Goal: Information Seeking & Learning: Learn about a topic

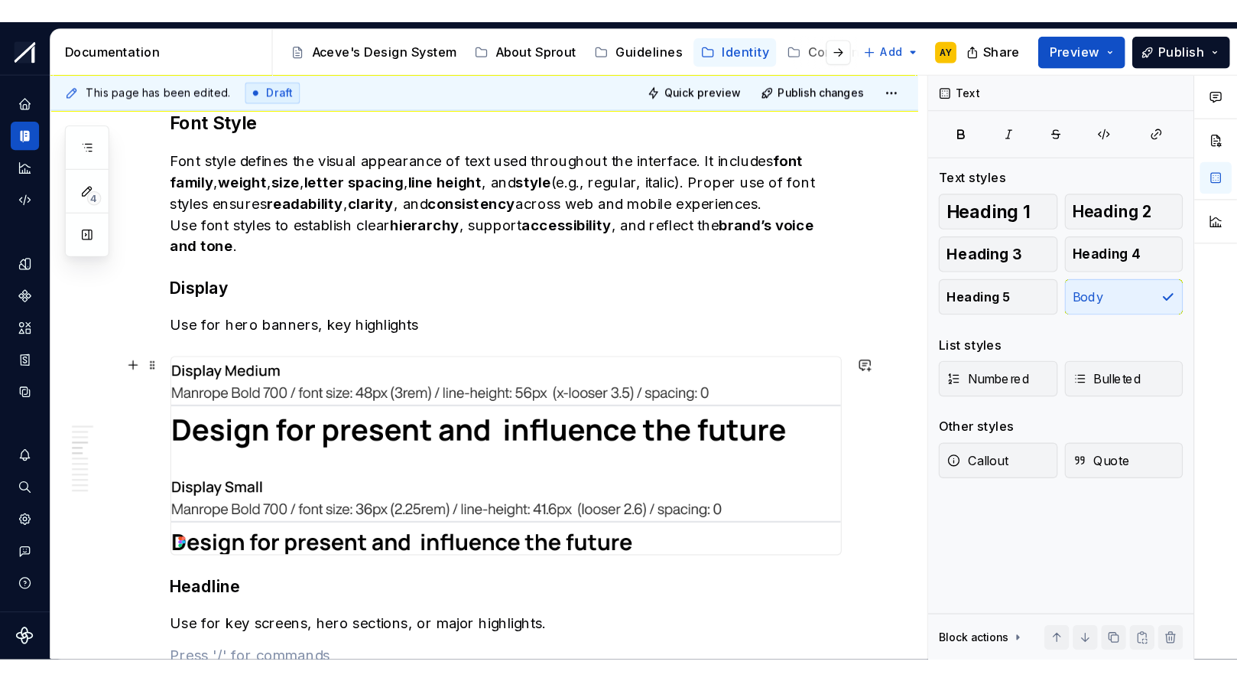
scroll to position [1228, 0]
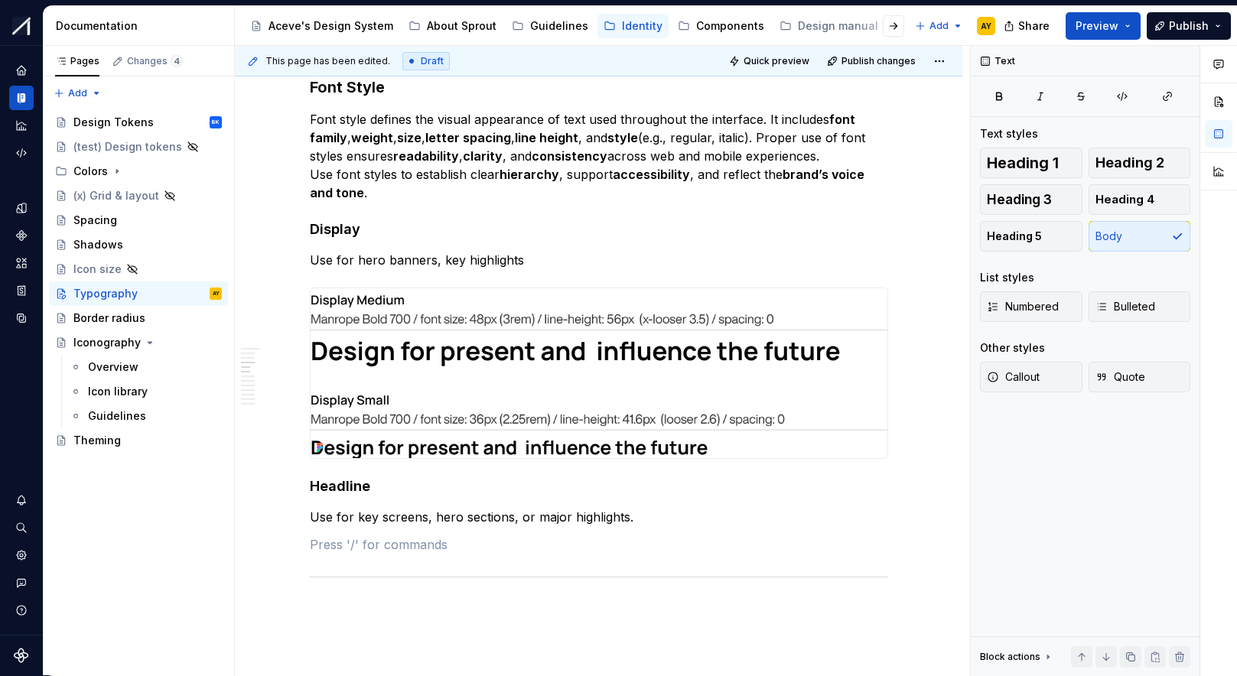
type textarea "*"
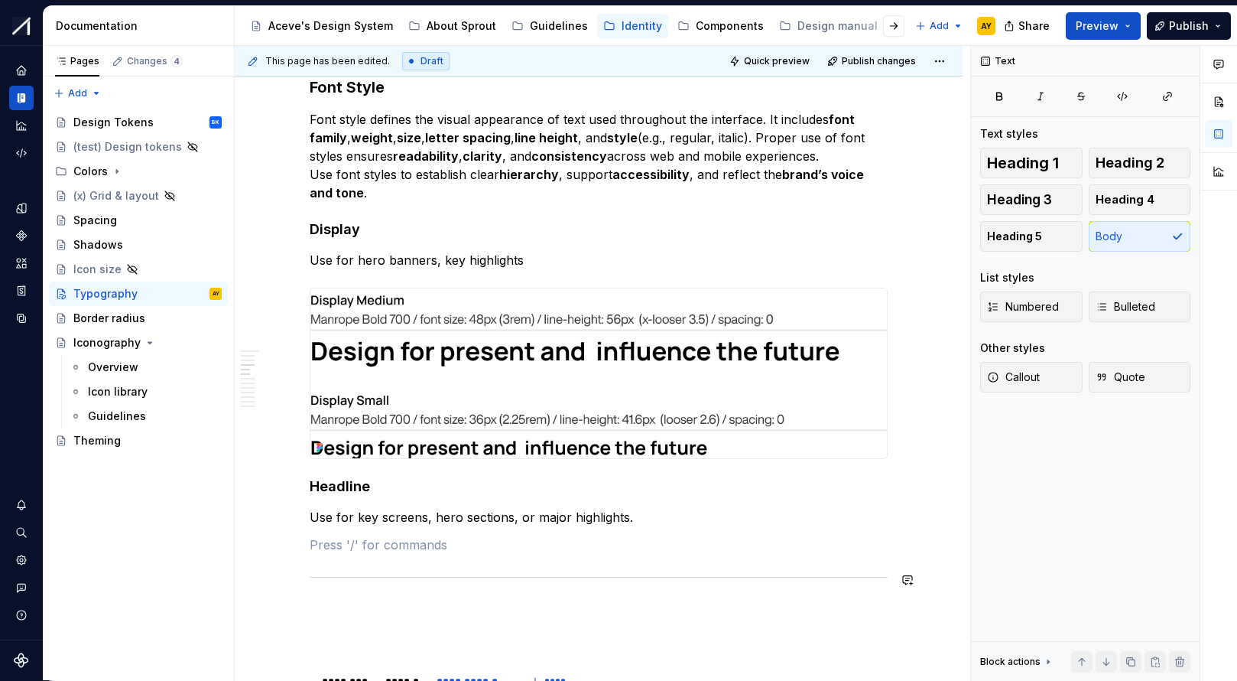
click at [337, 543] on p at bounding box center [599, 544] width 578 height 18
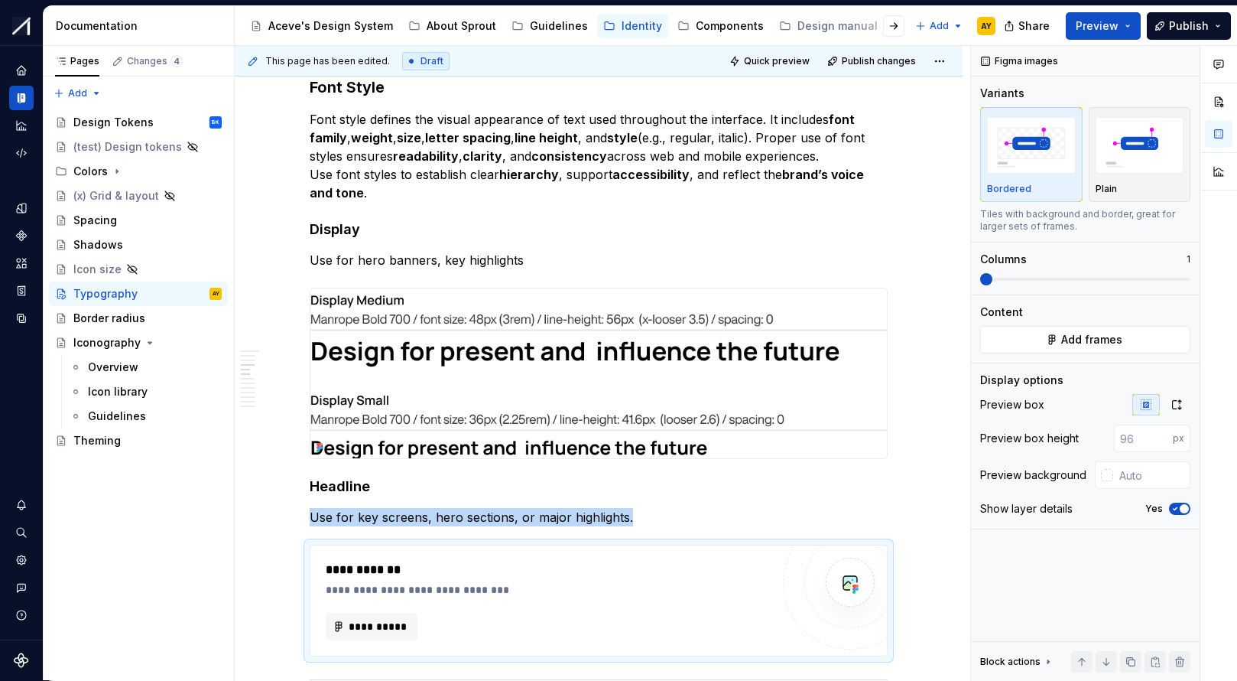
type textarea "*"
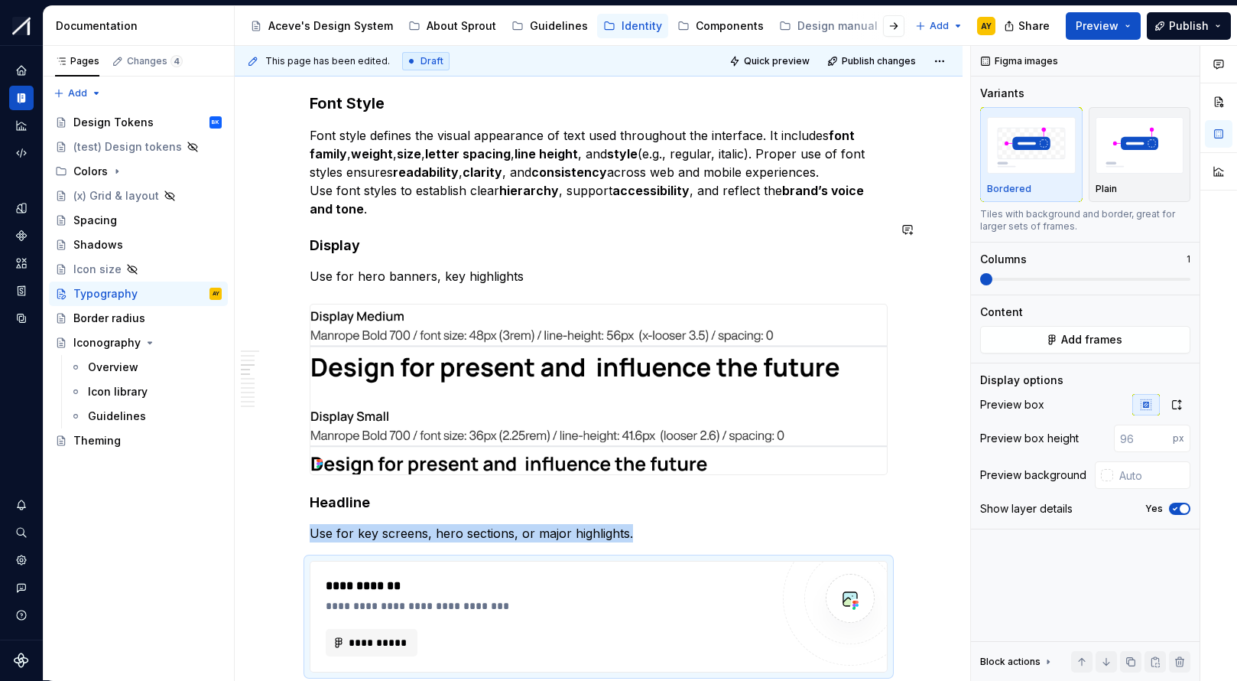
scroll to position [1244, 0]
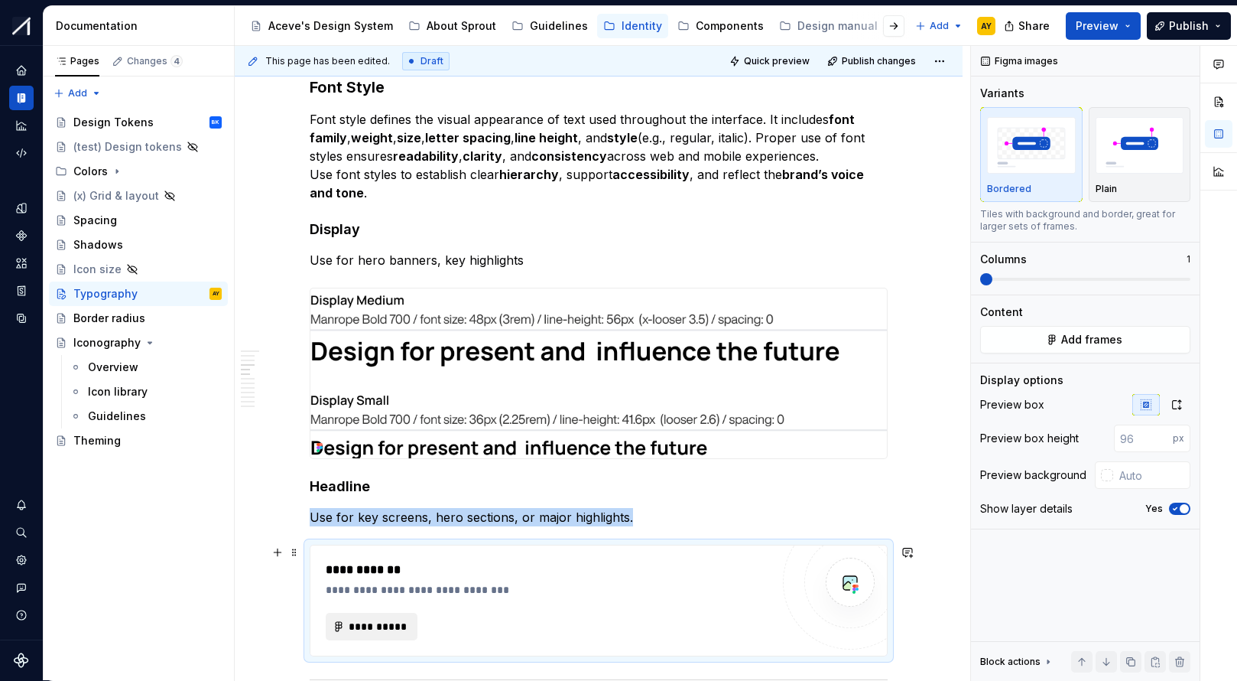
click at [373, 548] on button "**********" at bounding box center [372, 627] width 92 height 28
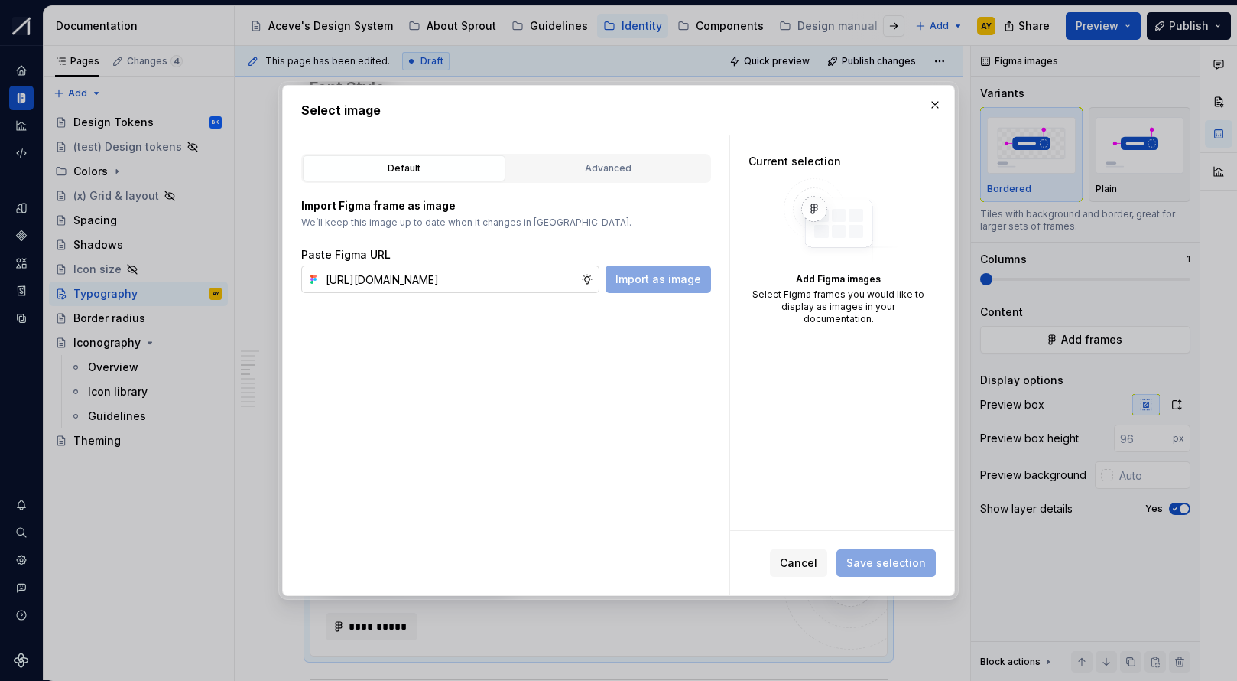
scroll to position [0, 586]
type input "https://www.figma.com/design/MRoNUOLLSwQucY1oTLXxsb/%F0%9F%8C%B1Sprout---Aceve-…"
click at [667, 278] on span "Import as image" at bounding box center [659, 278] width 86 height 15
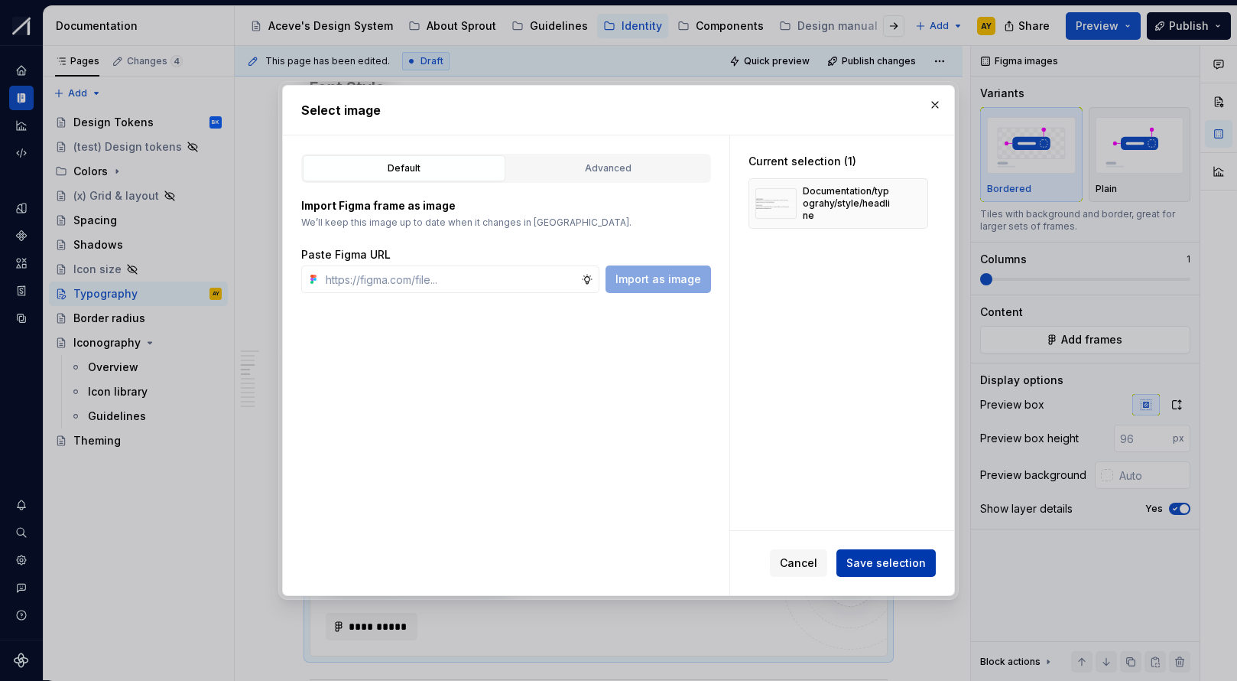
click at [883, 548] on button "Save selection" at bounding box center [886, 563] width 99 height 28
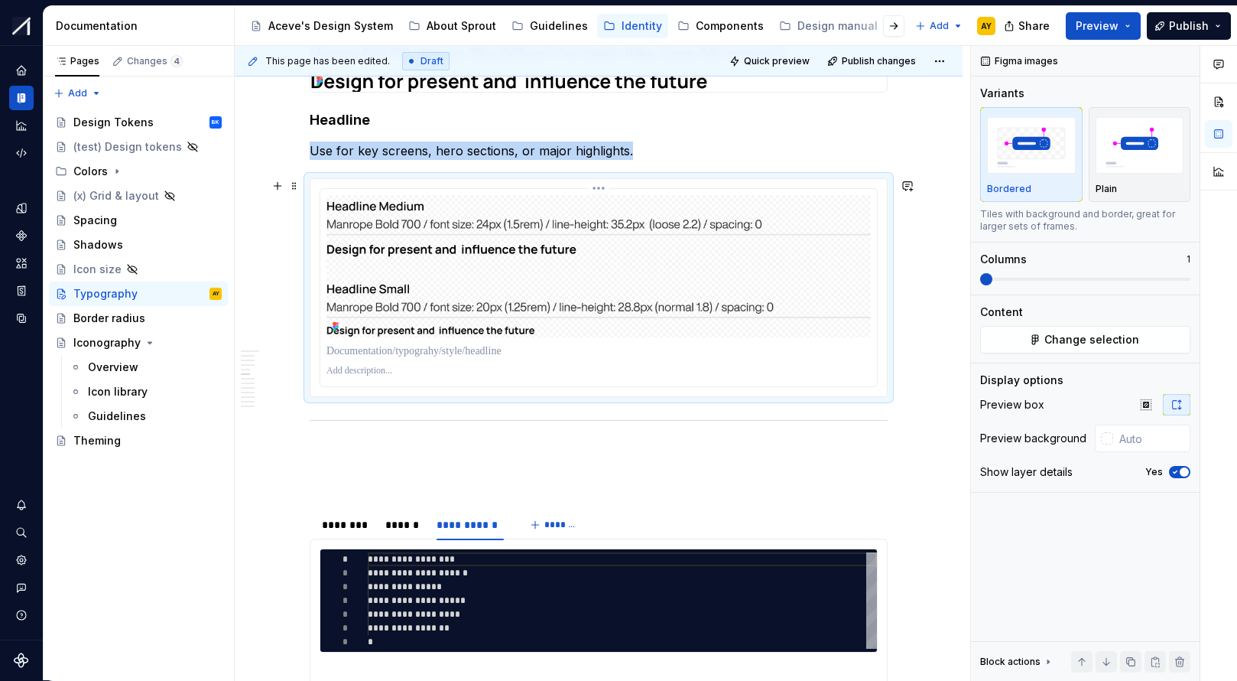
scroll to position [1611, 0]
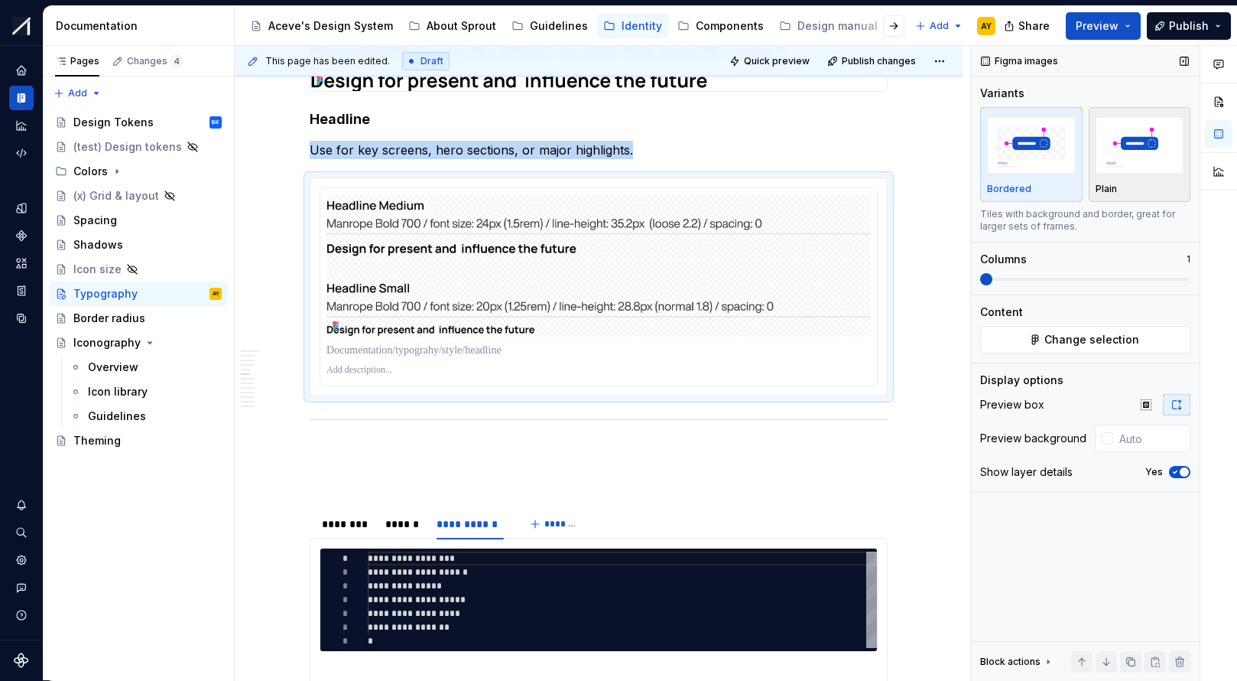
click at [1065, 171] on img "button" at bounding box center [1140, 145] width 89 height 56
click at [1065, 475] on icon "button" at bounding box center [1175, 471] width 12 height 9
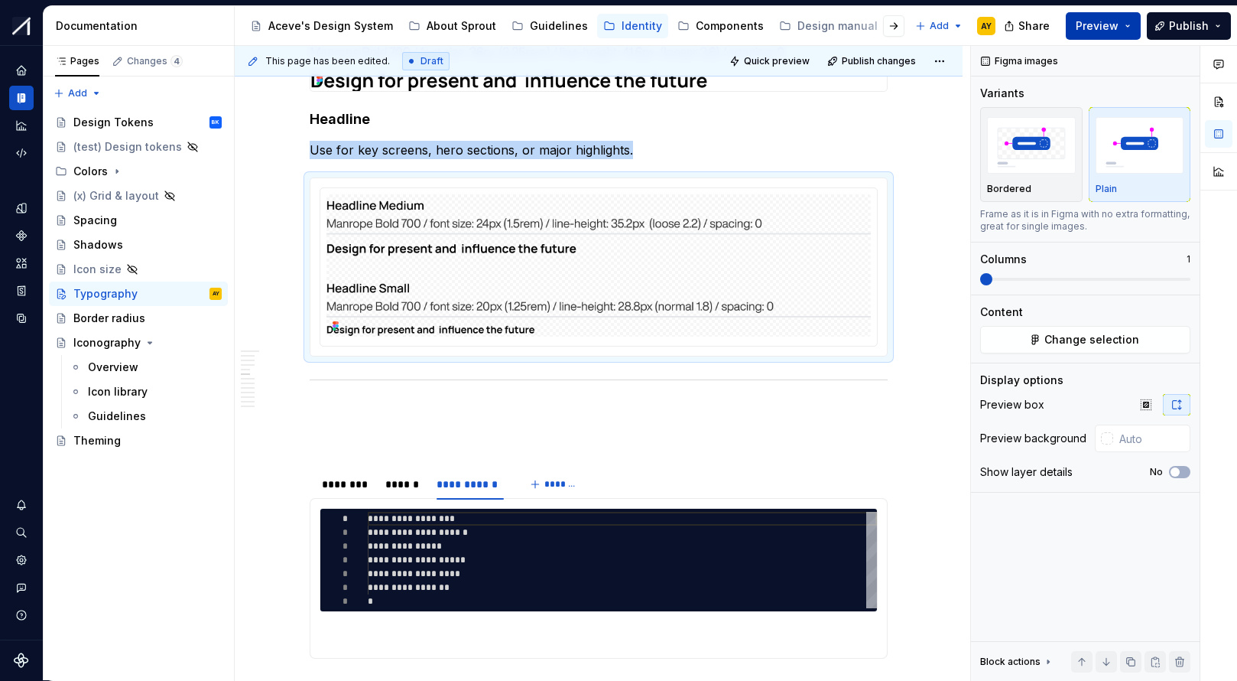
click at [1065, 24] on button "Preview" at bounding box center [1103, 26] width 75 height 28
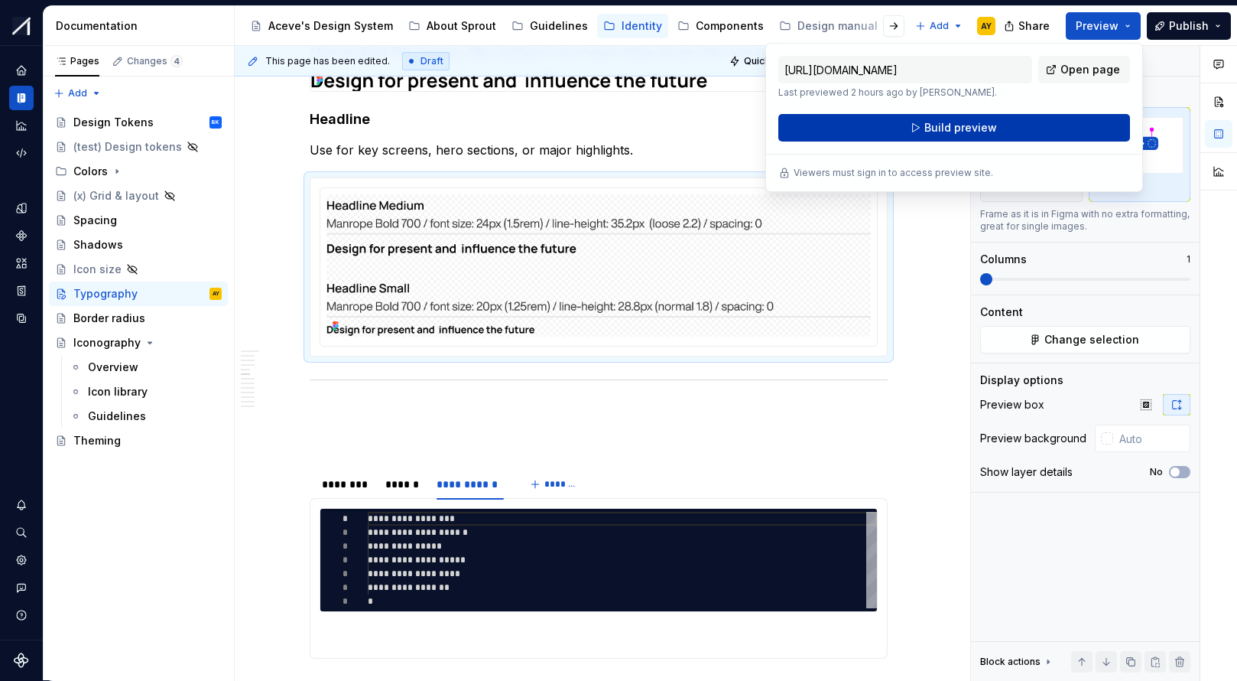
click at [903, 130] on button "Build preview" at bounding box center [955, 128] width 352 height 28
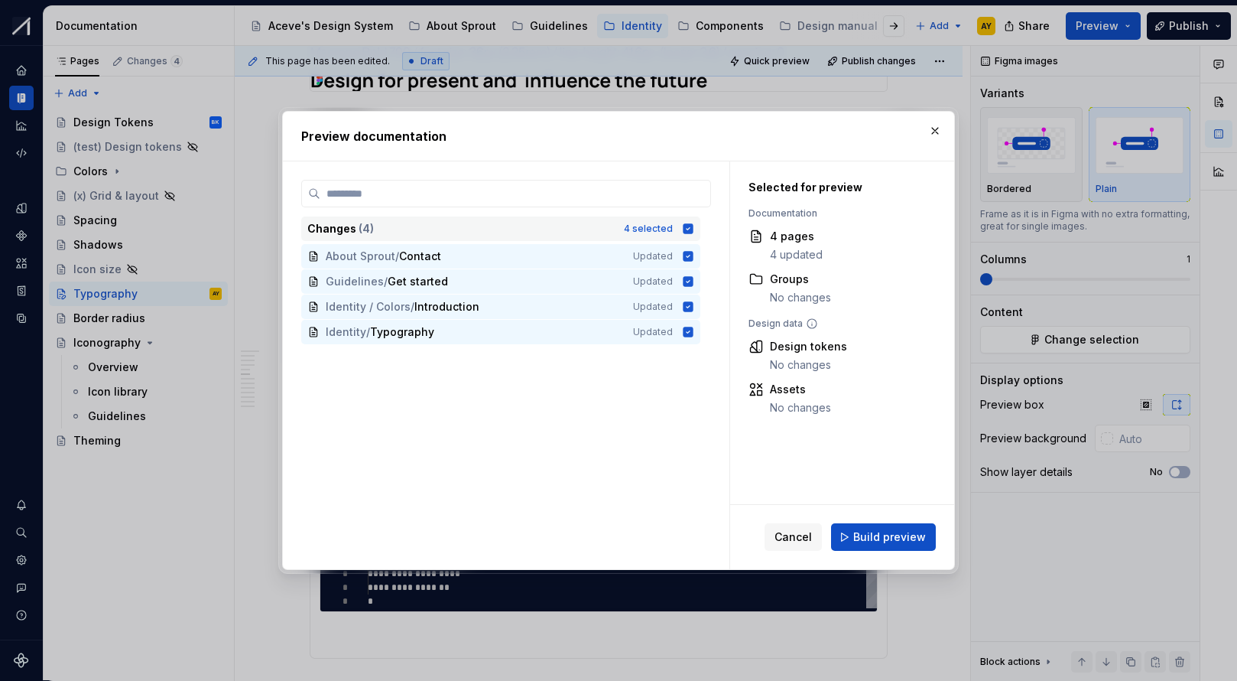
click at [694, 224] on icon at bounding box center [689, 228] width 10 height 10
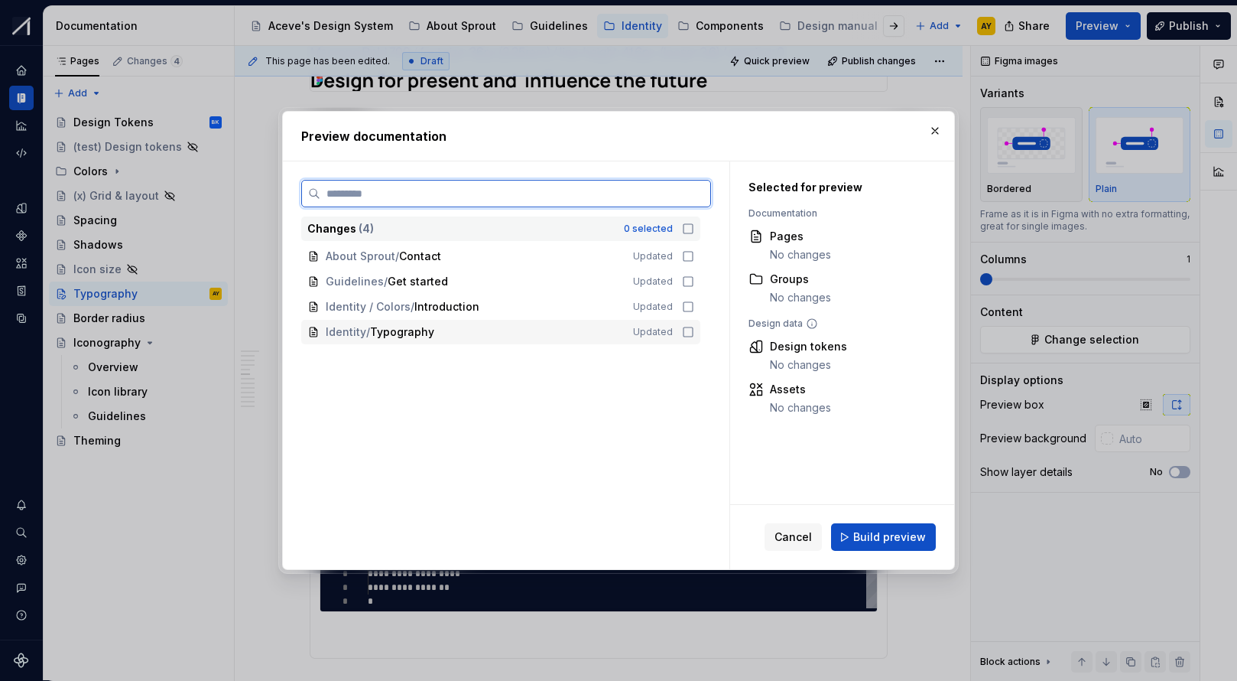
click at [694, 331] on icon at bounding box center [688, 332] width 12 height 12
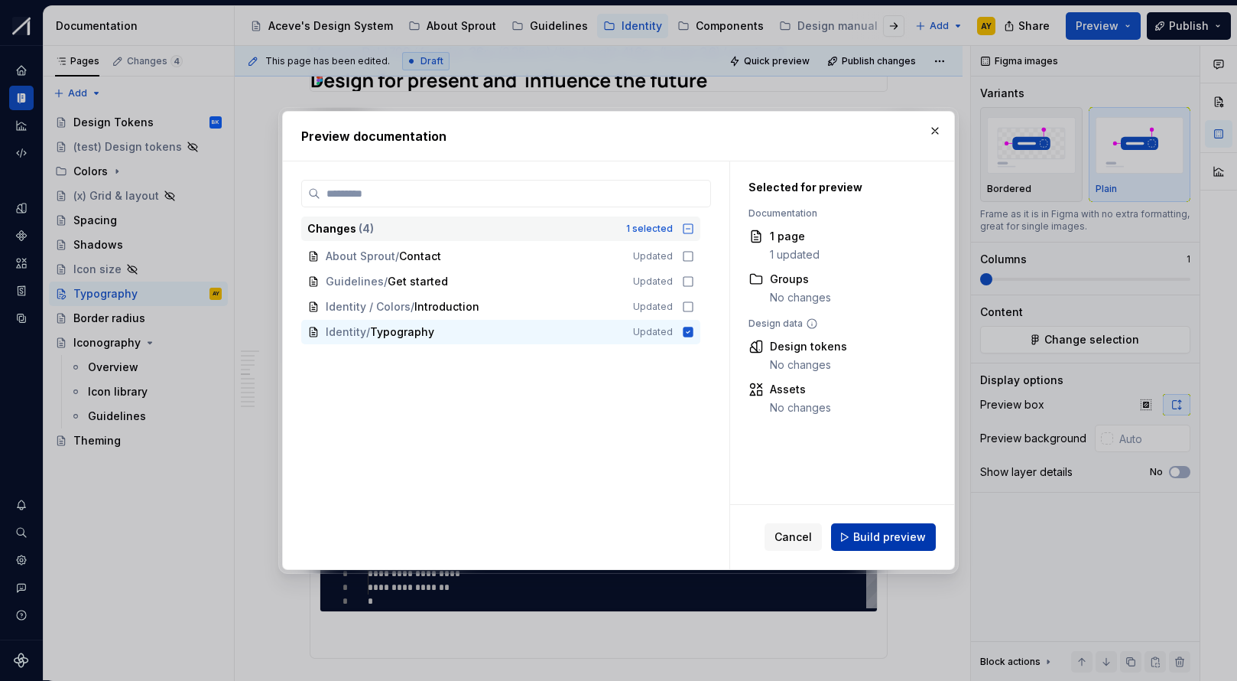
click at [905, 535] on span "Build preview" at bounding box center [889, 536] width 73 height 15
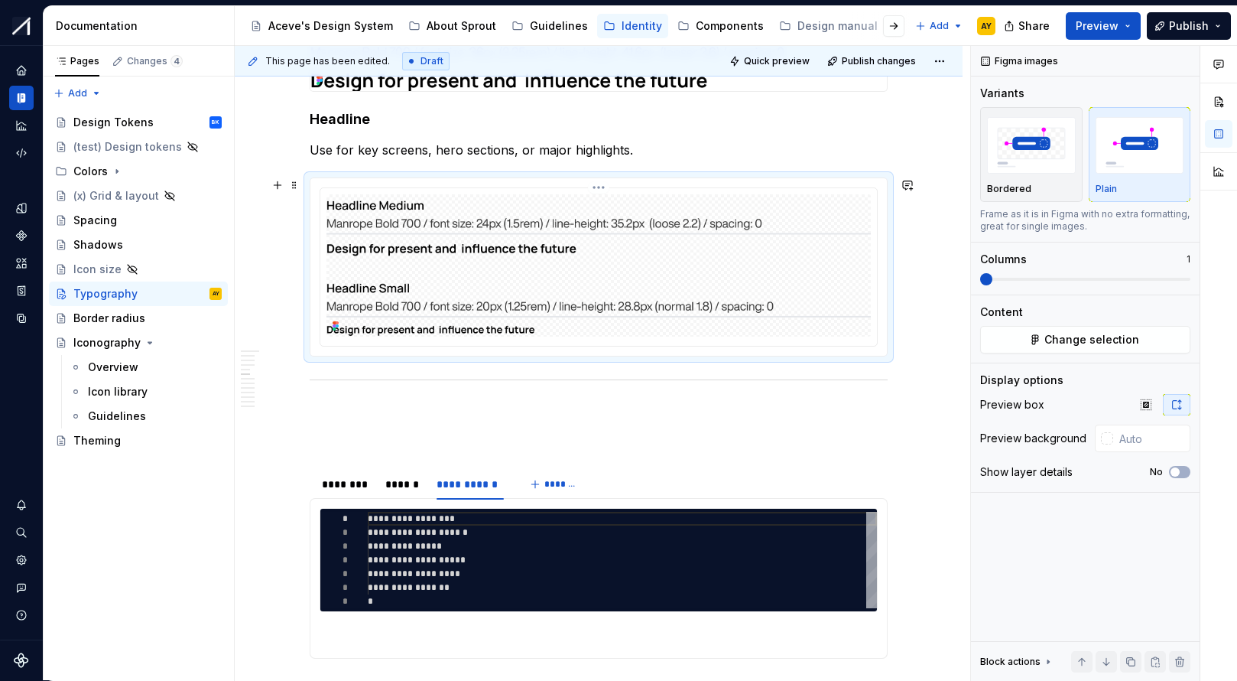
click at [603, 187] on html "Sprout AY Design system data Documentation Accessibility guide for tree Page tr…" at bounding box center [618, 340] width 1237 height 681
click at [649, 237] on div "Update Figma image" at bounding box center [676, 236] width 112 height 15
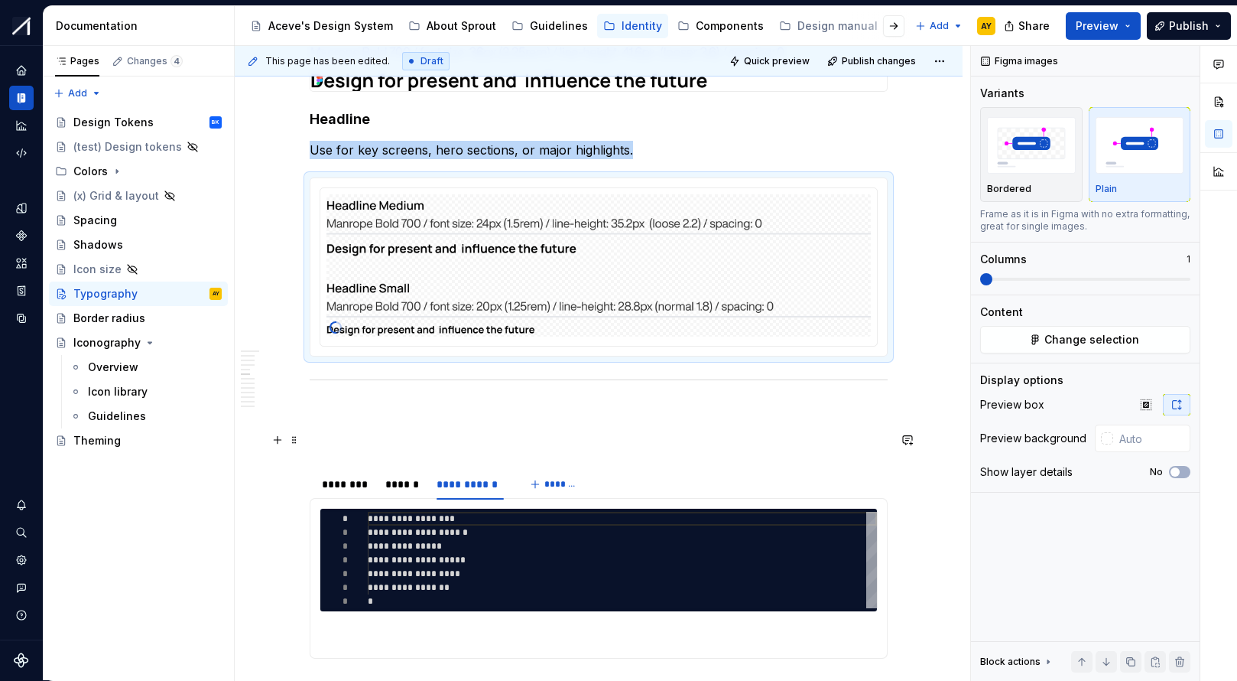
scroll to position [1222, 0]
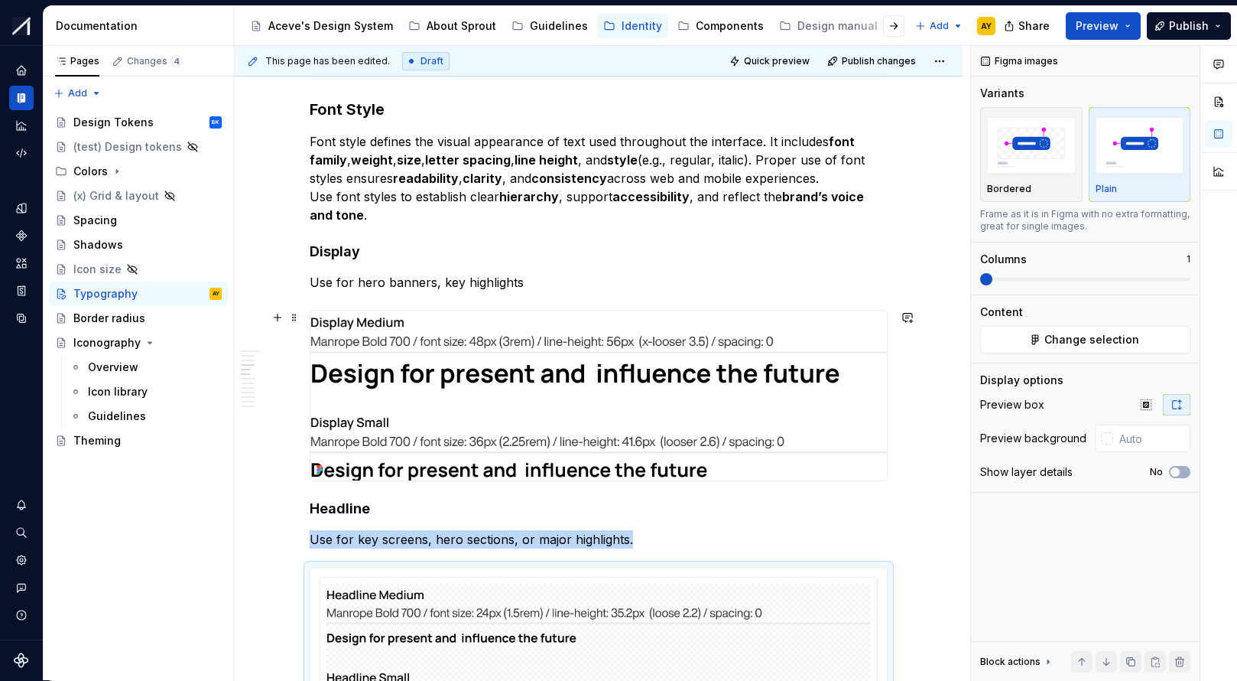
click at [598, 326] on img at bounding box center [598, 395] width 577 height 170
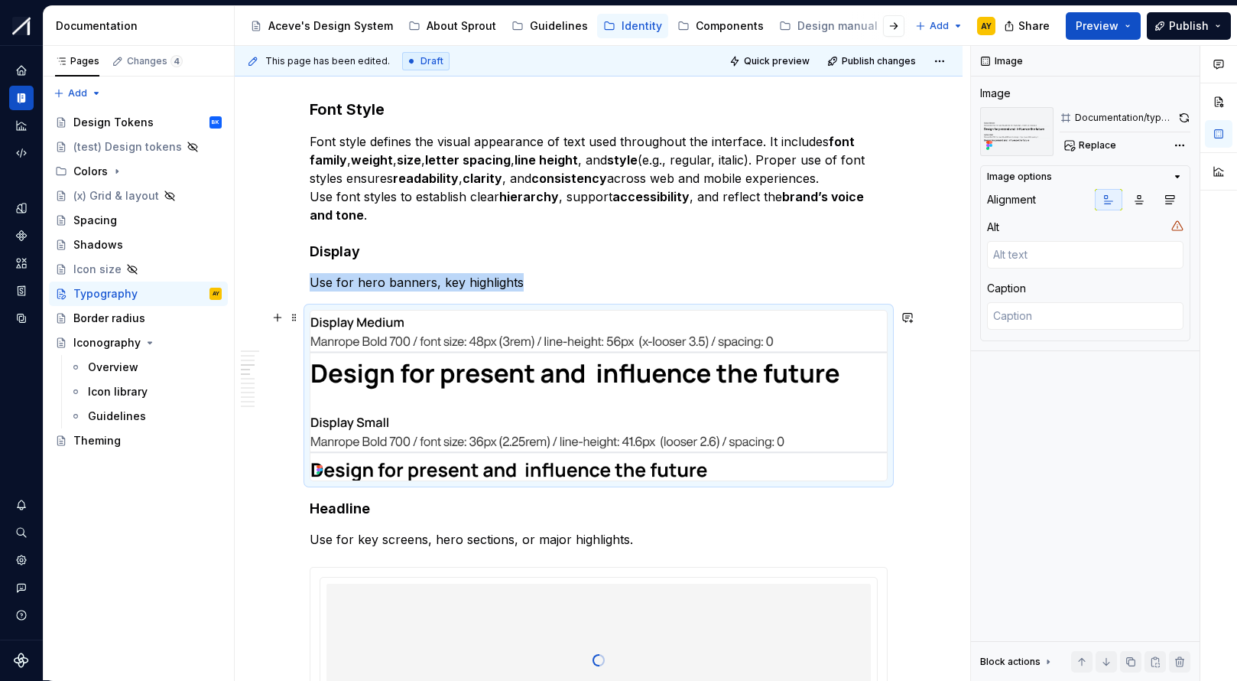
click at [598, 320] on img at bounding box center [598, 395] width 577 height 170
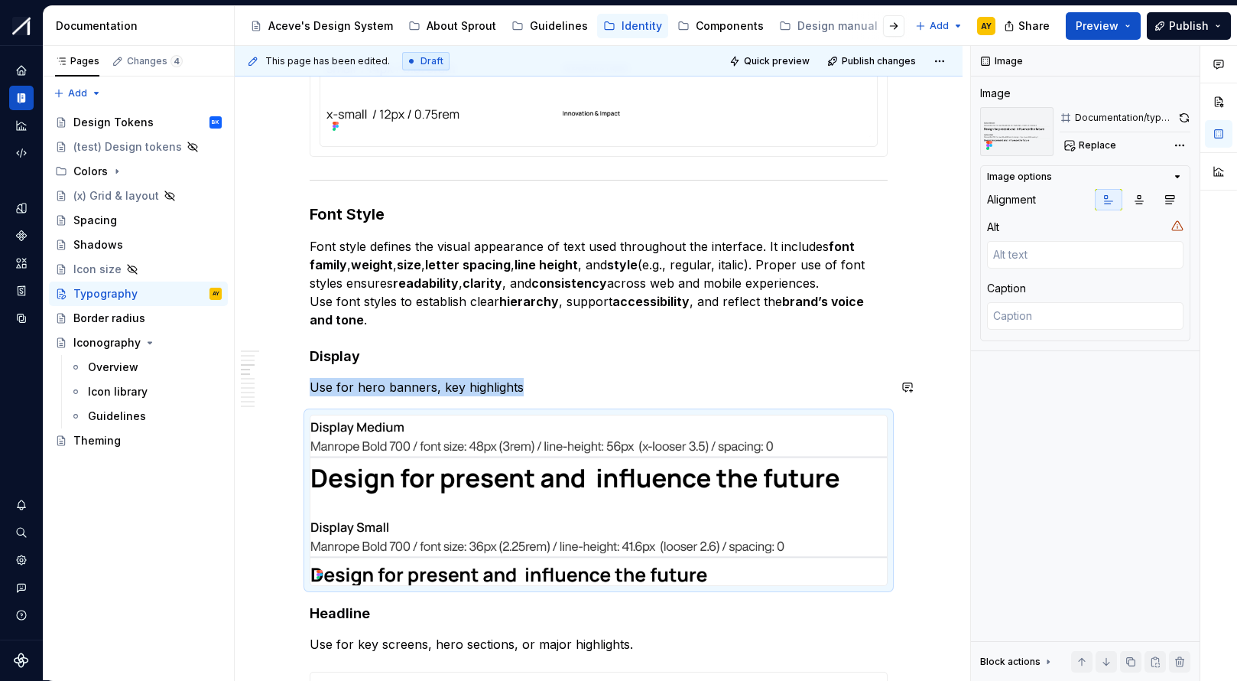
scroll to position [1110, 0]
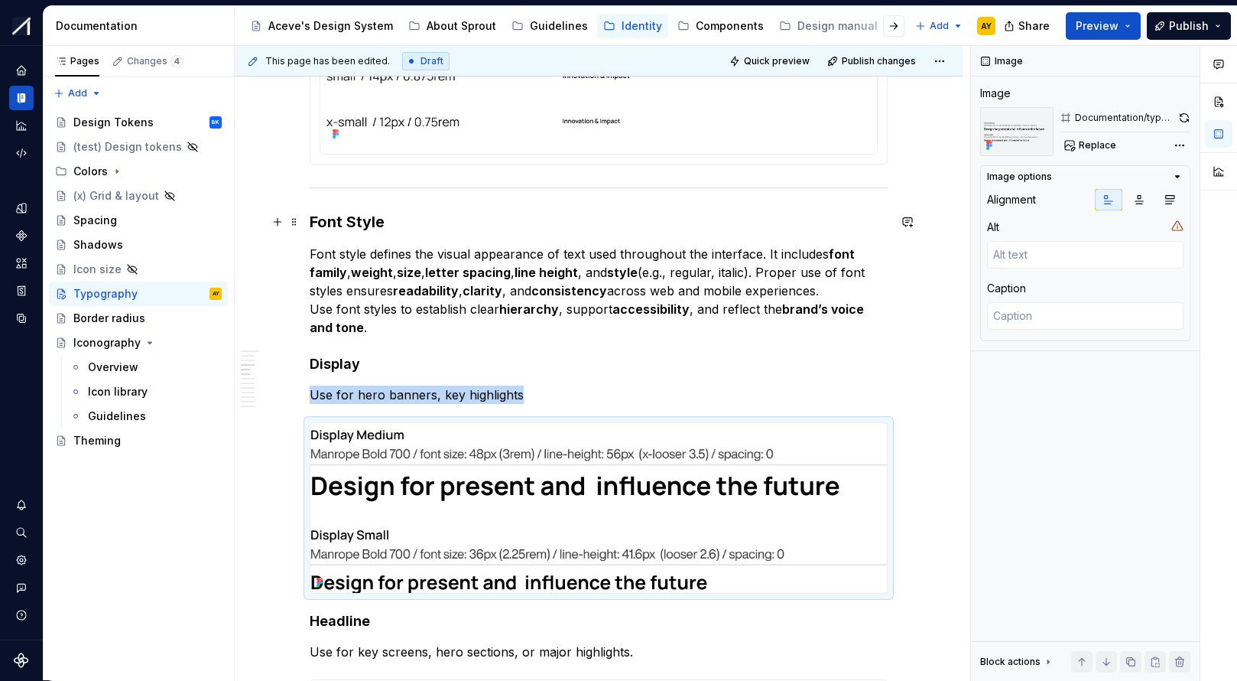
click at [393, 221] on h3 "Font Style" at bounding box center [599, 221] width 578 height 21
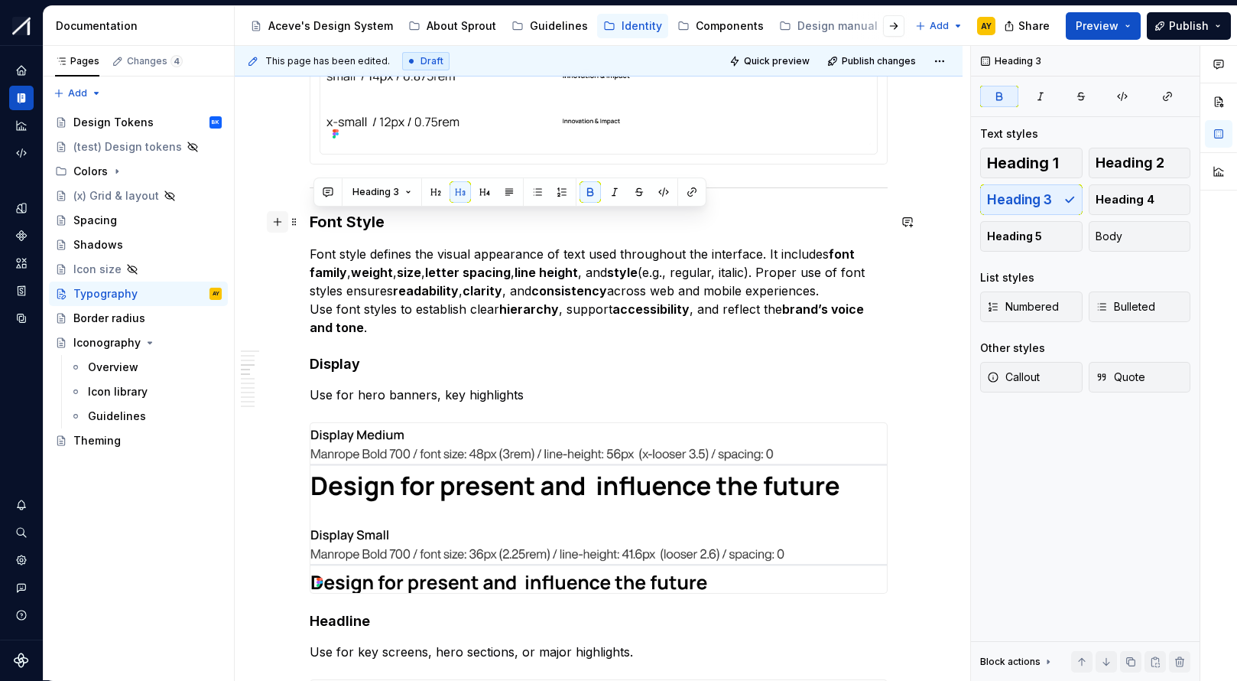
drag, startPoint x: 366, startPoint y: 221, endPoint x: 278, endPoint y: 226, distance: 88.1
click at [403, 230] on h3 "Font Style" at bounding box center [599, 221] width 578 height 21
click at [410, 219] on strong "Font Style 🖊️🖌️" at bounding box center [368, 222] width 117 height 18
drag, startPoint x: 388, startPoint y: 222, endPoint x: 295, endPoint y: 215, distance: 93.6
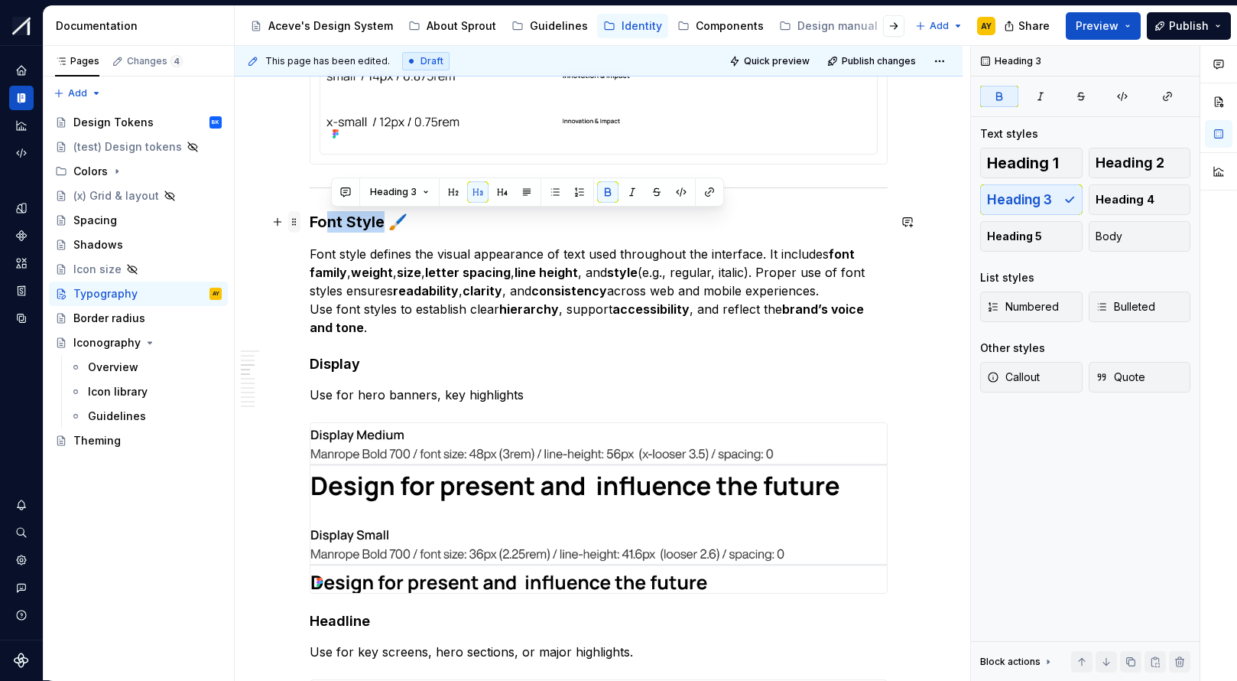
click at [314, 223] on strong "Font Style 🖌️" at bounding box center [359, 222] width 98 height 18
drag, startPoint x: 327, startPoint y: 222, endPoint x: 395, endPoint y: 215, distance: 69.2
click at [388, 220] on strong "Font Style 🖌️" at bounding box center [359, 222] width 98 height 18
click at [405, 197] on button "Heading 3" at bounding box center [382, 191] width 73 height 21
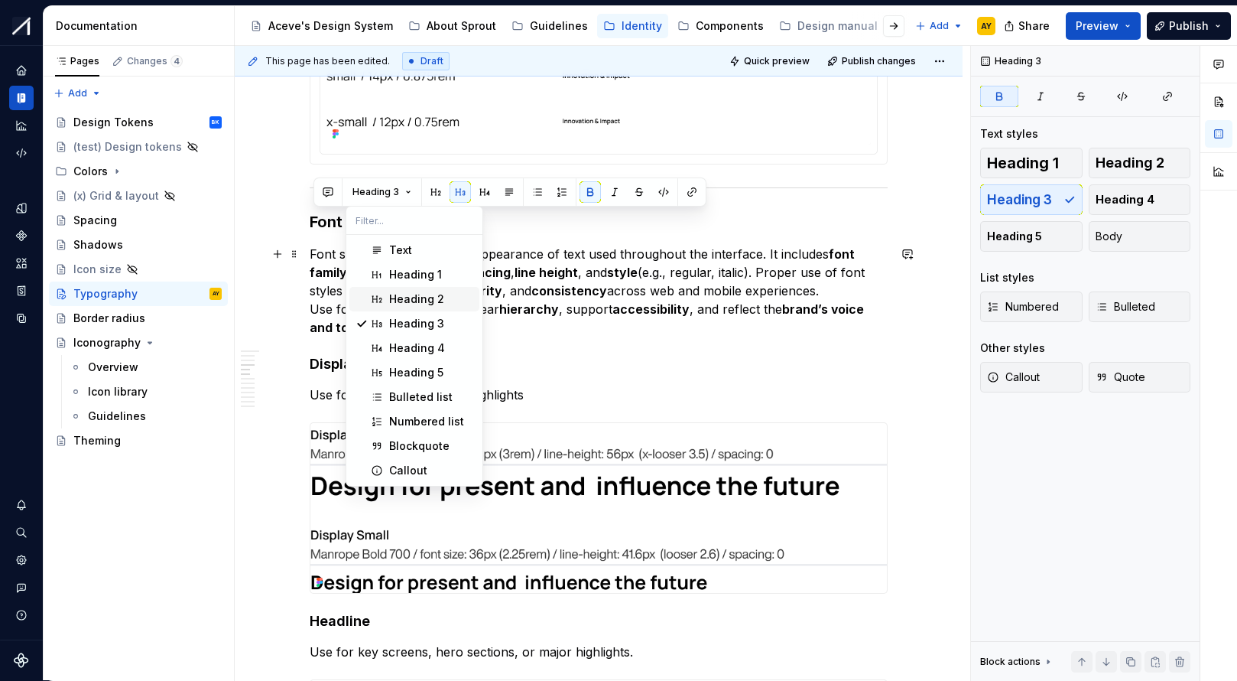
click at [400, 296] on div "Heading 2" at bounding box center [416, 298] width 55 height 15
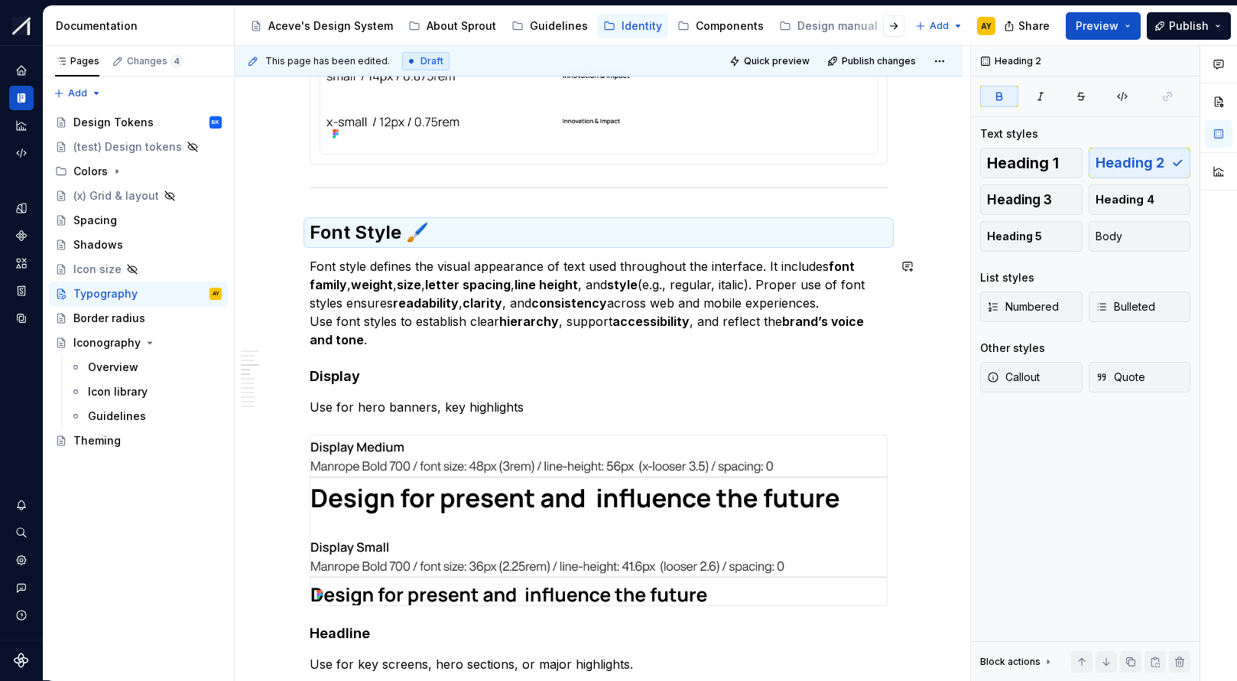
click at [348, 232] on strong "Font Style 🖌️" at bounding box center [369, 232] width 119 height 22
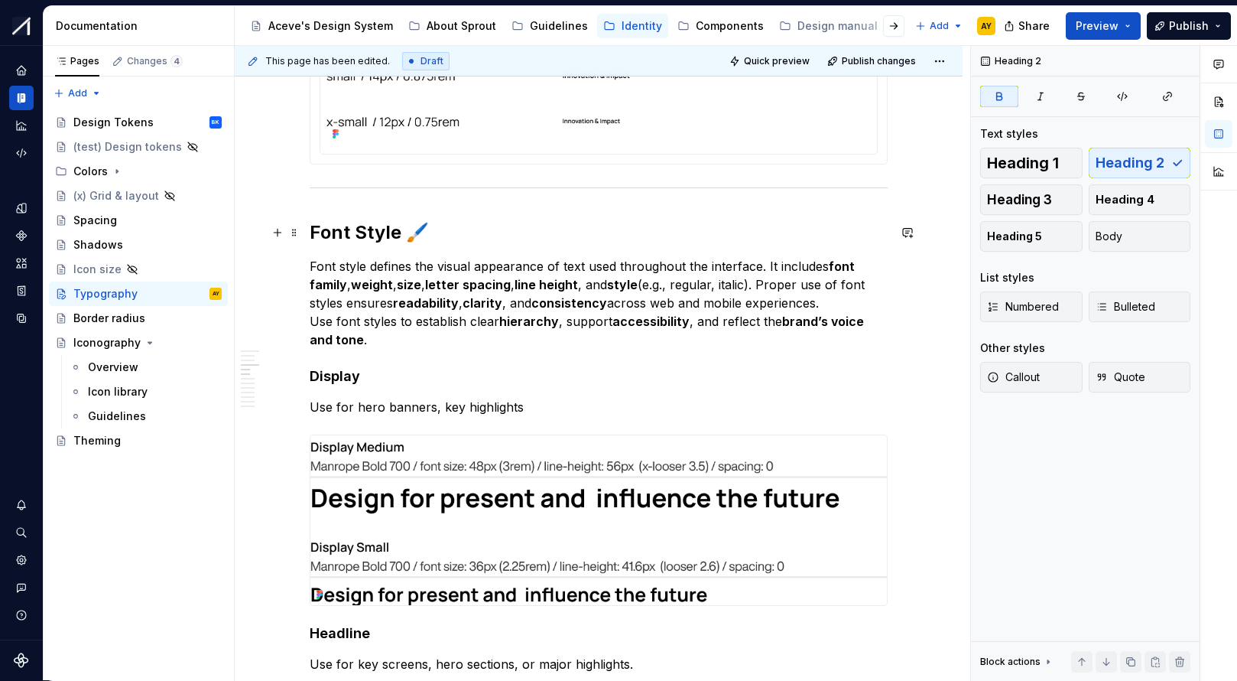
click at [452, 228] on h2 "Font Style 🖌️" at bounding box center [599, 232] width 578 height 24
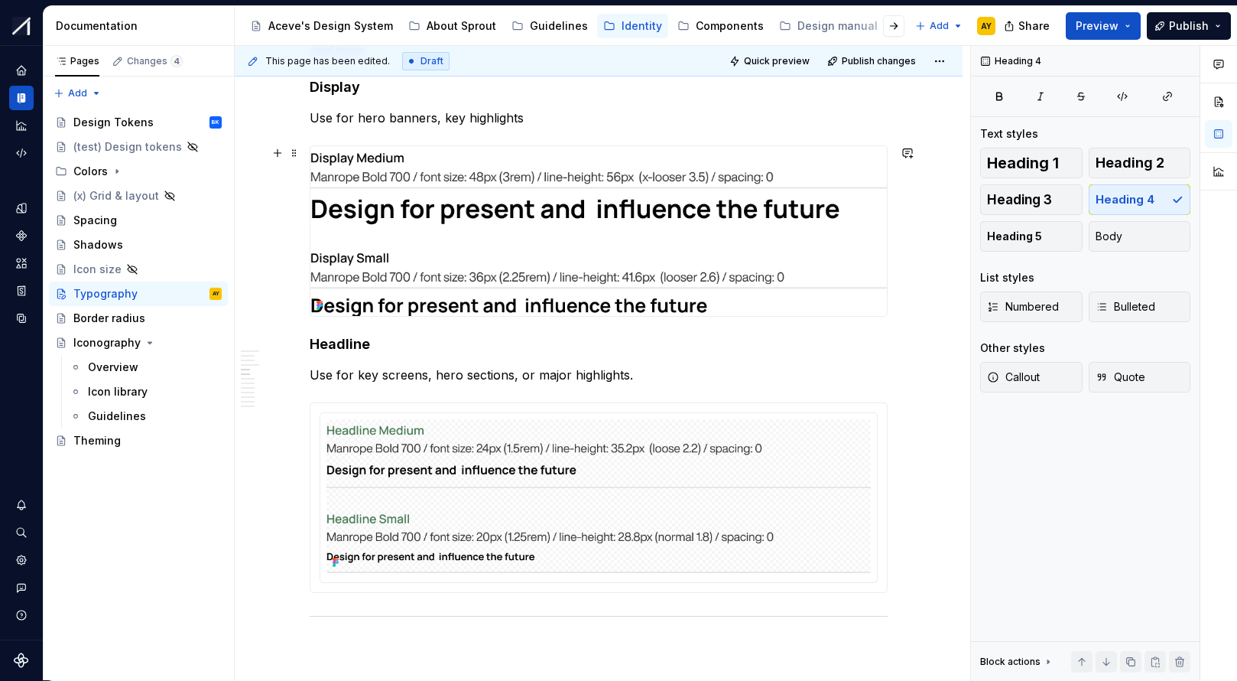
scroll to position [1401, 0]
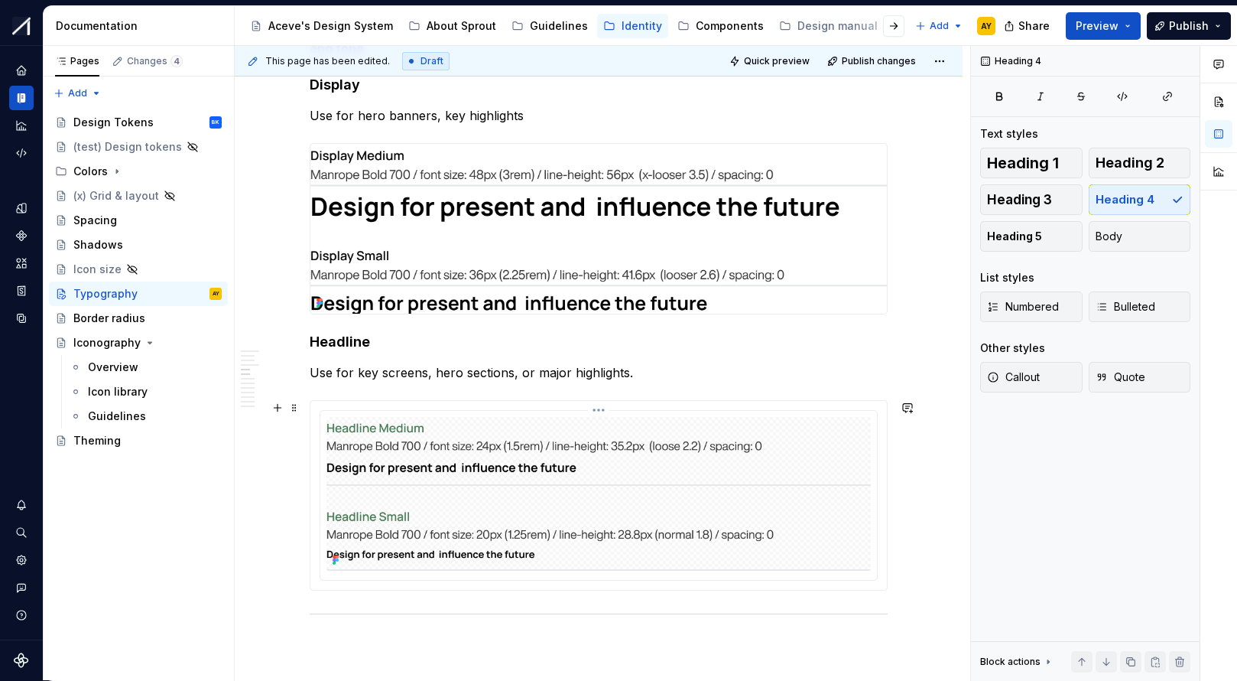
click at [511, 419] on img at bounding box center [599, 494] width 545 height 154
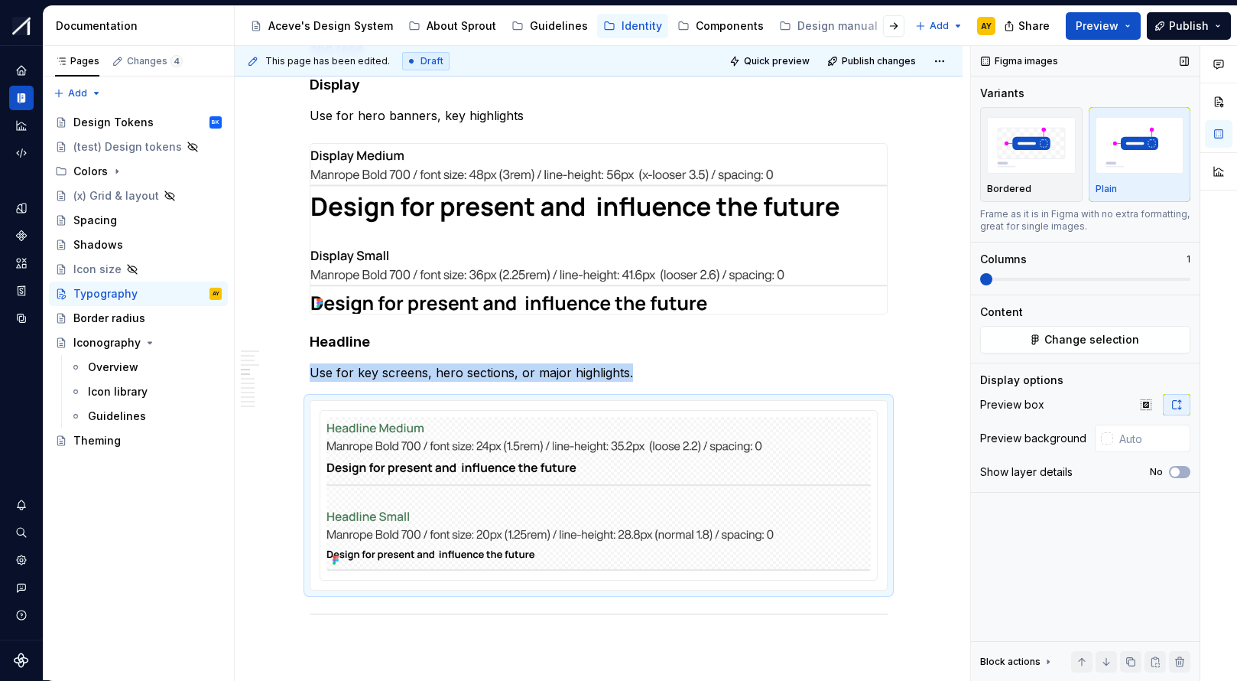
click at [1065, 174] on div "button" at bounding box center [1140, 145] width 89 height 63
click at [624, 471] on img at bounding box center [599, 494] width 545 height 154
click at [1065, 164] on img "button" at bounding box center [1140, 145] width 89 height 56
click at [980, 280] on span at bounding box center [986, 279] width 12 height 12
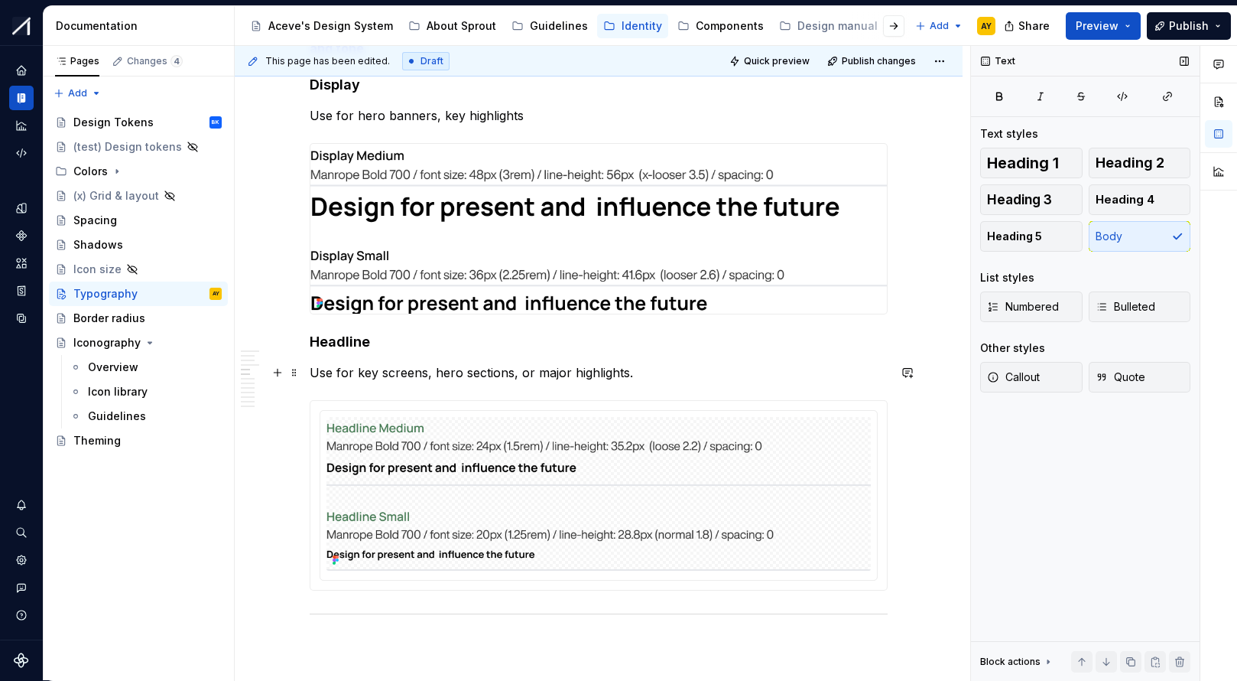
click at [619, 375] on p "Use for key screens, hero sections, or major highlights." at bounding box center [599, 372] width 578 height 18
click at [685, 369] on p "Use for key screens, hero sections, or major highlights." at bounding box center [599, 372] width 578 height 18
click at [316, 343] on h4 "Headline" at bounding box center [599, 342] width 578 height 18
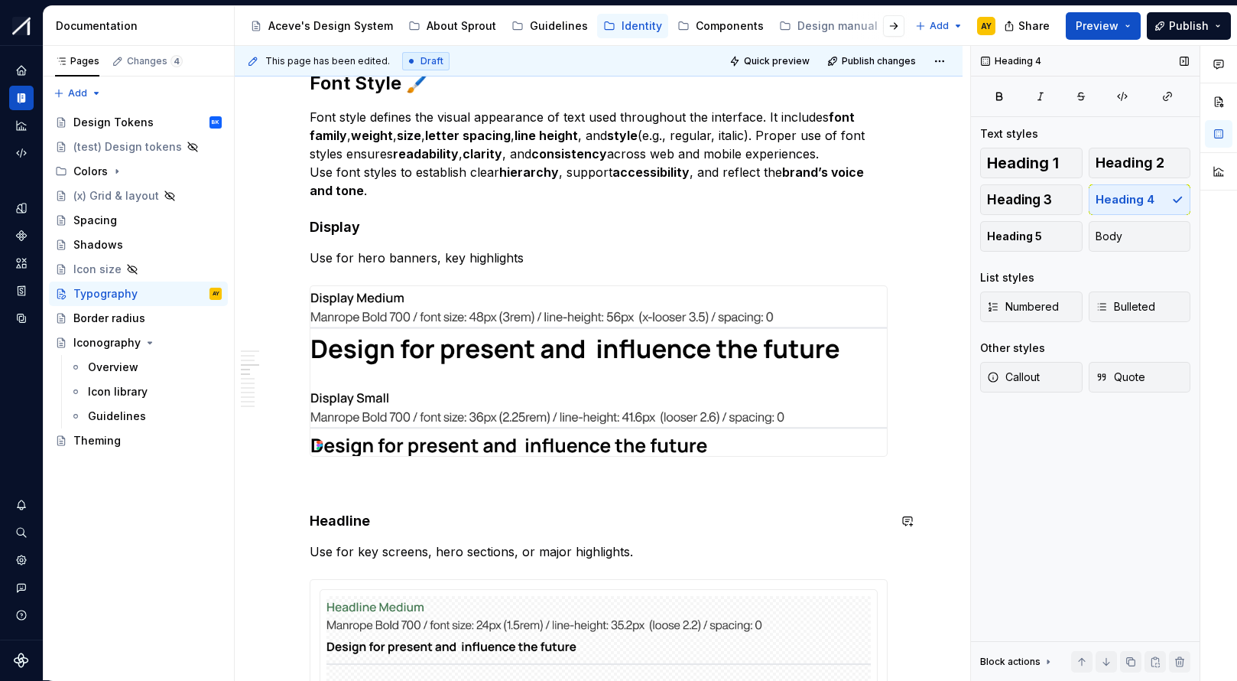
scroll to position [1242, 0]
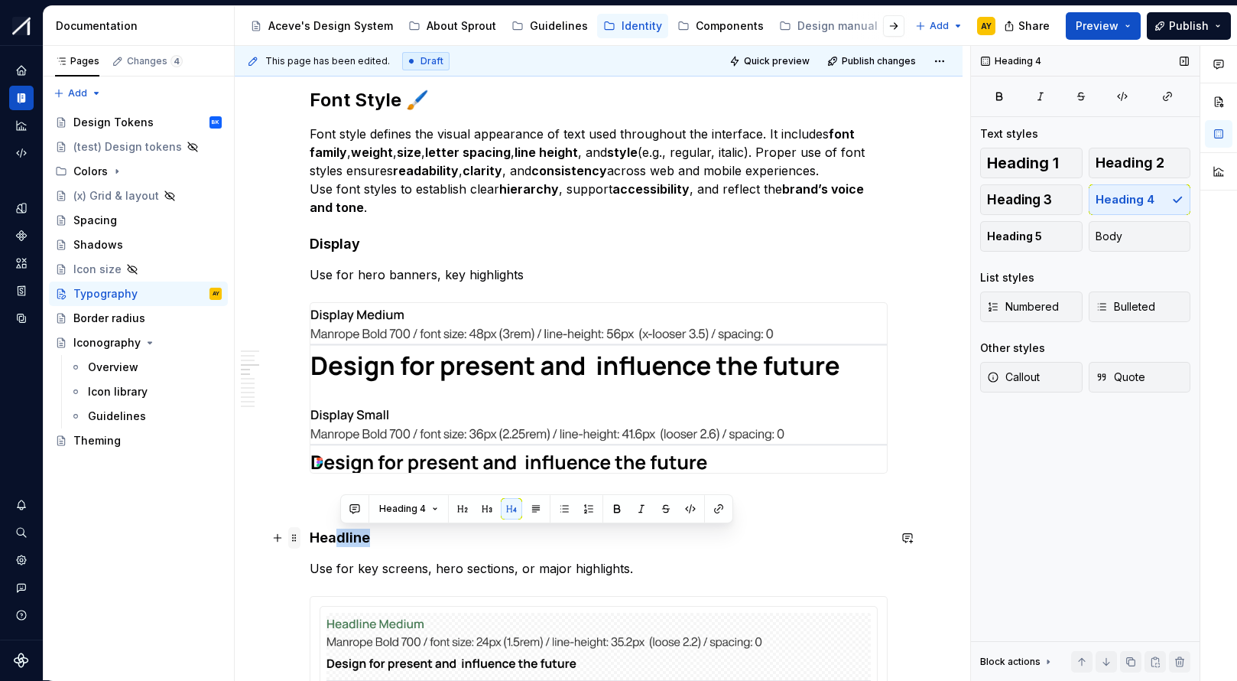
drag, startPoint x: 338, startPoint y: 535, endPoint x: 304, endPoint y: 534, distance: 34.4
click at [331, 538] on h4 "Headline" at bounding box center [599, 537] width 578 height 18
drag, startPoint x: 314, startPoint y: 538, endPoint x: 374, endPoint y: 540, distance: 60.4
click at [374, 540] on h4 "Headline" at bounding box center [599, 537] width 578 height 18
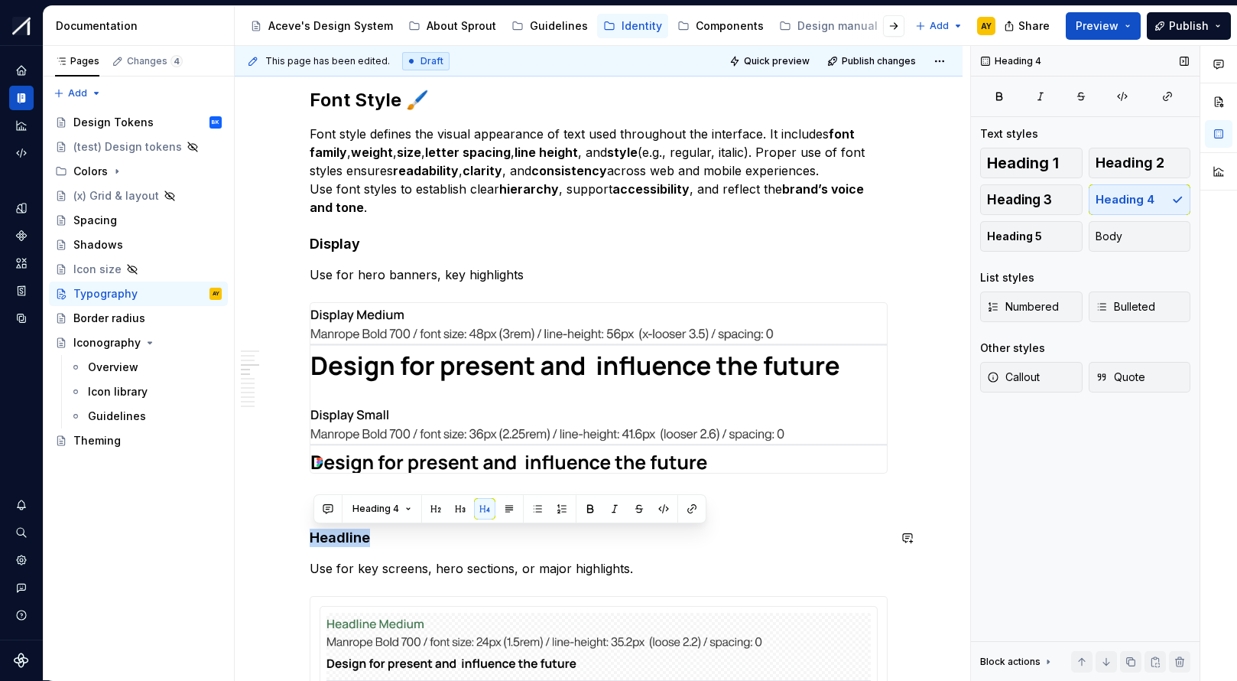
click at [788, 531] on h4 "Headline" at bounding box center [599, 537] width 578 height 18
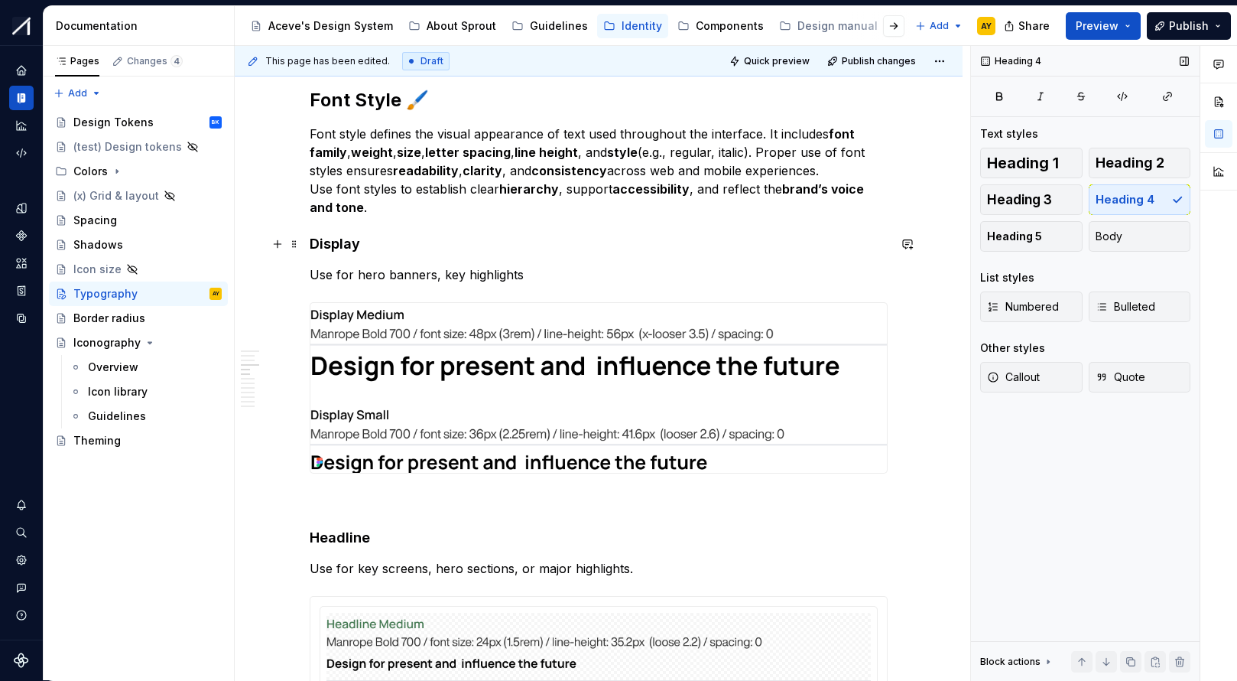
click at [313, 245] on h4 "Display" at bounding box center [599, 244] width 578 height 18
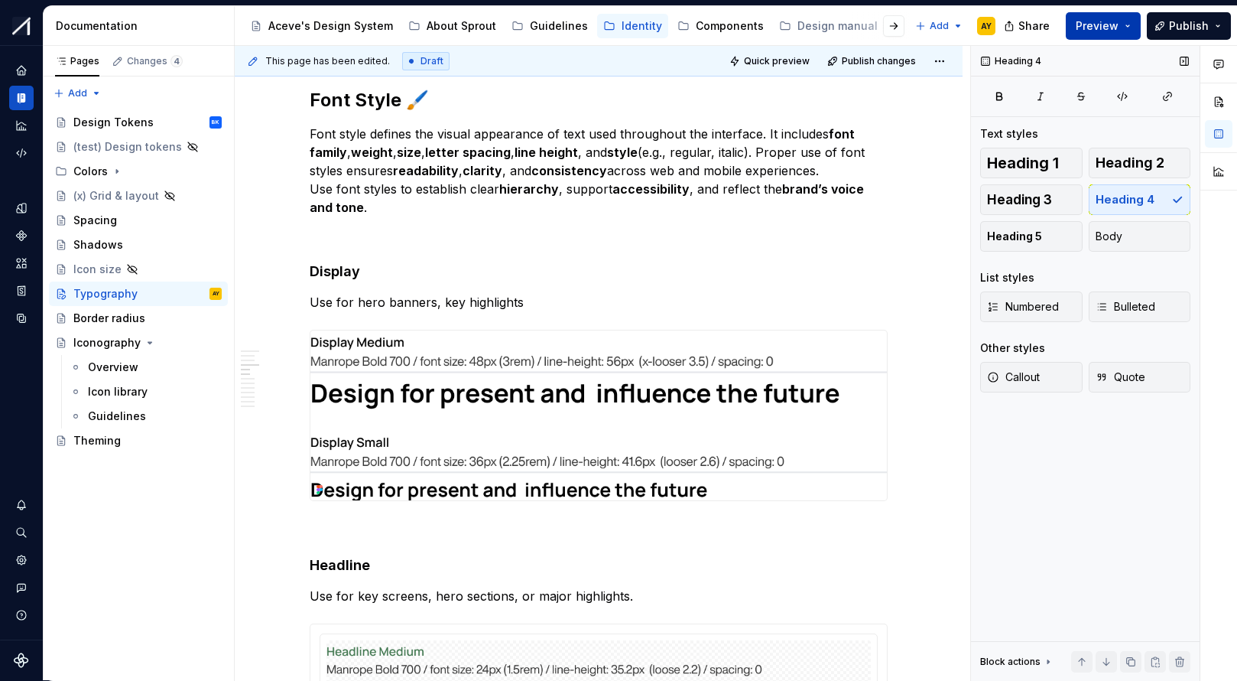
click at [1065, 26] on button "Preview" at bounding box center [1103, 26] width 75 height 28
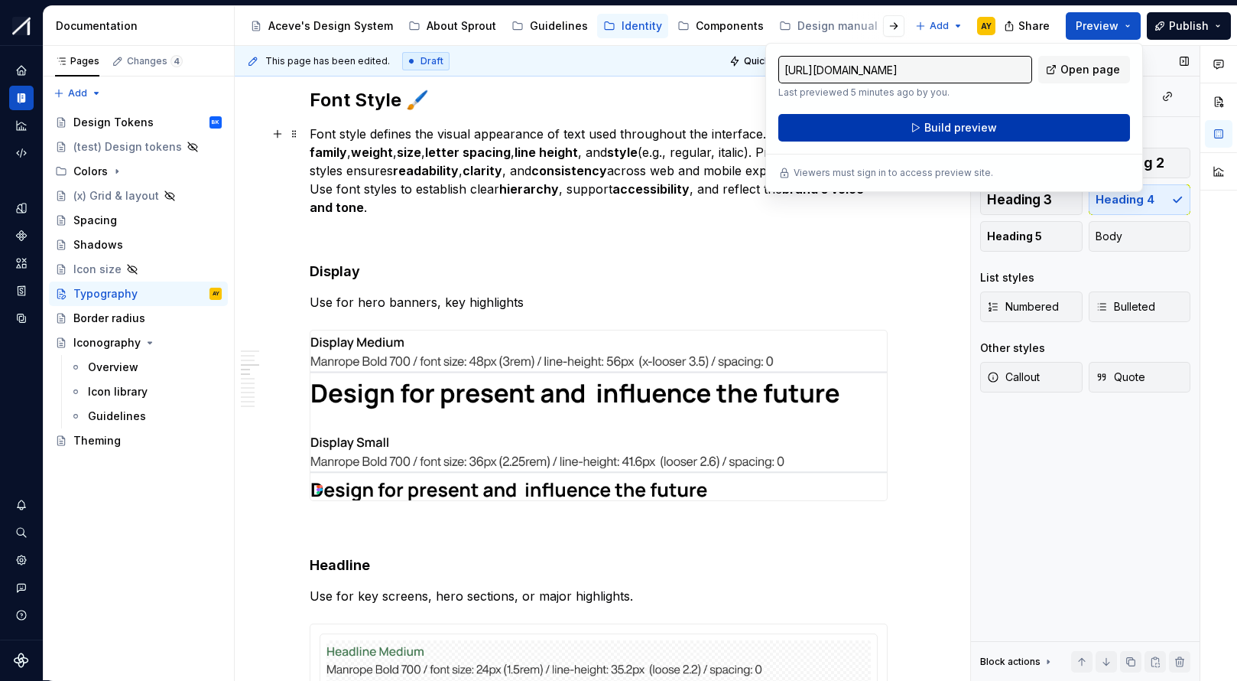
click at [893, 134] on button "Build preview" at bounding box center [955, 128] width 352 height 28
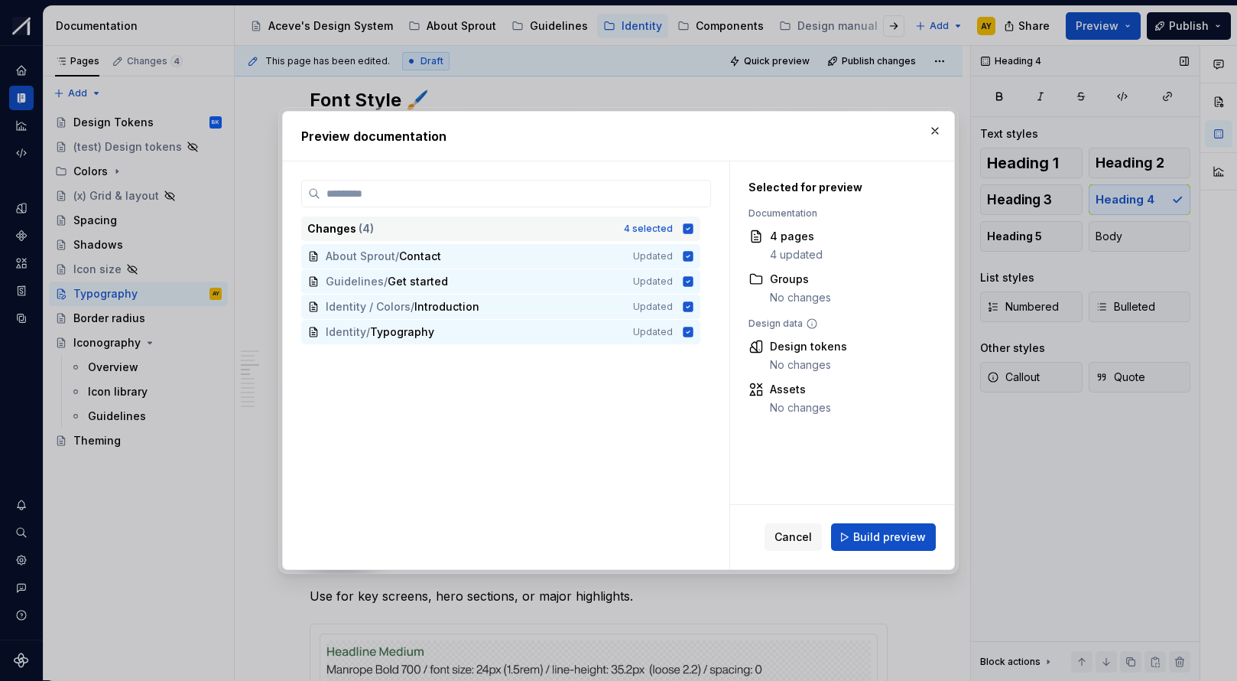
click at [694, 224] on icon at bounding box center [689, 228] width 10 height 10
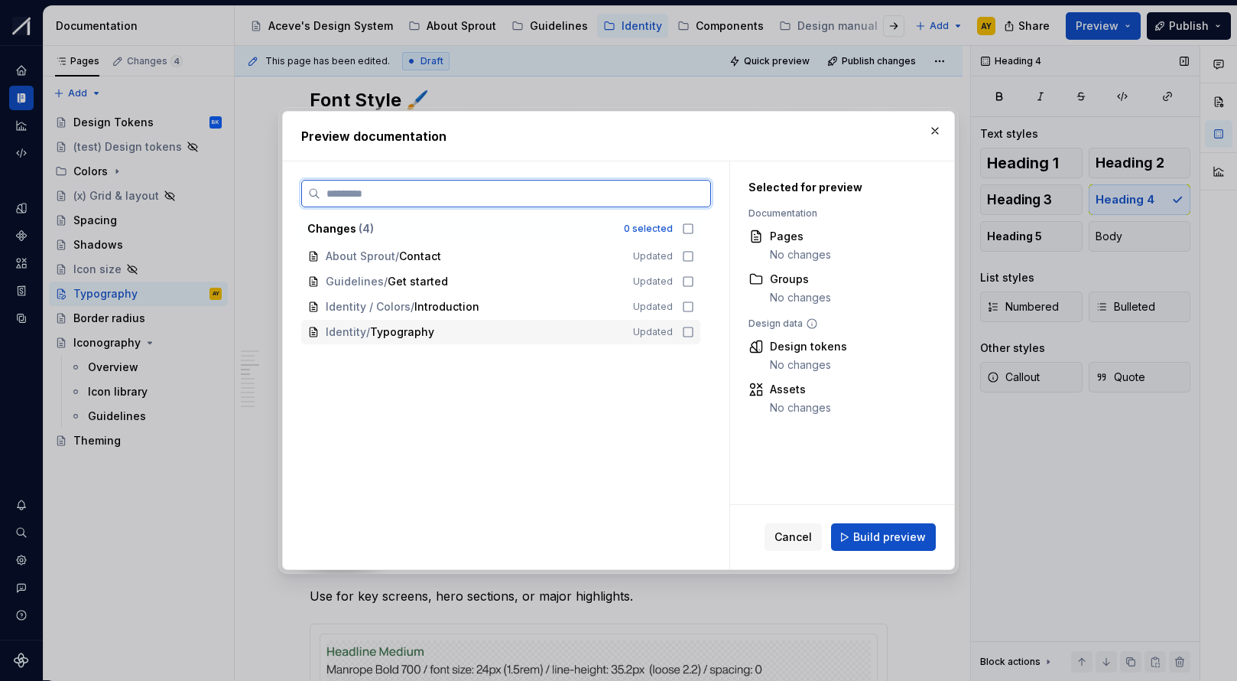
click at [691, 332] on icon at bounding box center [688, 331] width 9 height 9
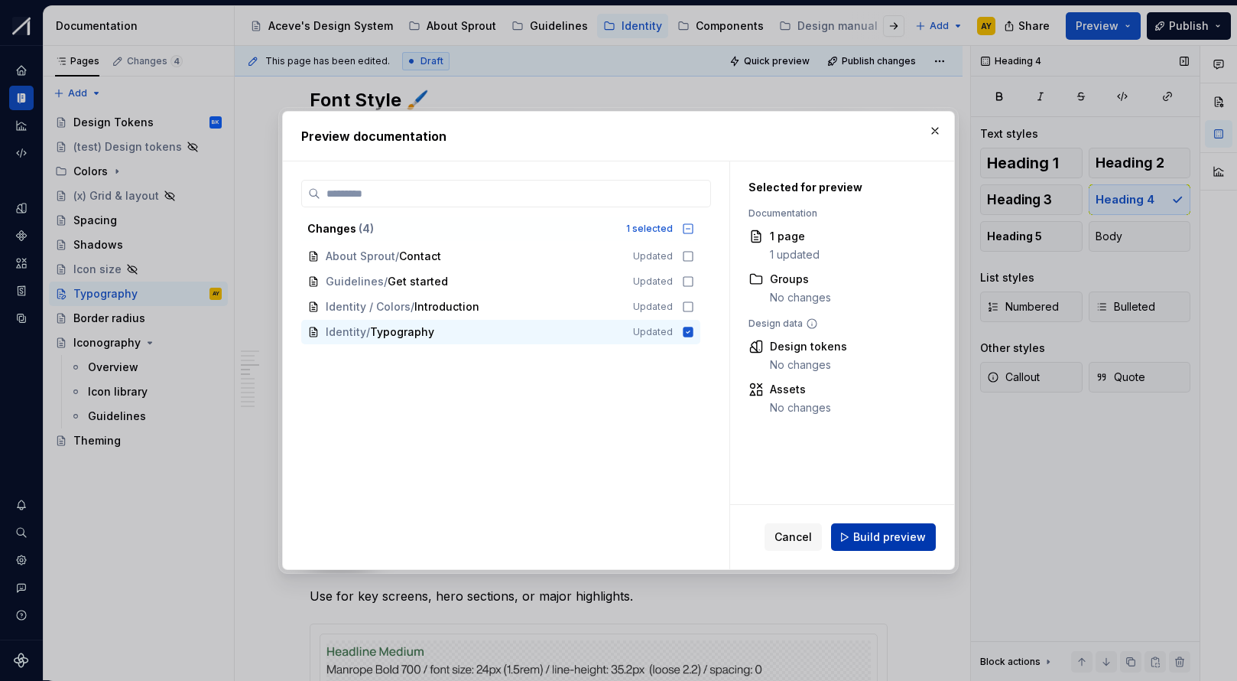
click at [896, 543] on span "Build preview" at bounding box center [889, 536] width 73 height 15
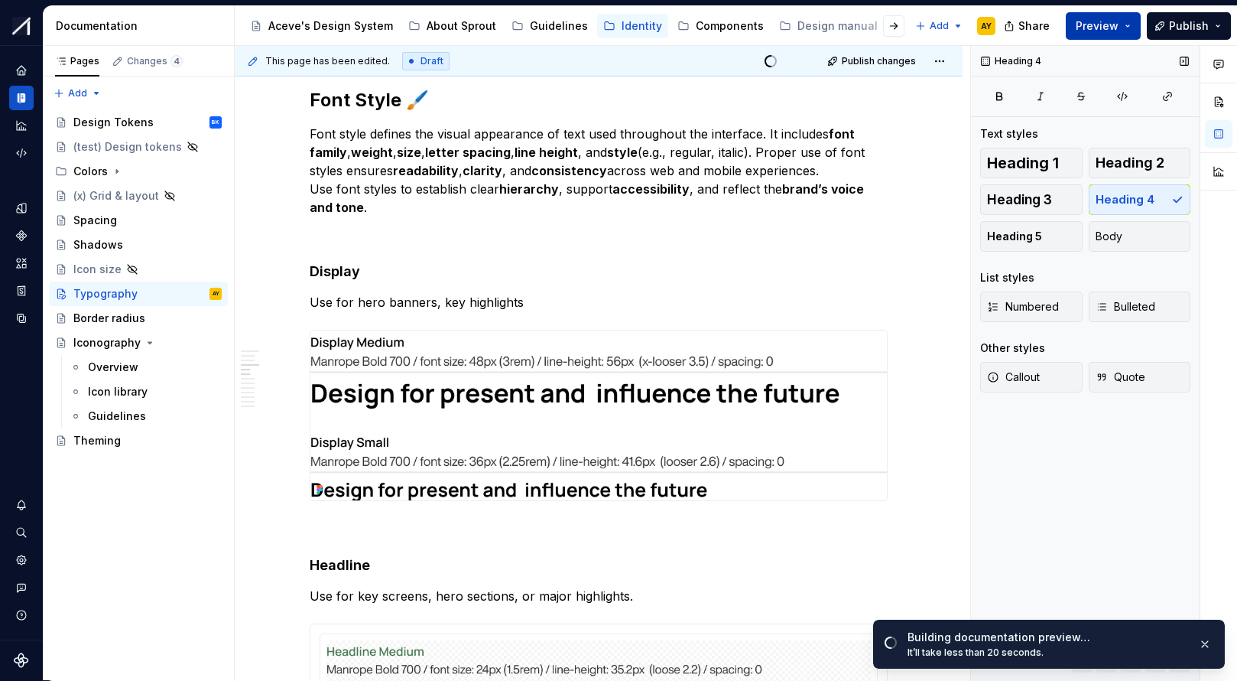
click at [1065, 24] on button "Preview" at bounding box center [1103, 26] width 75 height 28
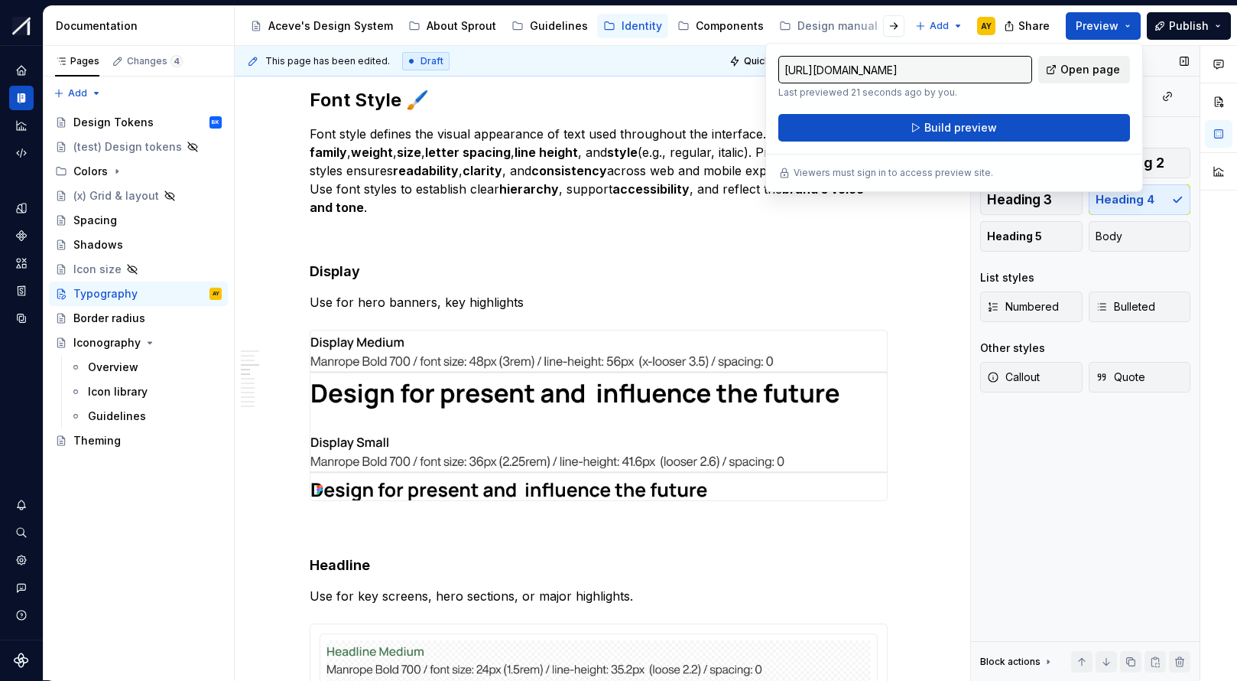
click at [1065, 67] on span "Open page" at bounding box center [1091, 69] width 60 height 15
click at [477, 356] on img at bounding box center [598, 415] width 577 height 170
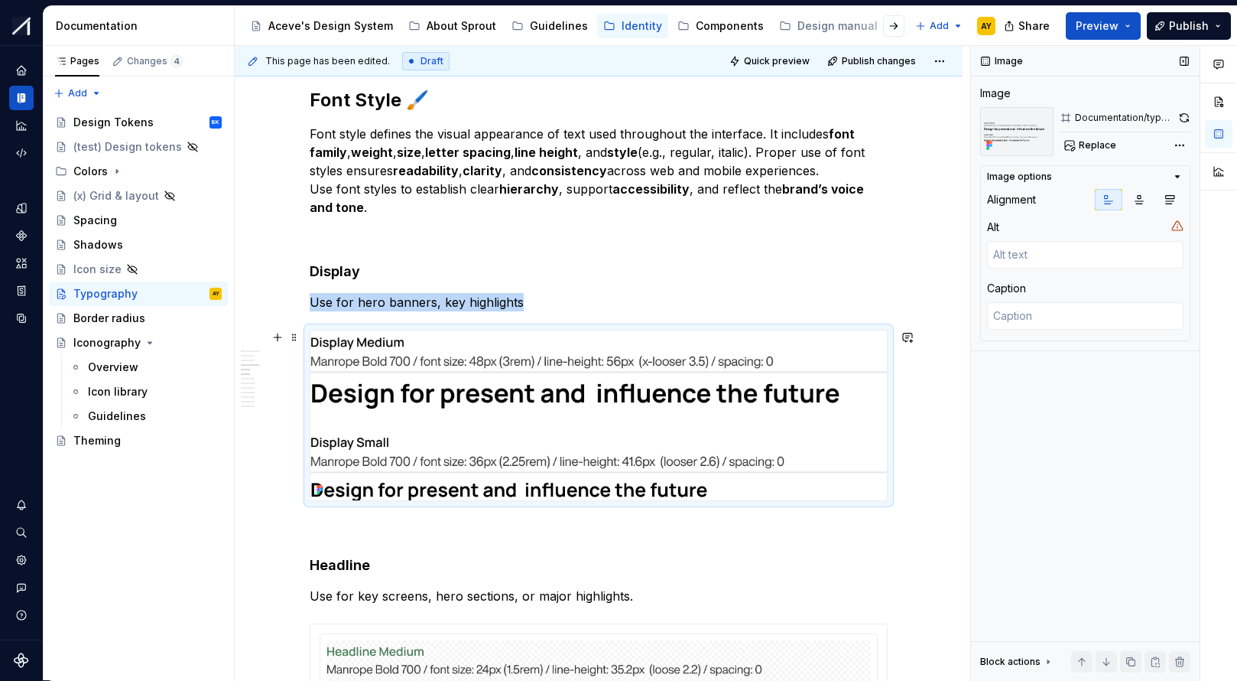
click at [569, 330] on div at bounding box center [599, 415] width 578 height 171
click at [301, 339] on span at bounding box center [294, 337] width 12 height 21
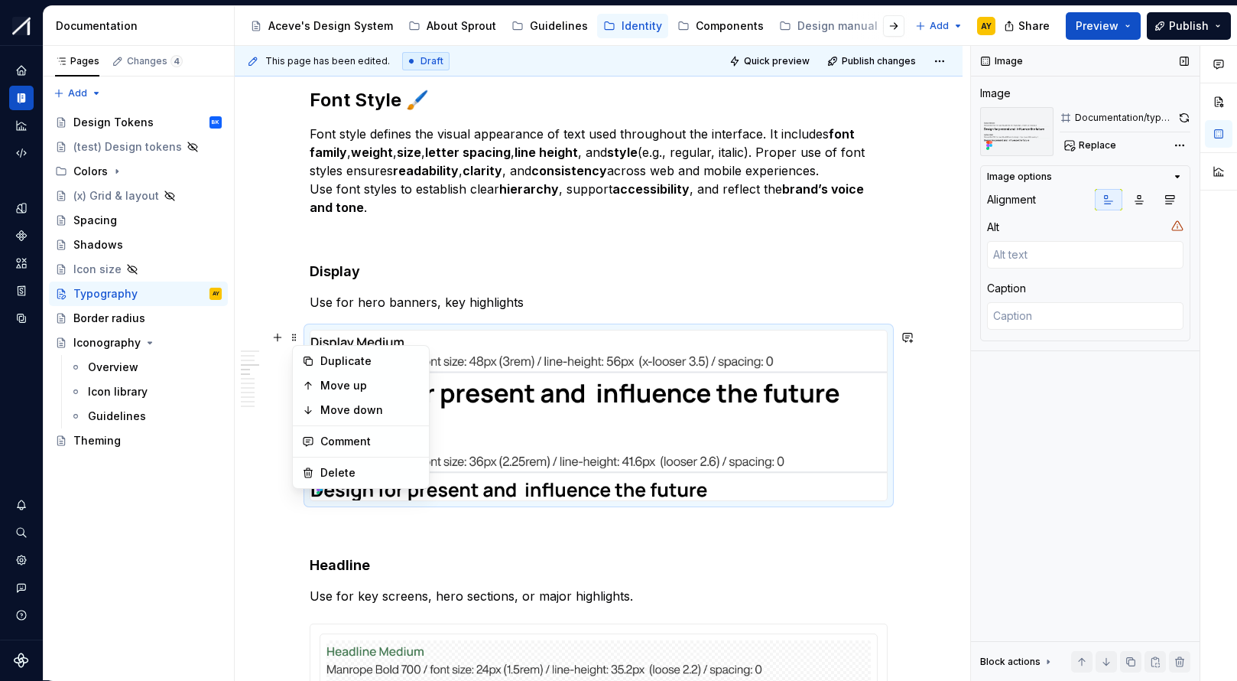
click at [656, 341] on img at bounding box center [598, 415] width 577 height 170
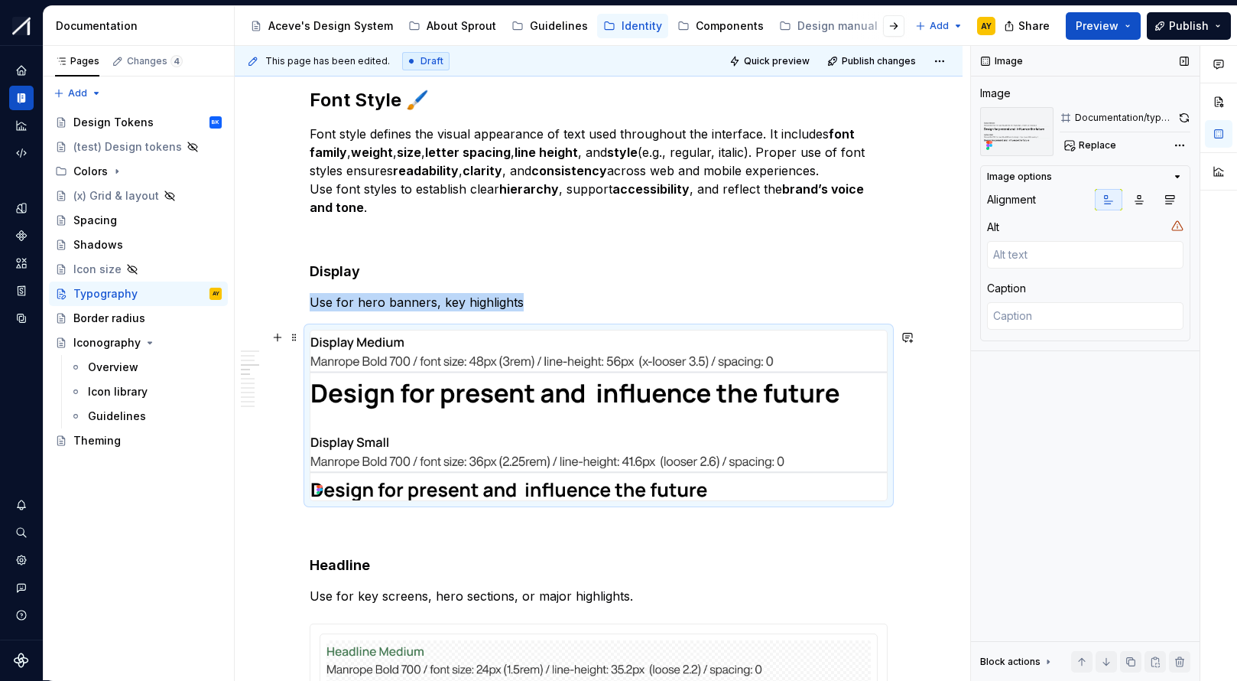
click at [481, 412] on img at bounding box center [598, 415] width 577 height 170
click at [496, 330] on div at bounding box center [599, 415] width 578 height 171
click at [531, 343] on img at bounding box center [598, 415] width 577 height 170
click at [1065, 115] on button "button" at bounding box center [1184, 117] width 13 height 21
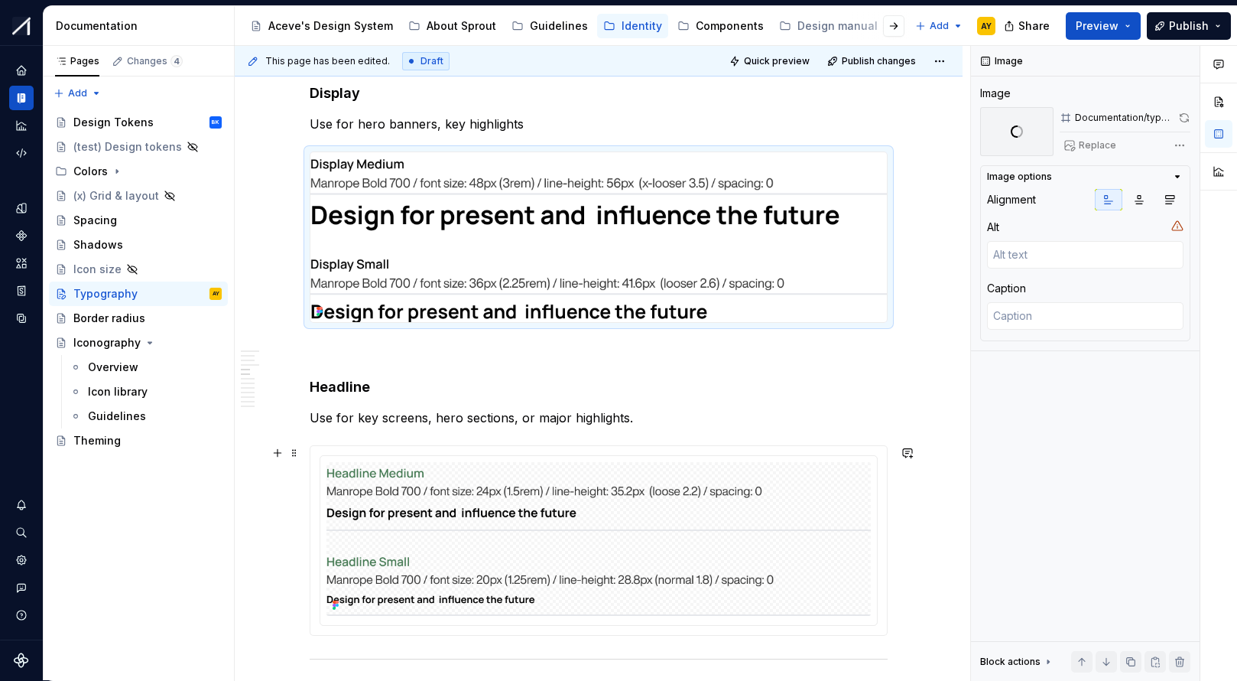
scroll to position [1600, 0]
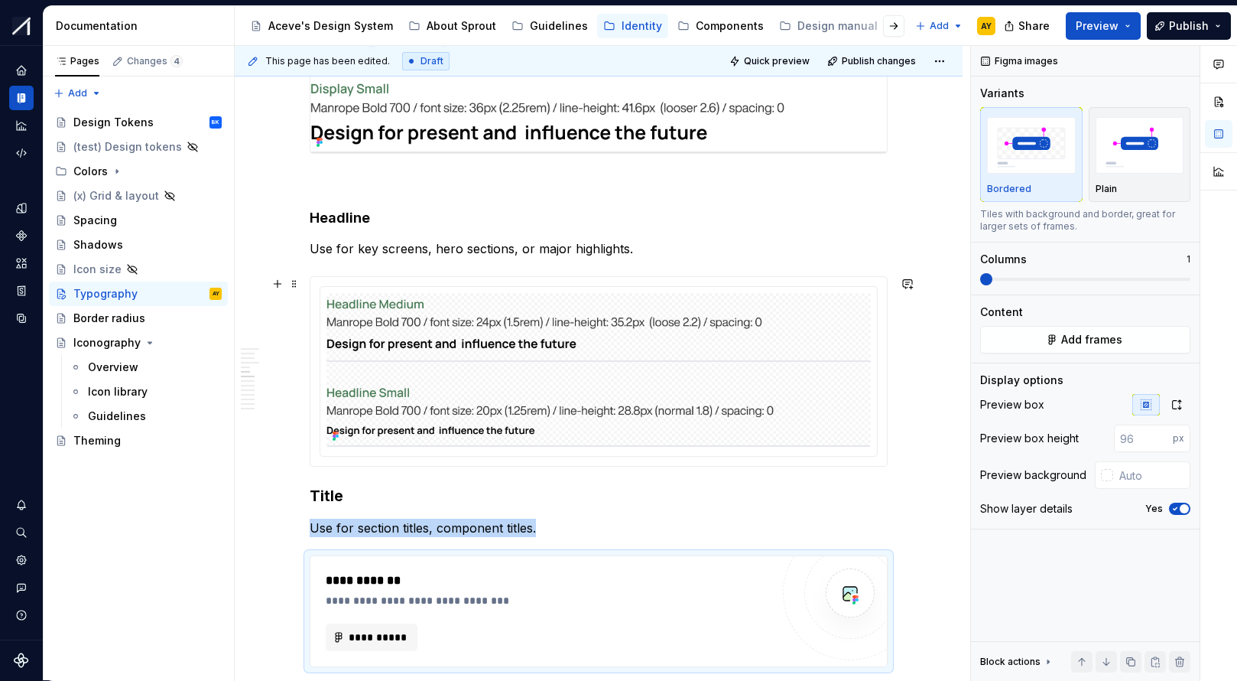
scroll to position [1973, 0]
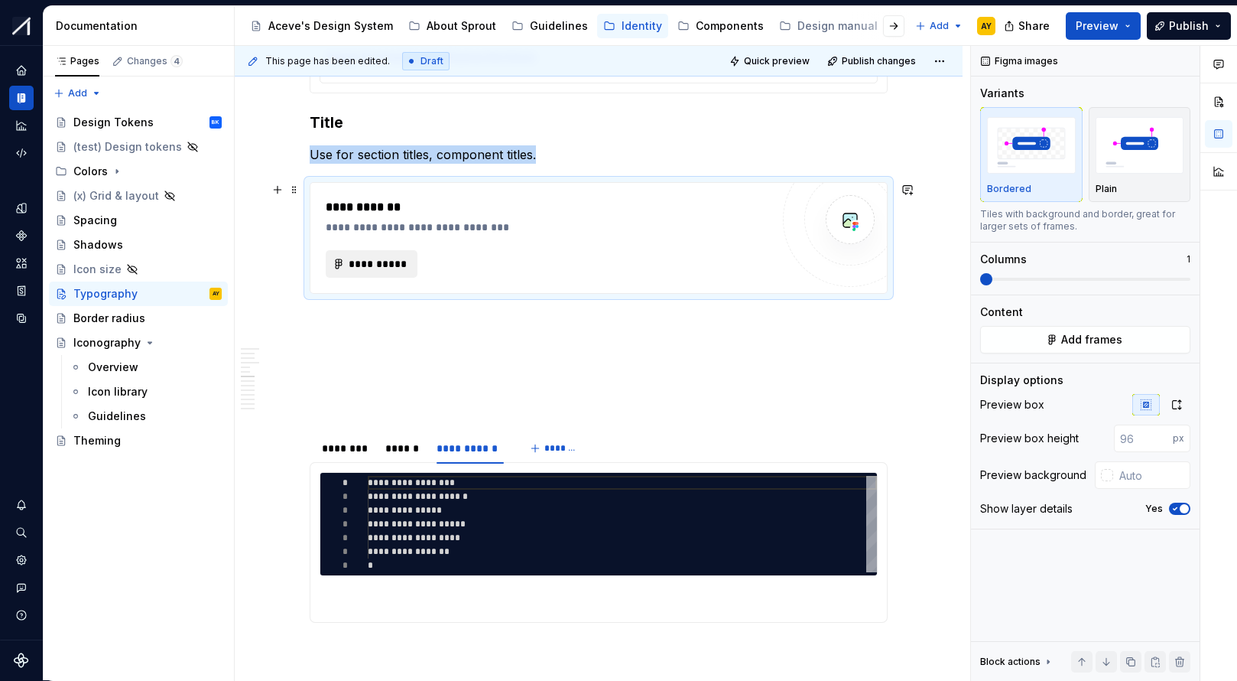
click at [369, 256] on span "**********" at bounding box center [378, 263] width 60 height 15
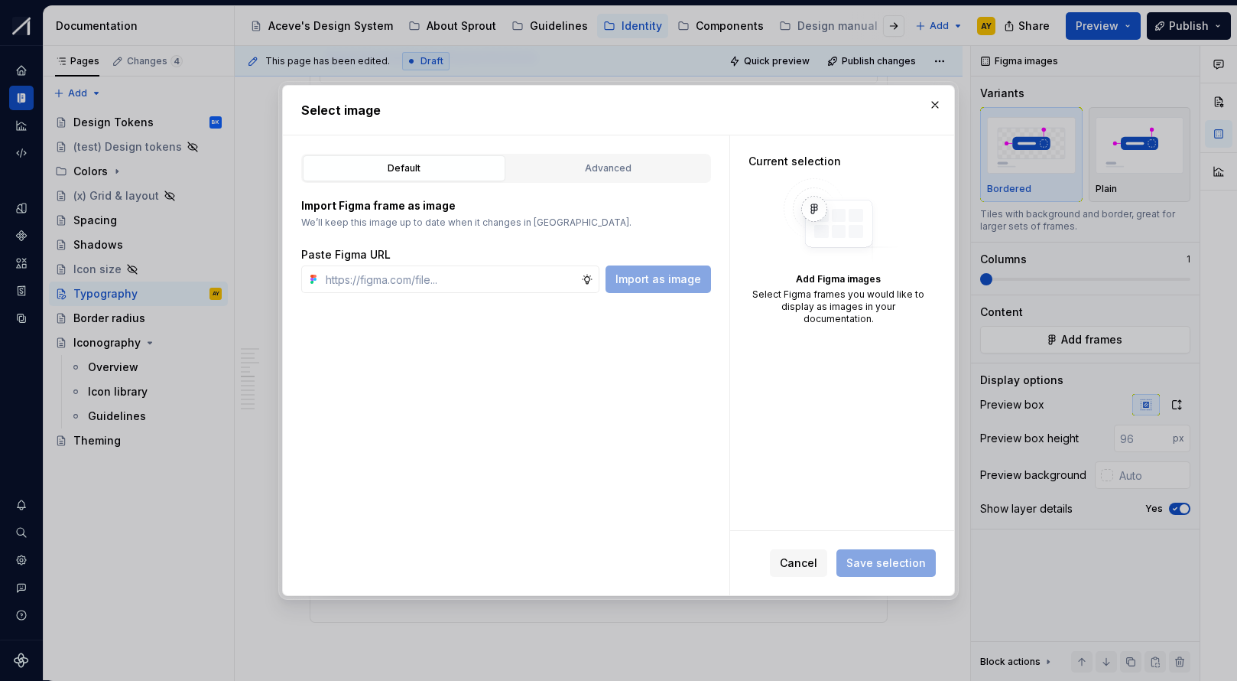
type textarea "*"
click at [418, 279] on input "text" at bounding box center [451, 279] width 262 height 28
type input "https://www.figma.com/design/MRoNUOLLSwQucY1oTLXxsb/%F0%9F%8C%B1Sprout---Aceve-…"
click at [657, 273] on span "Import as image" at bounding box center [659, 278] width 86 height 15
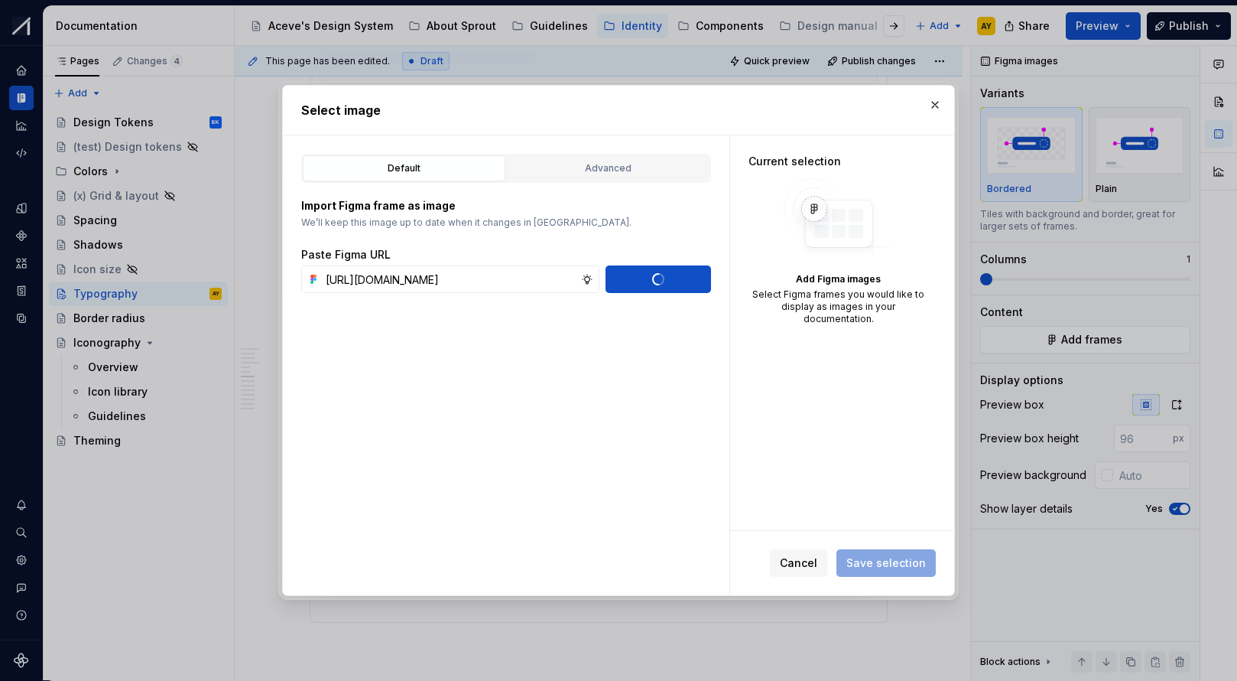
scroll to position [0, 0]
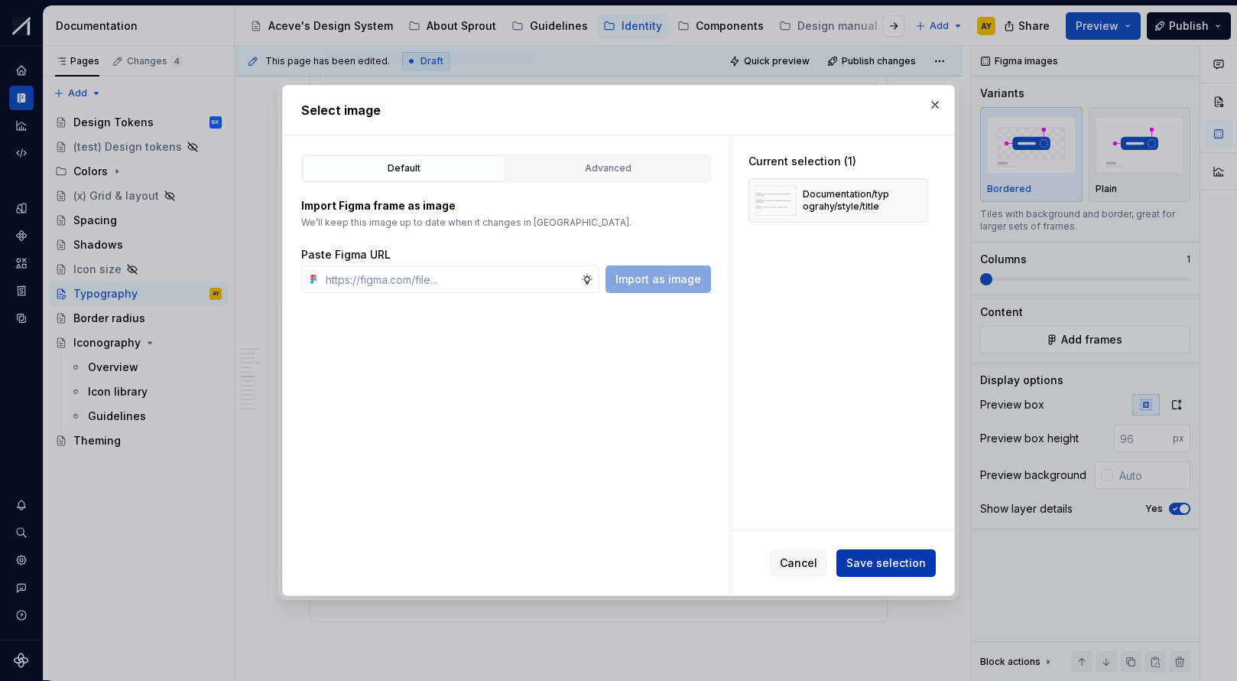
click at [877, 548] on span "Save selection" at bounding box center [887, 562] width 80 height 15
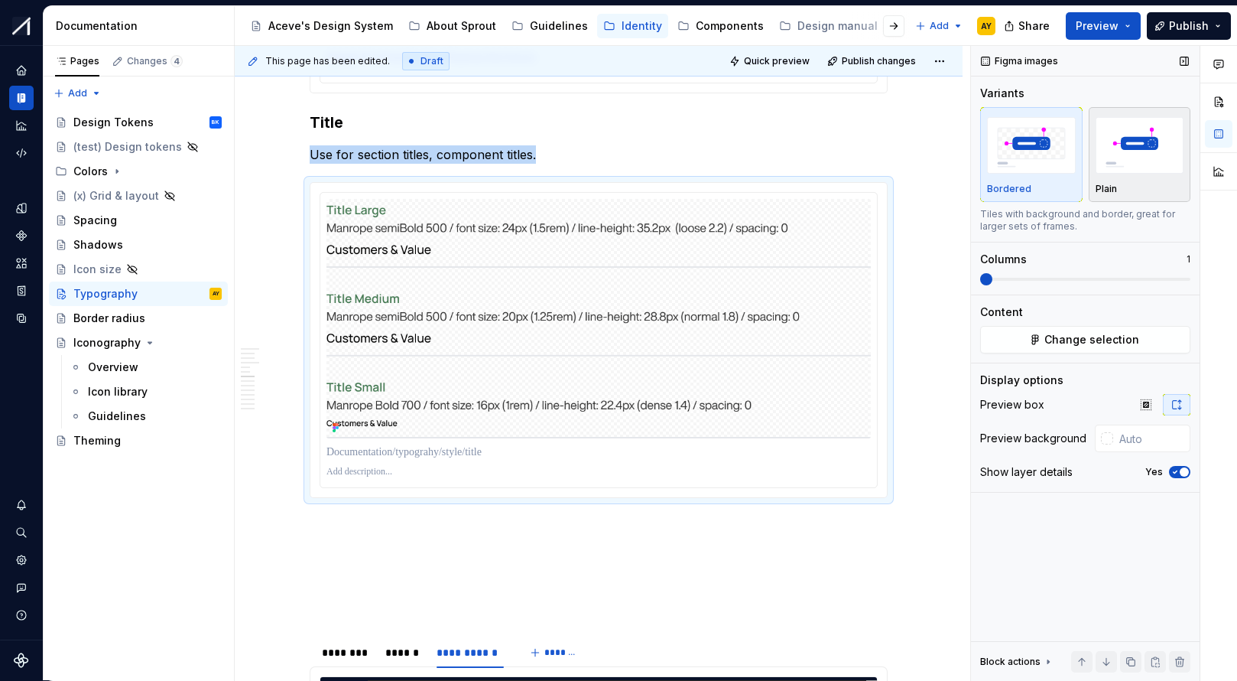
click at [1065, 170] on img "button" at bounding box center [1140, 145] width 89 height 56
click at [1065, 470] on icon "button" at bounding box center [1175, 471] width 12 height 9
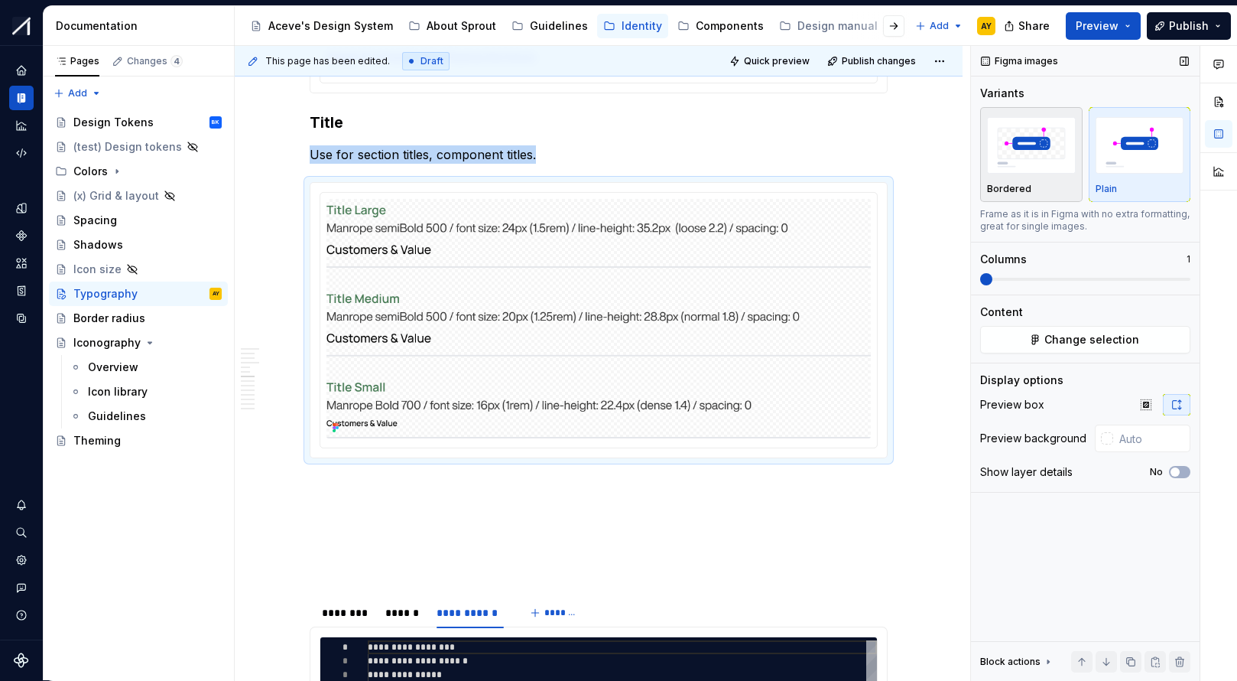
click at [1065, 191] on div "Bordered" at bounding box center [1031, 189] width 89 height 12
click at [1065, 178] on div "Plain" at bounding box center [1140, 154] width 89 height 81
click at [1065, 24] on span "Preview" at bounding box center [1097, 25] width 43 height 15
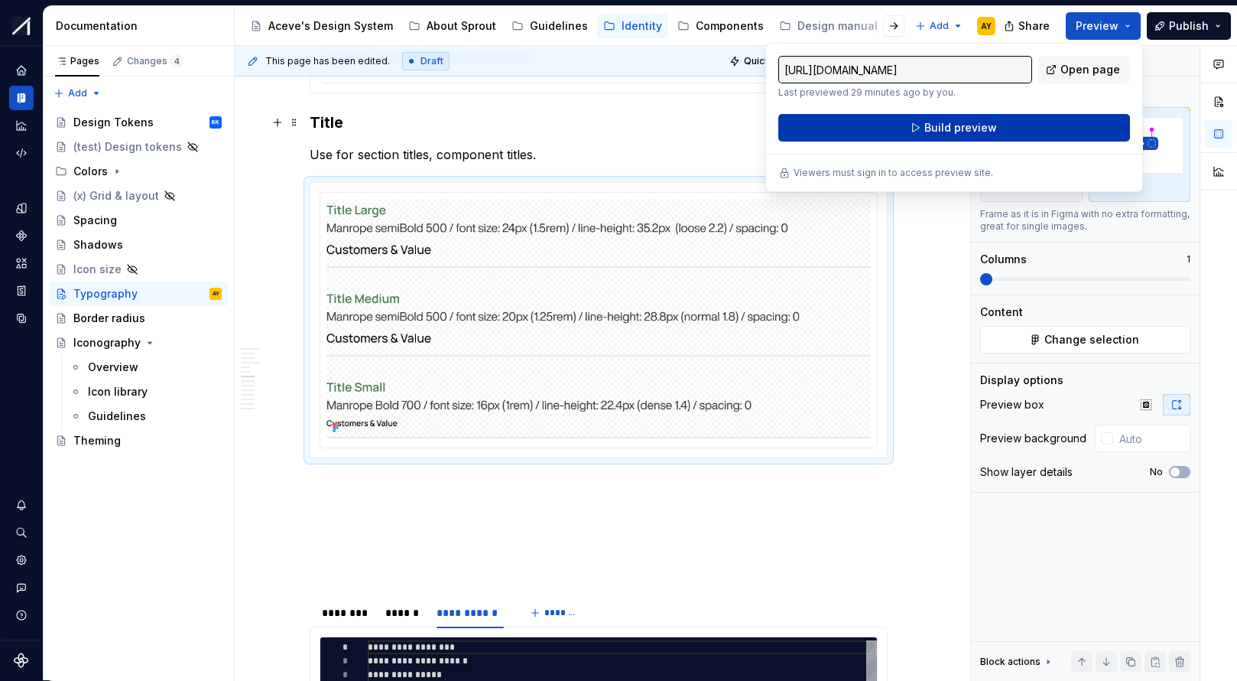
click at [928, 125] on span "Build preview" at bounding box center [961, 127] width 73 height 15
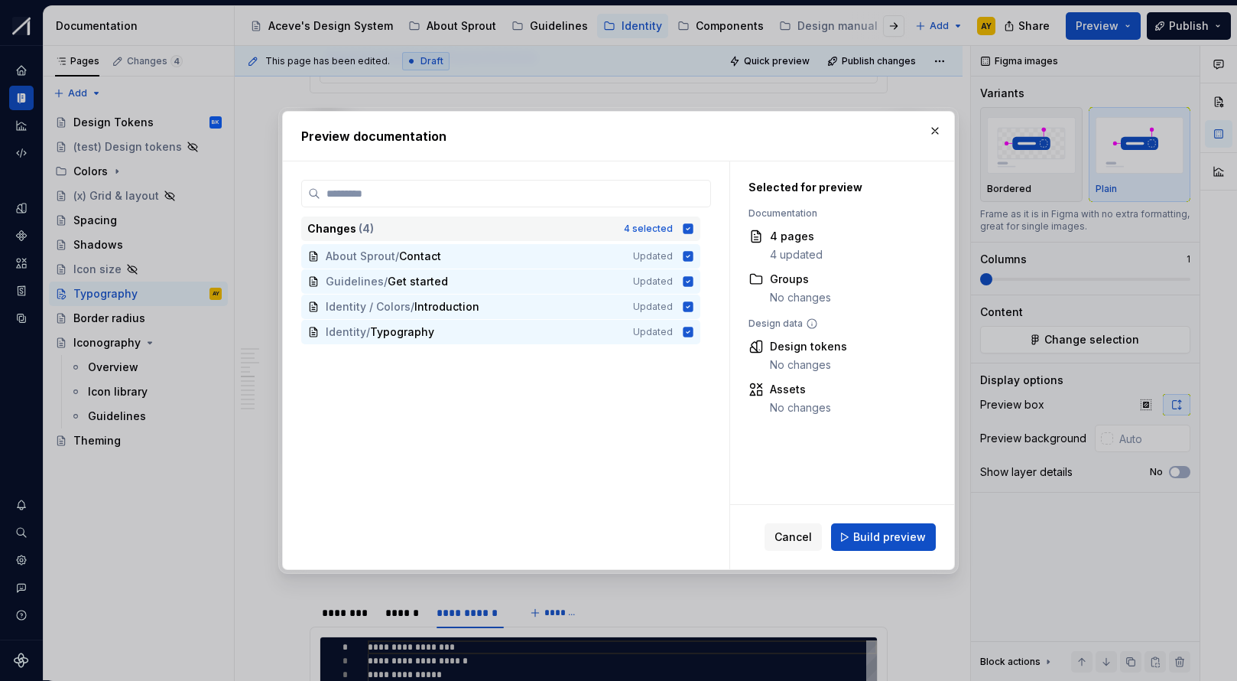
click at [694, 226] on icon at bounding box center [689, 228] width 10 height 10
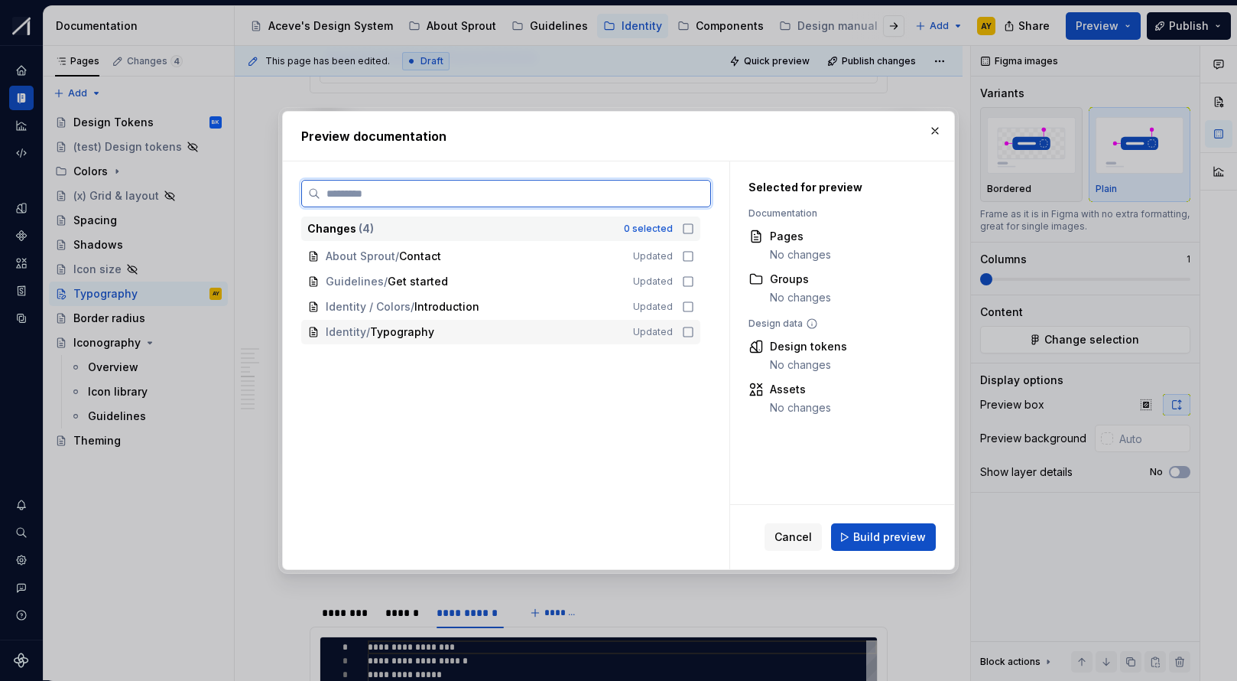
click at [693, 330] on icon at bounding box center [688, 332] width 12 height 12
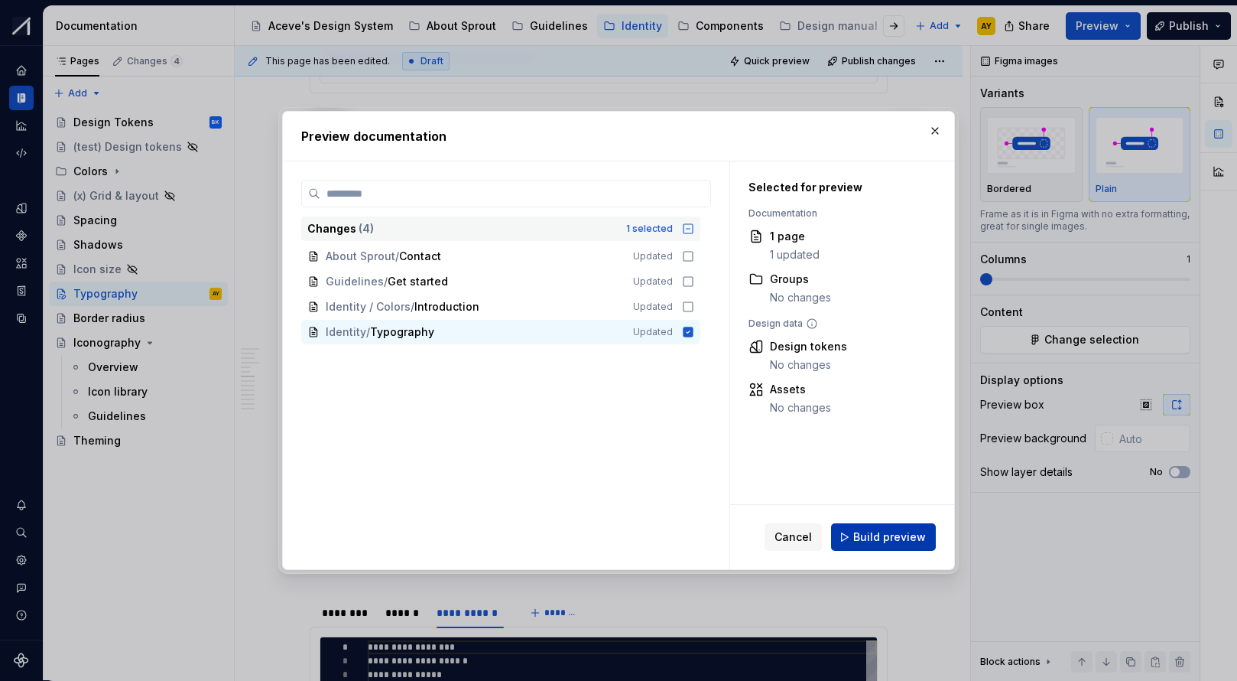
click at [870, 540] on span "Build preview" at bounding box center [889, 536] width 73 height 15
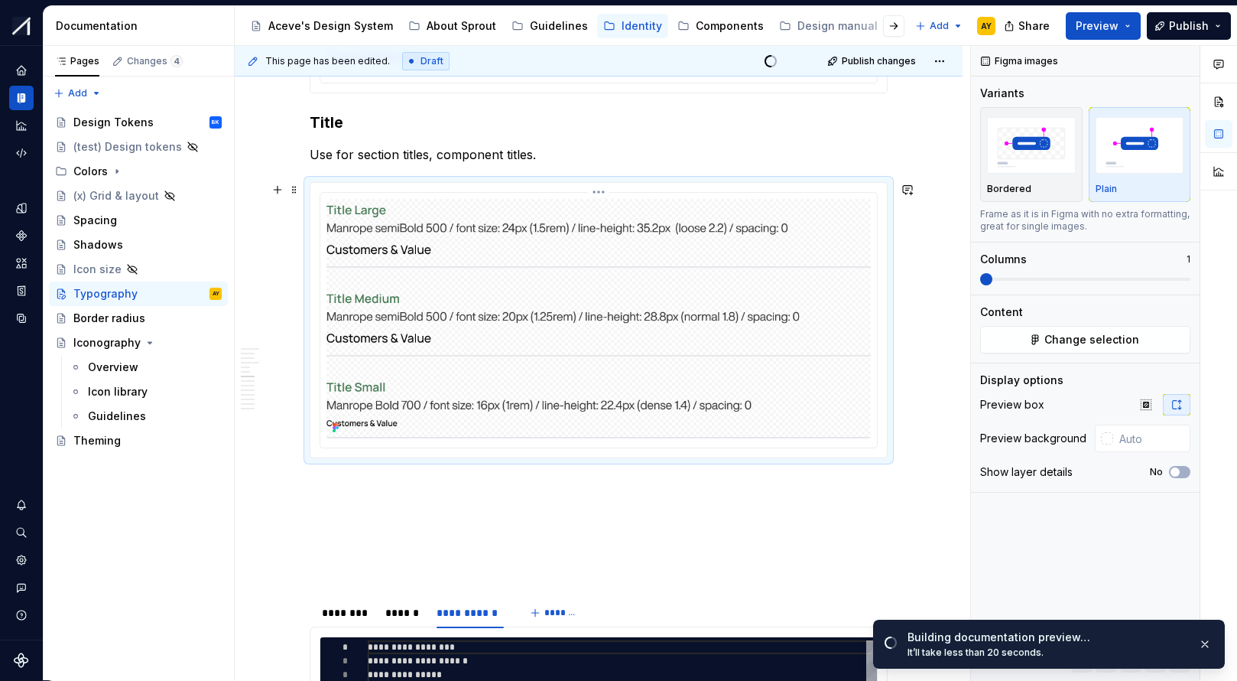
click at [601, 191] on html "Sprout AY Design system data Documentation Accessibility guide for tree Page tr…" at bounding box center [618, 340] width 1237 height 681
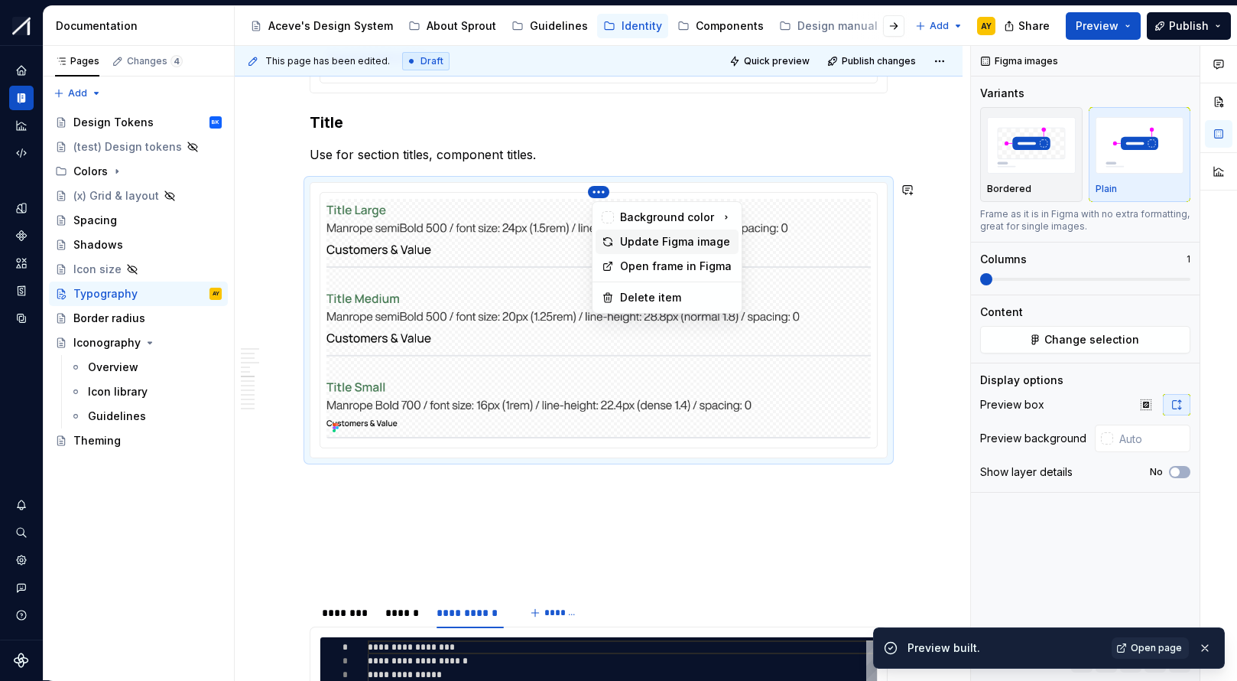
click at [652, 241] on div "Update Figma image" at bounding box center [676, 241] width 112 height 15
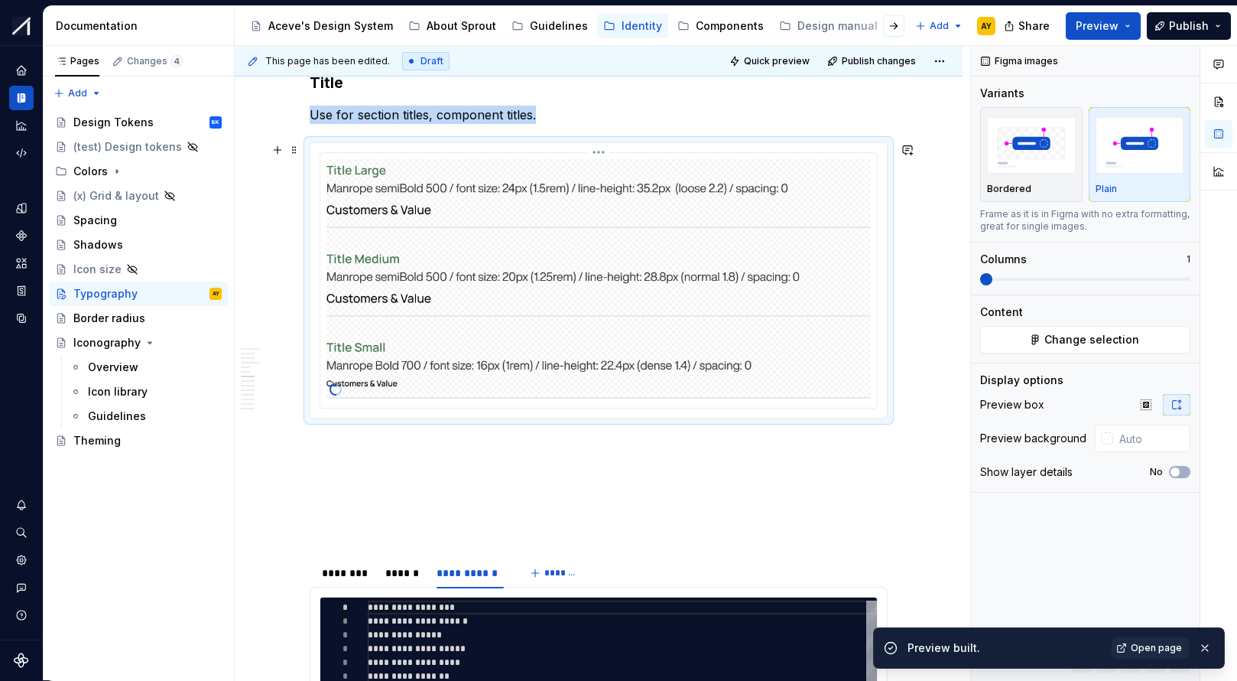
scroll to position [2124, 0]
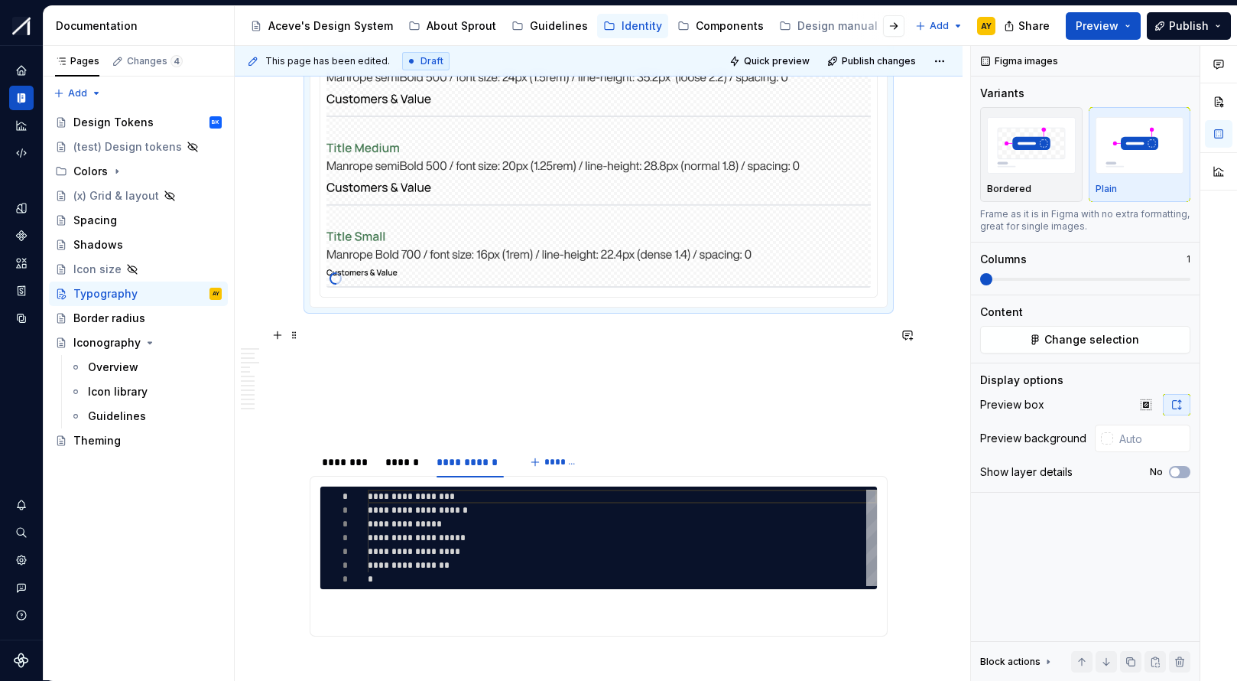
click at [342, 335] on p at bounding box center [599, 335] width 578 height 18
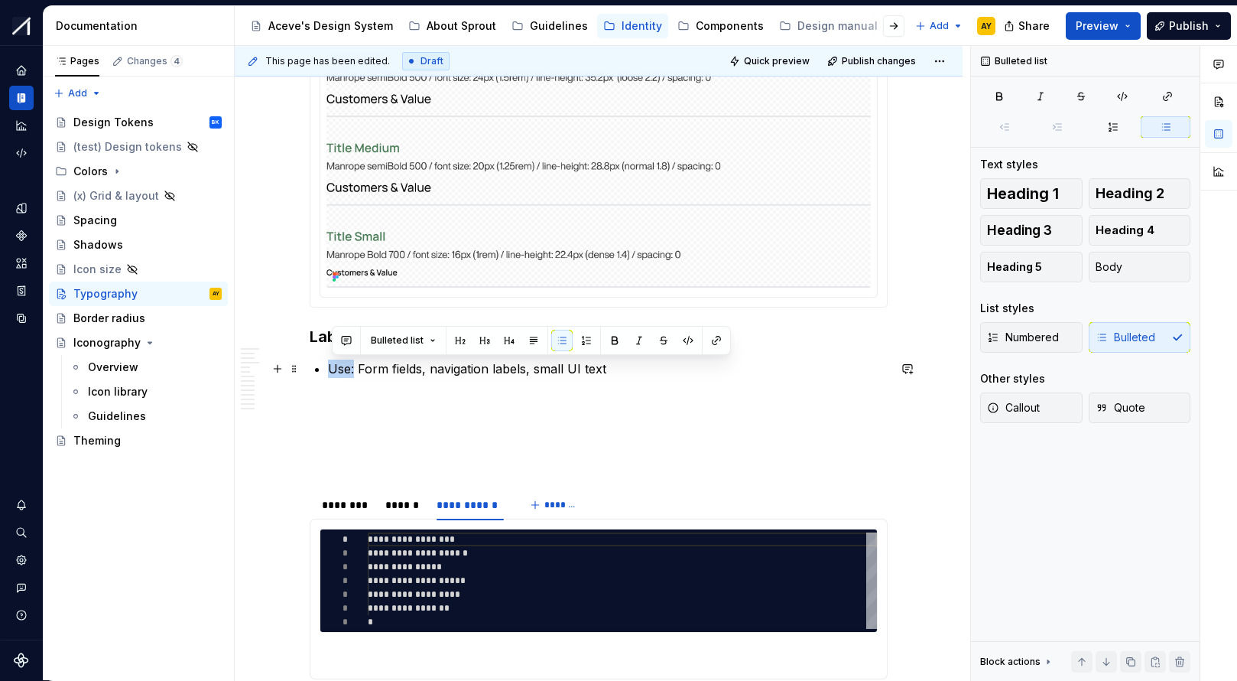
drag, startPoint x: 336, startPoint y: 369, endPoint x: 320, endPoint y: 375, distance: 16.5
click at [314, 370] on div "**********" at bounding box center [599, 409] width 578 height 4398
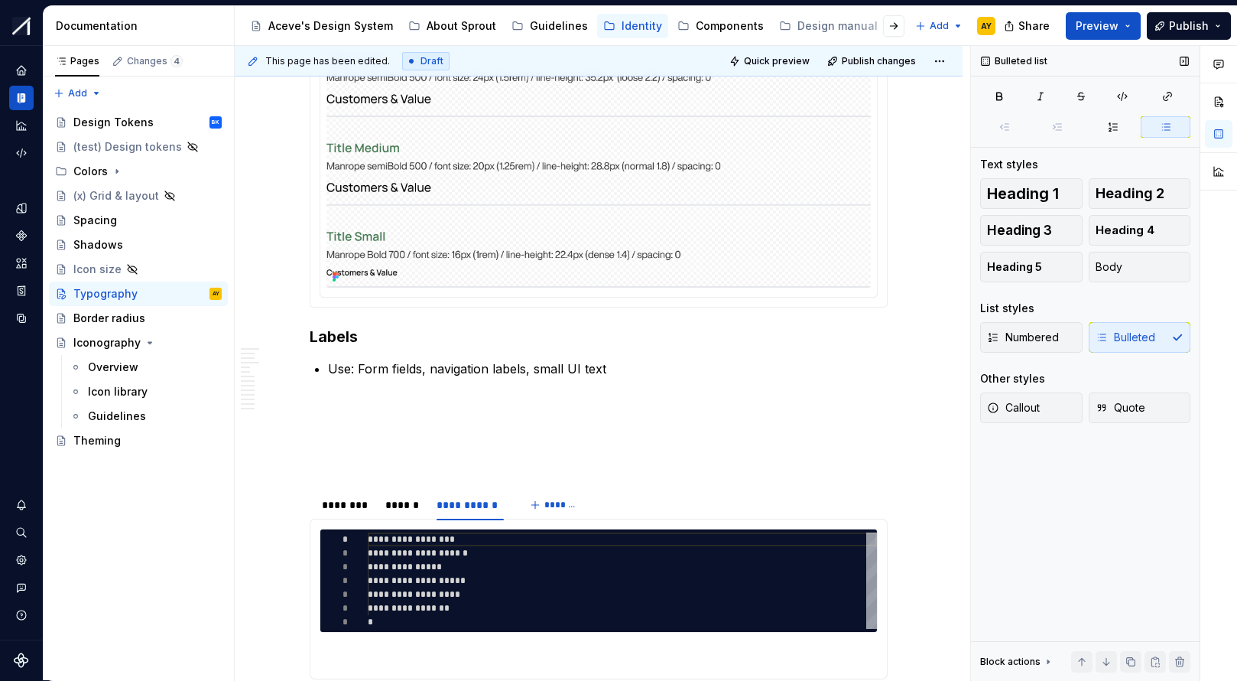
click at [1065, 346] on div "Numbered Bulleted" at bounding box center [1085, 337] width 210 height 31
click at [1065, 338] on div "Numbered Bulleted" at bounding box center [1085, 337] width 210 height 31
click at [1065, 264] on span "Body" at bounding box center [1109, 266] width 27 height 15
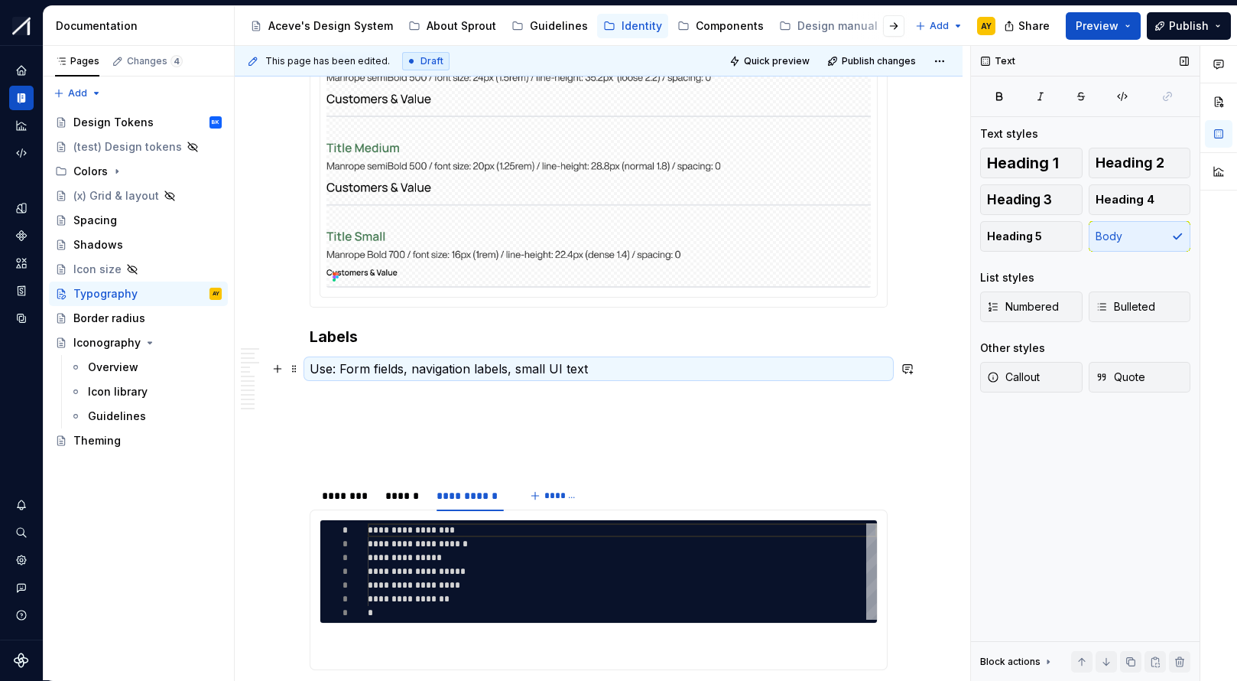
click at [576, 370] on p "Use: Form fields, navigation labels, small UI text" at bounding box center [599, 368] width 578 height 18
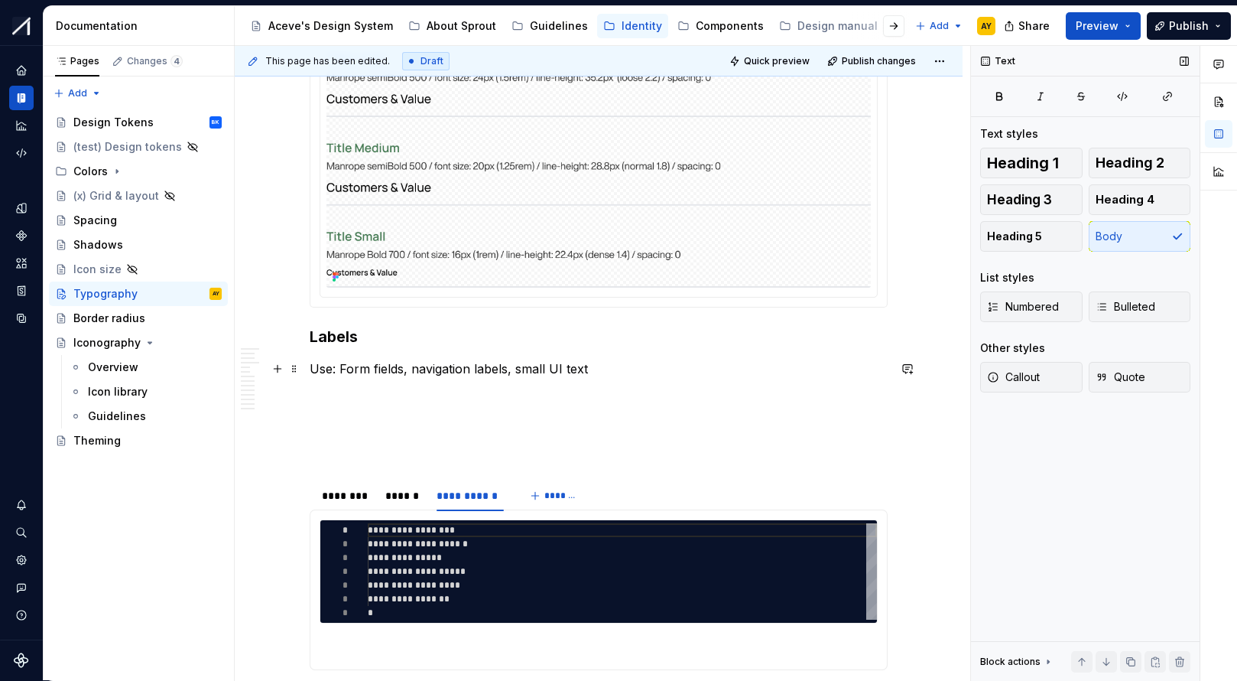
click at [346, 369] on p "Use: Form fields, navigation labels, small UI text" at bounding box center [599, 368] width 578 height 18
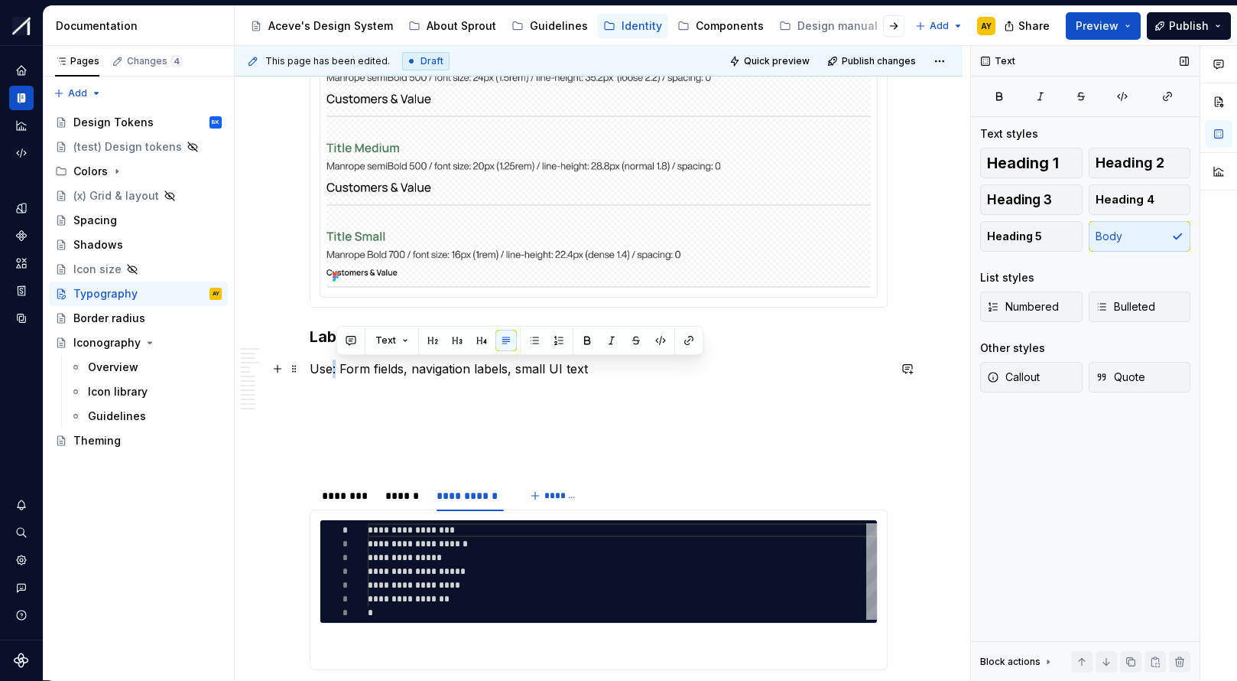
click at [337, 370] on p "Use: Form fields, navigation labels, small UI text" at bounding box center [599, 368] width 578 height 18
click at [682, 368] on p "Use for form fields, navigation labels, small UI text" at bounding box center [599, 368] width 578 height 18
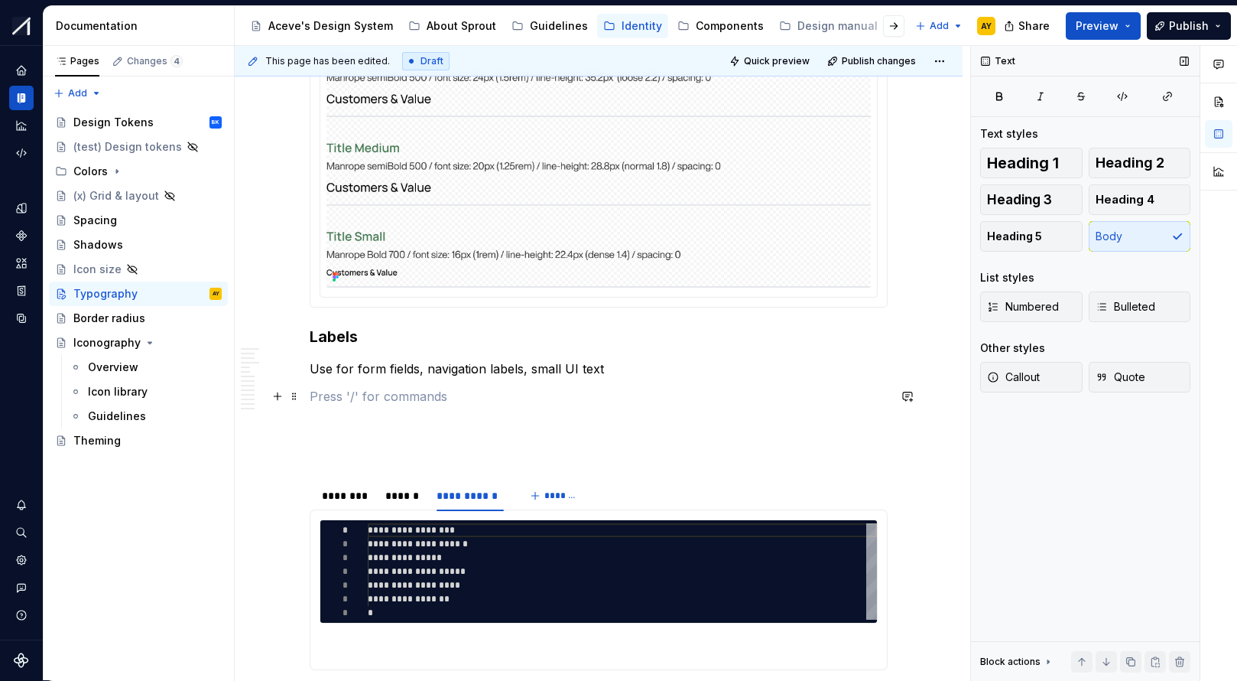
click at [400, 401] on p at bounding box center [599, 396] width 578 height 18
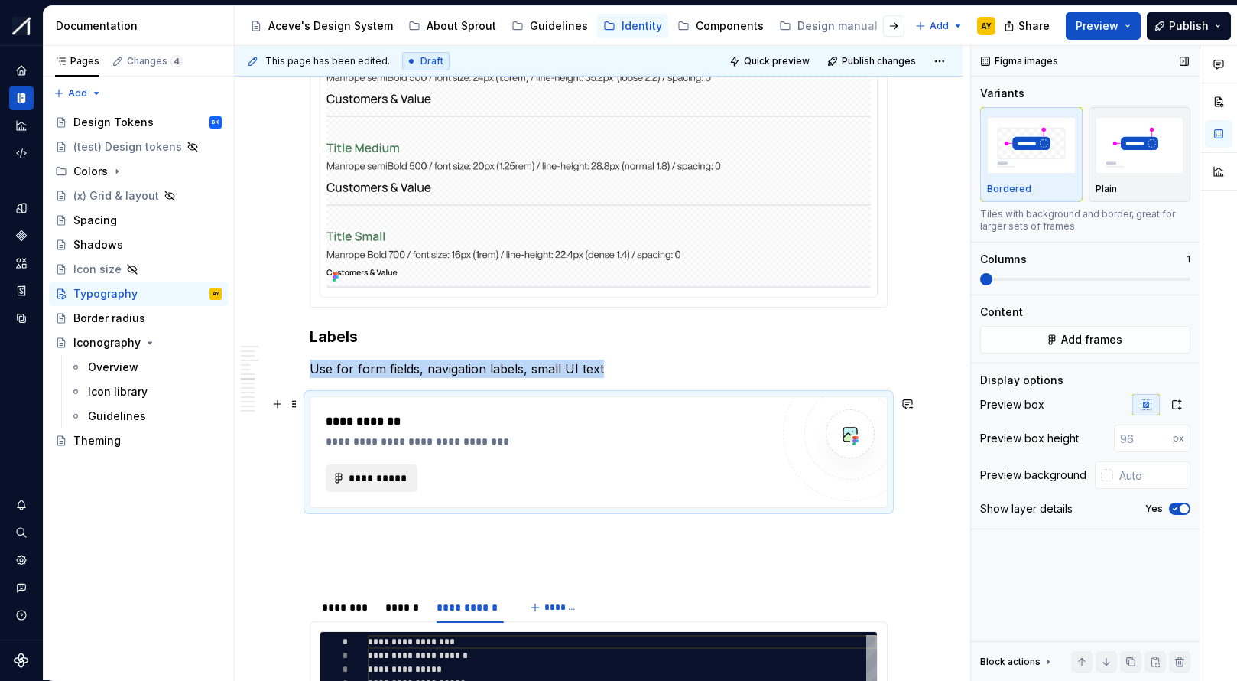
type textarea "*"
click at [380, 482] on span "**********" at bounding box center [378, 477] width 60 height 15
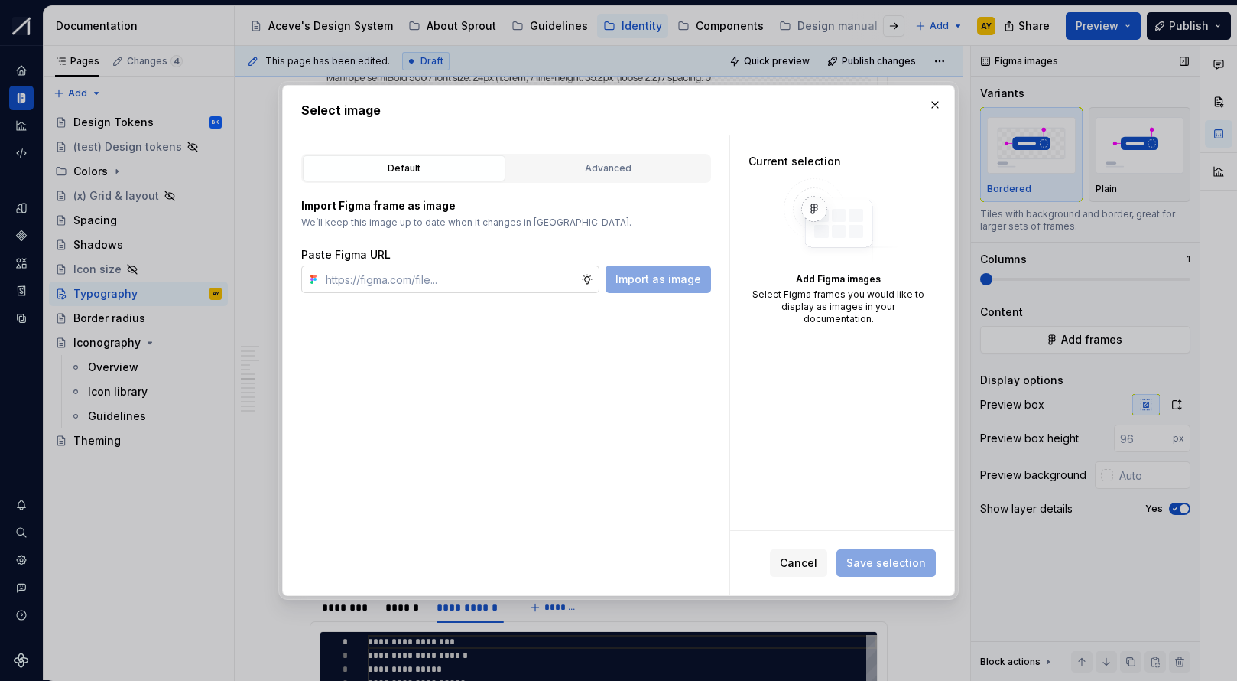
click at [447, 290] on input "text" at bounding box center [451, 279] width 262 height 28
click at [460, 278] on input "text" at bounding box center [451, 279] width 262 height 28
paste input "https://www.figma.com/design/MRoNUOLLSwQucY1oTLXxsb/%F0%9F%8C%B1Sprout---Aceve-…"
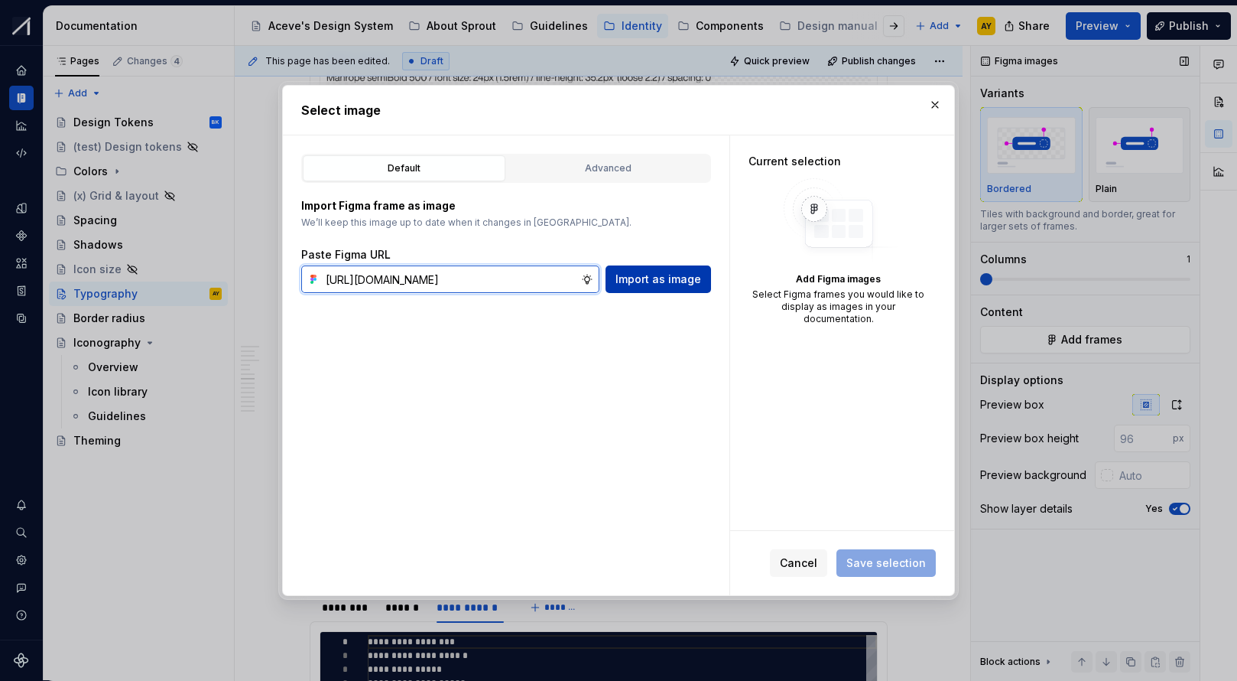
type input "https://www.figma.com/design/MRoNUOLLSwQucY1oTLXxsb/%F0%9F%8C%B1Sprout---Aceve-…"
click at [646, 279] on span "Import as image" at bounding box center [659, 278] width 86 height 15
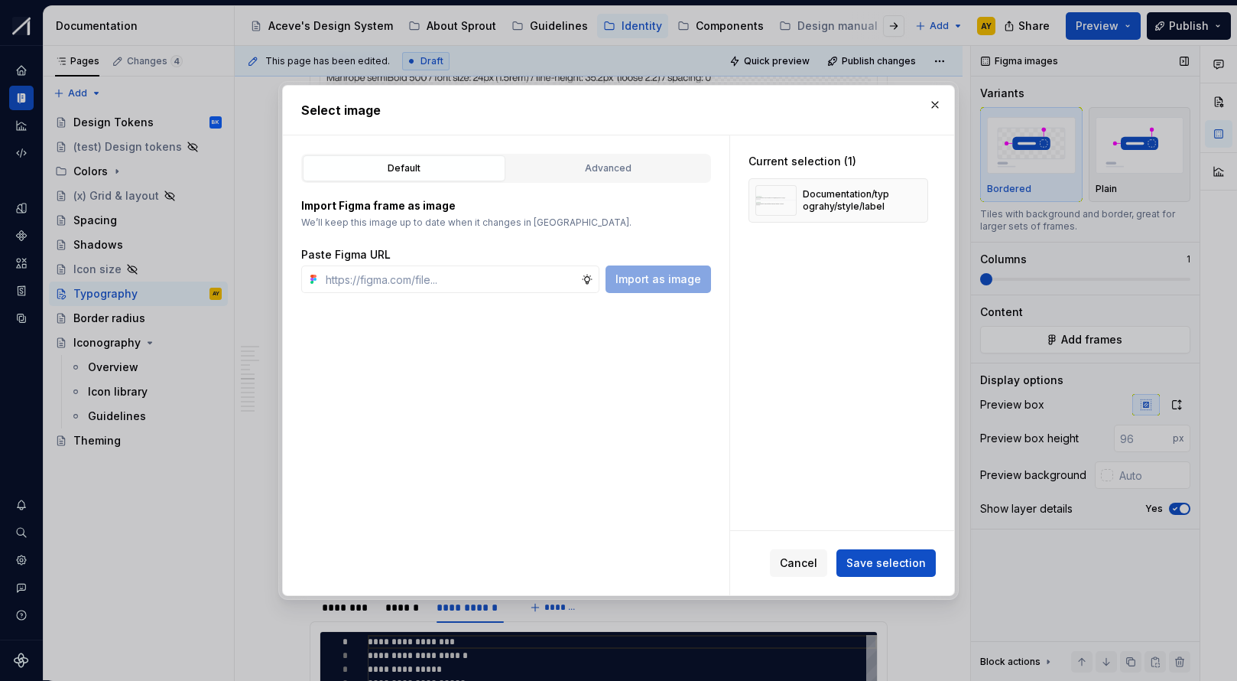
click at [881, 548] on button "Save selection" at bounding box center [886, 563] width 99 height 28
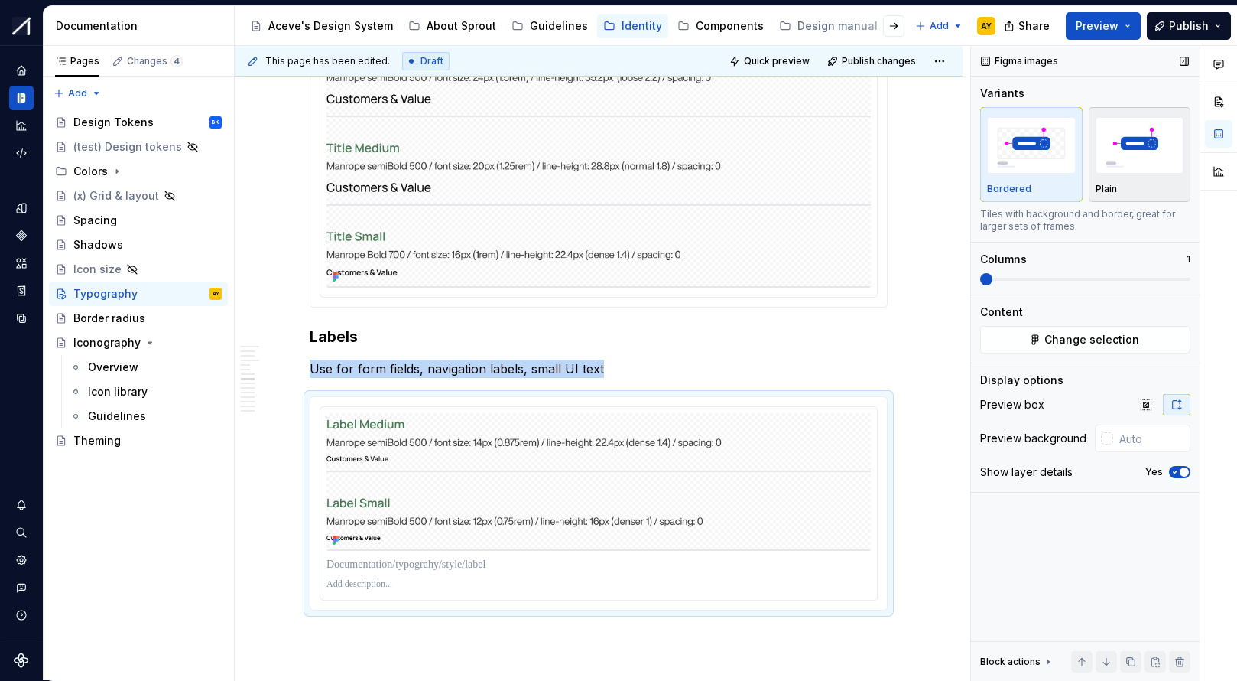
click at [1065, 170] on img "button" at bounding box center [1140, 145] width 89 height 56
click at [1065, 474] on icon "button" at bounding box center [1175, 471] width 12 height 9
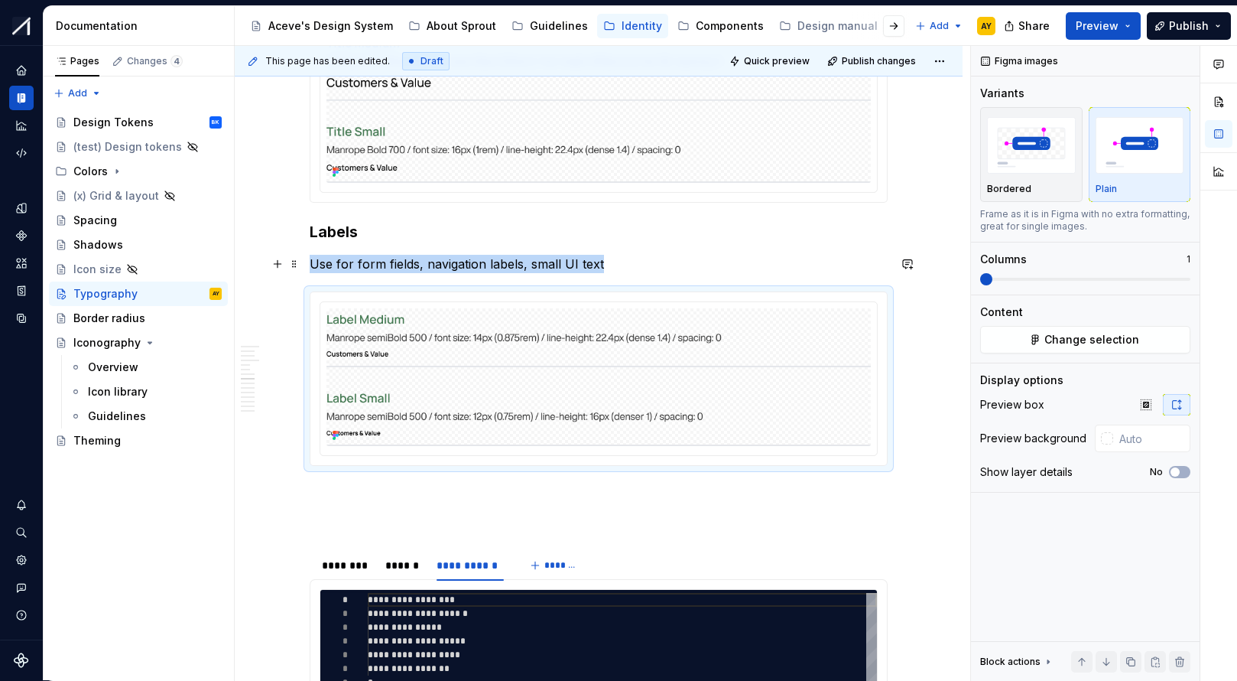
scroll to position [2304, 0]
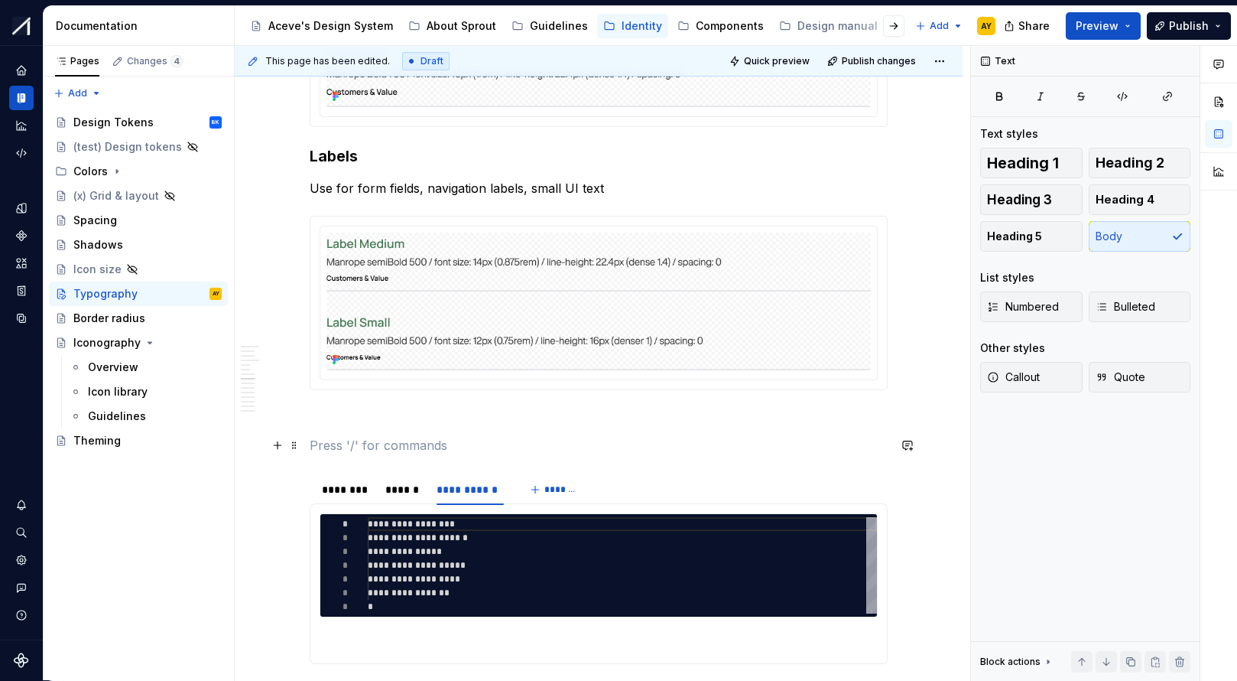
click at [601, 450] on p at bounding box center [599, 445] width 578 height 18
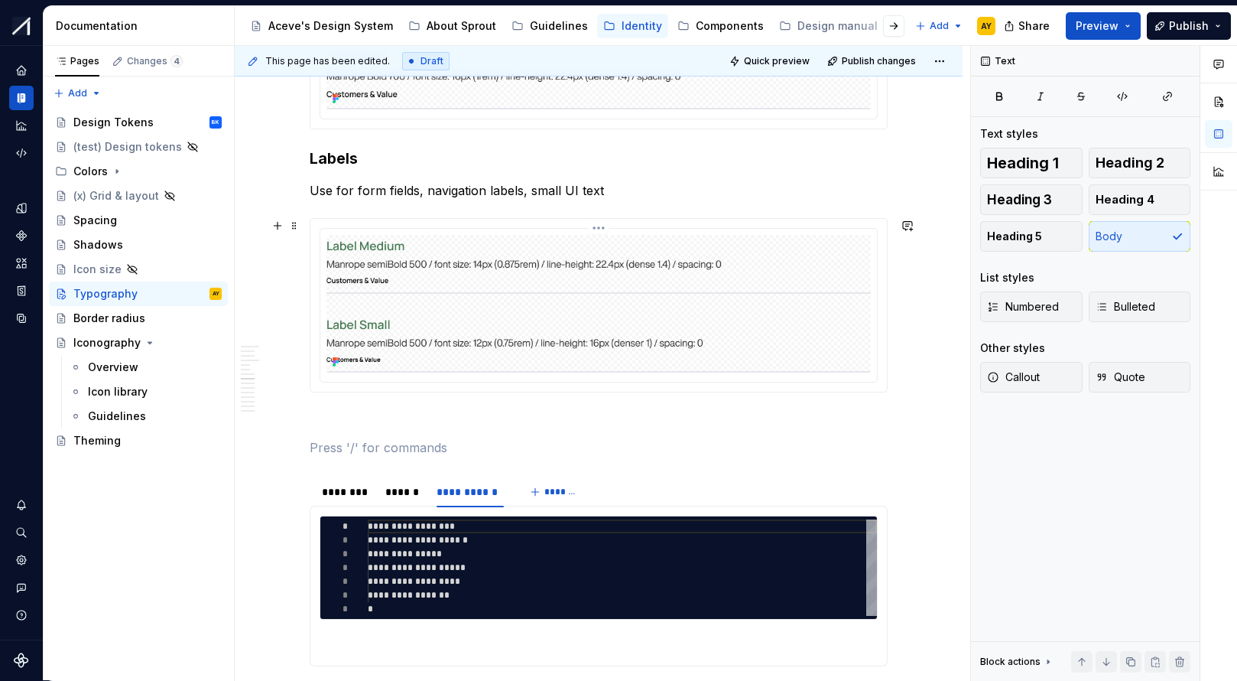
scroll to position [2301, 0]
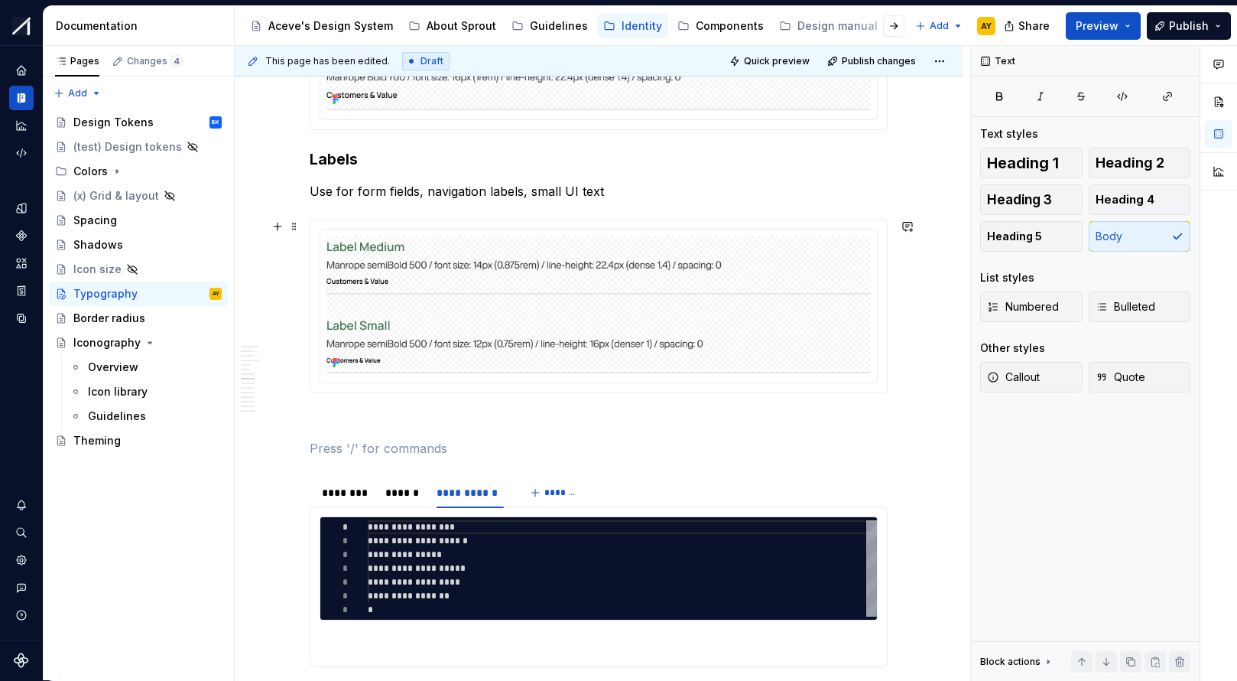
click at [360, 404] on div "**********" at bounding box center [599, 314] width 578 height 4563
click at [350, 427] on p at bounding box center [599, 420] width 578 height 18
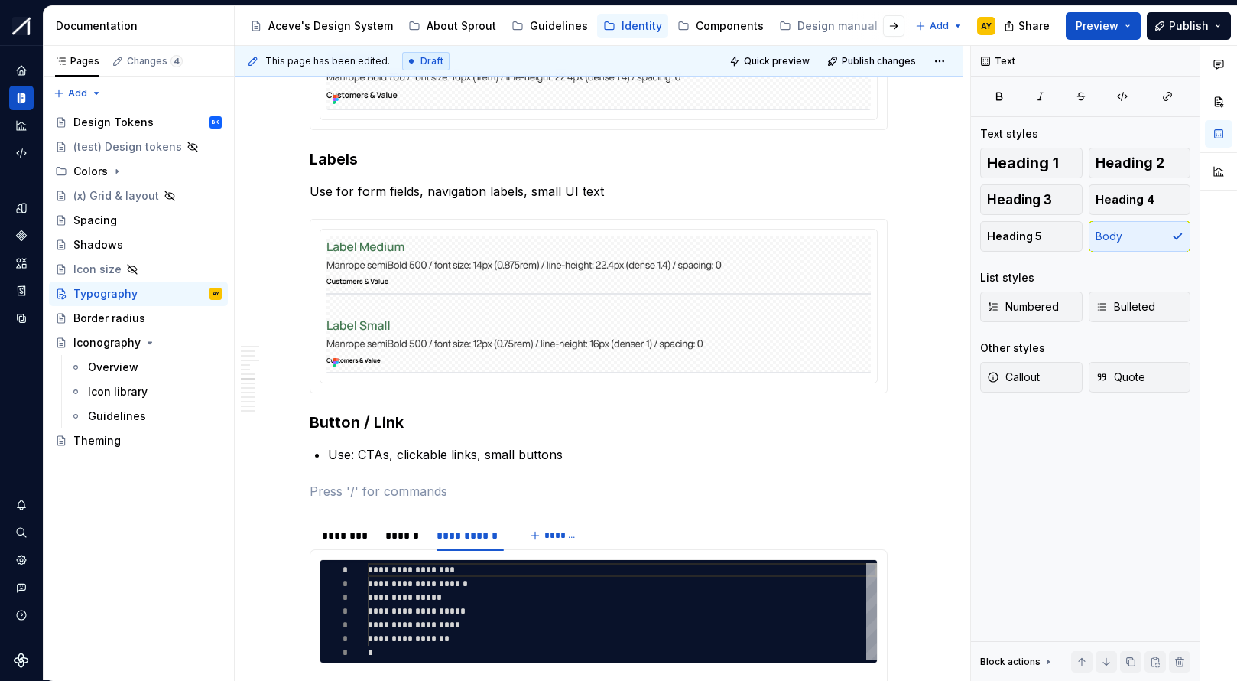
click at [331, 457] on p "Use: CTAs, clickable links, small buttons" at bounding box center [608, 454] width 560 height 18
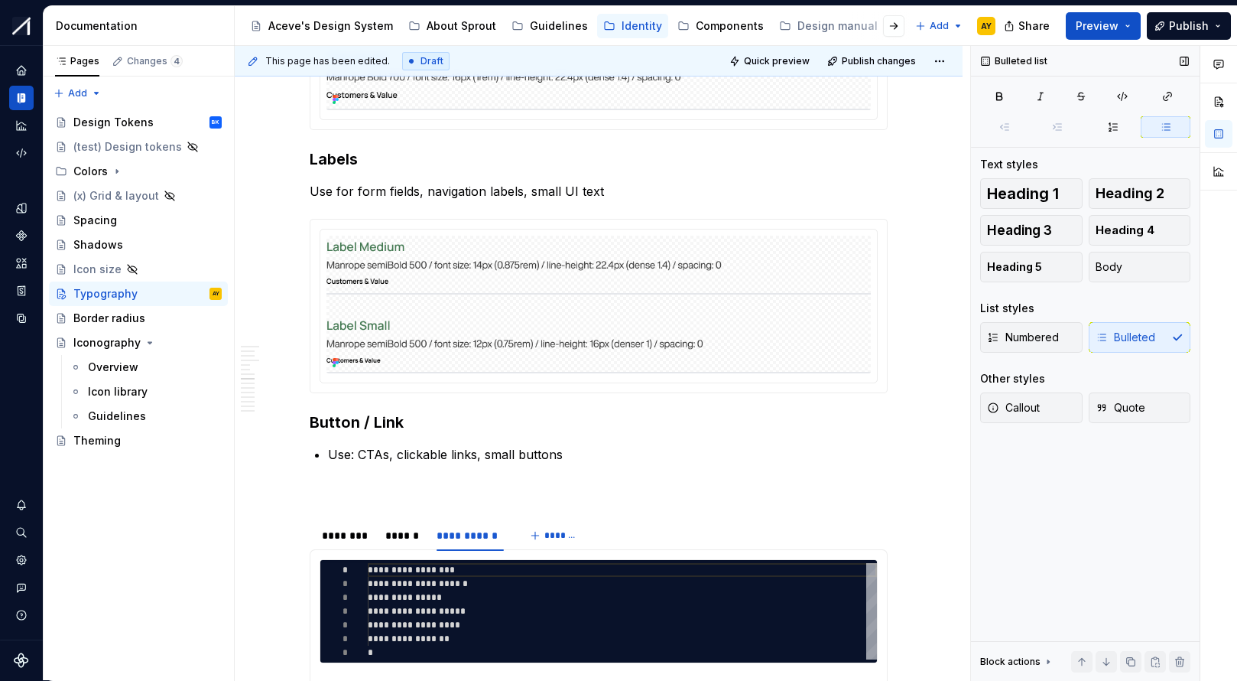
click at [1065, 330] on div "Numbered Bulleted" at bounding box center [1085, 337] width 210 height 31
click at [1065, 337] on div "Numbered Bulleted" at bounding box center [1085, 337] width 210 height 31
click at [1065, 262] on button "Body" at bounding box center [1140, 267] width 102 height 31
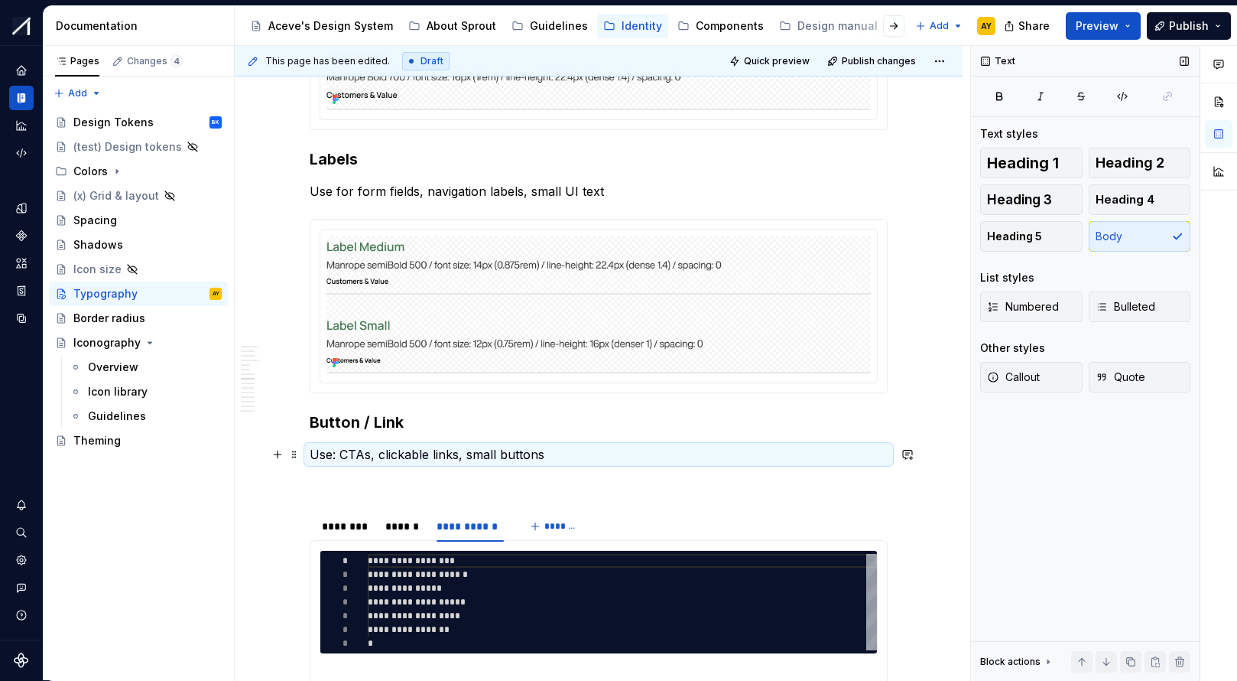
click at [357, 457] on p "Use: CTAs, clickable links, small buttons" at bounding box center [599, 454] width 578 height 18
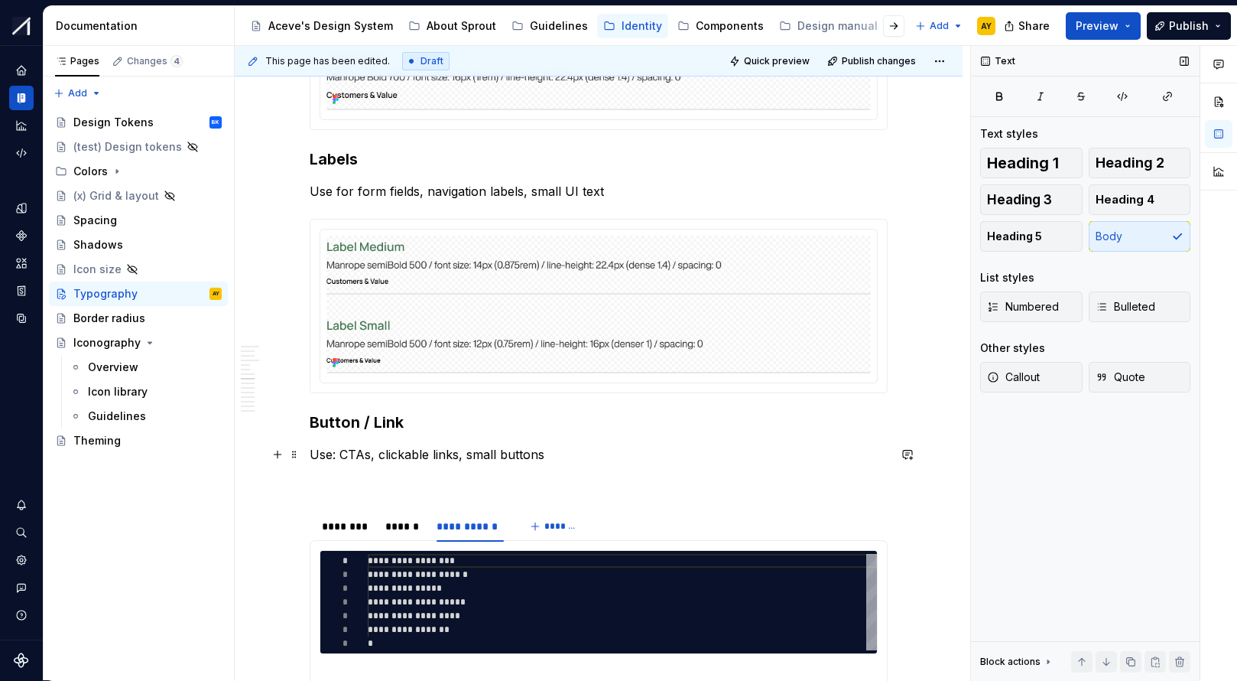
click at [343, 457] on p "Use: CTAs, clickable links, small buttons" at bounding box center [599, 454] width 578 height 18
click at [521, 470] on div "**********" at bounding box center [599, 331] width 578 height 4597
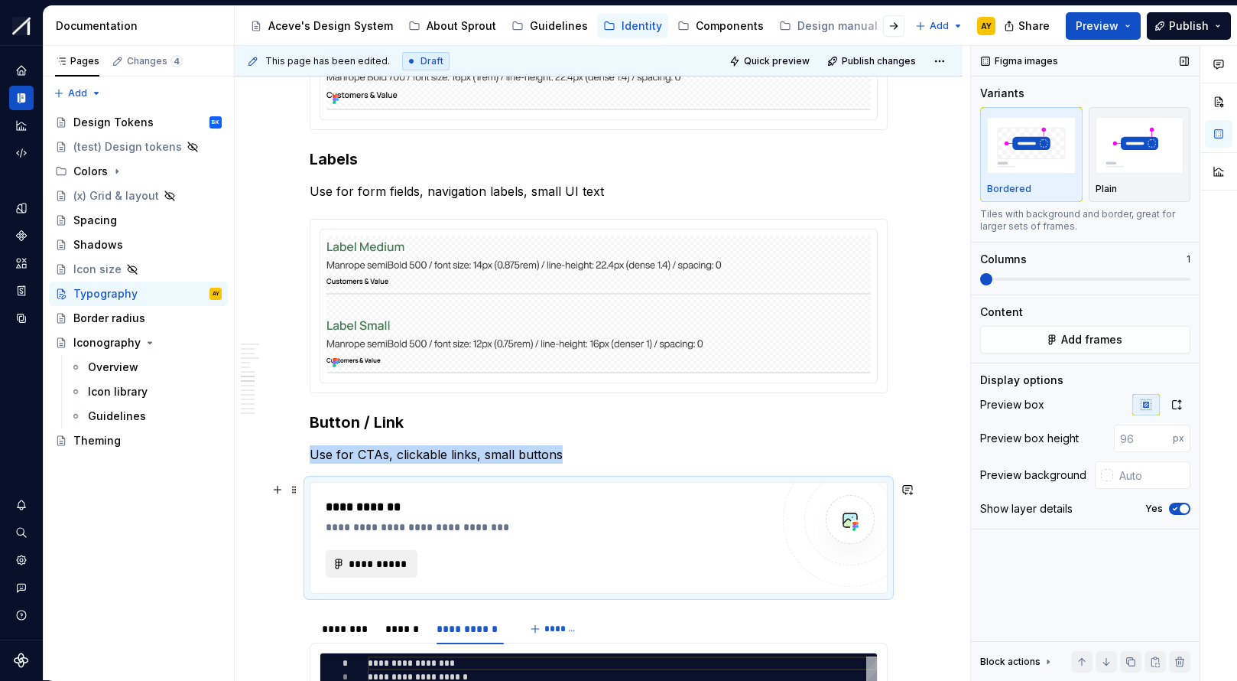
type textarea "*"
click at [381, 548] on span "**********" at bounding box center [378, 563] width 60 height 15
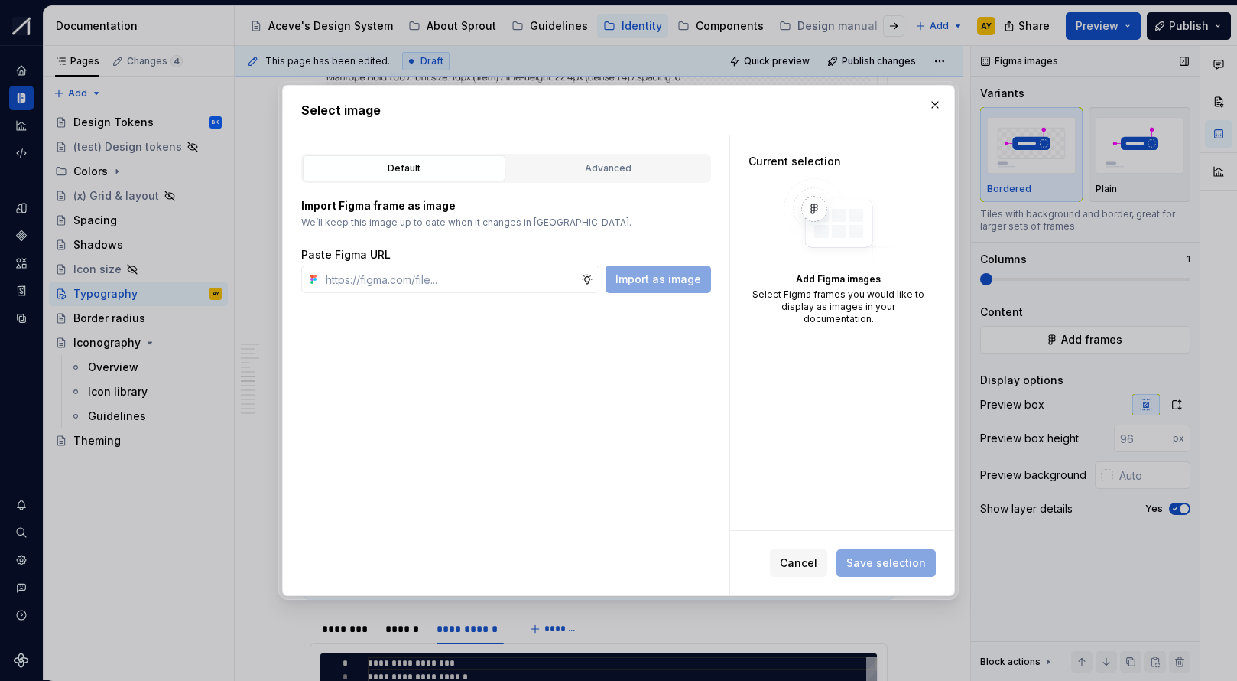
type input "Use: CTAs, clickable links, small buttons"
drag, startPoint x: 515, startPoint y: 275, endPoint x: 175, endPoint y: 263, distance: 339.7
click at [175, 263] on div "Select image Default Advanced Import Figma frame as image We’ll keep this image…" at bounding box center [618, 340] width 1237 height 681
paste input "https://www.figma.com/design/MRoNUOLLSwQucY1oTLXxsb/%F0%9F%8C%B1Sprout---Aceve-…"
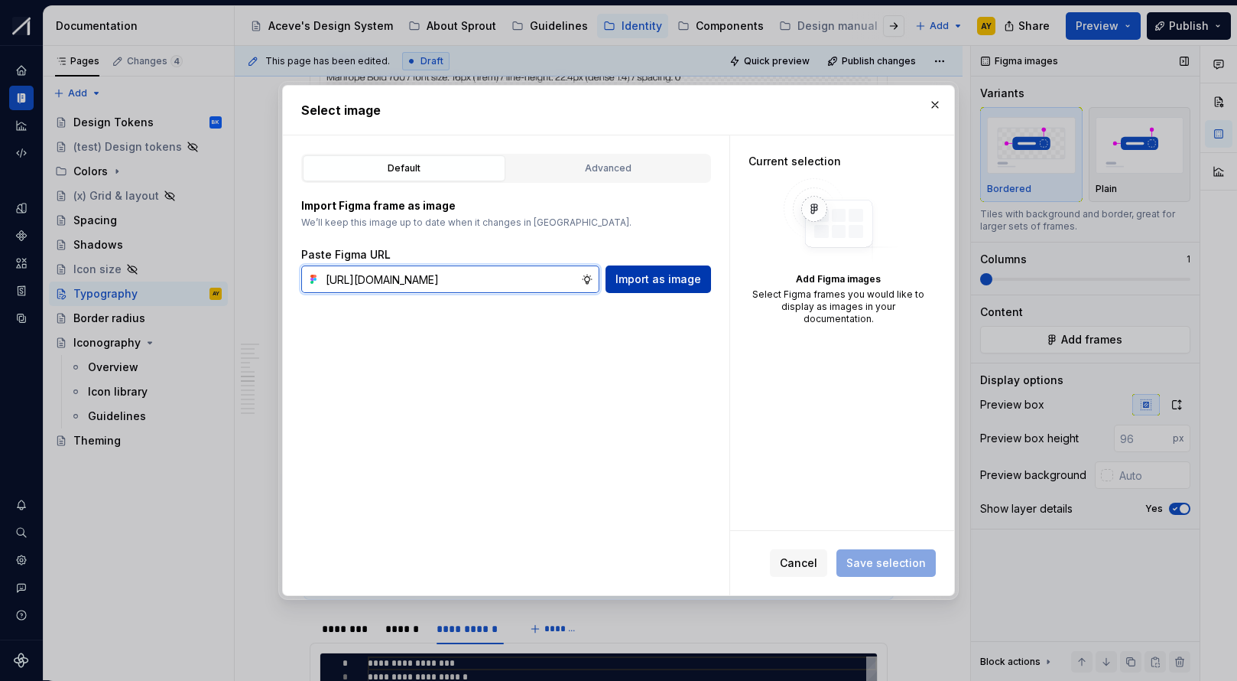
type input "https://www.figma.com/design/MRoNUOLLSwQucY1oTLXxsb/%F0%9F%8C%B1Sprout---Aceve-…"
click at [673, 286] on span "Import as image" at bounding box center [659, 278] width 86 height 15
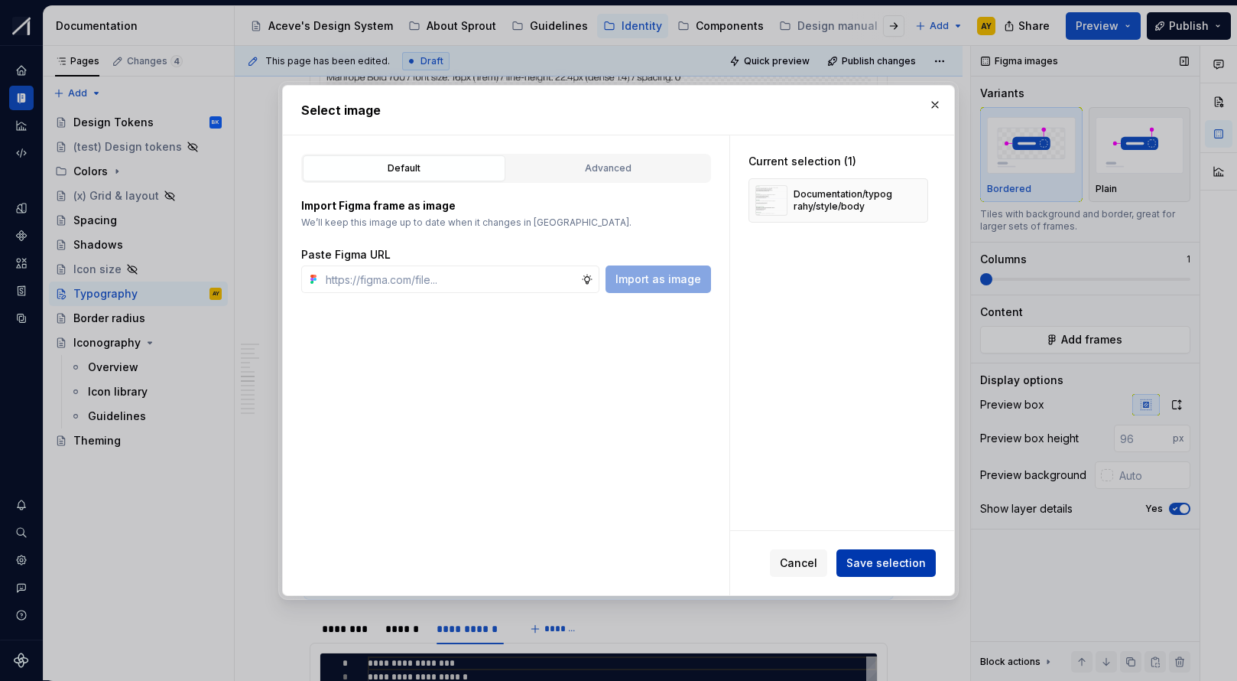
click at [889, 548] on button "Save selection" at bounding box center [886, 563] width 99 height 28
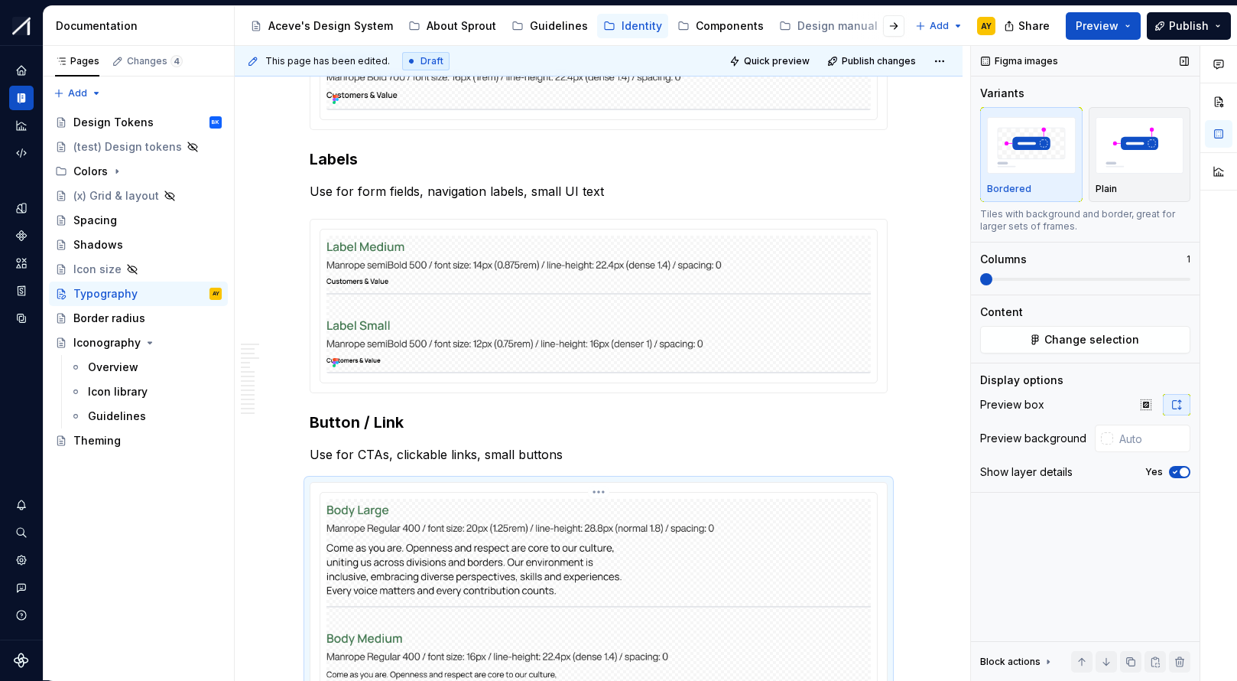
scroll to position [2700, 0]
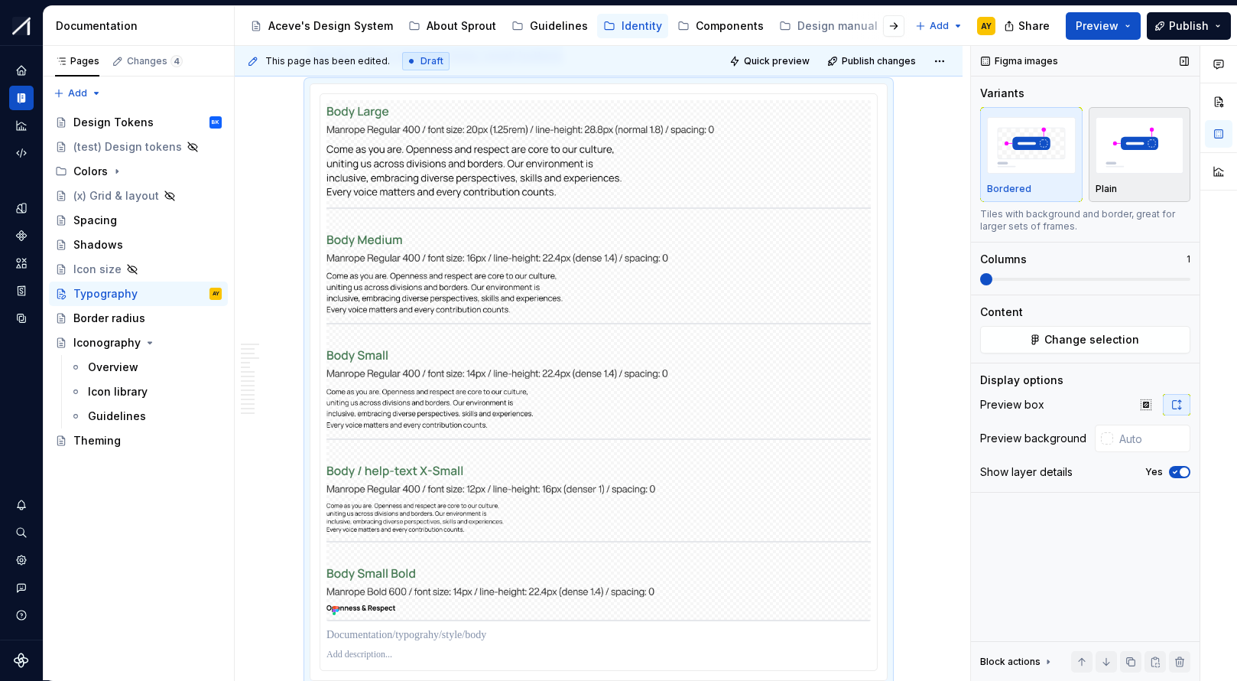
click at [1065, 143] on img "button" at bounding box center [1140, 145] width 89 height 56
click at [1065, 470] on span "button" at bounding box center [1184, 471] width 9 height 9
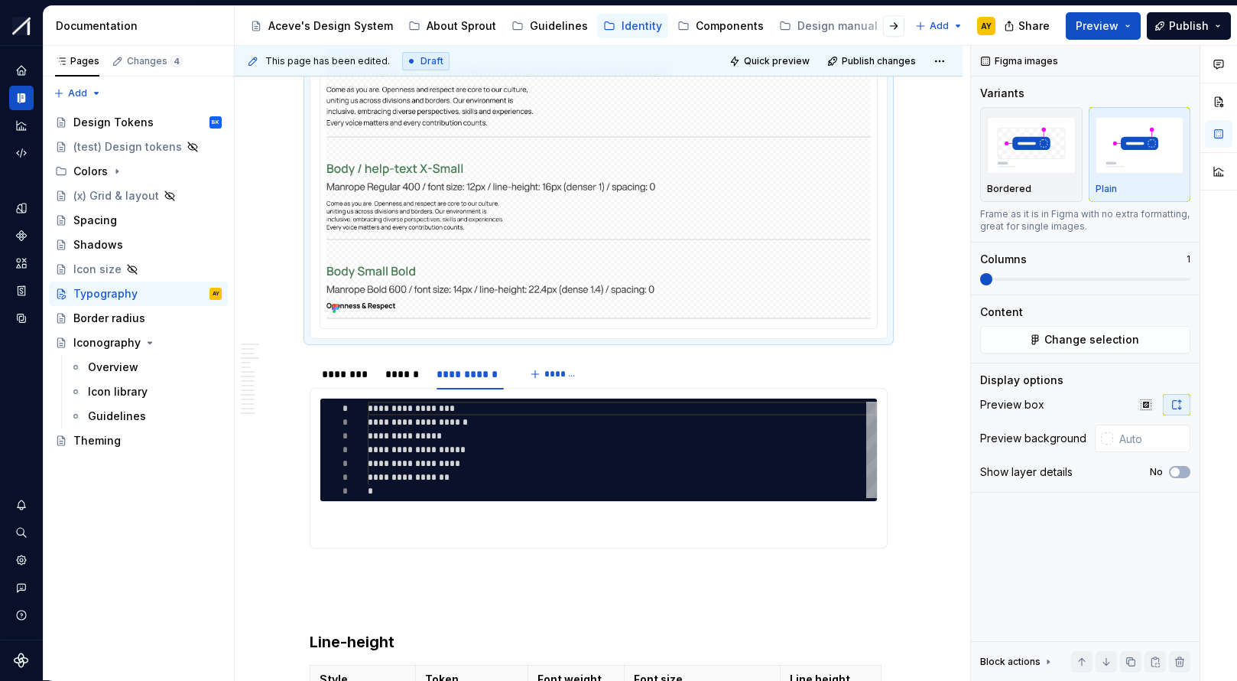
scroll to position [3151, 0]
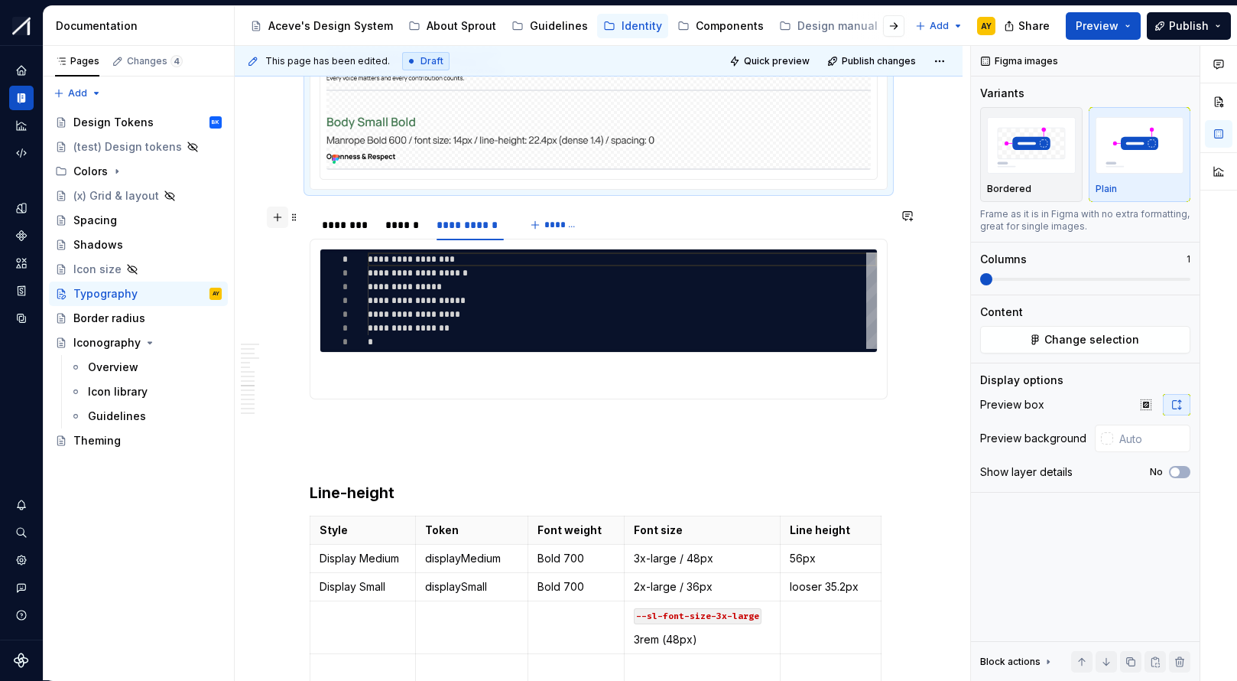
click at [283, 219] on button "button" at bounding box center [277, 216] width 21 height 21
click at [282, 218] on button "button" at bounding box center [277, 216] width 21 height 21
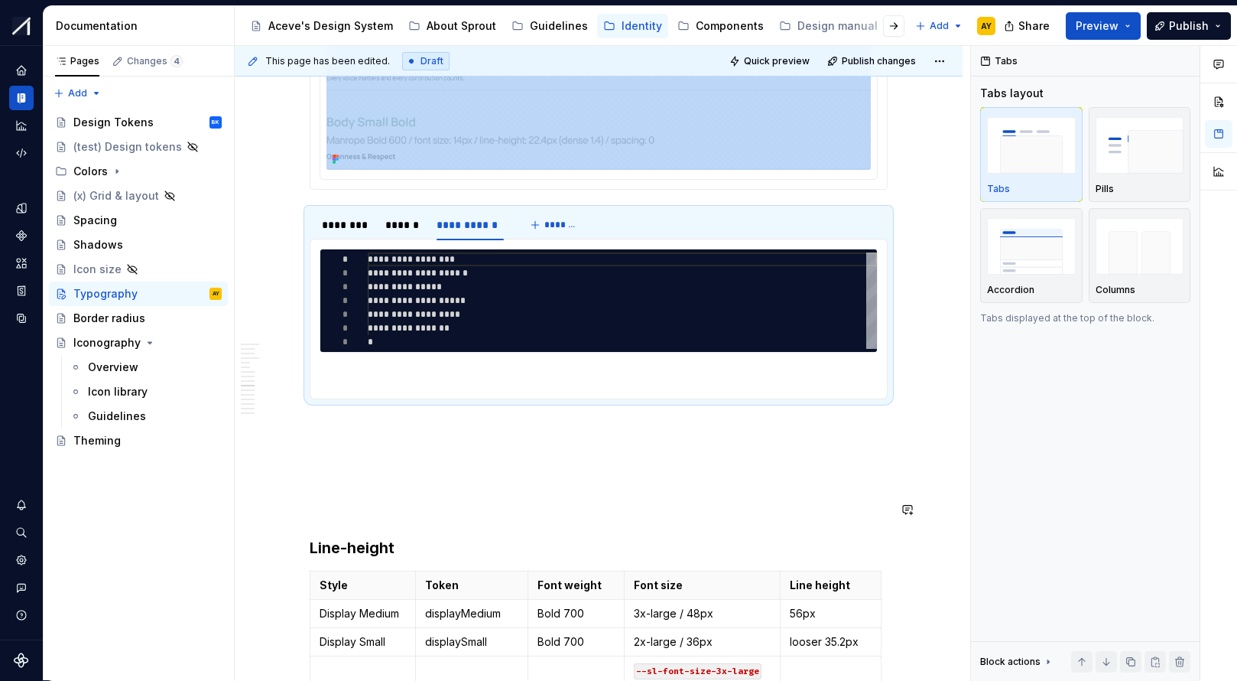
click at [359, 460] on p at bounding box center [599, 454] width 578 height 18
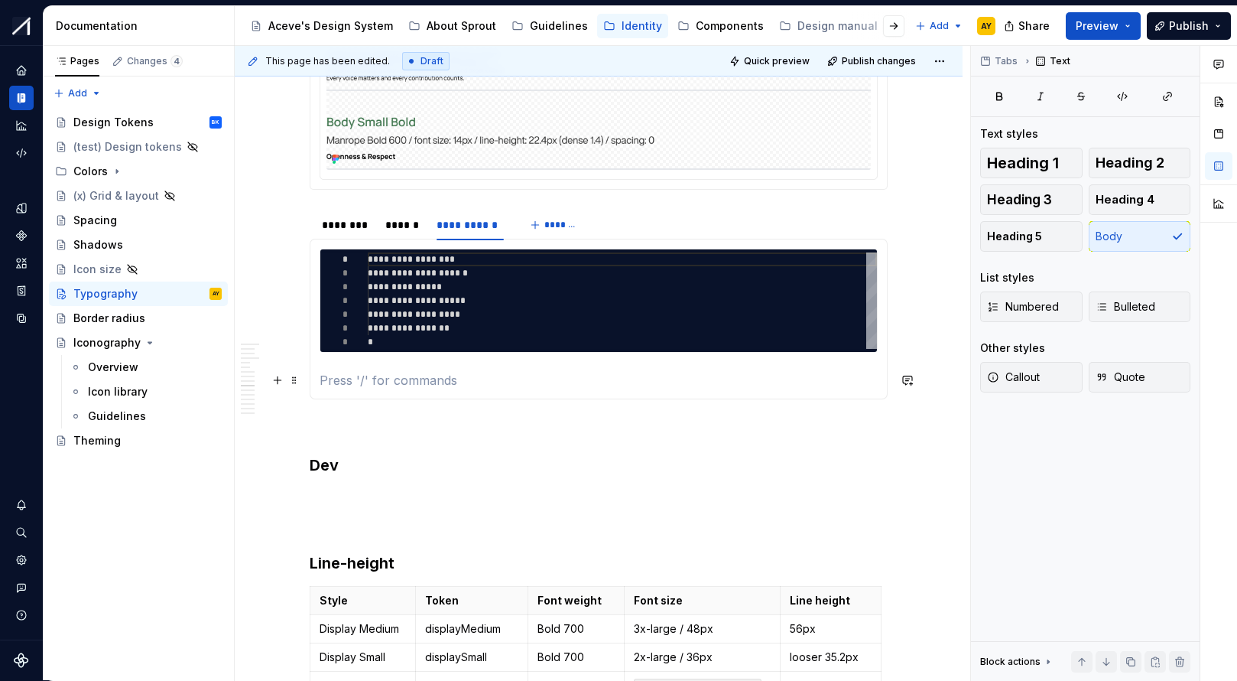
click at [445, 388] on p at bounding box center [599, 380] width 558 height 18
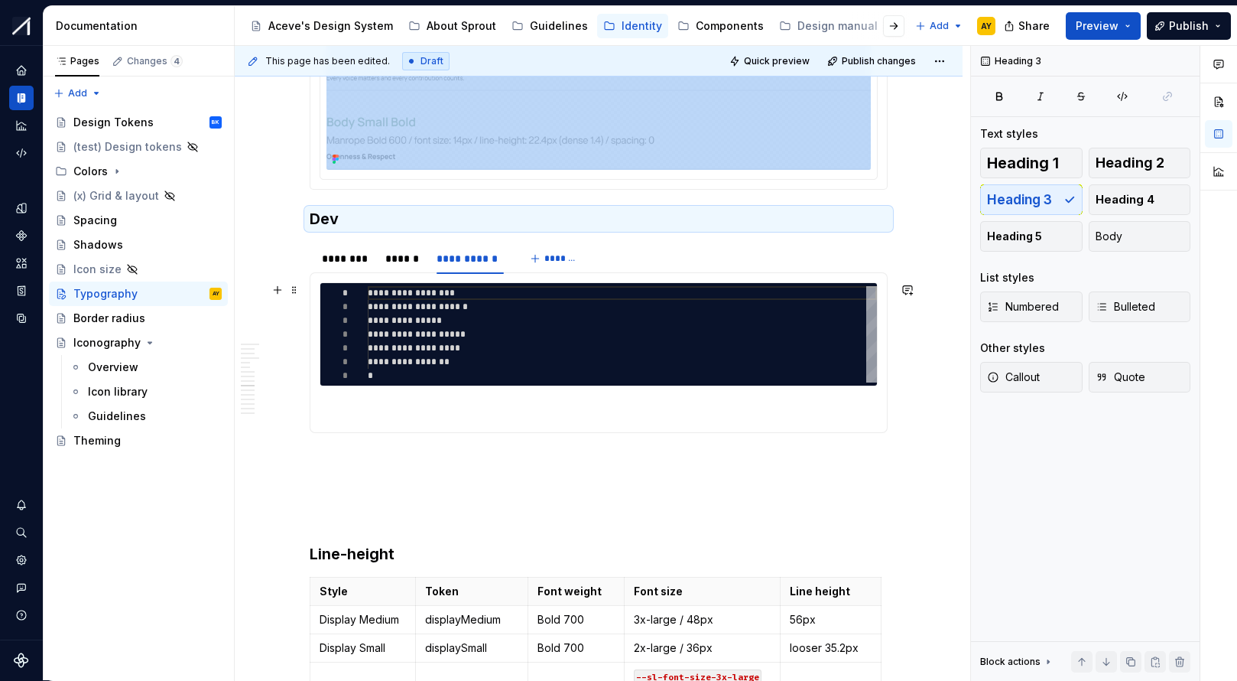
click at [542, 317] on div "**********" at bounding box center [622, 334] width 509 height 96
type textarea "*"
type textarea "**********"
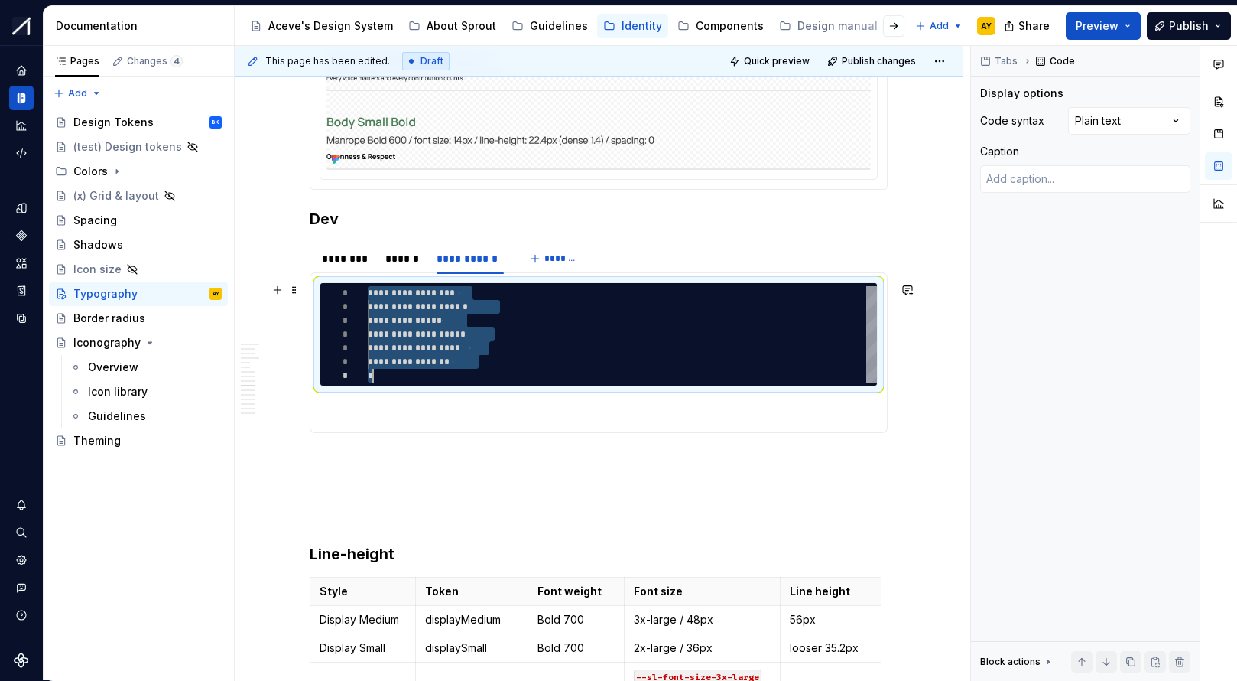
scroll to position [0, 5]
drag, startPoint x: 372, startPoint y: 290, endPoint x: 443, endPoint y: 385, distance: 118.1
click at [441, 382] on div "**********" at bounding box center [622, 334] width 509 height 96
type textarea "*"
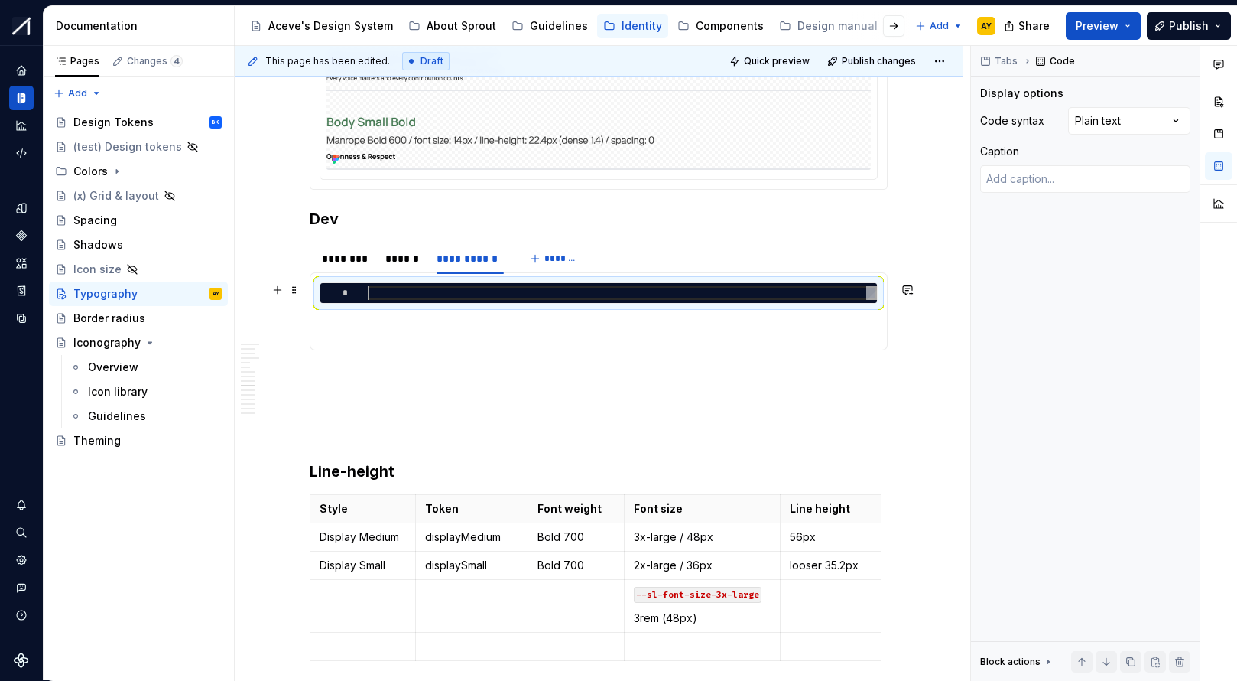
scroll to position [0, 0]
click at [407, 327] on p at bounding box center [599, 331] width 558 height 18
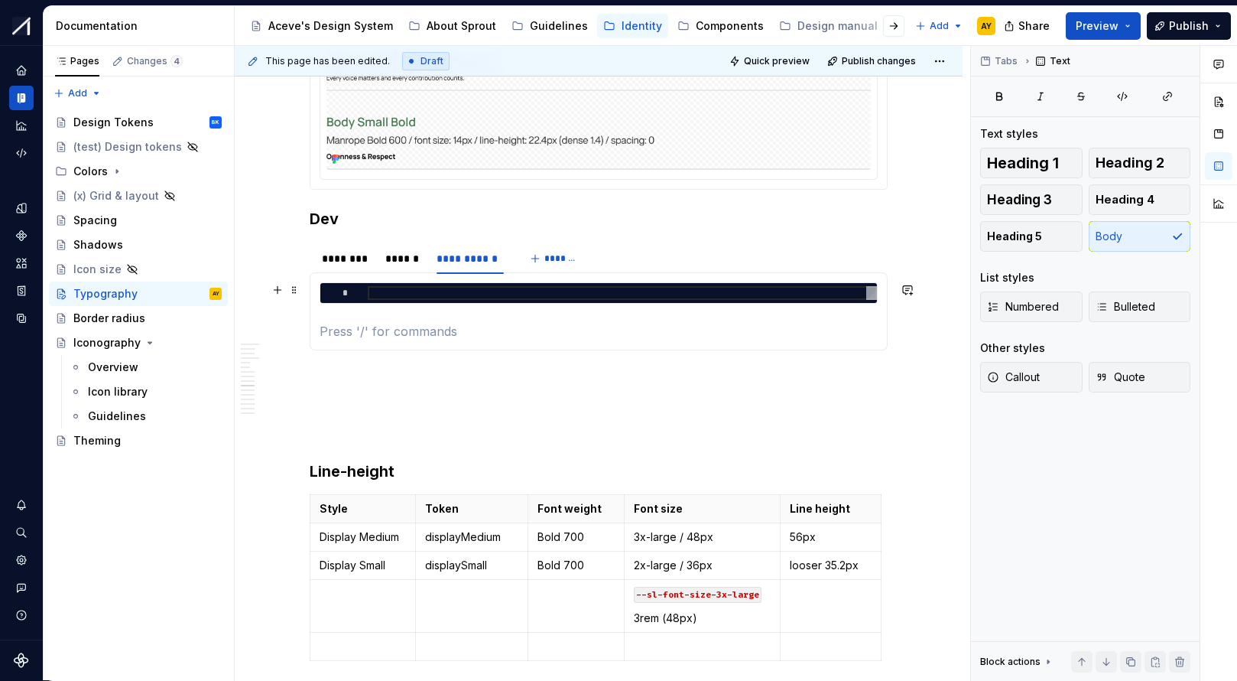
click at [330, 284] on div "*" at bounding box center [598, 293] width 557 height 20
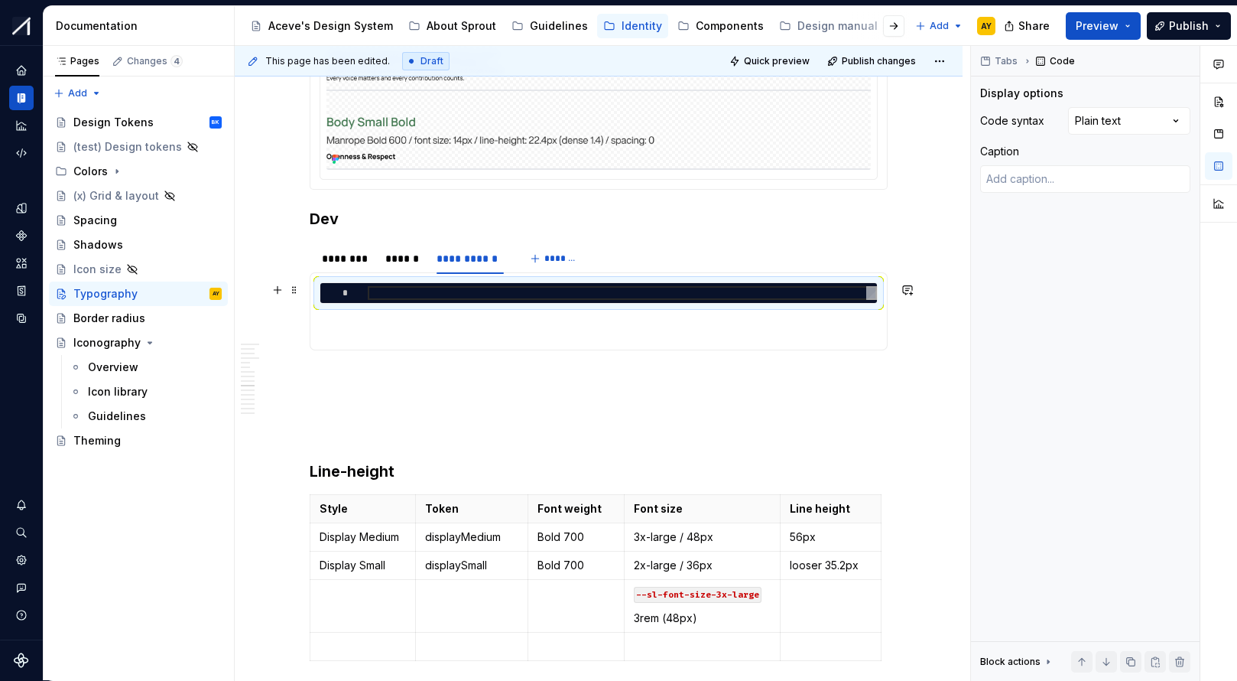
click at [320, 289] on div "*" at bounding box center [599, 292] width 558 height 21
click at [296, 292] on span at bounding box center [294, 289] width 12 height 21
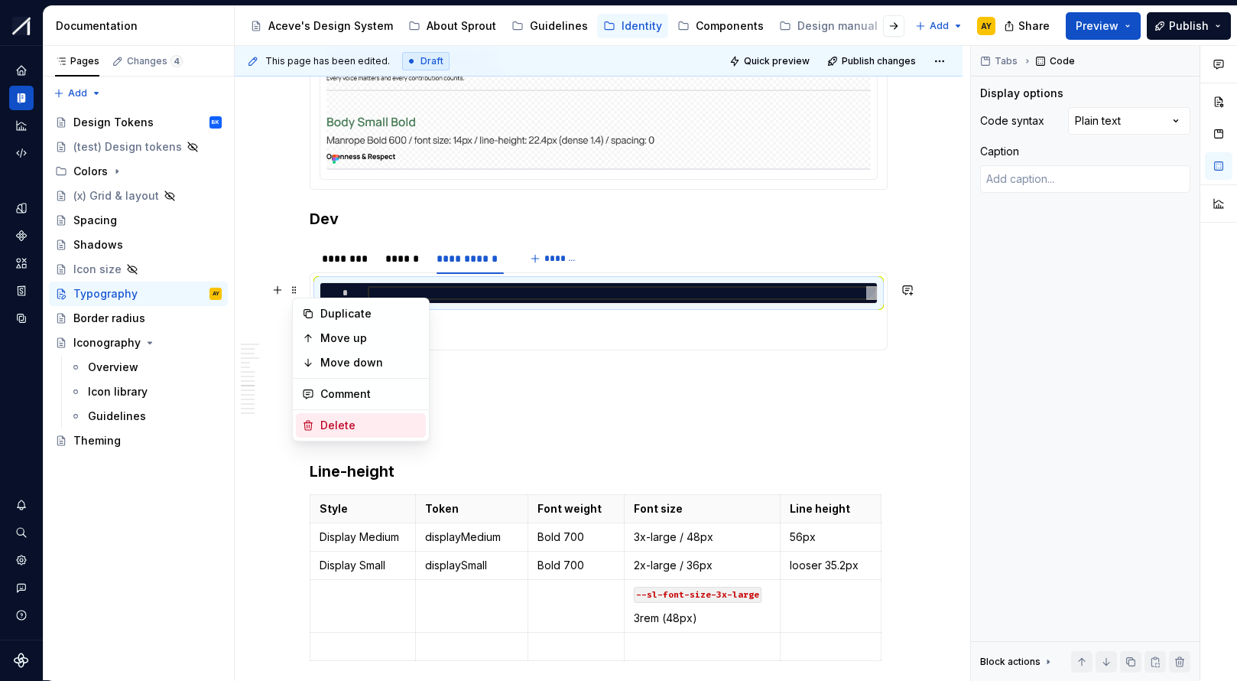
click at [318, 424] on div "Delete" at bounding box center [361, 425] width 130 height 24
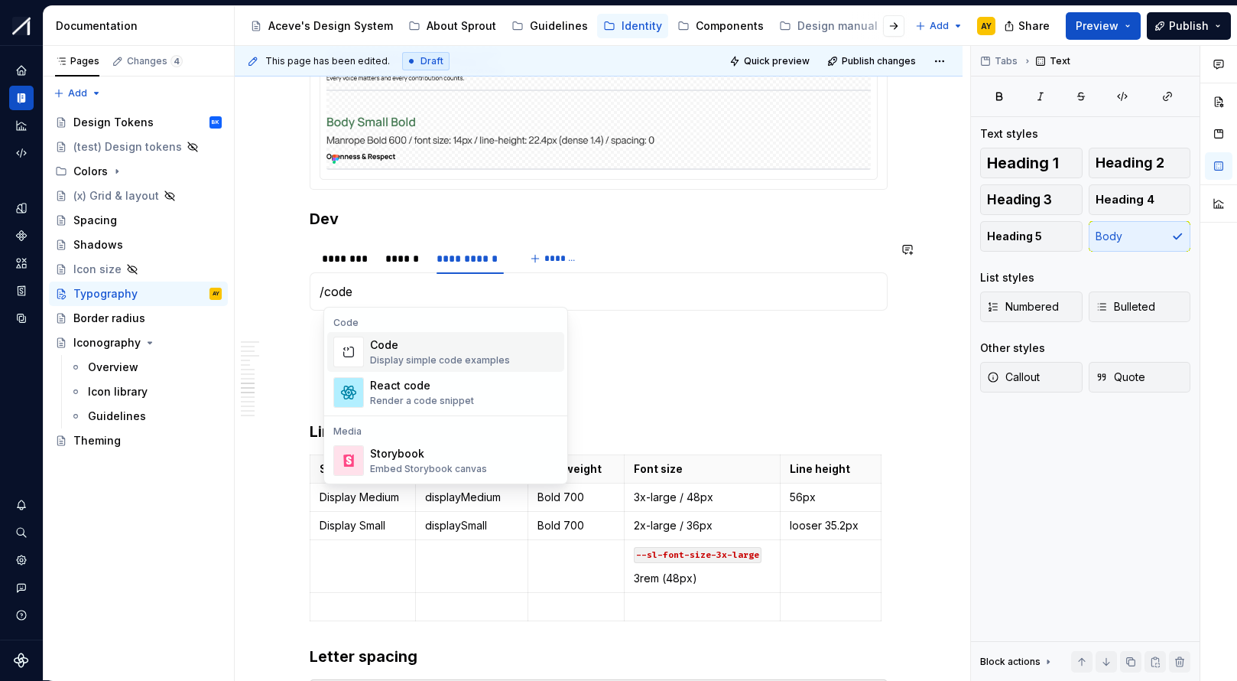
click at [398, 360] on div "Display simple code examples" at bounding box center [440, 360] width 140 height 12
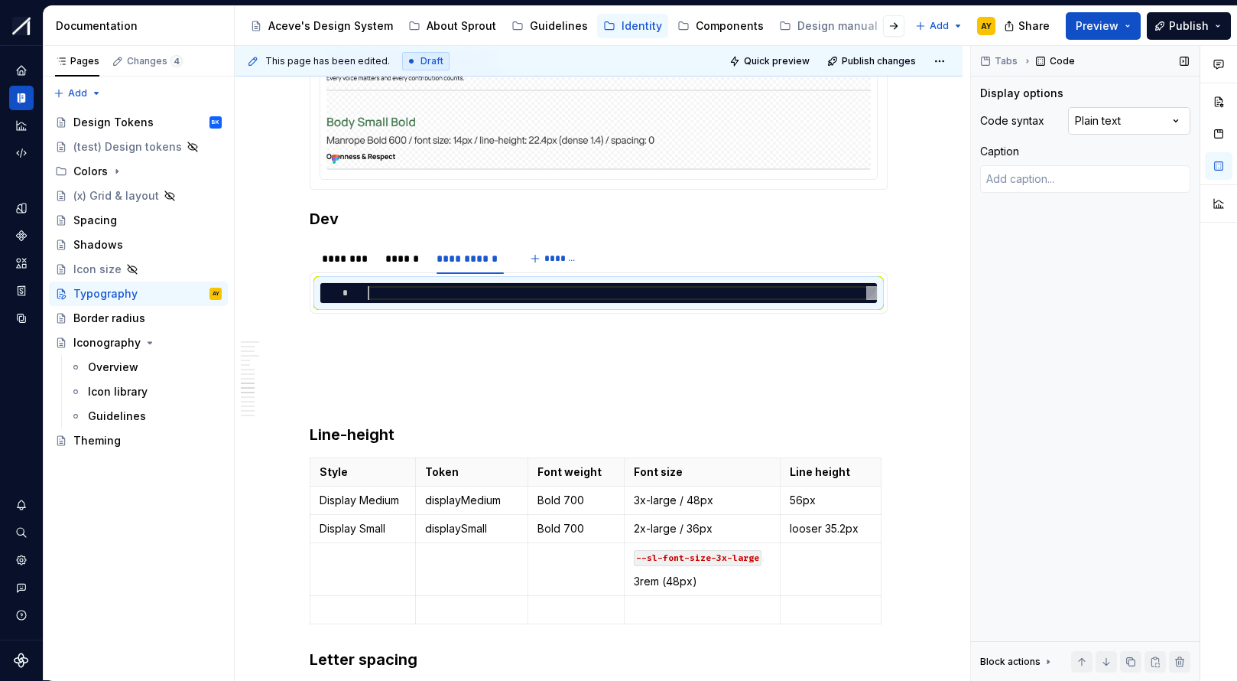
click at [1065, 122] on div "Comments Open comments No comments yet Select ‘Comment’ from the block context …" at bounding box center [1104, 363] width 266 height 635
click at [1065, 118] on div "Comments Open comments No comments yet Select ‘Comment’ from the block context …" at bounding box center [1104, 363] width 266 height 635
click at [298, 291] on span at bounding box center [294, 289] width 12 height 21
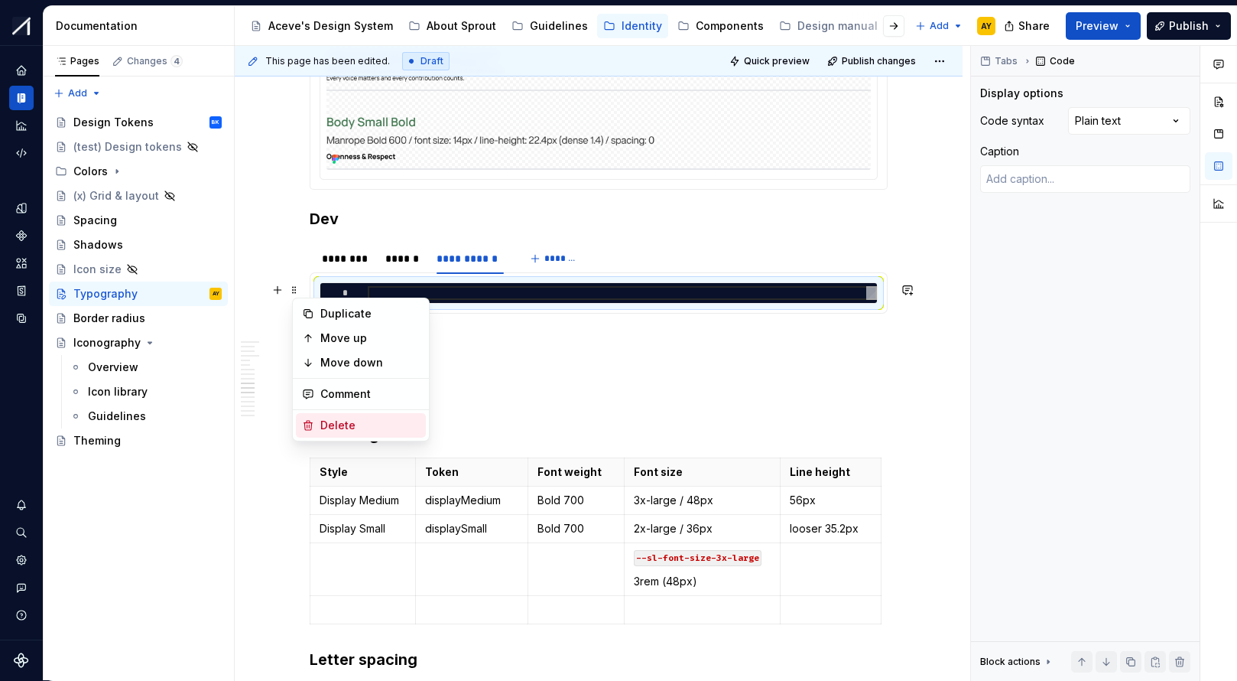
click at [318, 423] on div "Delete" at bounding box center [361, 425] width 130 height 24
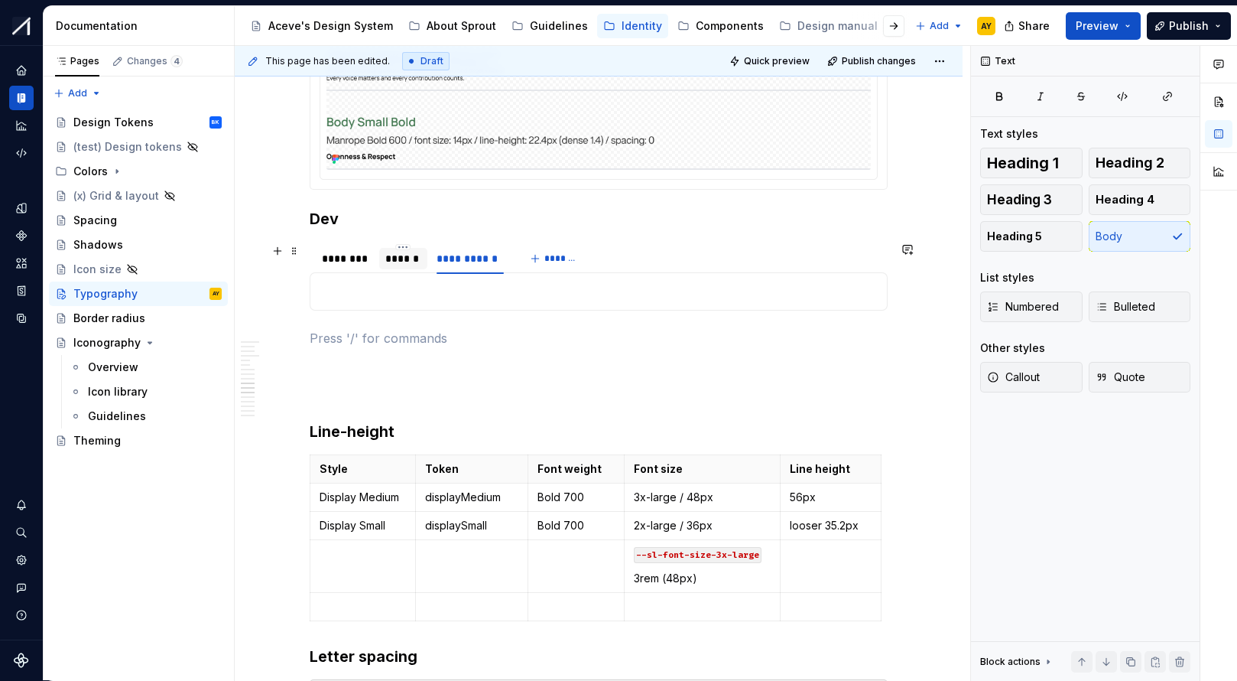
click at [401, 262] on div "******" at bounding box center [403, 258] width 36 height 15
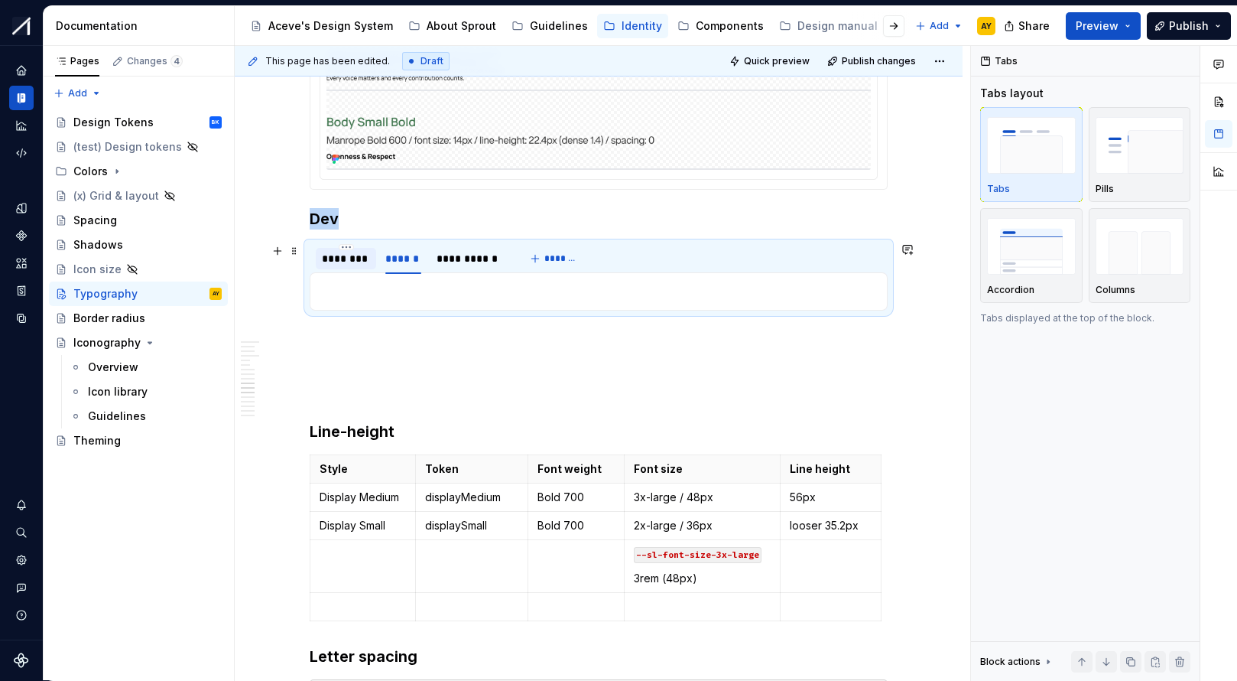
click at [347, 258] on div "********" at bounding box center [346, 258] width 48 height 15
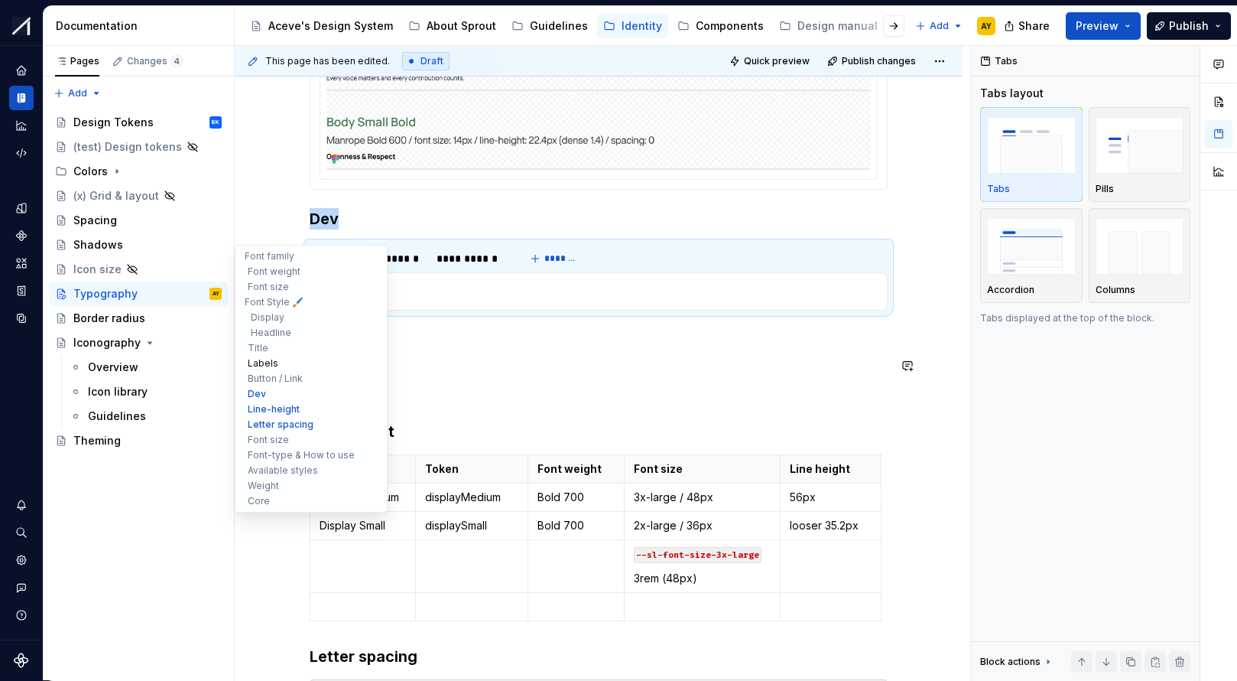
click at [276, 366] on button "Labels" at bounding box center [311, 363] width 145 height 15
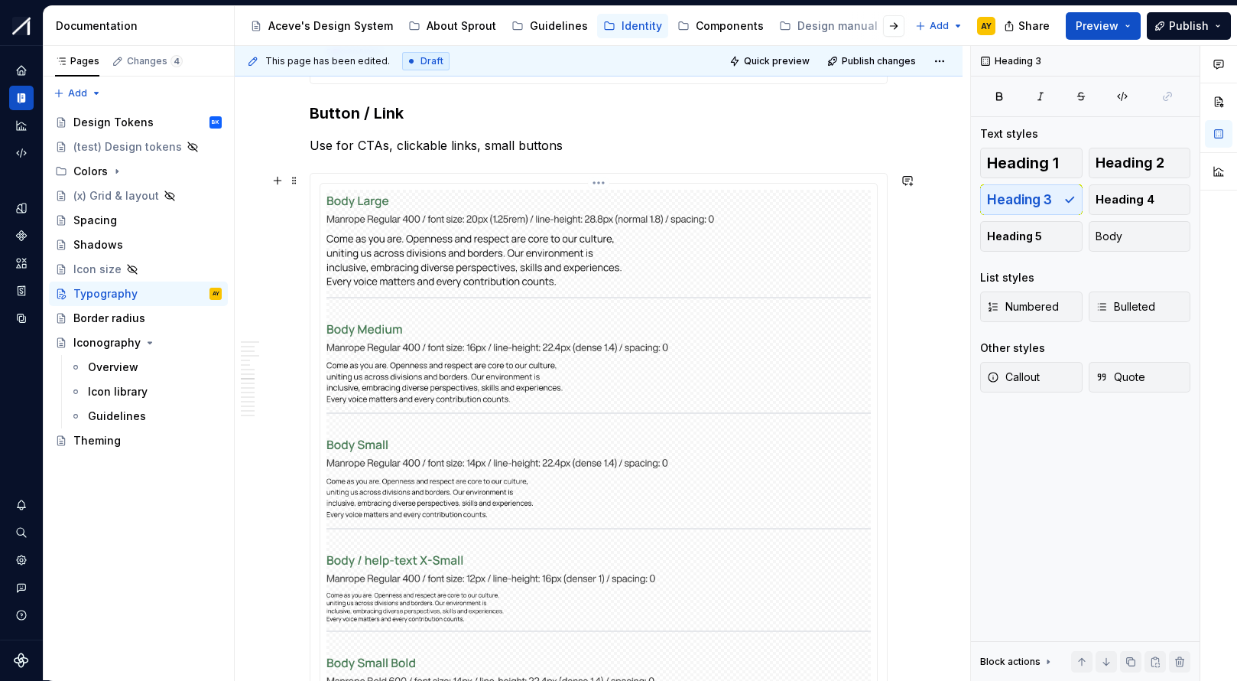
scroll to position [2747, 0]
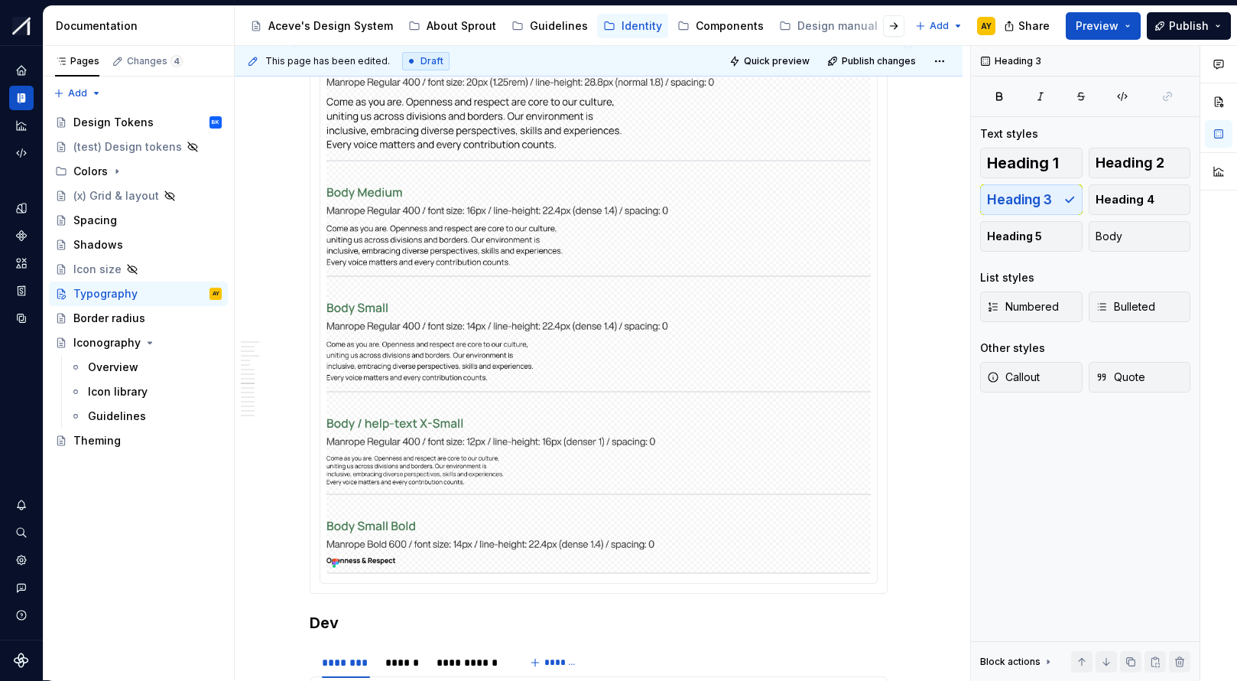
click at [675, 496] on img at bounding box center [599, 313] width 545 height 520
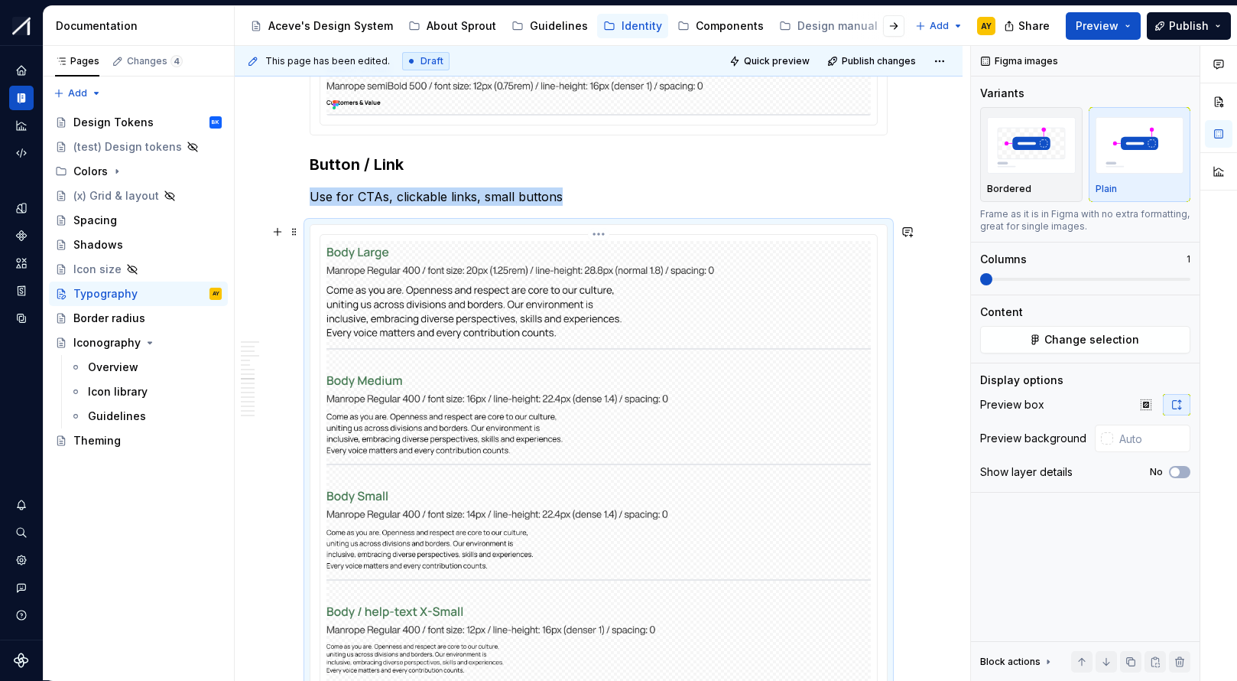
scroll to position [2450, 0]
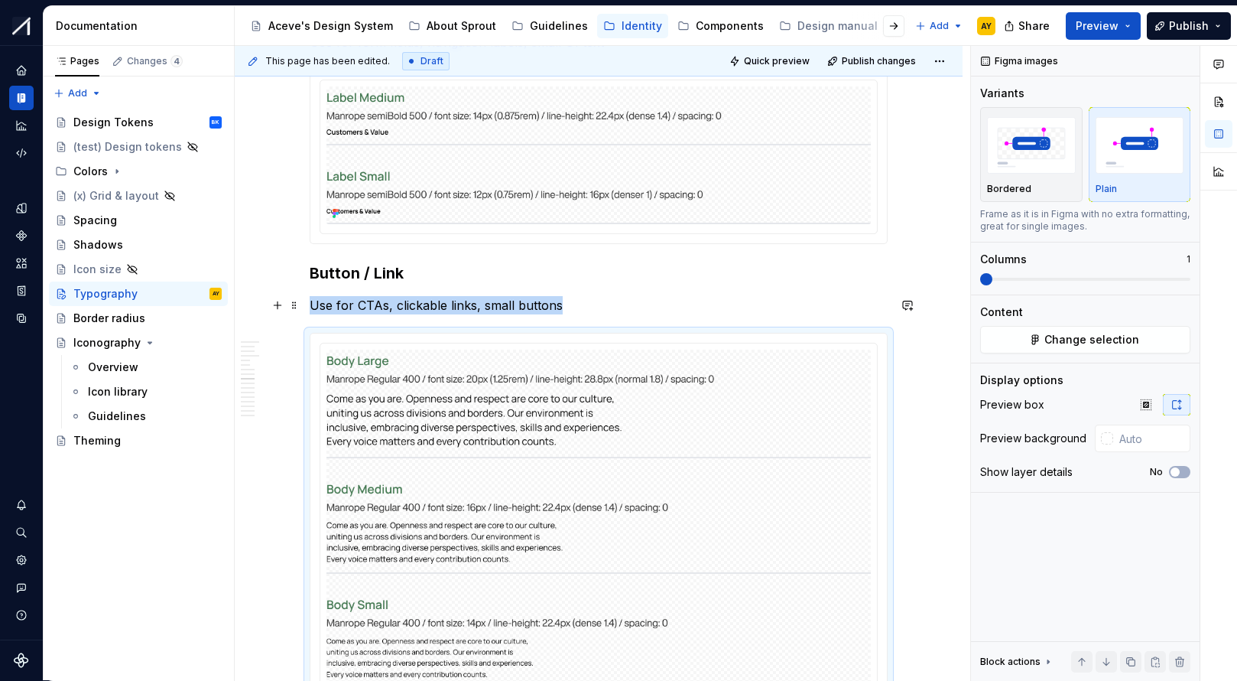
click at [597, 299] on p "Use for CTAs, clickable links, small buttons" at bounding box center [599, 305] width 578 height 18
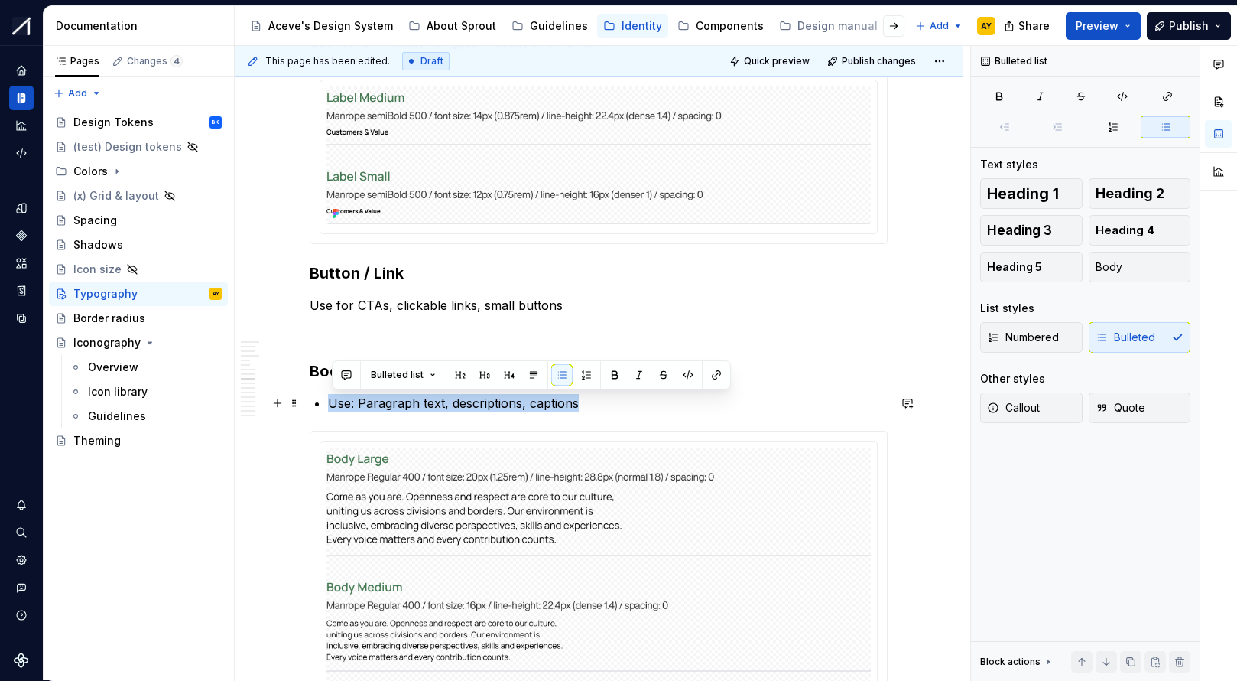
drag, startPoint x: 610, startPoint y: 401, endPoint x: 326, endPoint y: 395, distance: 283.8
click at [328, 395] on li "Use: Paragraph text, descriptions, captions" at bounding box center [608, 403] width 560 height 18
click at [1065, 265] on button "Body" at bounding box center [1140, 267] width 102 height 31
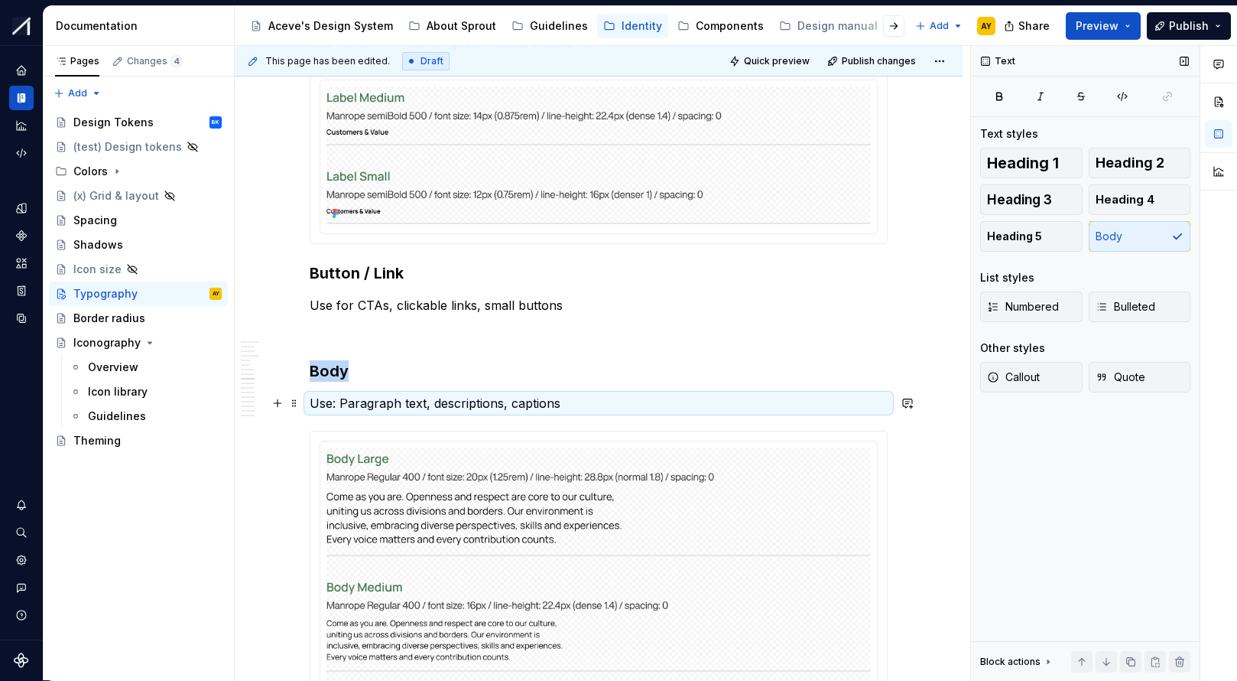
click at [344, 406] on p "Use: Paragraph text, descriptions, captions" at bounding box center [599, 403] width 578 height 18
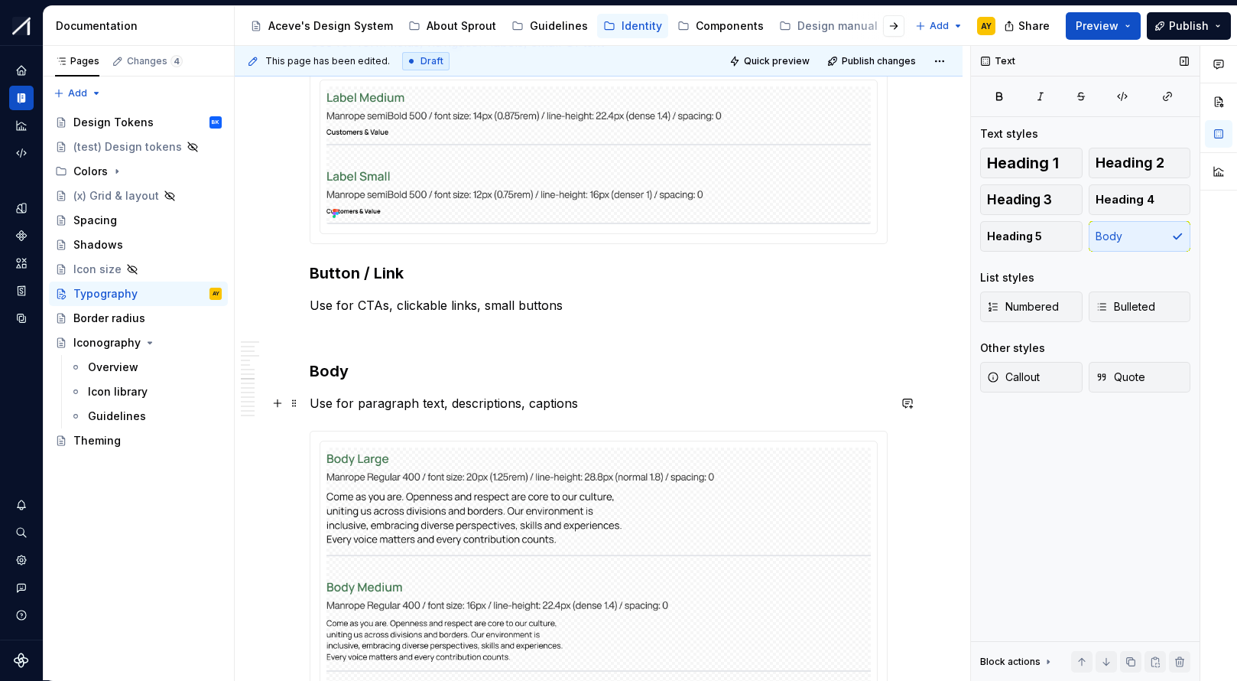
click at [603, 407] on p "Use for paragraph text, descriptions, captions" at bounding box center [599, 403] width 578 height 18
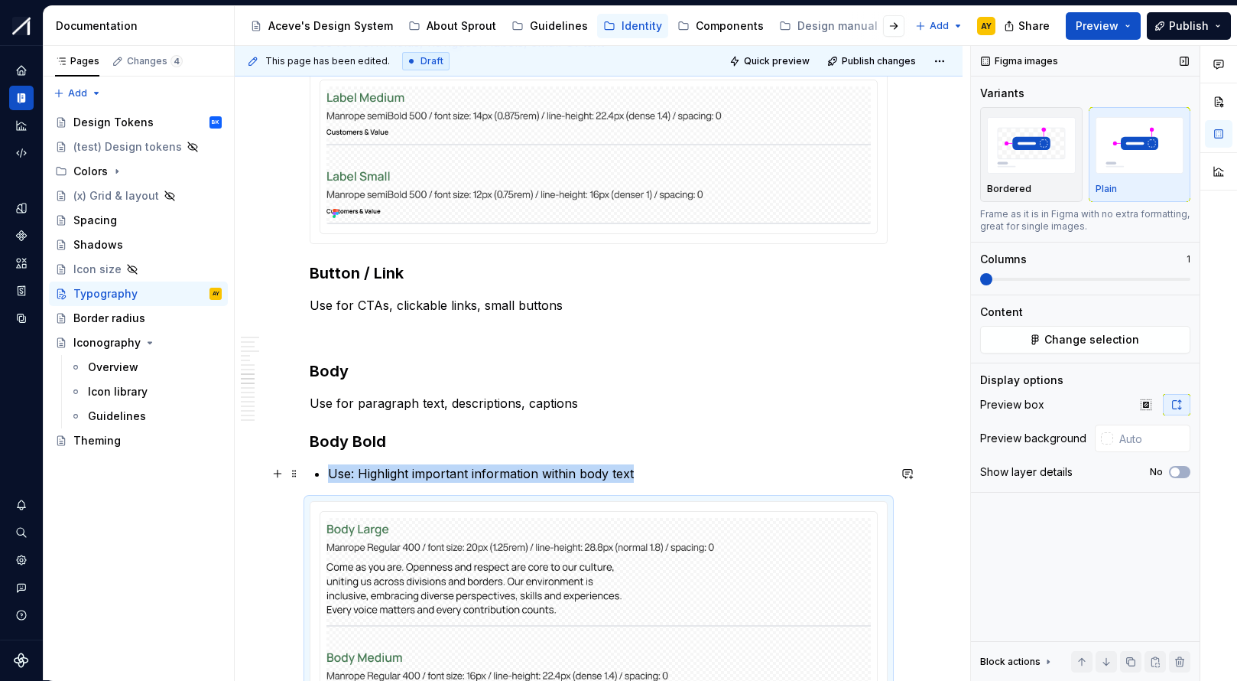
click at [351, 476] on p "Use: Highlight important information within body text" at bounding box center [608, 473] width 560 height 18
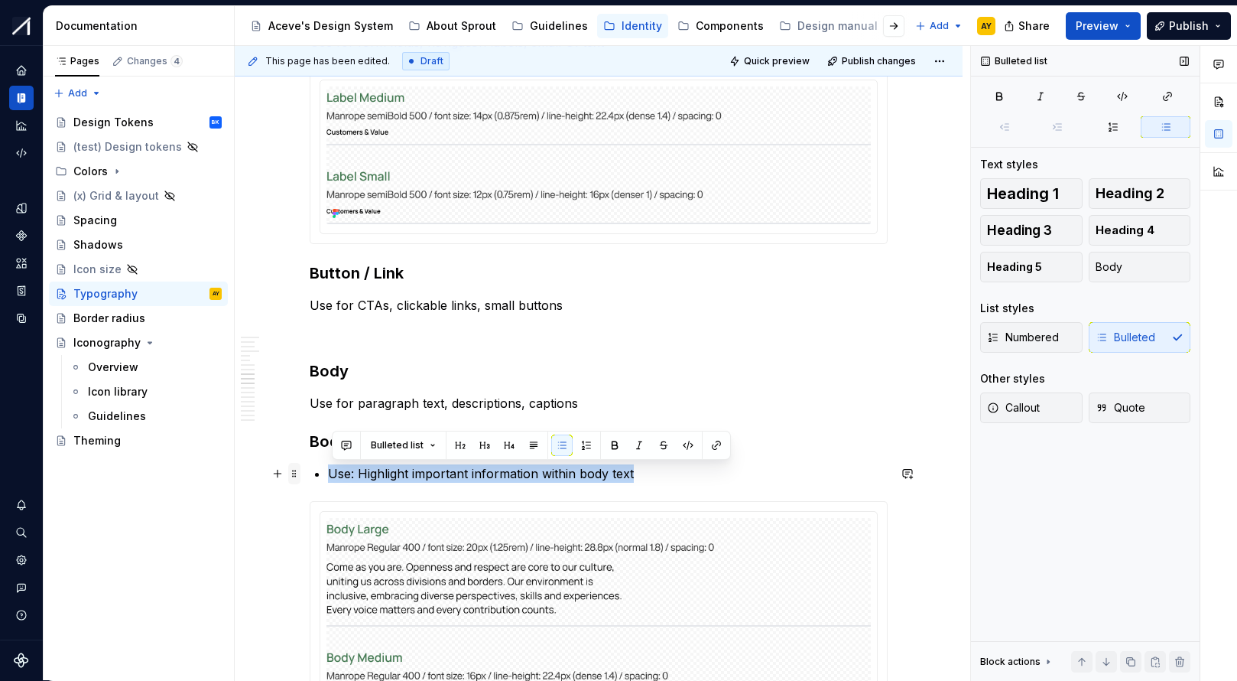
drag, startPoint x: 639, startPoint y: 478, endPoint x: 294, endPoint y: 473, distance: 344.9
click at [310, 473] on div "**********" at bounding box center [599, 519] width 578 height 5271
click at [1065, 265] on span "Body" at bounding box center [1109, 266] width 27 height 15
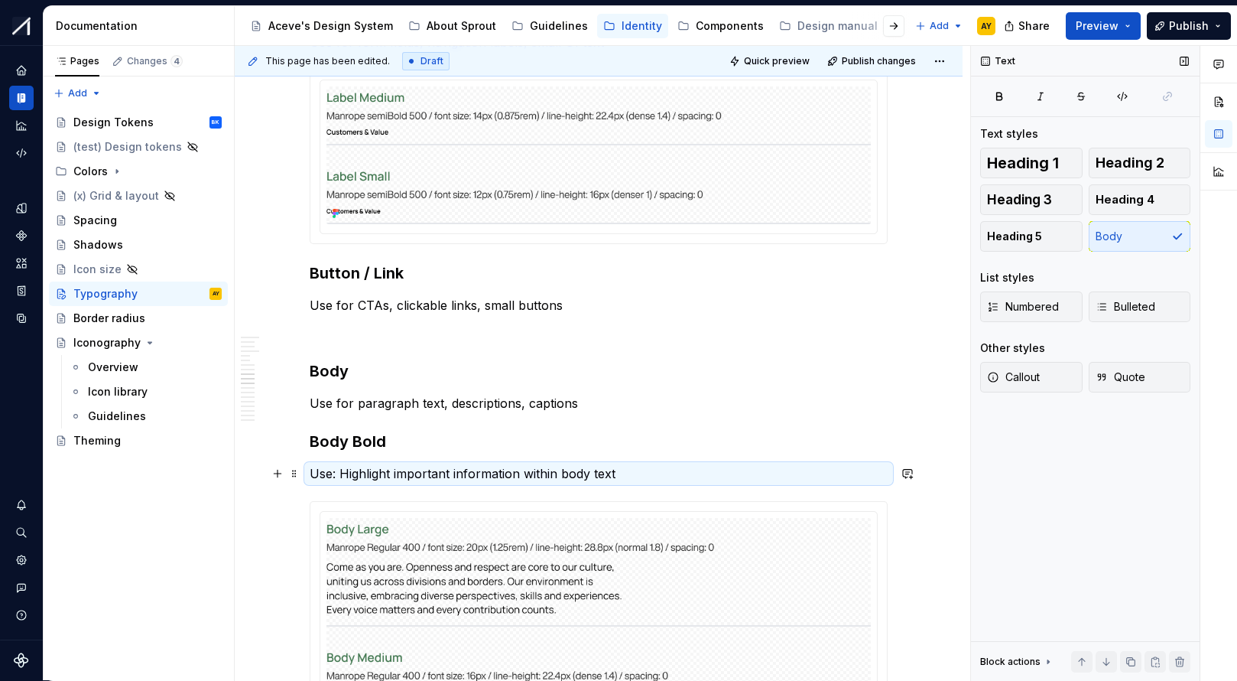
click at [584, 444] on h3 "Body Bold" at bounding box center [599, 441] width 578 height 21
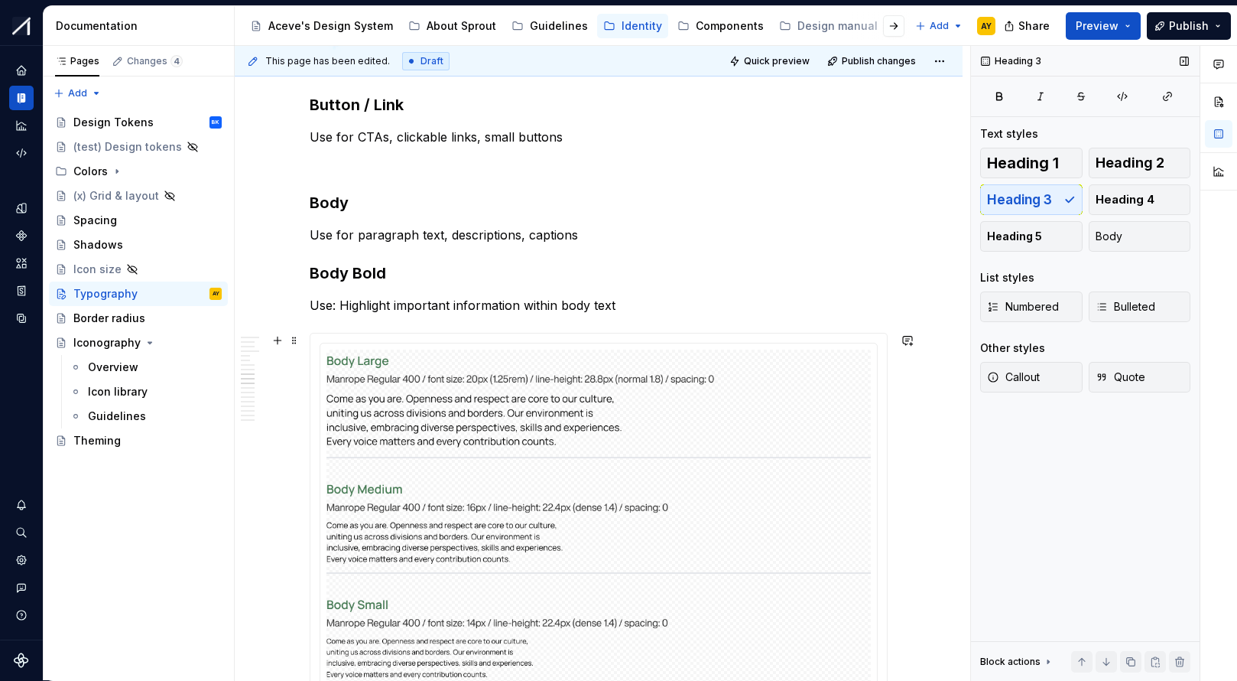
scroll to position [2469, 0]
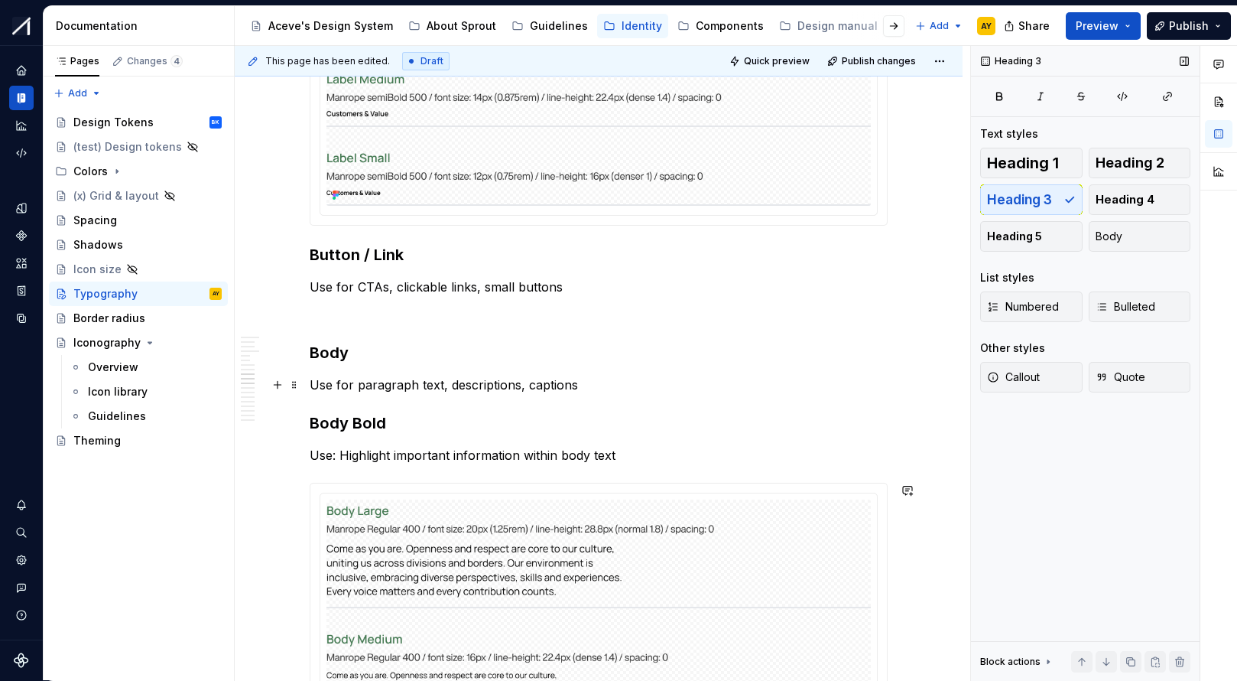
click at [851, 389] on p "Use for paragraph text, descriptions, captions" at bounding box center [599, 384] width 578 height 18
click at [312, 353] on div "**********" at bounding box center [599, 585] width 728 height 5512
click at [405, 336] on div "**********" at bounding box center [599, 492] width 578 height 5252
click at [361, 328] on div "**********" at bounding box center [599, 492] width 578 height 5252
click at [362, 317] on p at bounding box center [599, 314] width 578 height 18
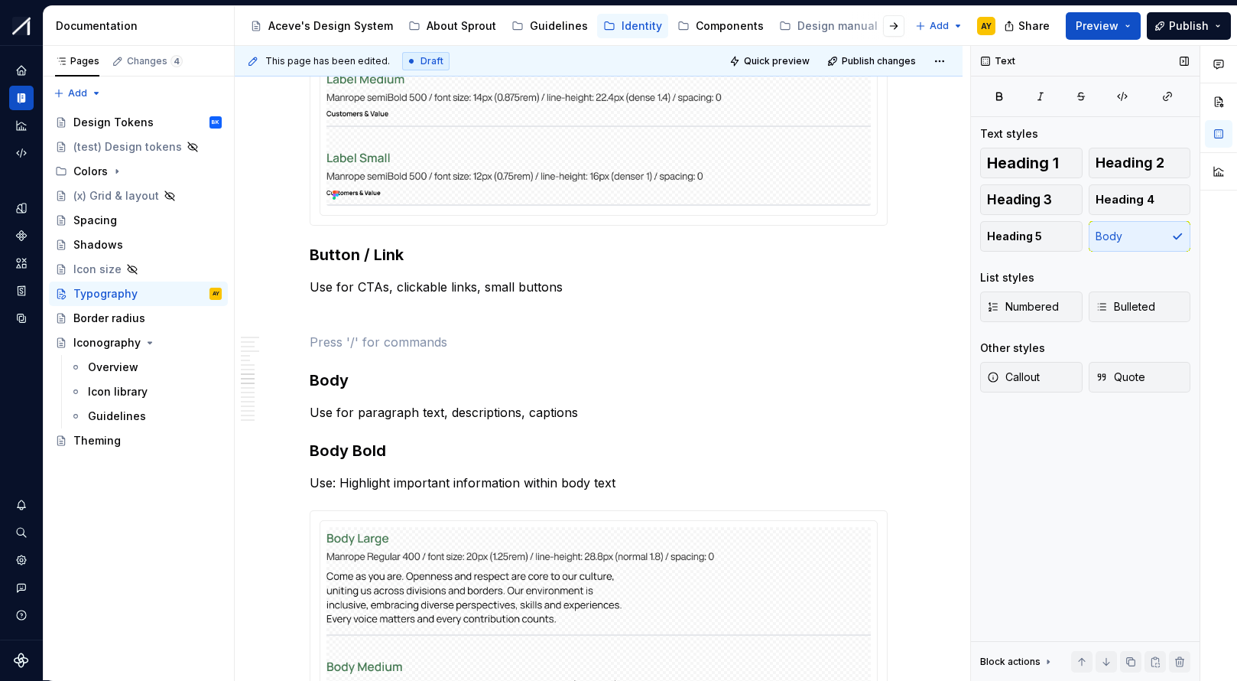
click at [1065, 55] on button "button" at bounding box center [1184, 60] width 21 height 21
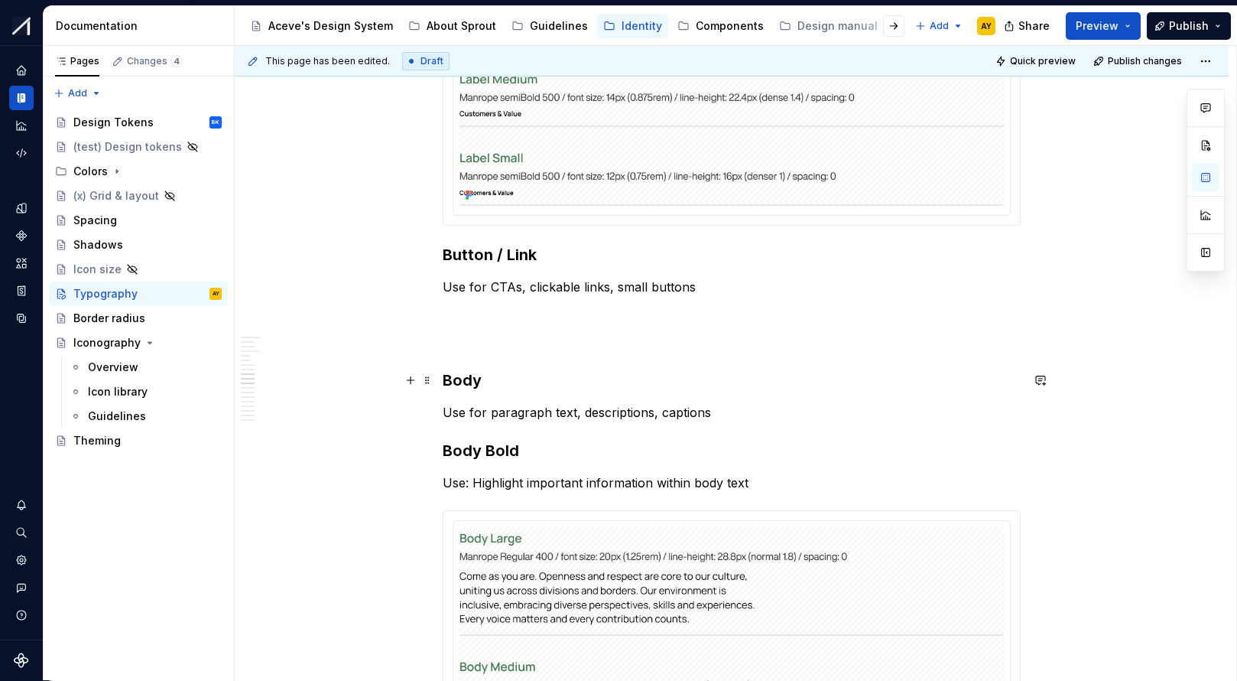
click at [500, 341] on p at bounding box center [732, 342] width 578 height 18
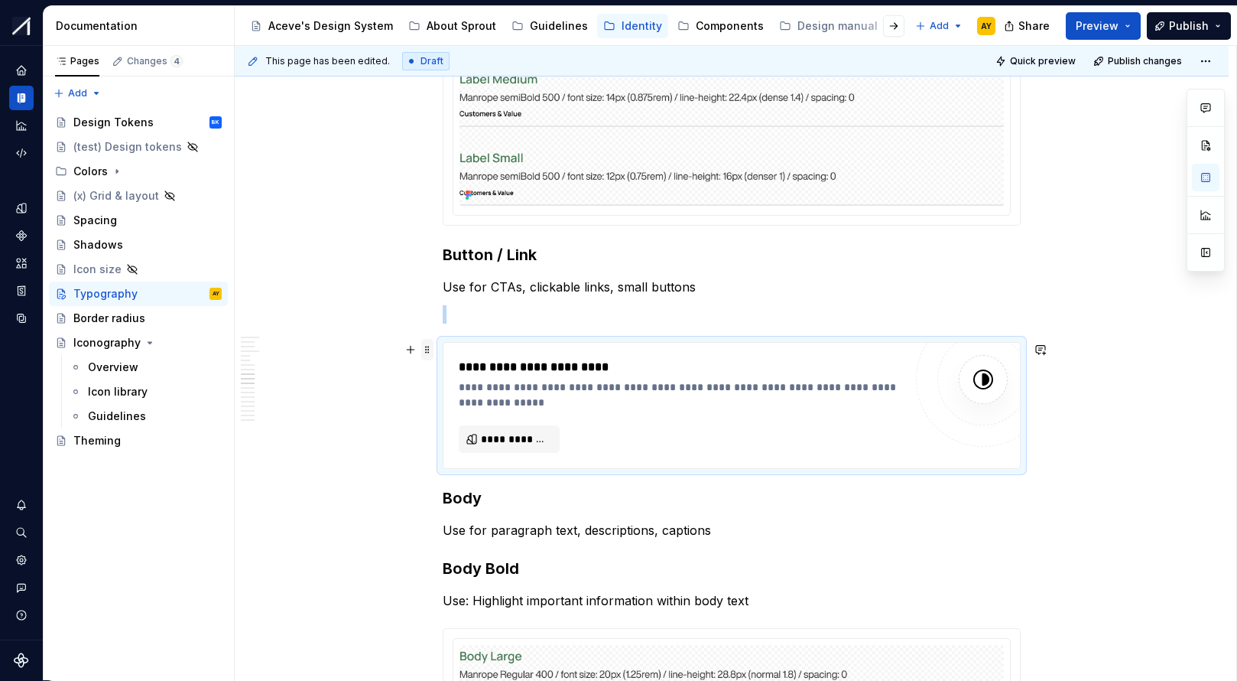
click at [434, 344] on span at bounding box center [427, 349] width 12 height 21
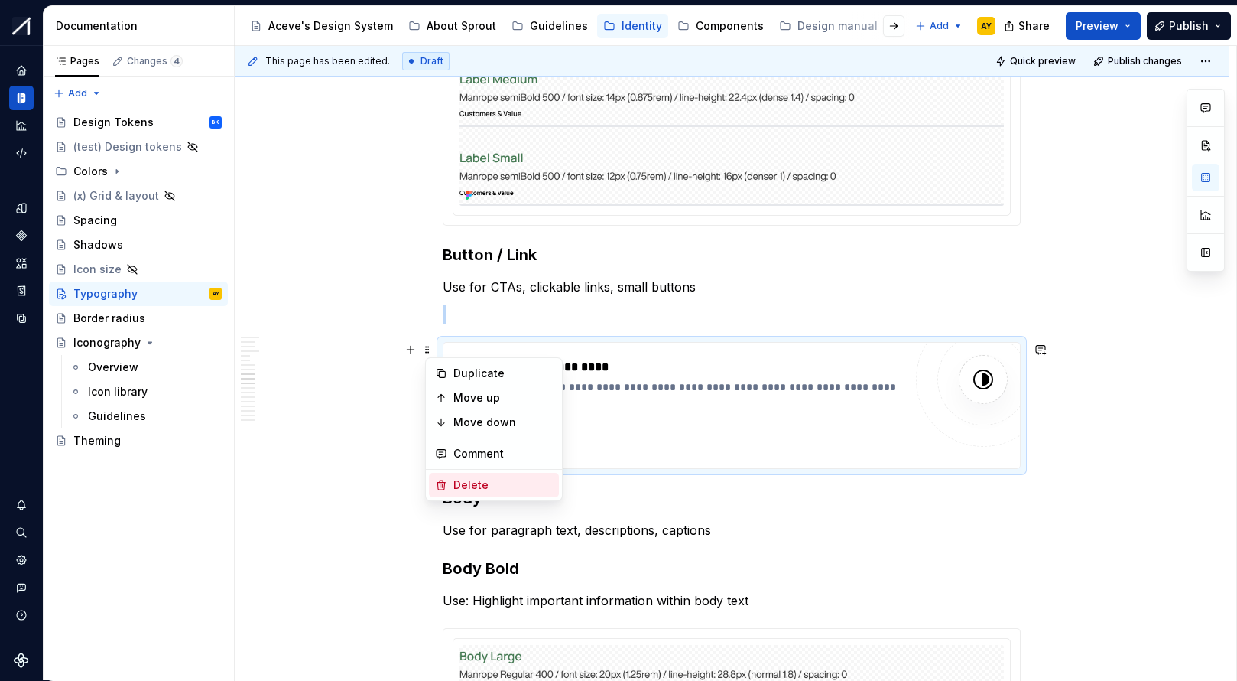
click at [465, 486] on div "Delete" at bounding box center [502, 484] width 99 height 15
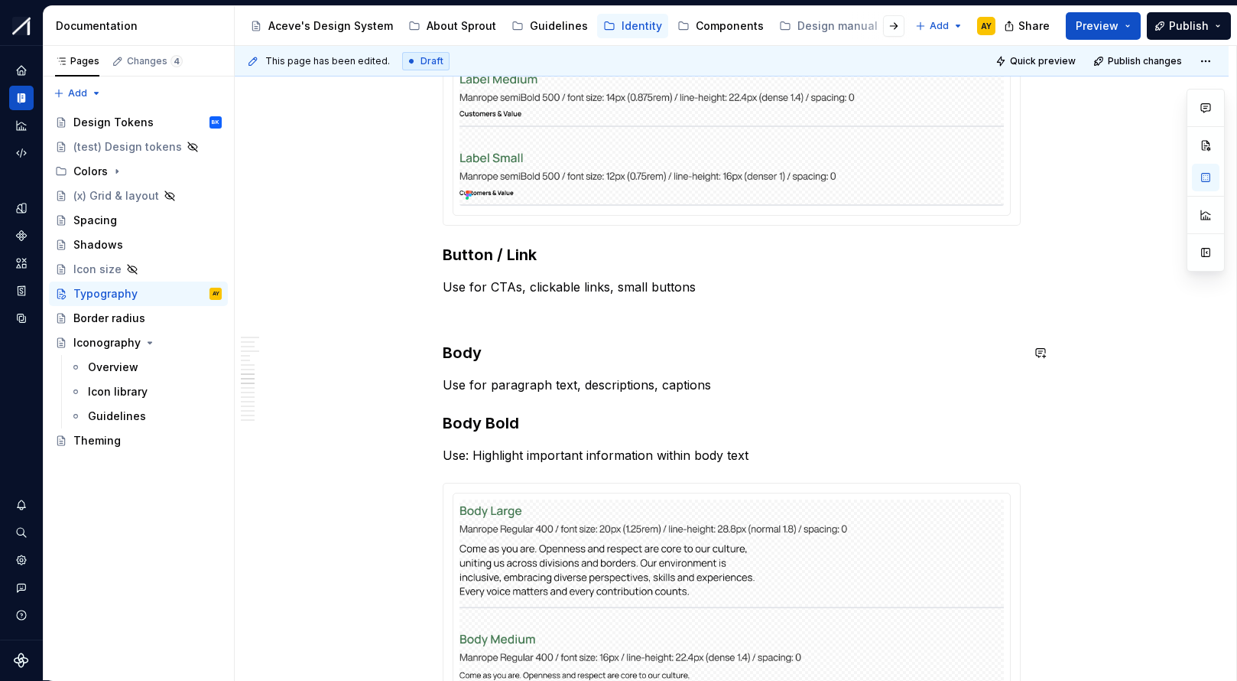
click at [478, 327] on div "**********" at bounding box center [732, 492] width 578 height 5252
click at [478, 324] on div "**********" at bounding box center [732, 492] width 578 height 5252
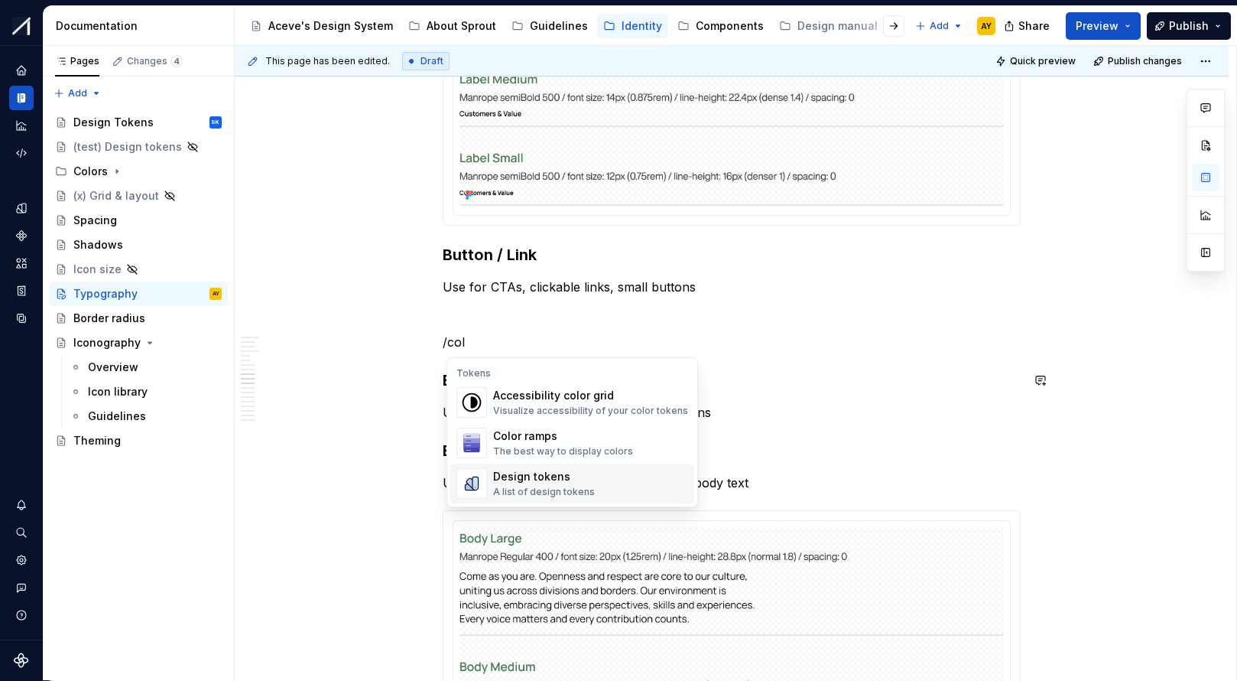
click at [521, 347] on p "/col" at bounding box center [732, 342] width 578 height 18
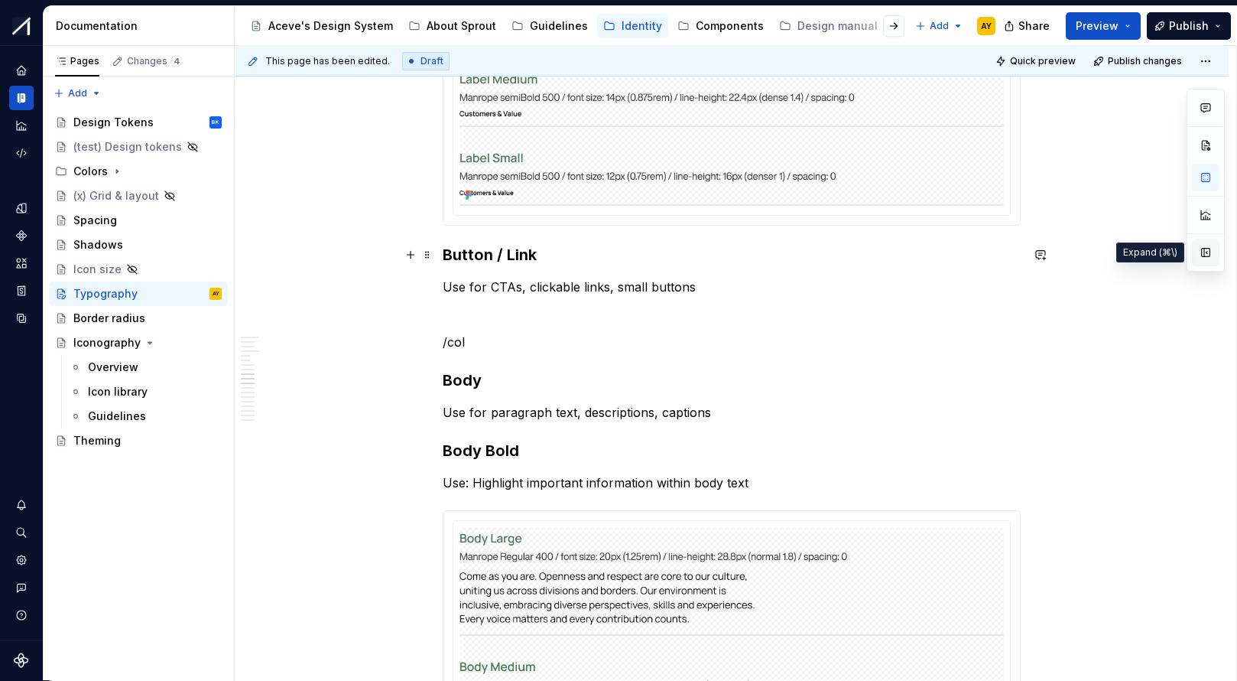
click at [1065, 255] on button "button" at bounding box center [1206, 253] width 28 height 28
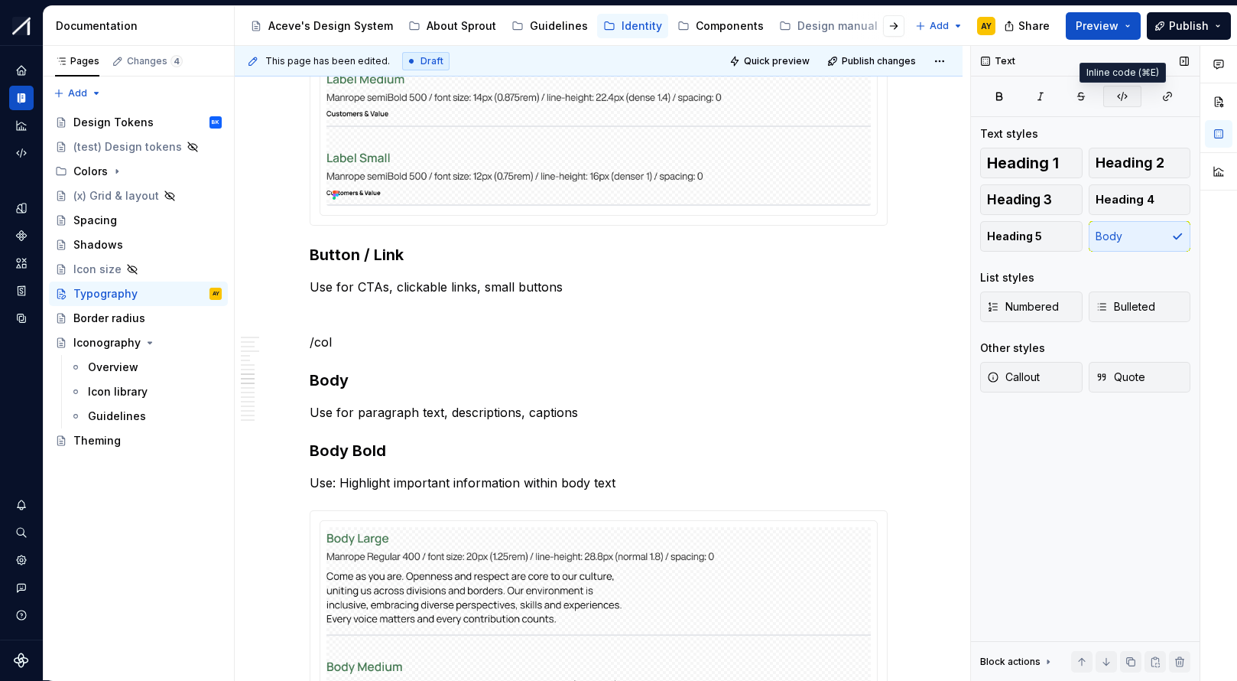
click at [1065, 93] on icon "button" at bounding box center [1123, 96] width 12 height 12
click at [1065, 93] on icon "button" at bounding box center [1081, 96] width 7 height 7
click at [1039, 94] on icon "button" at bounding box center [1041, 96] width 12 height 12
click at [1000, 95] on icon "button" at bounding box center [999, 96] width 12 height 12
click at [1065, 100] on icon "button" at bounding box center [1168, 96] width 12 height 12
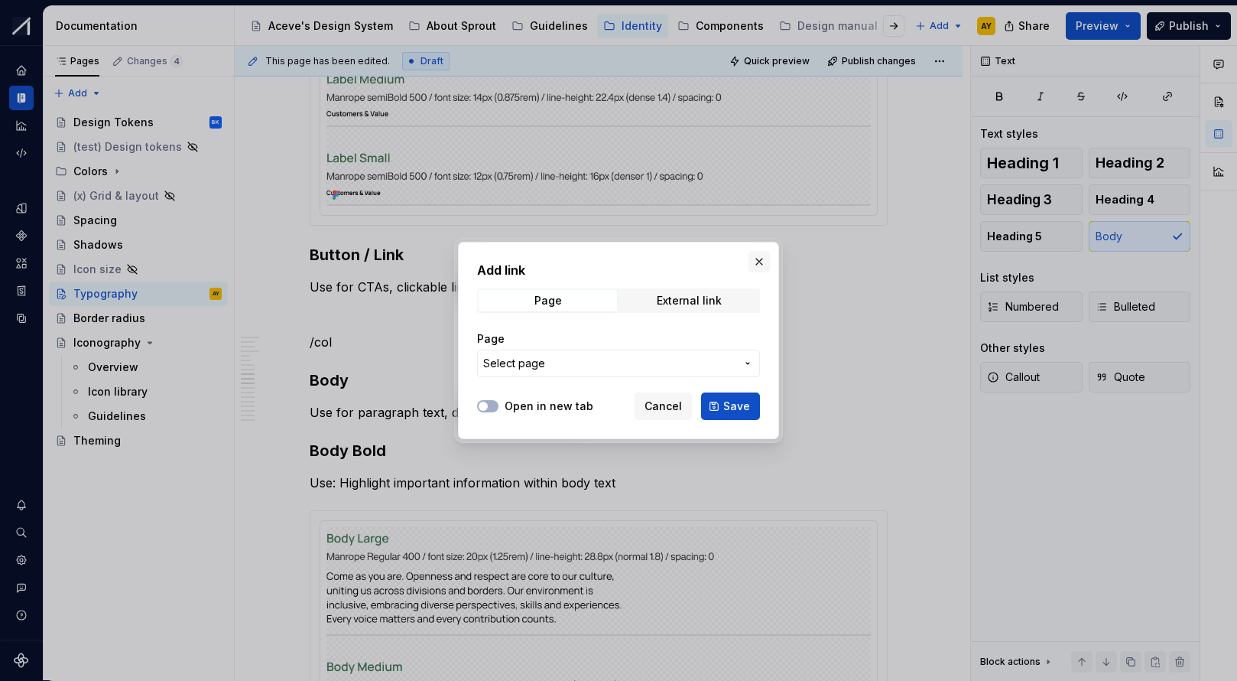
click at [763, 265] on button "button" at bounding box center [759, 261] width 21 height 21
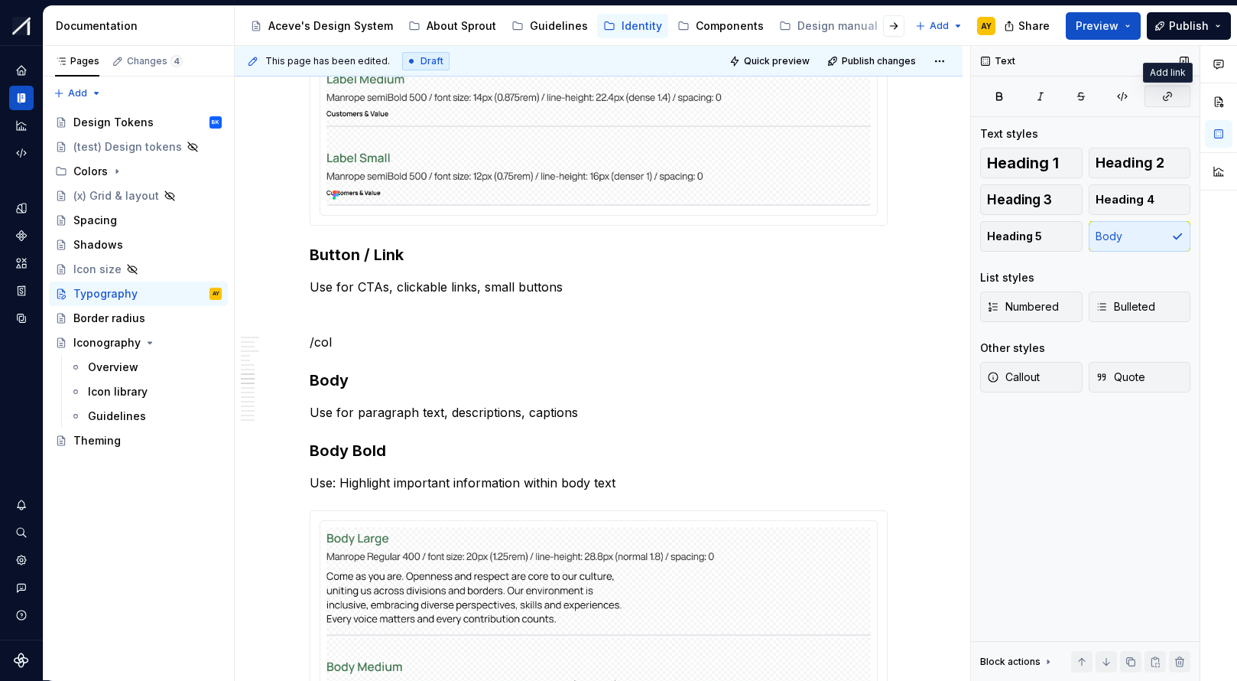
click at [1065, 96] on icon "button" at bounding box center [1168, 96] width 12 height 12
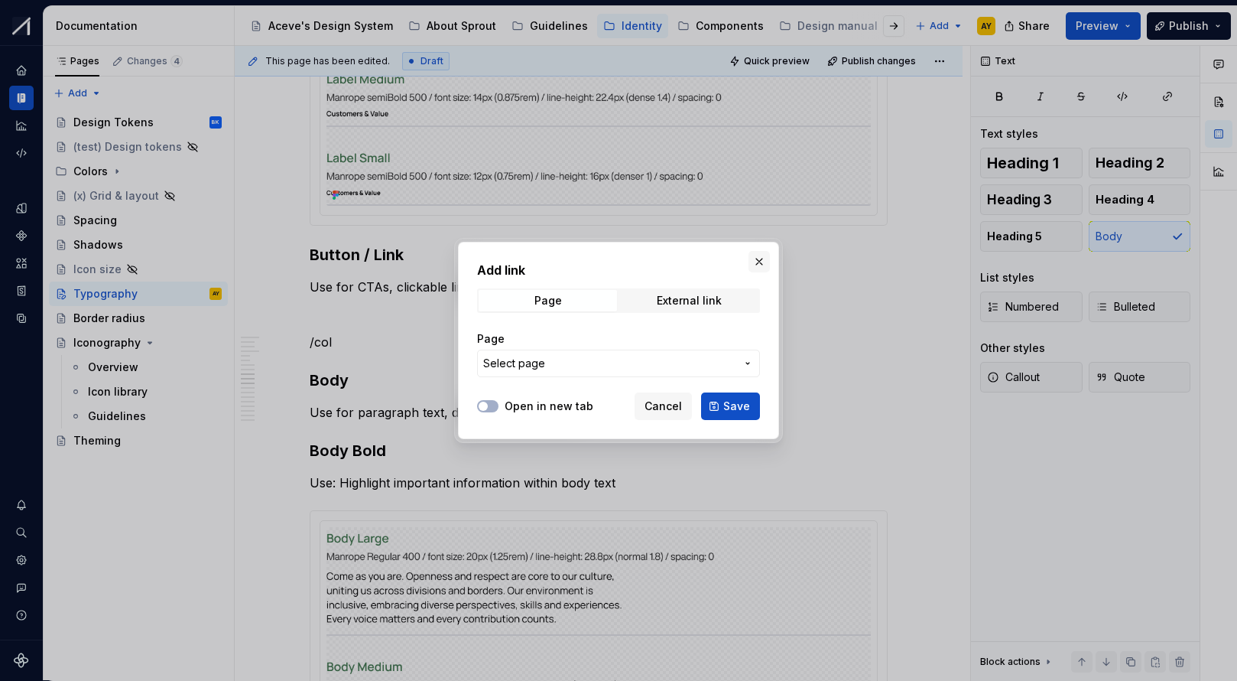
click at [757, 262] on button "button" at bounding box center [759, 261] width 21 height 21
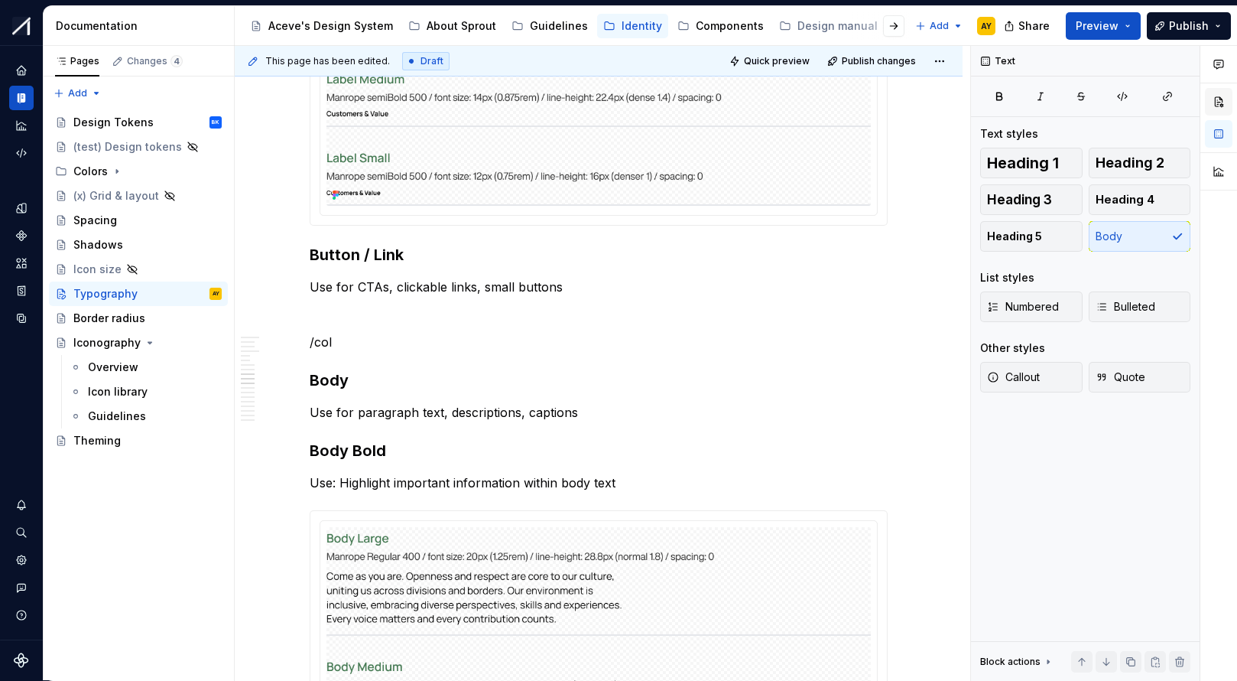
click at [1065, 101] on button "button" at bounding box center [1219, 102] width 28 height 28
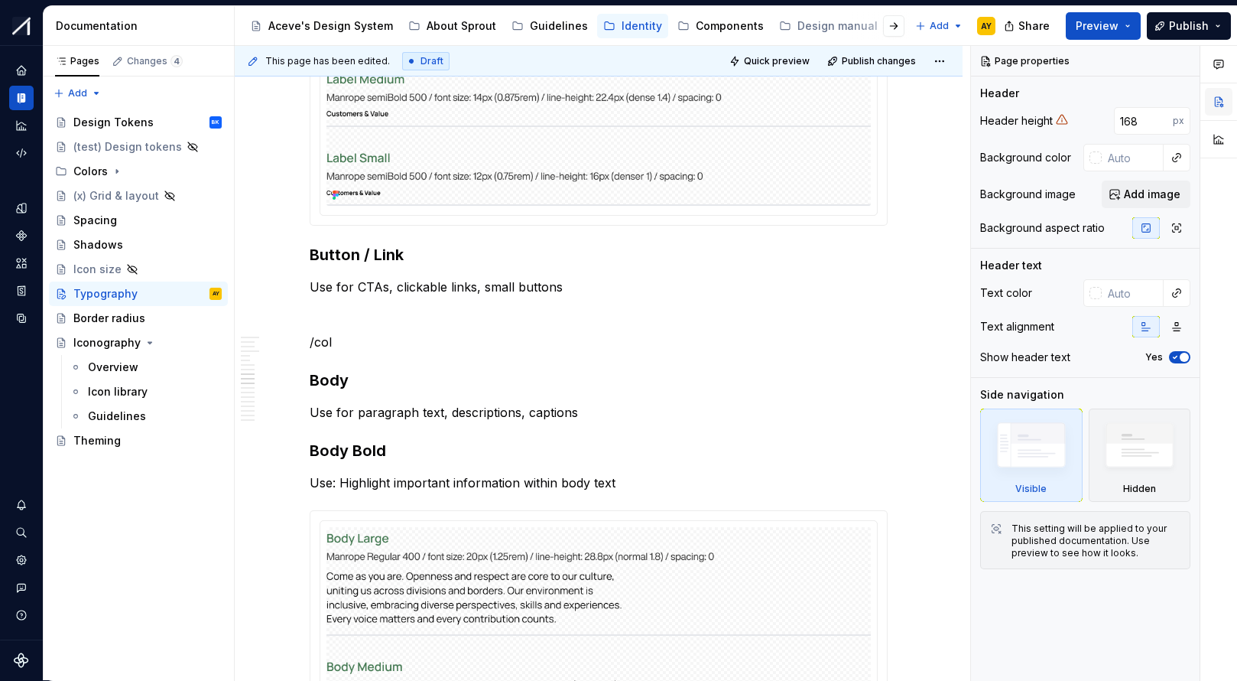
type textarea "*"
click at [377, 339] on p "/col" at bounding box center [599, 342] width 578 height 18
click at [1065, 136] on button "button" at bounding box center [1219, 139] width 28 height 28
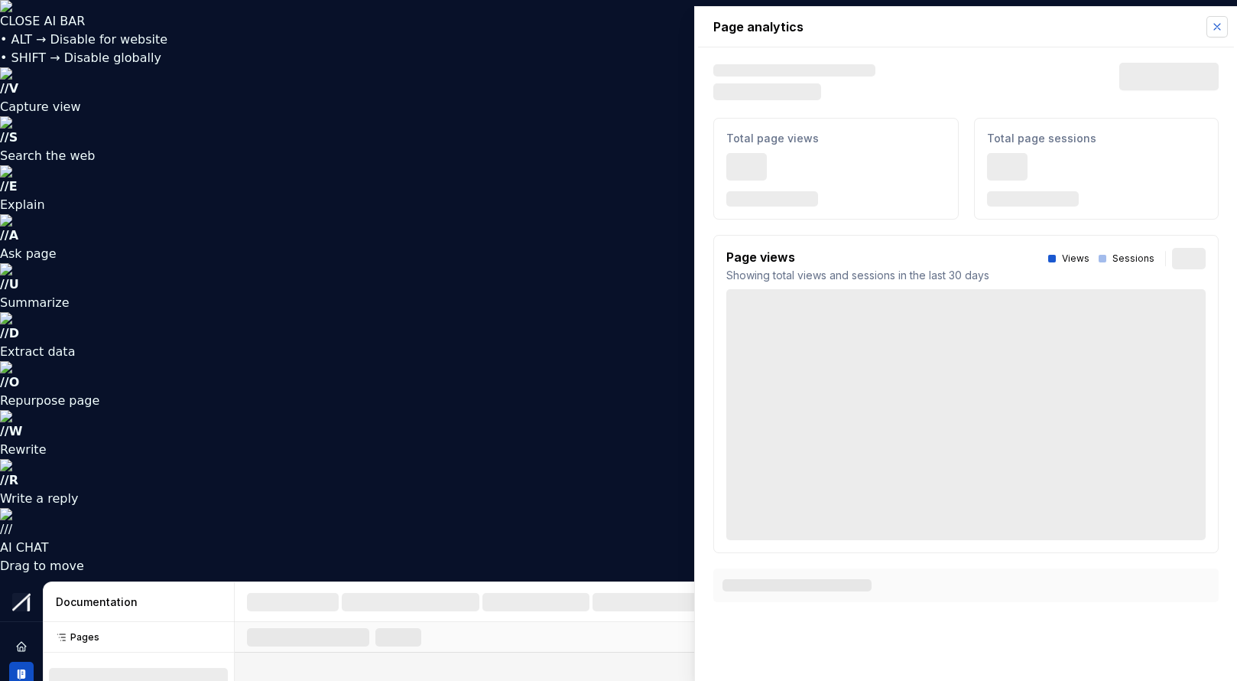
click at [1217, 23] on button "button" at bounding box center [1217, 26] width 21 height 21
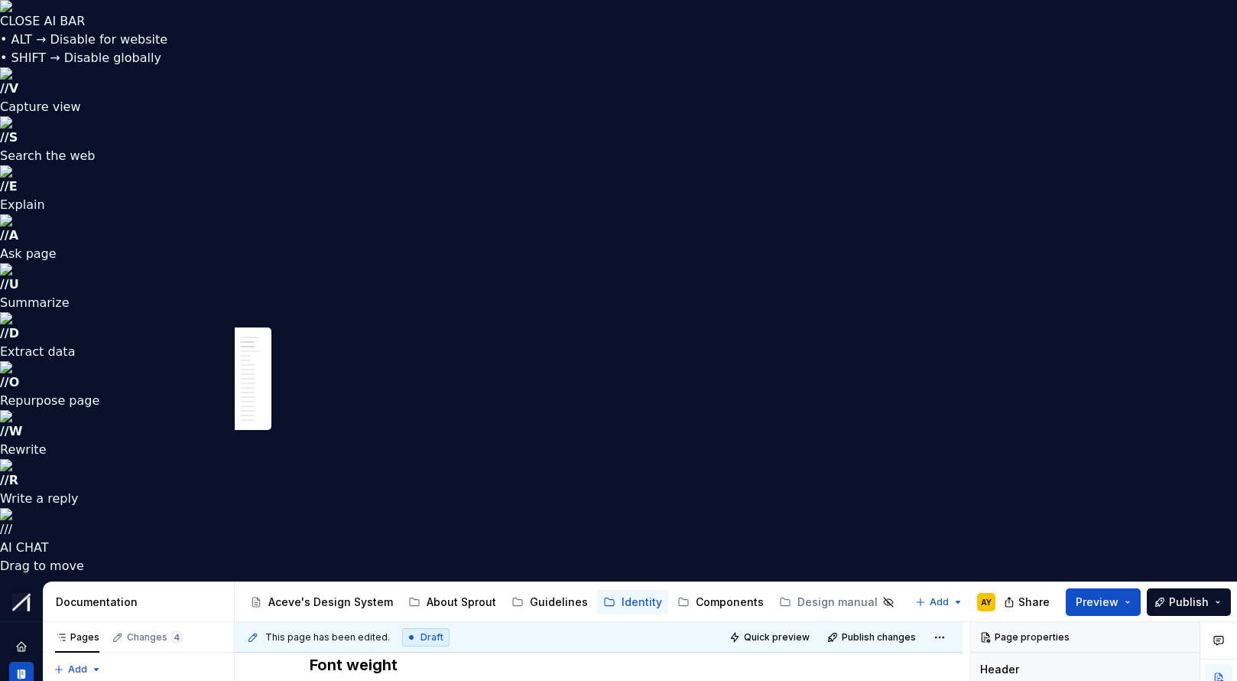
scroll to position [535, 0]
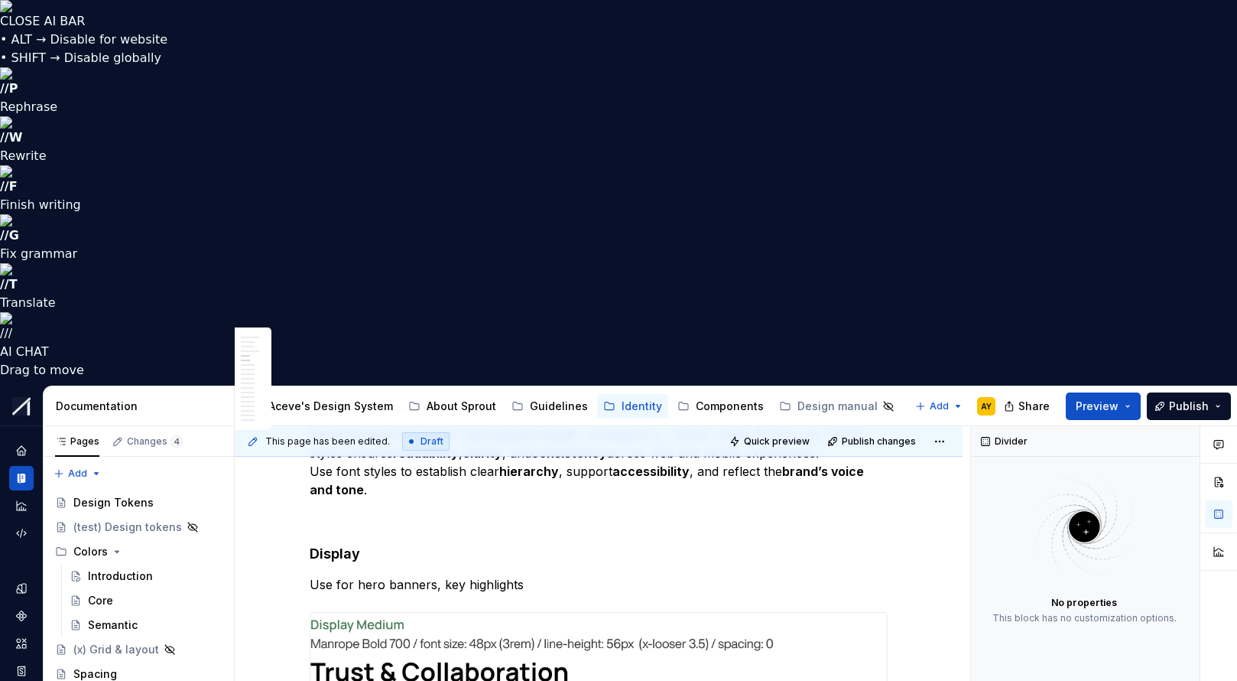
scroll to position [1341, 0]
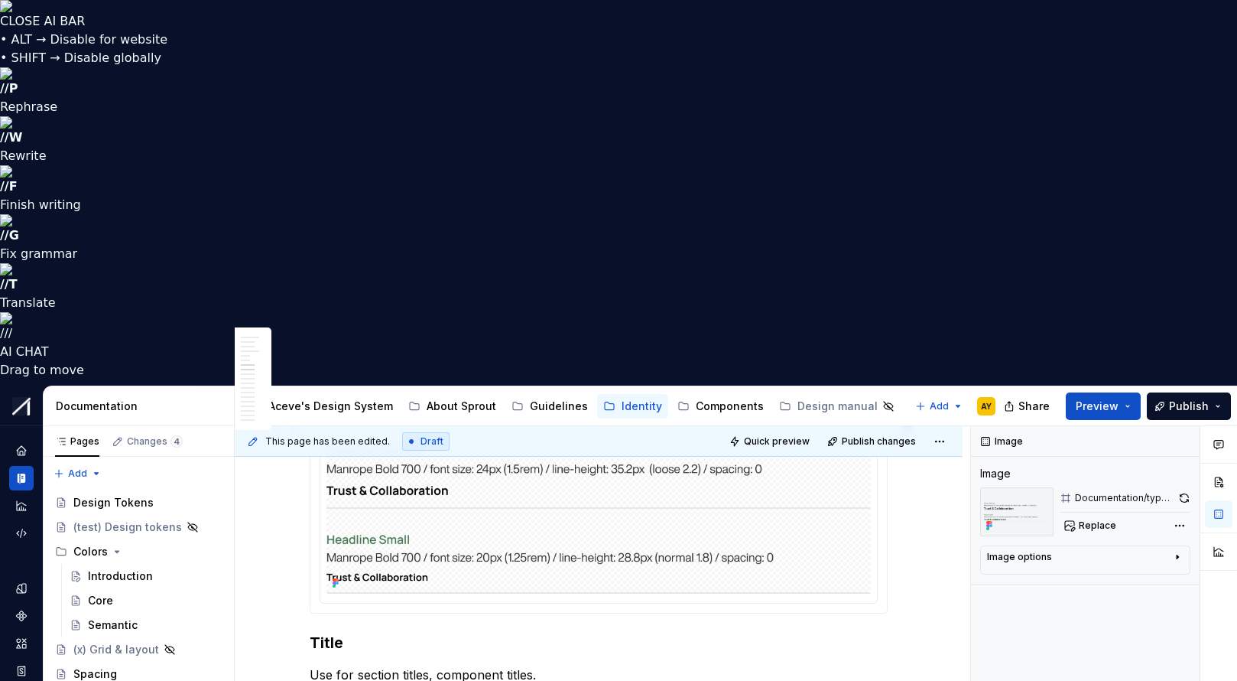
scroll to position [1844, 0]
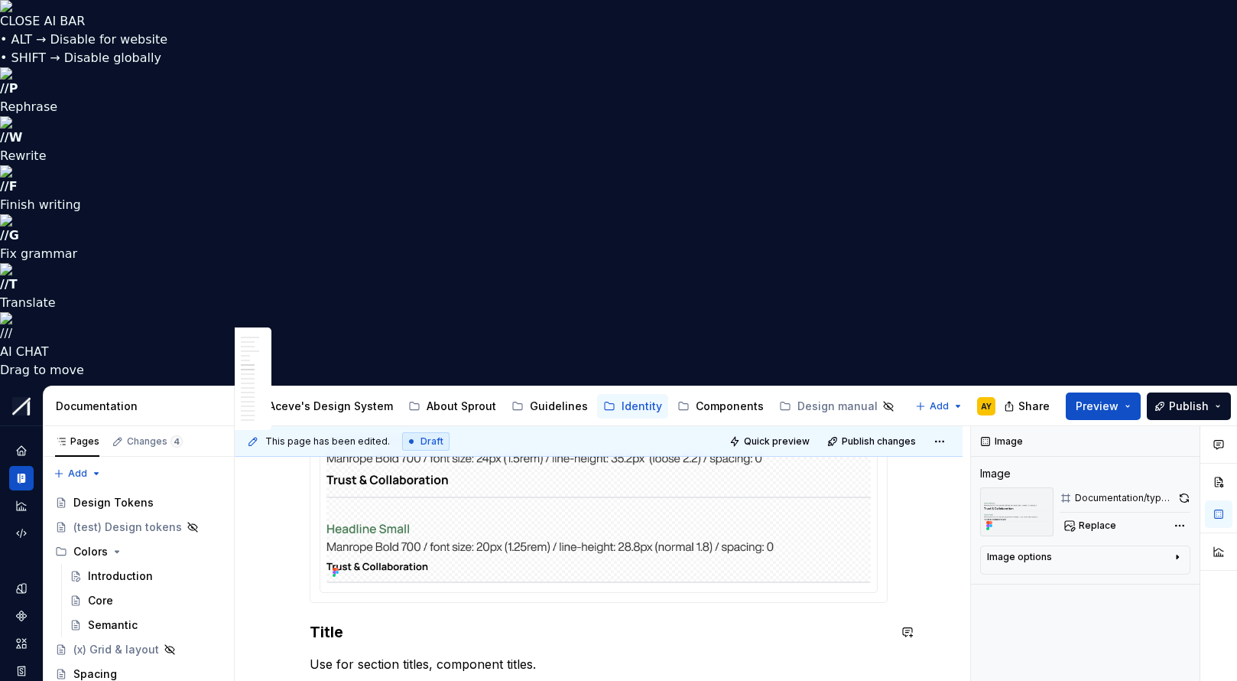
click at [337, 621] on h3 "Title" at bounding box center [599, 631] width 578 height 21
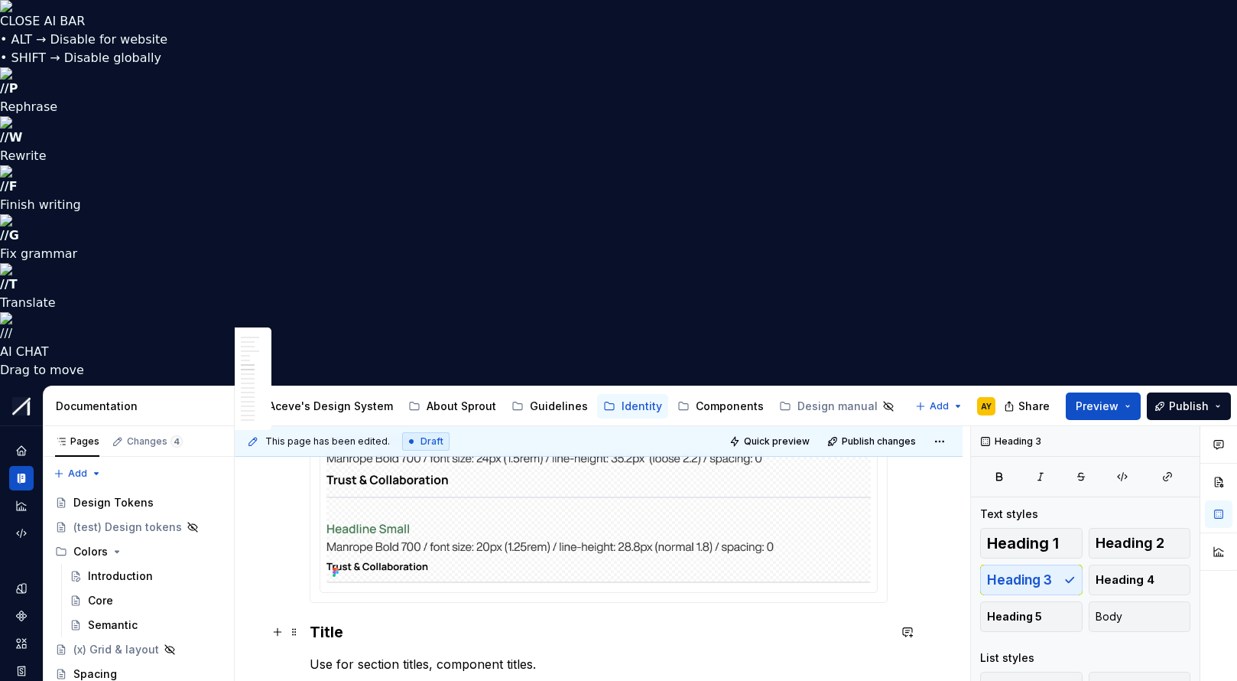
click at [410, 621] on h3 "Title" at bounding box center [599, 631] width 578 height 21
click at [468, 655] on p "Use for section titles, component titles." at bounding box center [599, 664] width 578 height 18
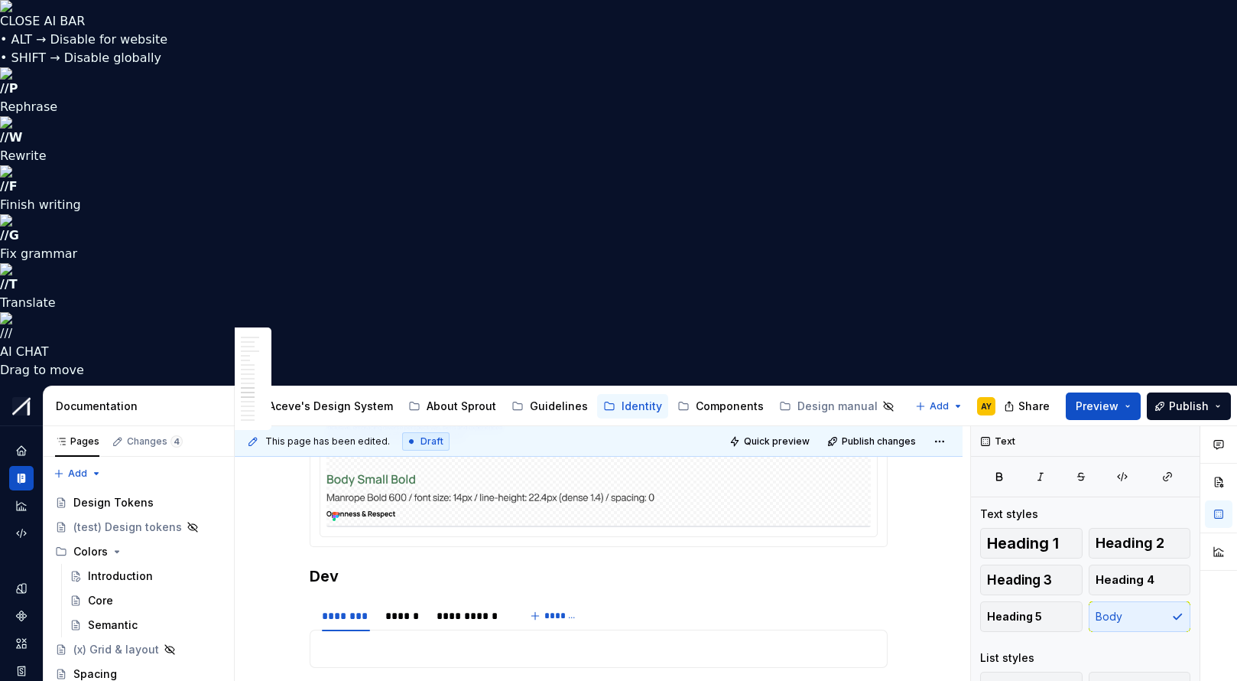
scroll to position [3370, 0]
click at [492, 639] on p at bounding box center [599, 648] width 558 height 18
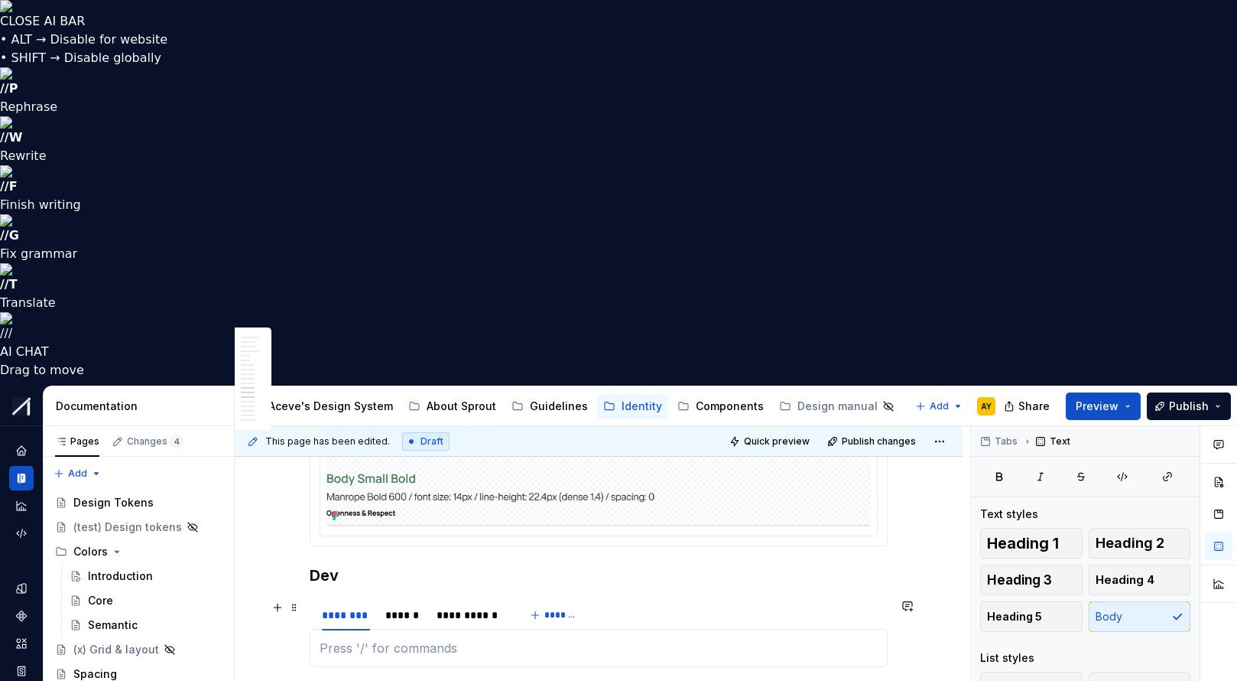
click at [434, 564] on h3 "Dev" at bounding box center [599, 574] width 578 height 21
click at [317, 629] on div at bounding box center [599, 648] width 578 height 38
click at [319, 604] on div "********" at bounding box center [346, 614] width 60 height 21
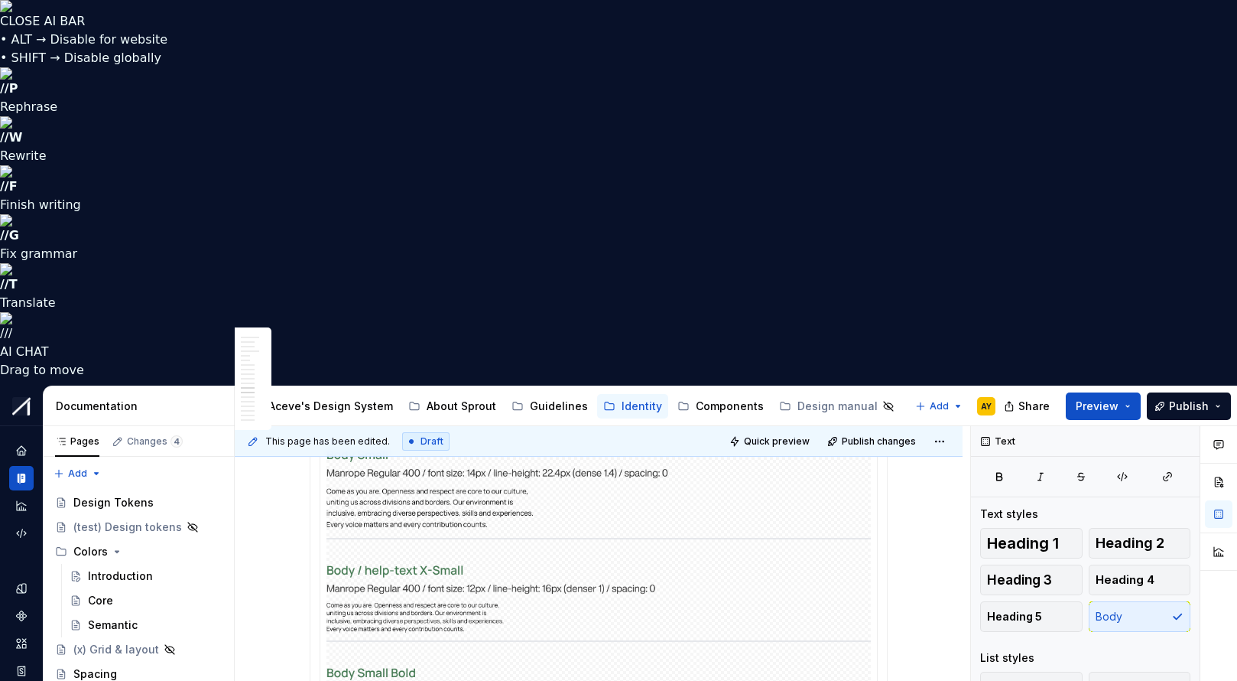
scroll to position [2573, 0]
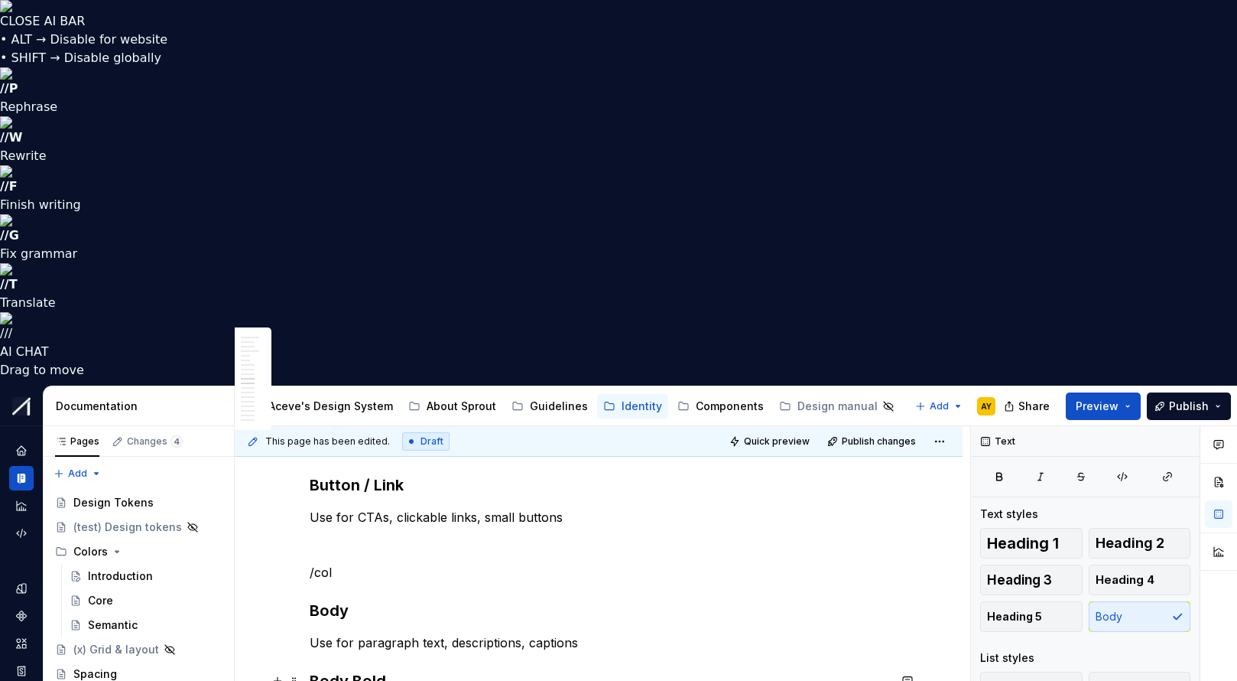
type textarea "*"
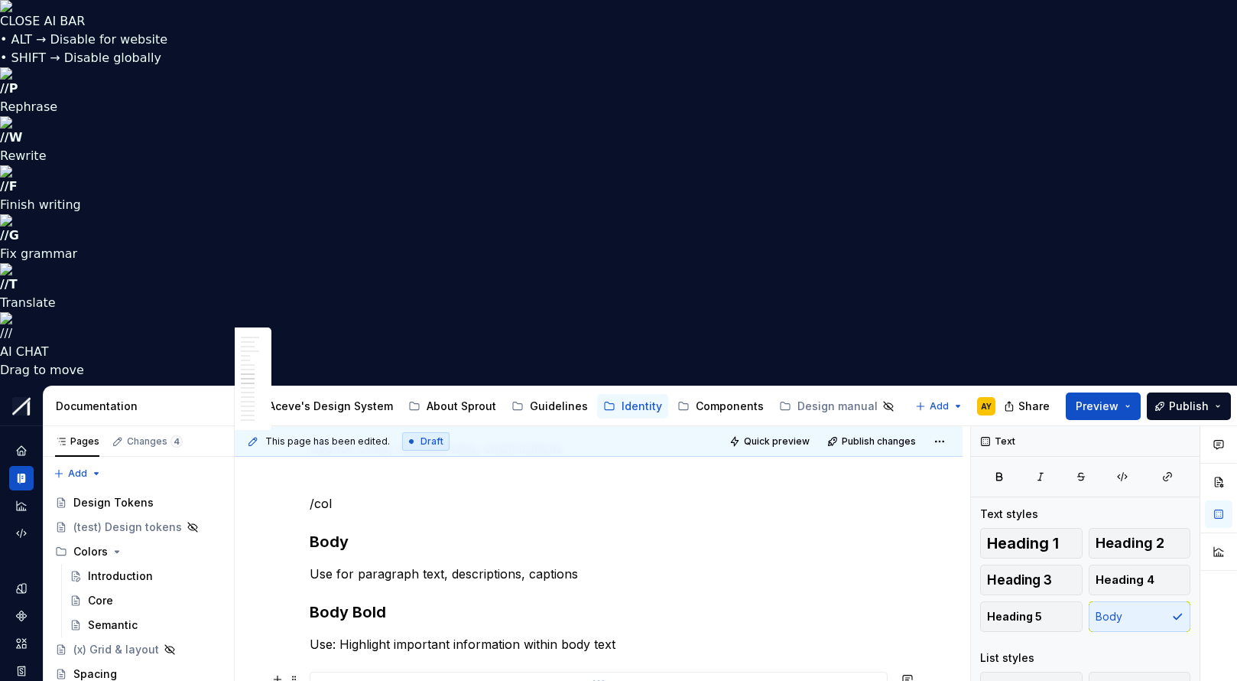
scroll to position [2563, 0]
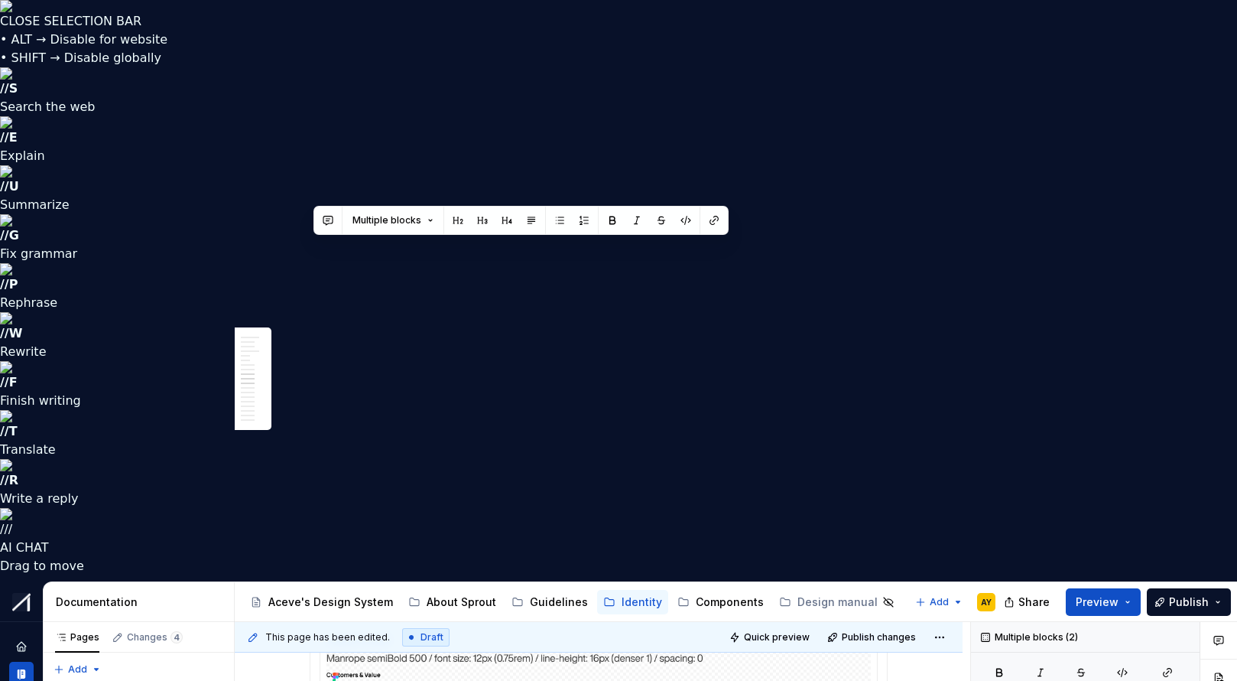
drag, startPoint x: 361, startPoint y: 260, endPoint x: 318, endPoint y: 249, distance: 44.1
drag, startPoint x: 321, startPoint y: 245, endPoint x: 307, endPoint y: 245, distance: 13.8
drag, startPoint x: 358, startPoint y: 257, endPoint x: 321, endPoint y: 254, distance: 36.8
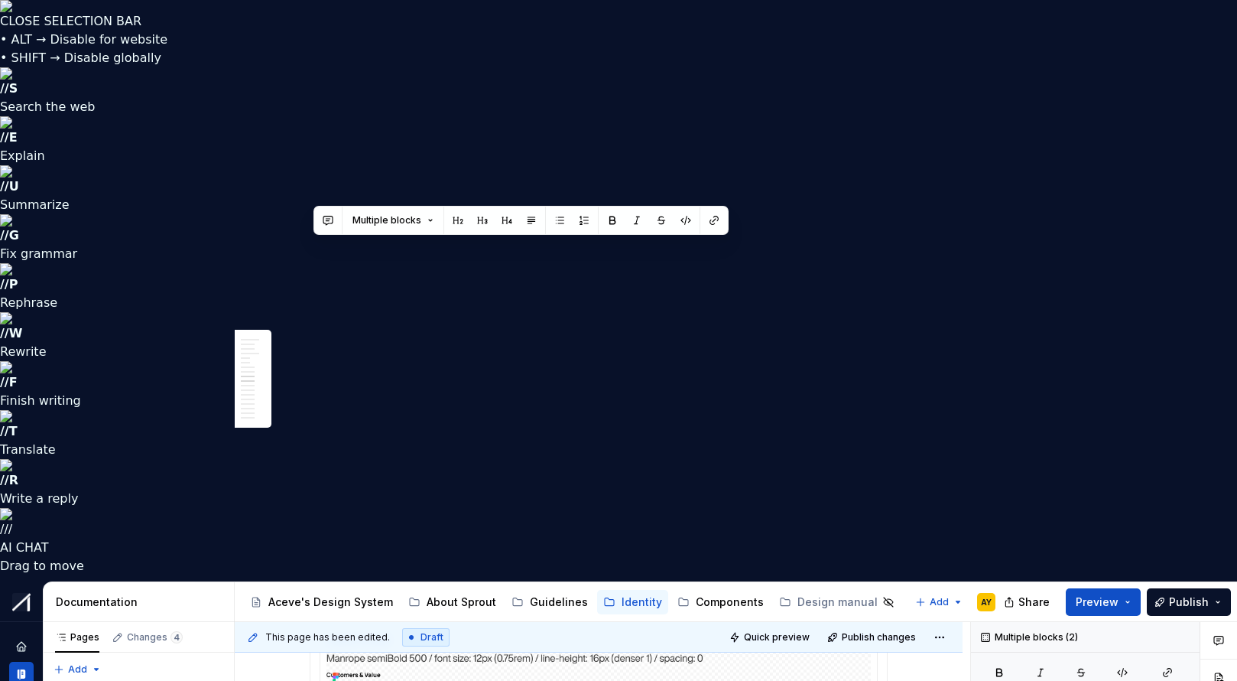
drag, startPoint x: 349, startPoint y: 246, endPoint x: 313, endPoint y: 249, distance: 36.0
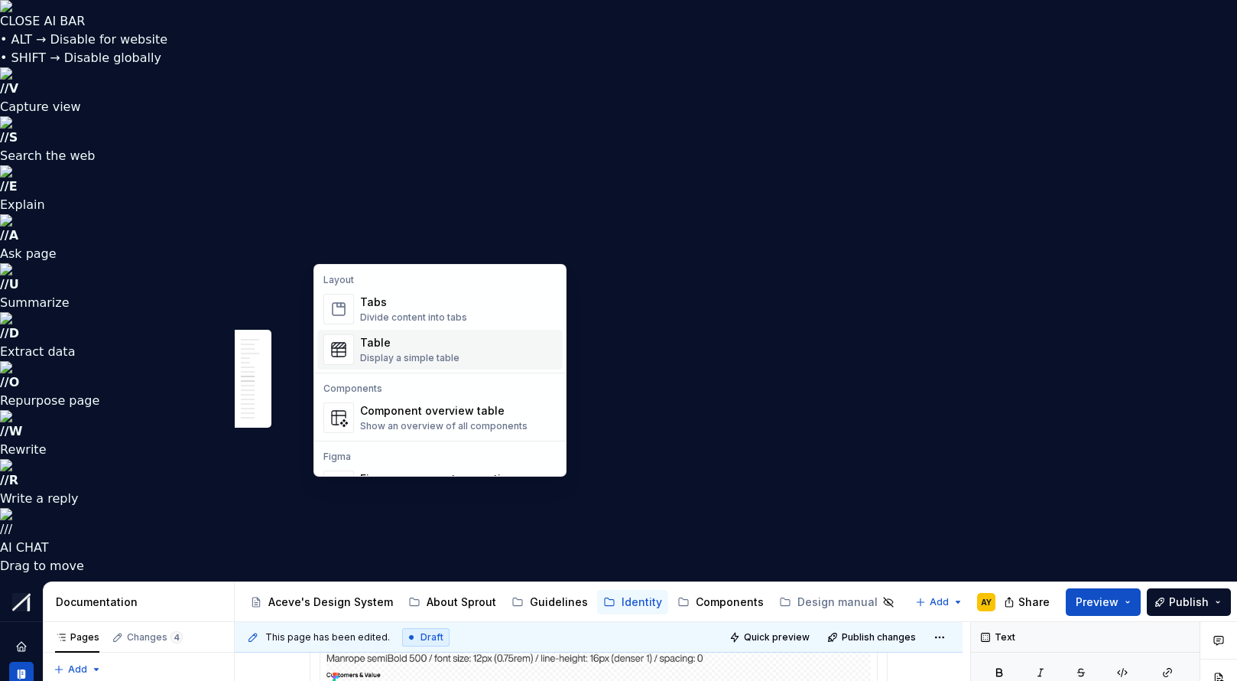
click at [385, 340] on div "Table" at bounding box center [409, 342] width 99 height 15
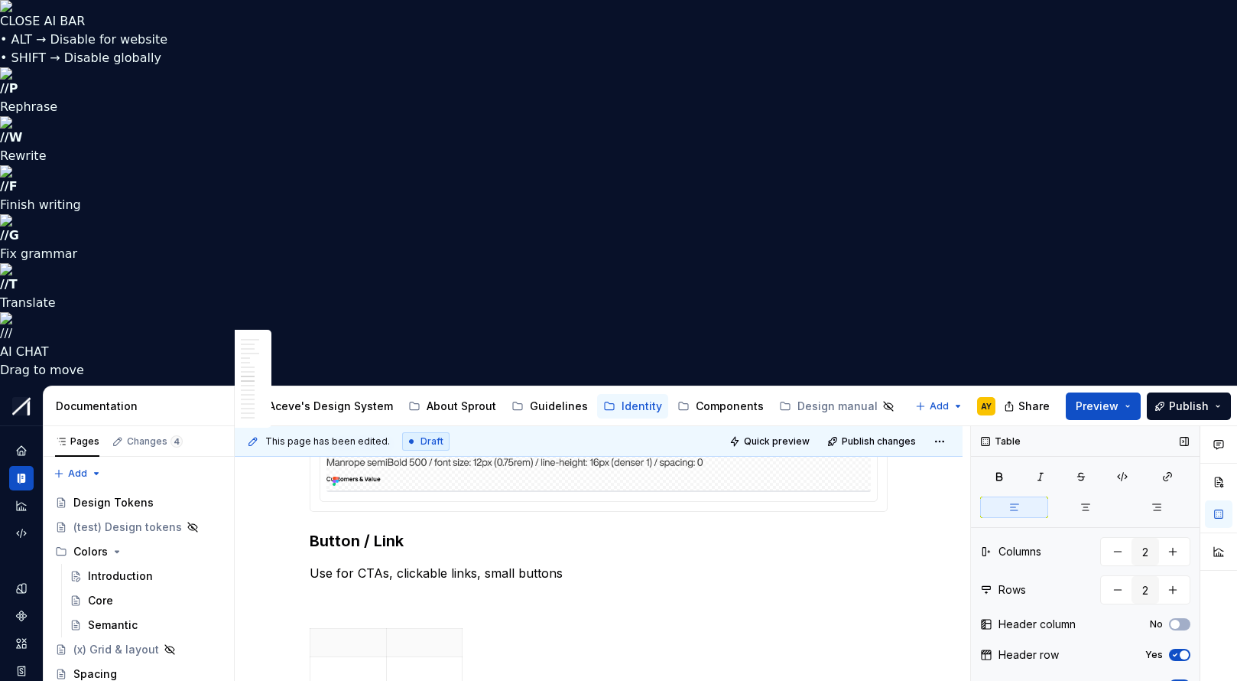
click at [1177, 650] on icon "button" at bounding box center [1175, 654] width 12 height 9
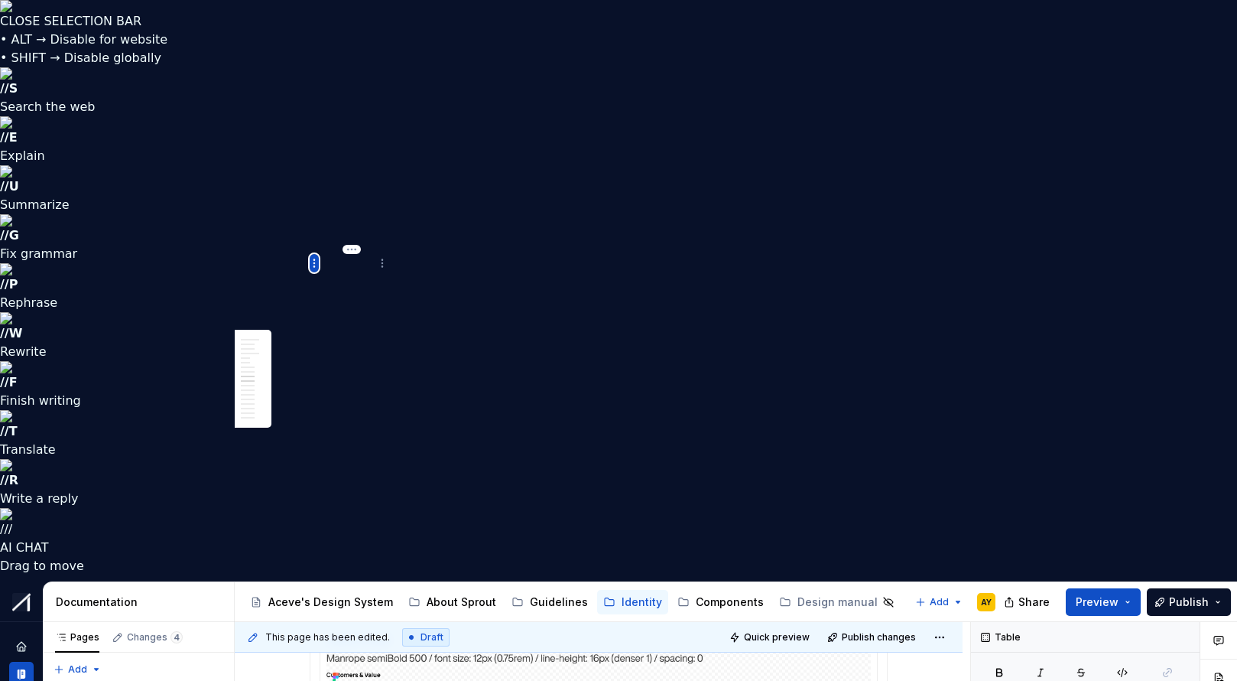
drag, startPoint x: 336, startPoint y: 264, endPoint x: 313, endPoint y: 264, distance: 23.7
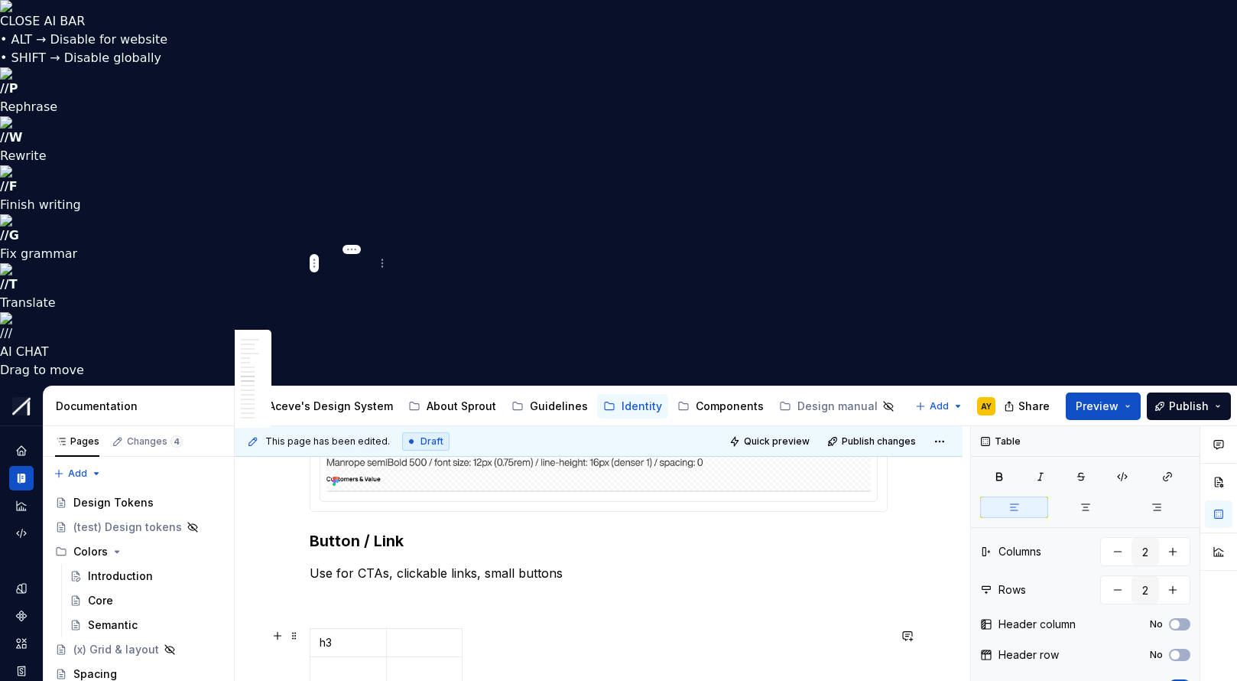
click at [343, 635] on p "h3" at bounding box center [348, 642] width 57 height 15
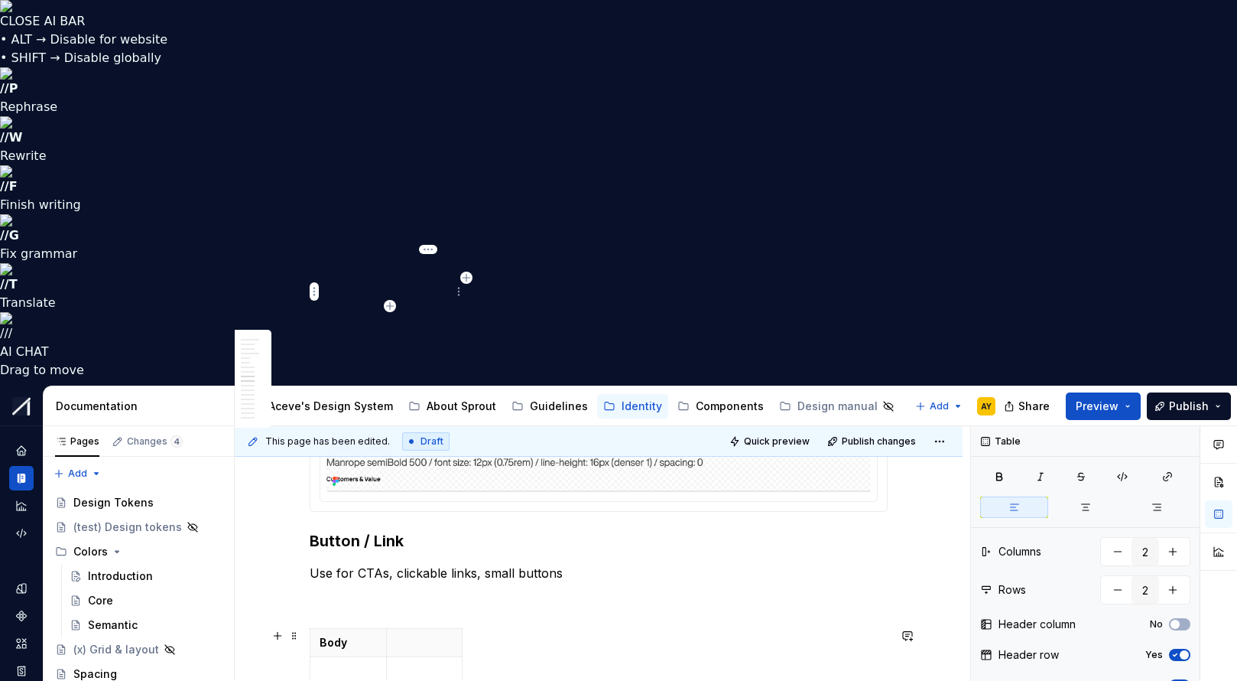
click at [559, 628] on div "Body" at bounding box center [599, 659] width 578 height 63
click at [516, 628] on div "Body" at bounding box center [599, 659] width 578 height 63
drag, startPoint x: 349, startPoint y: 285, endPoint x: 351, endPoint y: 298, distance: 13.1
click at [349, 663] on p at bounding box center [348, 670] width 57 height 15
click at [1000, 470] on icon "button" at bounding box center [999, 476] width 12 height 12
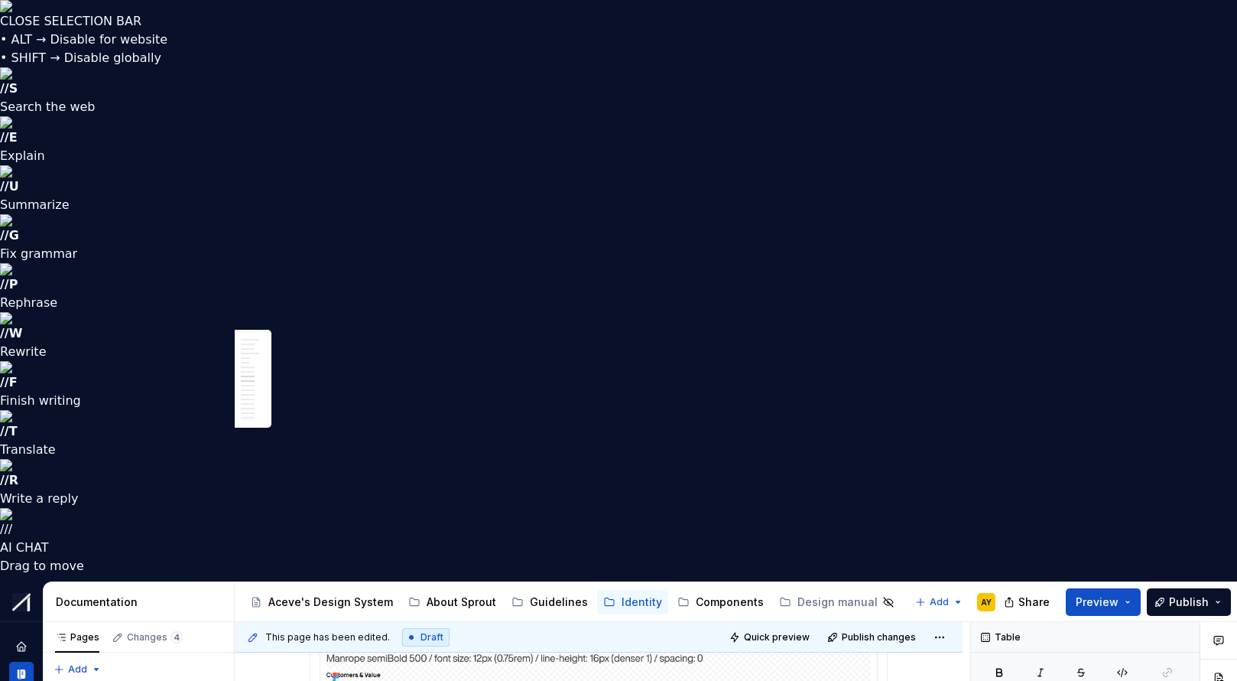
drag, startPoint x: 332, startPoint y: 290, endPoint x: 290, endPoint y: 290, distance: 42.1
click at [362, 265] on button "button" at bounding box center [366, 263] width 21 height 21
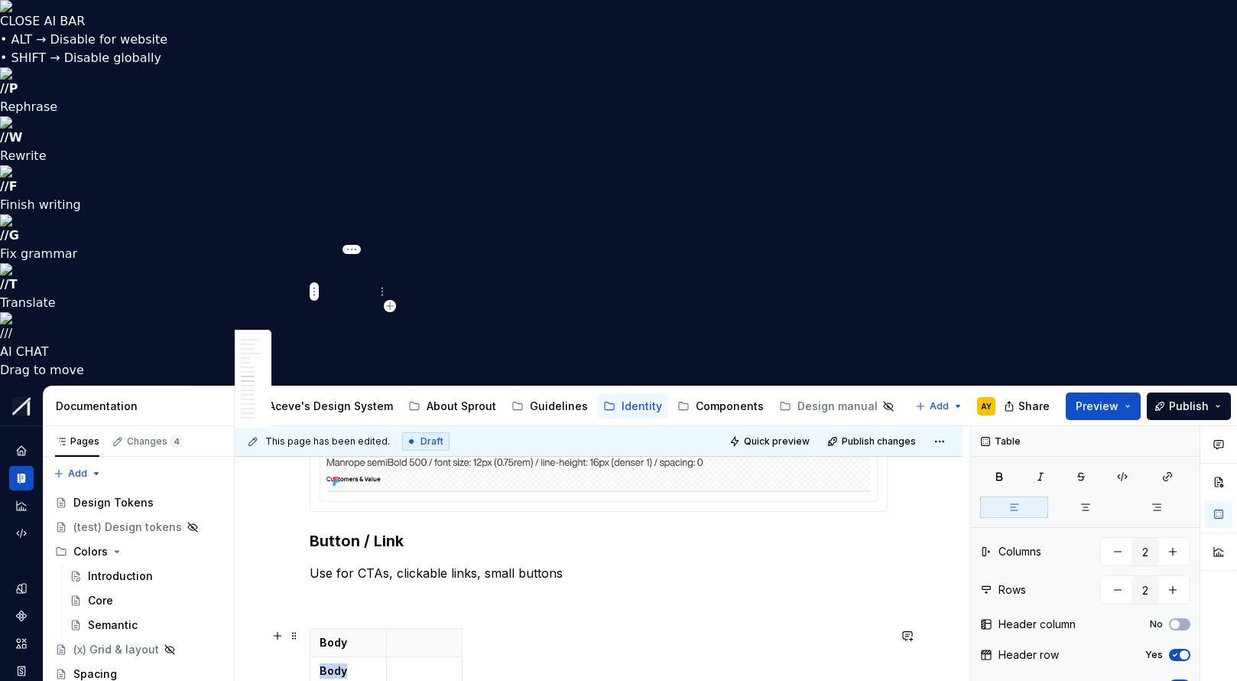
click at [358, 663] on p "Body" at bounding box center [348, 670] width 57 height 15
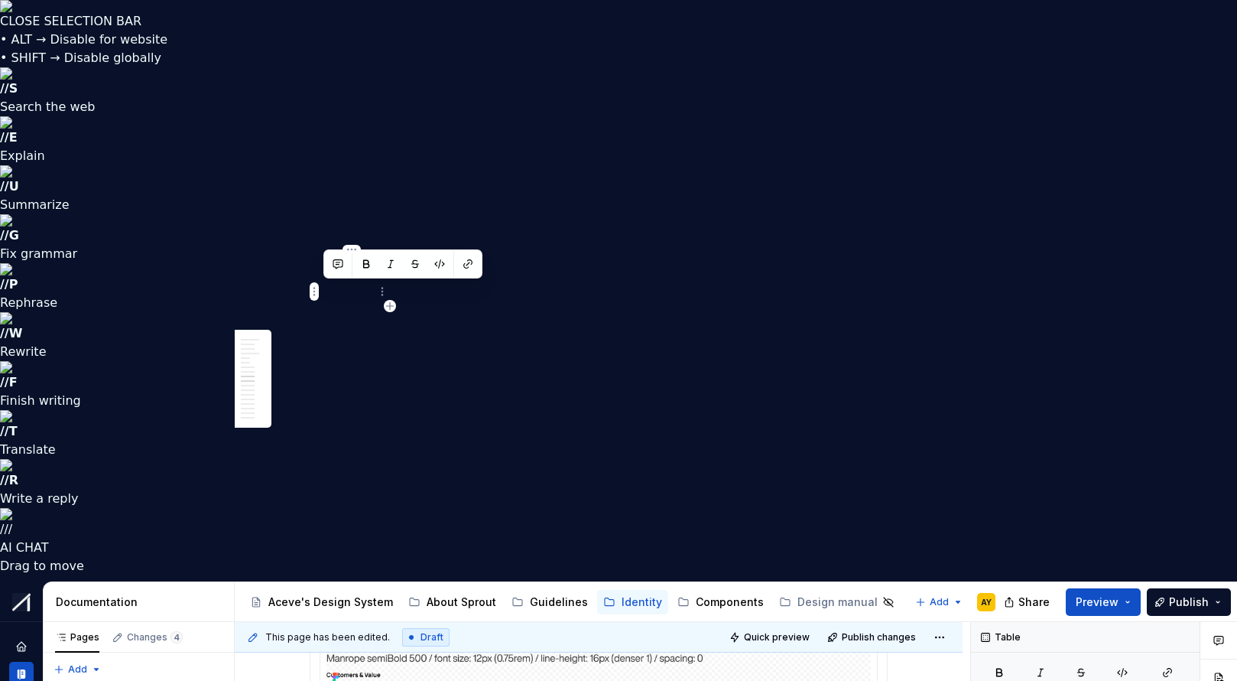
drag, startPoint x: 351, startPoint y: 293, endPoint x: 319, endPoint y: 295, distance: 32.2
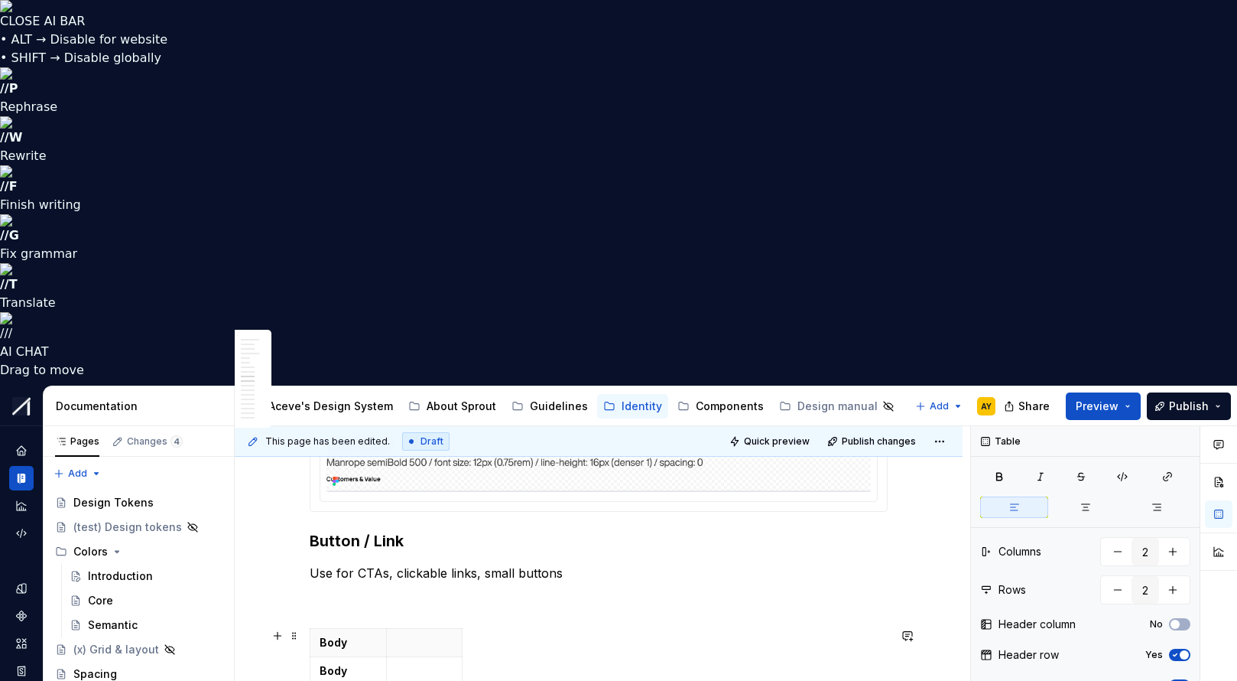
click at [747, 628] on div "Body Body" at bounding box center [599, 659] width 578 height 63
click at [515, 628] on div "Body Body" at bounding box center [599, 659] width 578 height 63
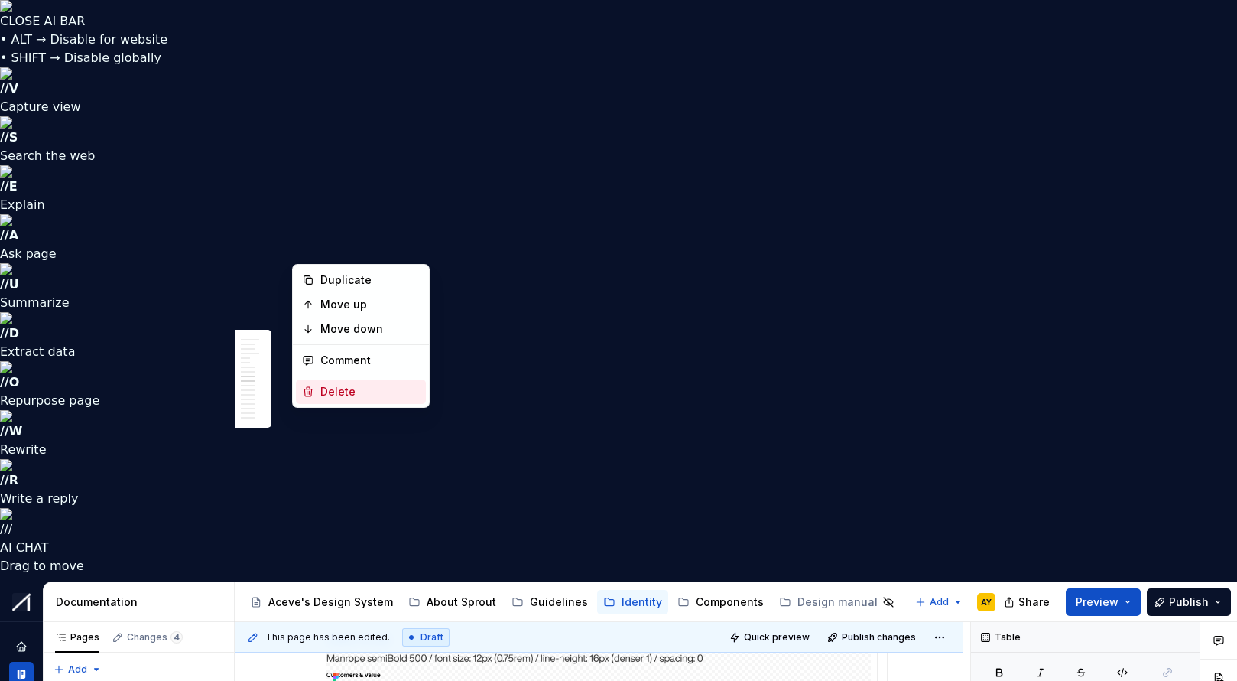
click at [327, 389] on div "Delete" at bounding box center [369, 391] width 99 height 15
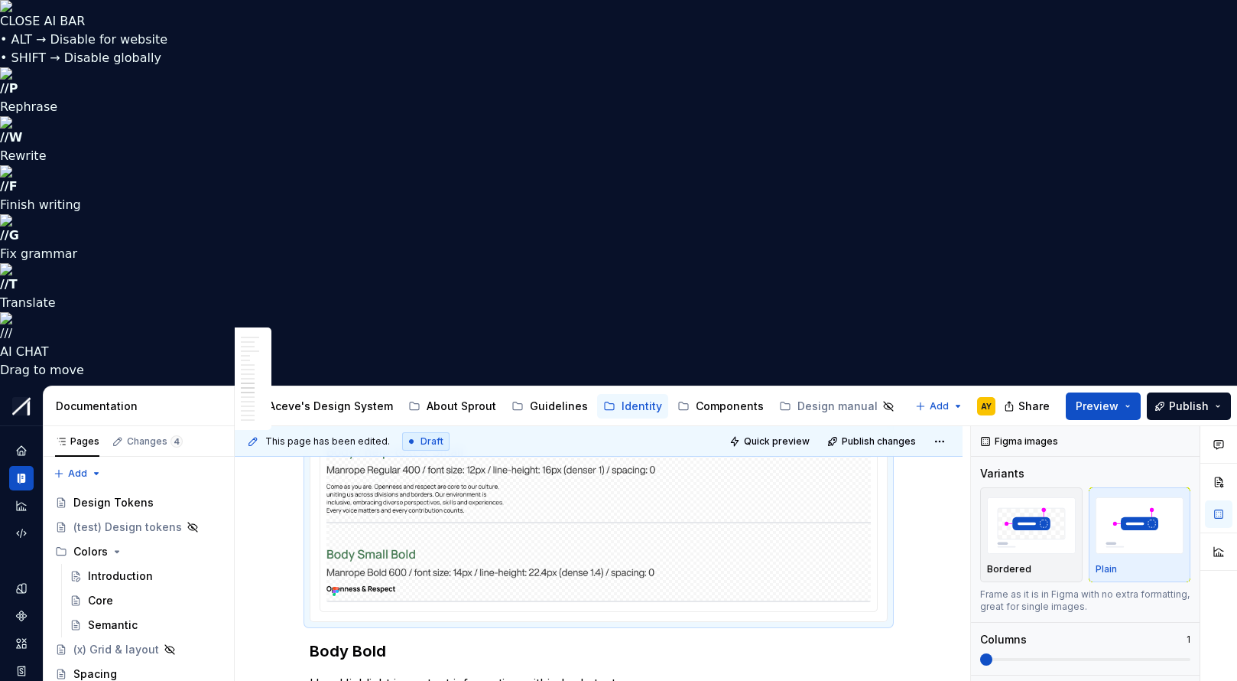
scroll to position [3194, 0]
click at [343, 677] on p "Use: Highlight important information within body text" at bounding box center [599, 686] width 578 height 18
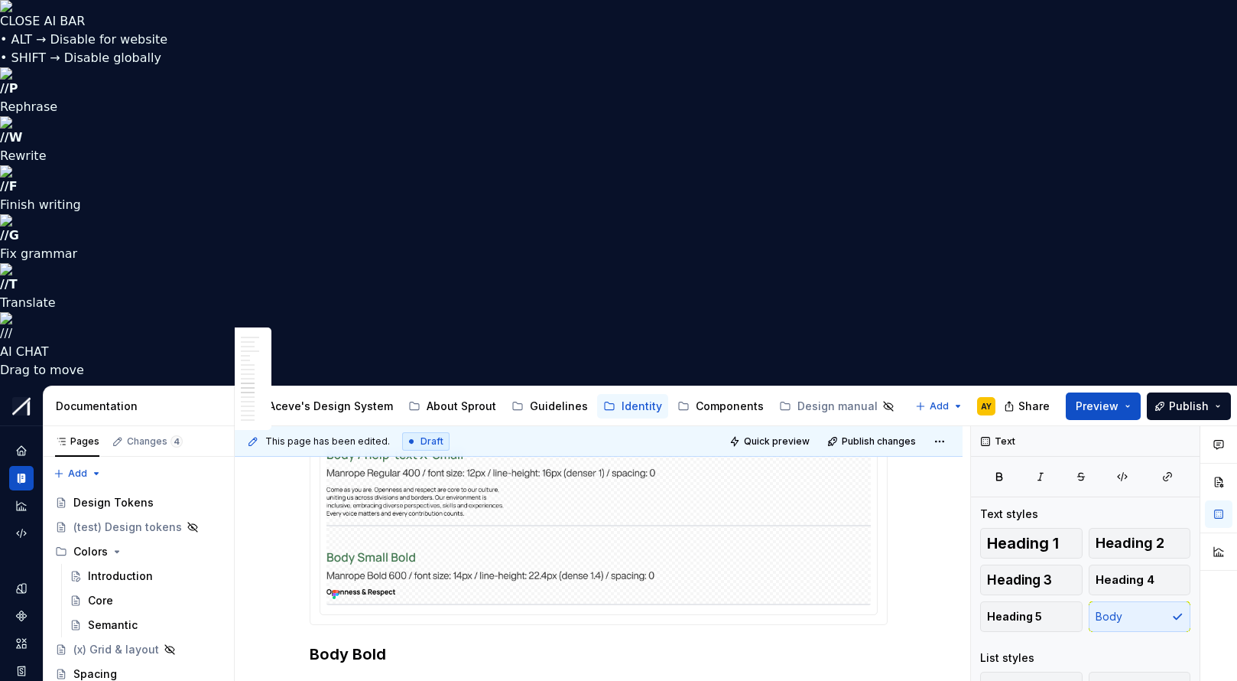
click at [649, 294] on div "**********" at bounding box center [599, 147] width 578 height 5252
click at [649, 677] on p "Use for highlight important information within body text" at bounding box center [599, 686] width 578 height 18
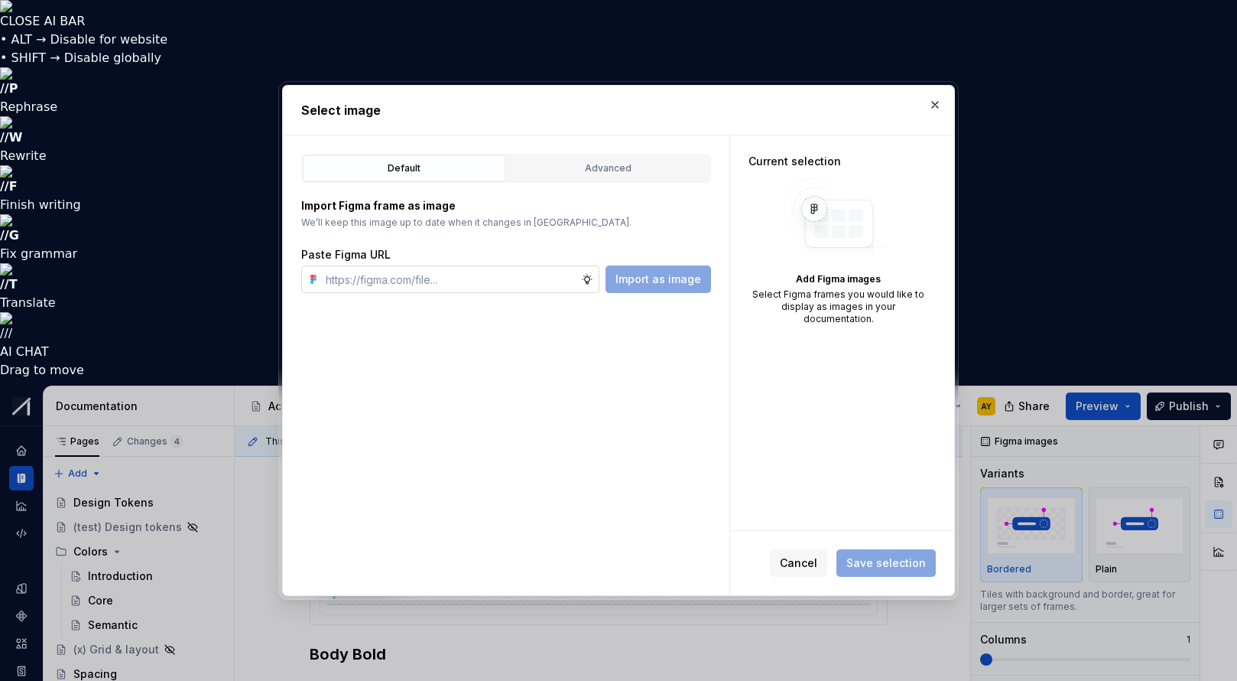
type textarea "*"
type input "[URL][DOMAIN_NAME]"
click at [675, 274] on span "Import as image" at bounding box center [659, 278] width 86 height 15
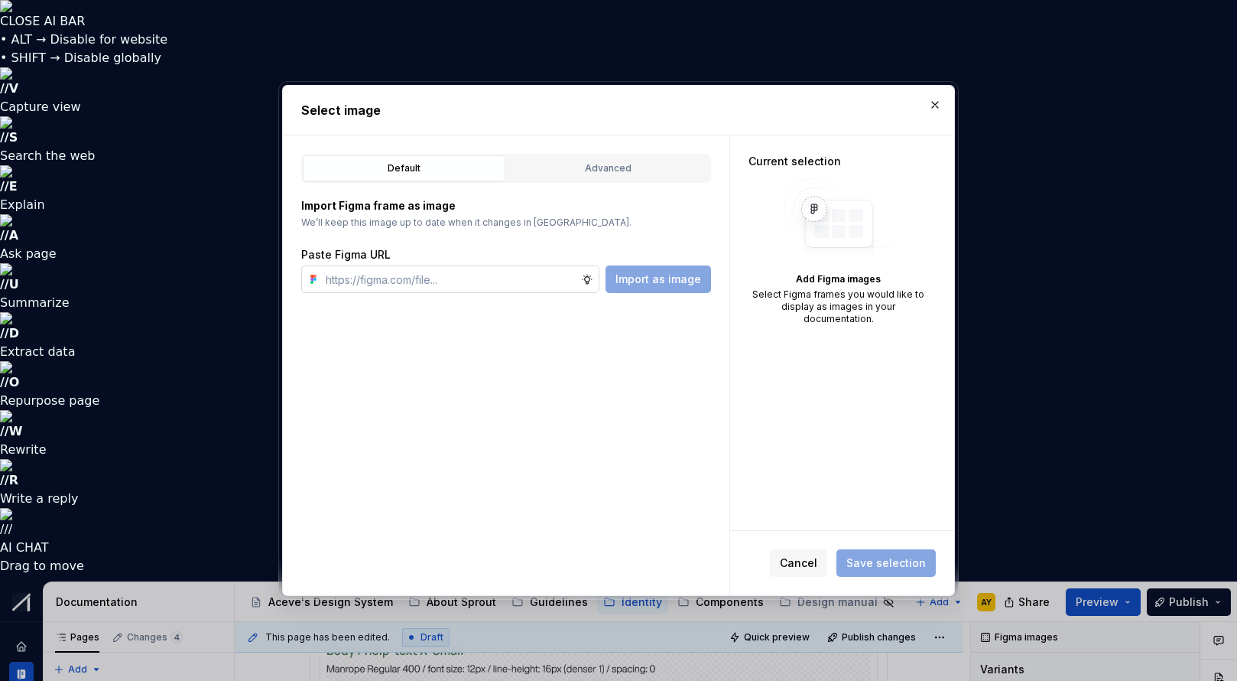
click at [471, 269] on input "text" at bounding box center [451, 279] width 262 height 28
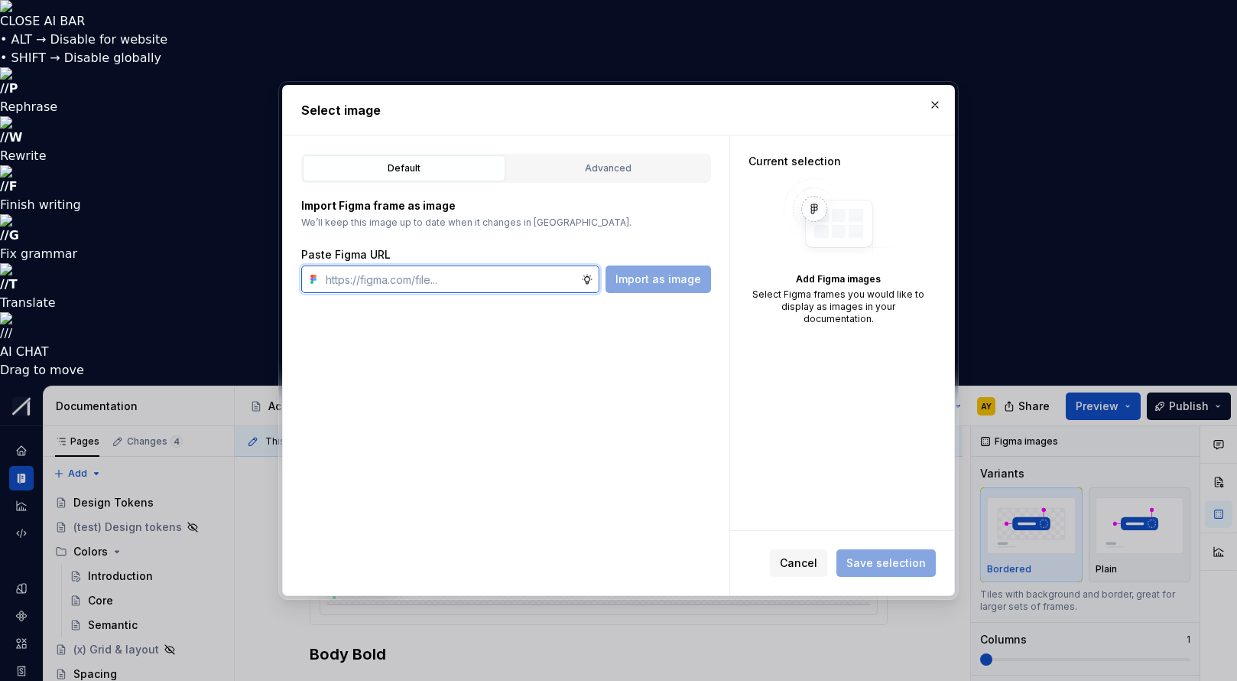
paste input "[URL][DOMAIN_NAME]"
type input "[URL][DOMAIN_NAME]"
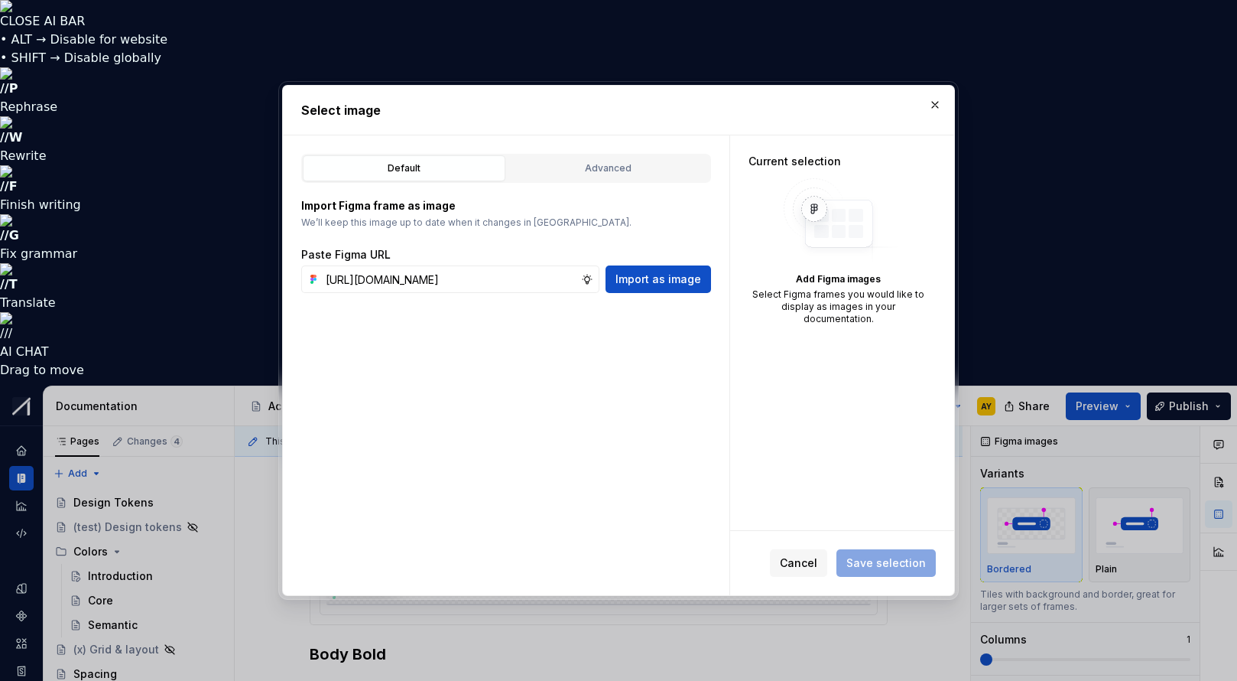
click at [681, 278] on span "Import as image" at bounding box center [659, 278] width 86 height 15
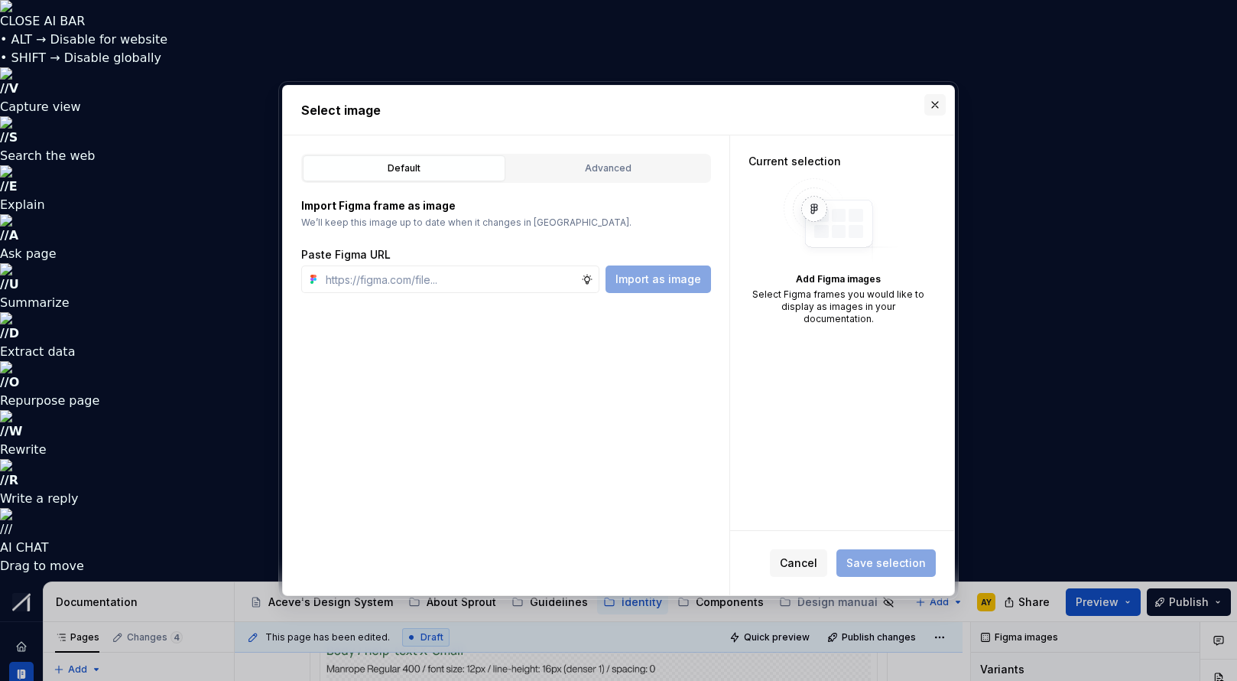
click at [939, 95] on button "button" at bounding box center [935, 104] width 21 height 21
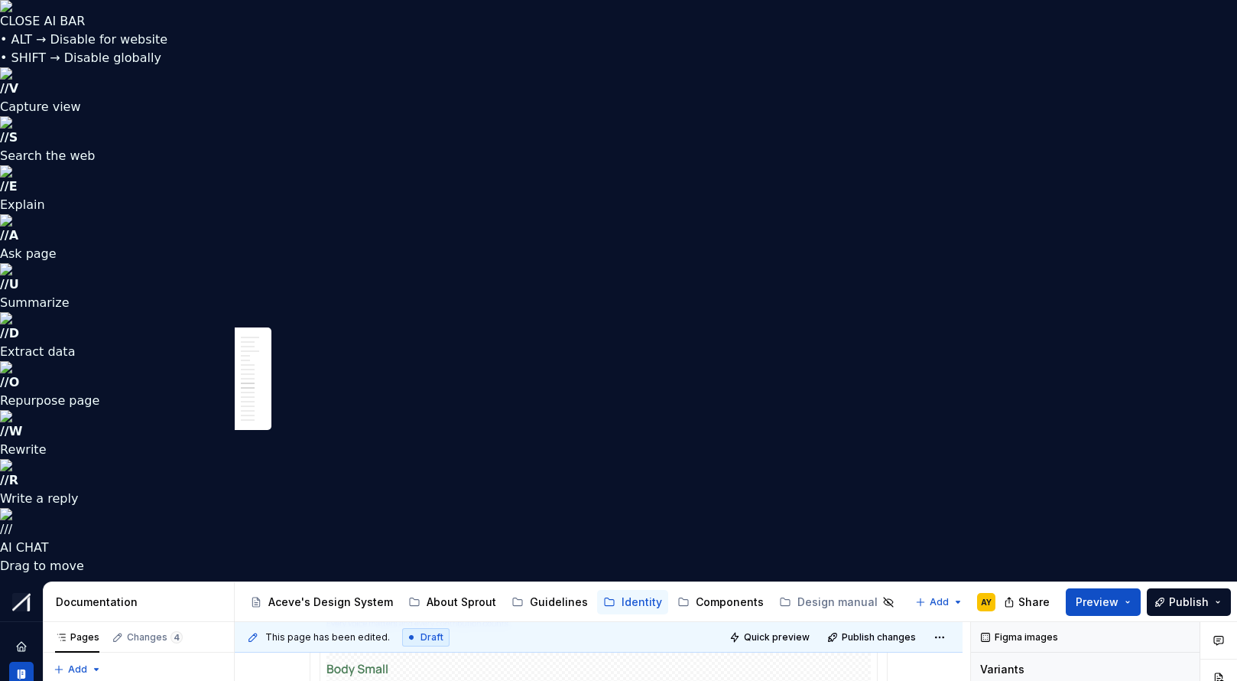
scroll to position [3056, 0]
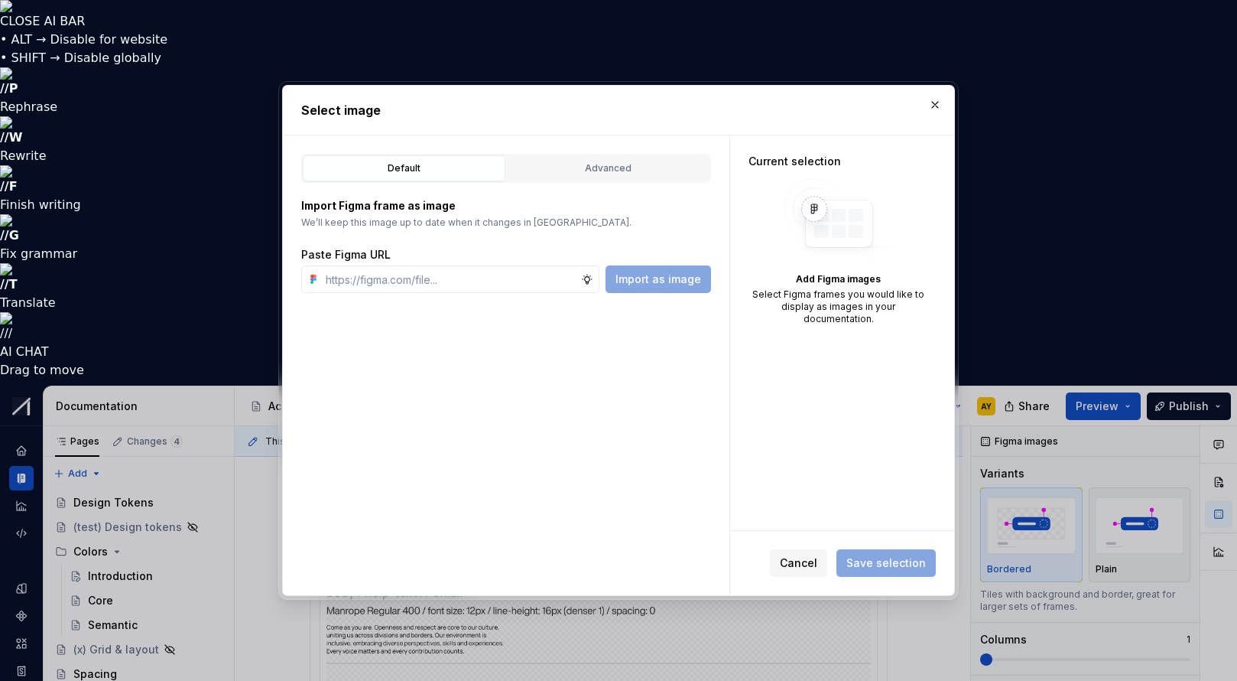
type input "[URL][DOMAIN_NAME]"
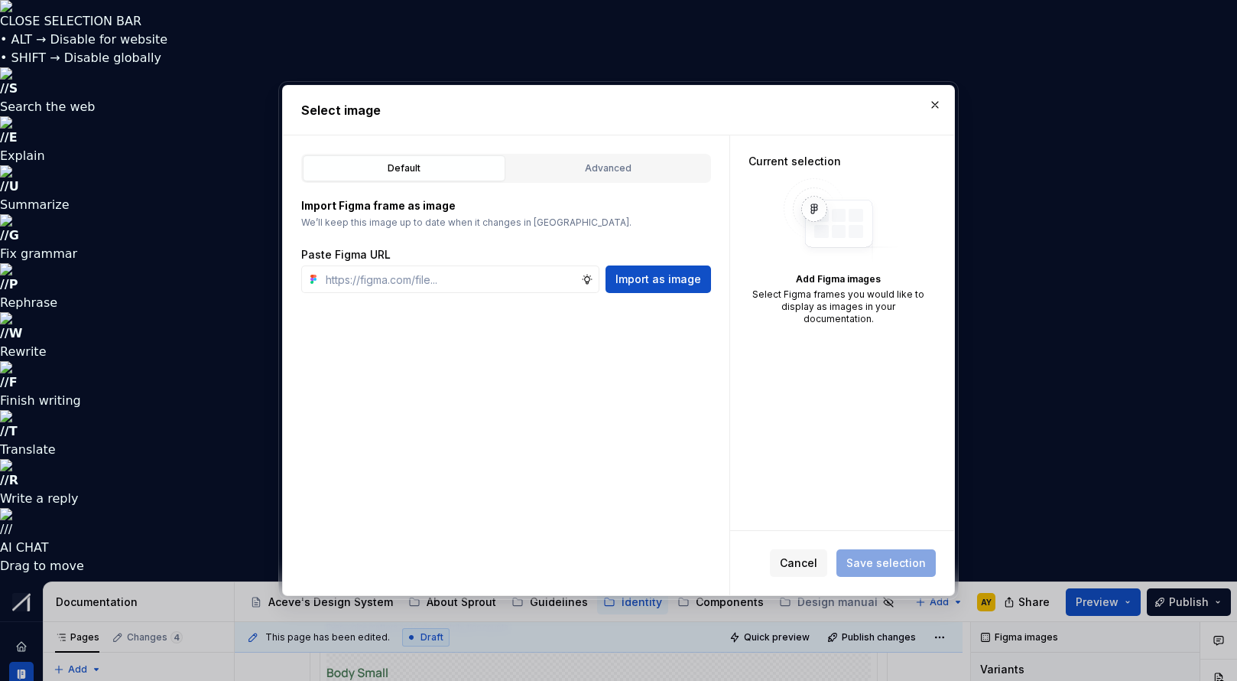
scroll to position [0, 0]
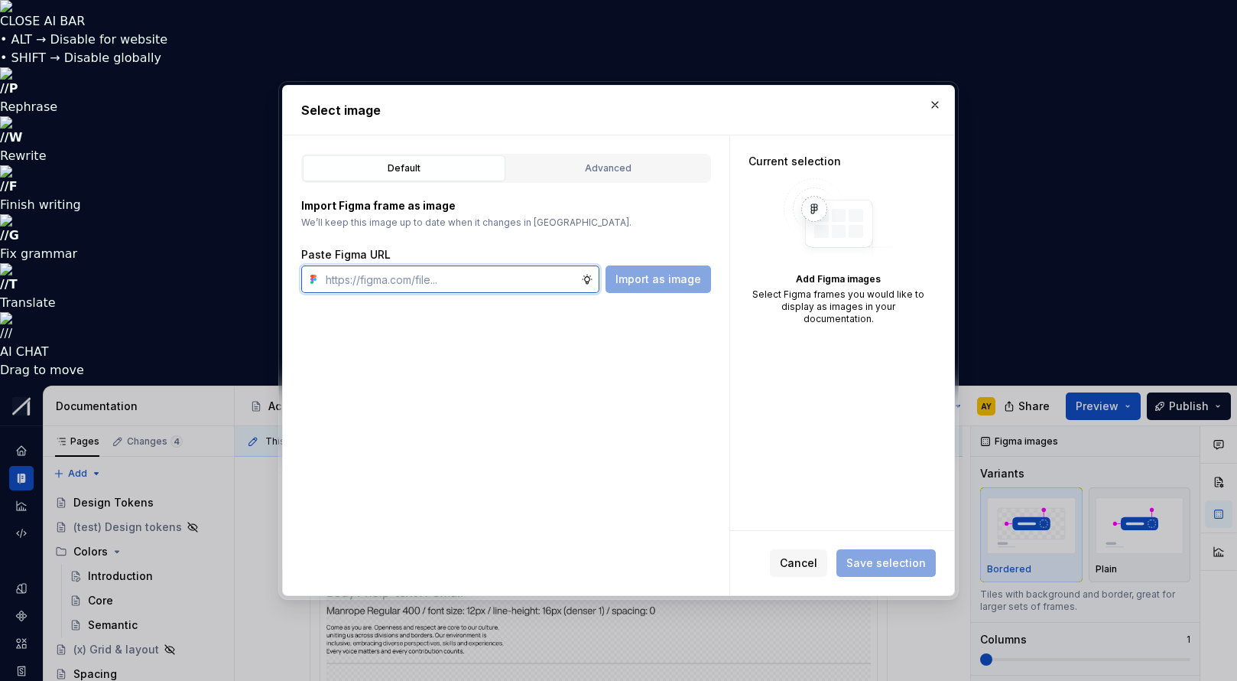
type textarea "*"
paste input "[URL][DOMAIN_NAME]"
type input "[URL][DOMAIN_NAME]"
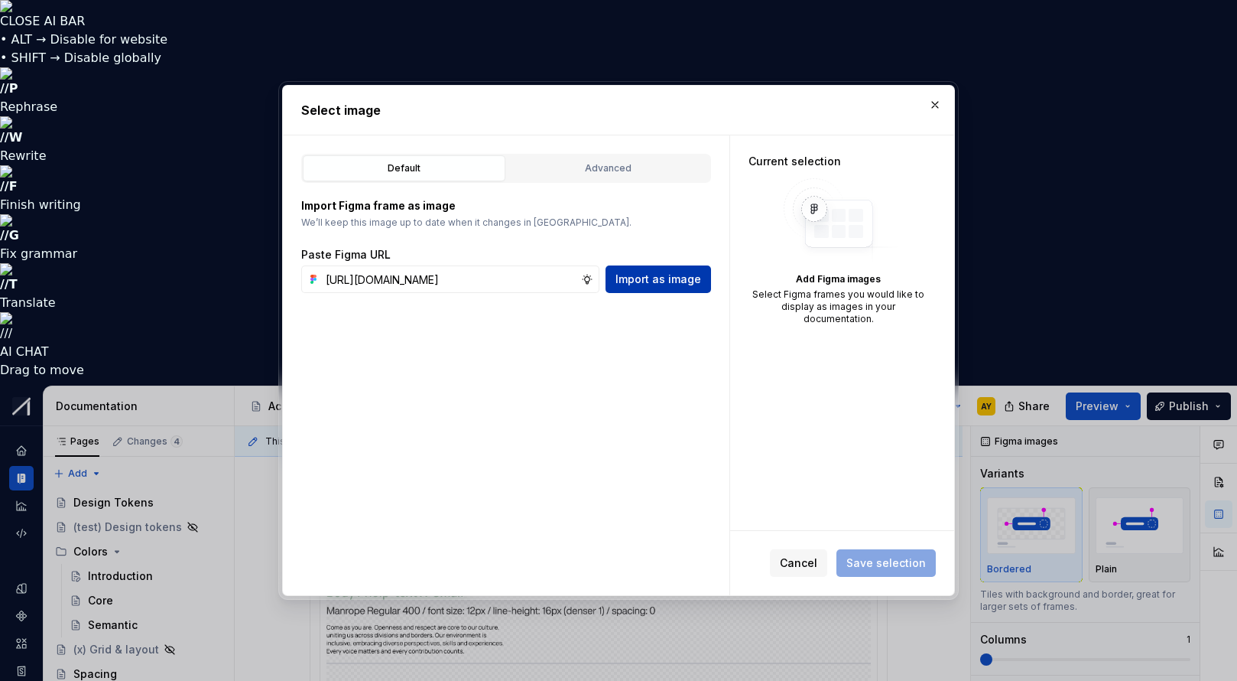
click at [671, 281] on span "Import as image" at bounding box center [659, 278] width 86 height 15
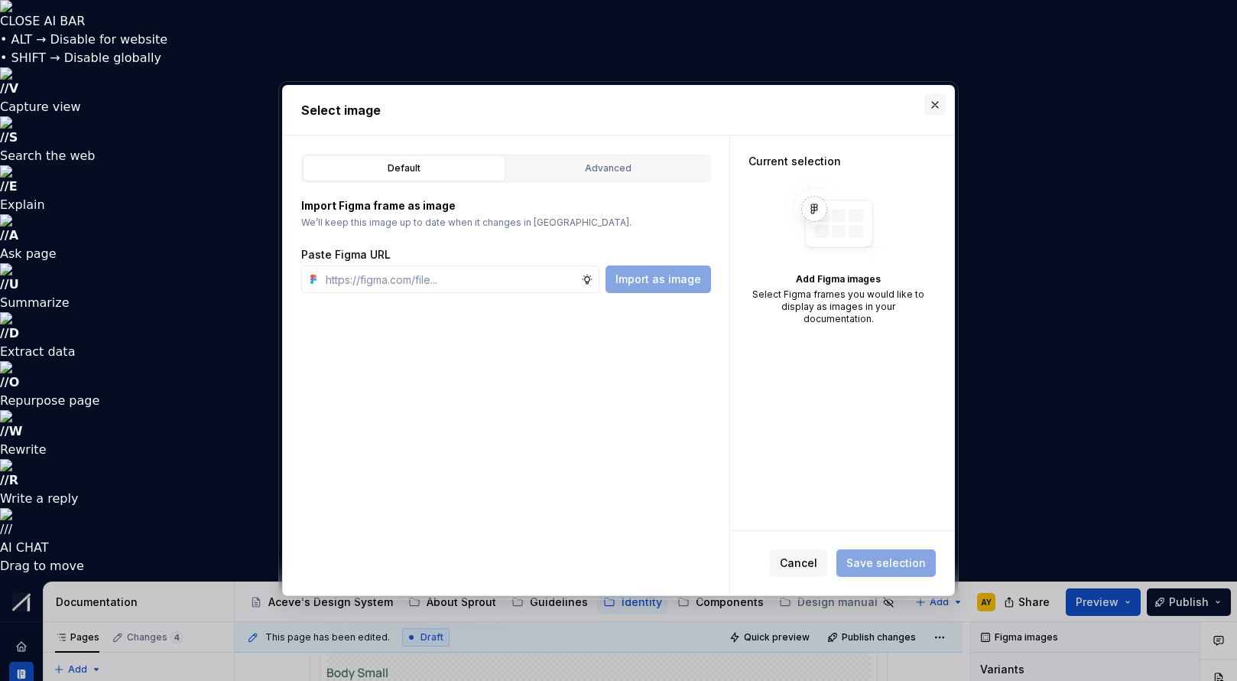
click at [941, 103] on button "button" at bounding box center [935, 104] width 21 height 21
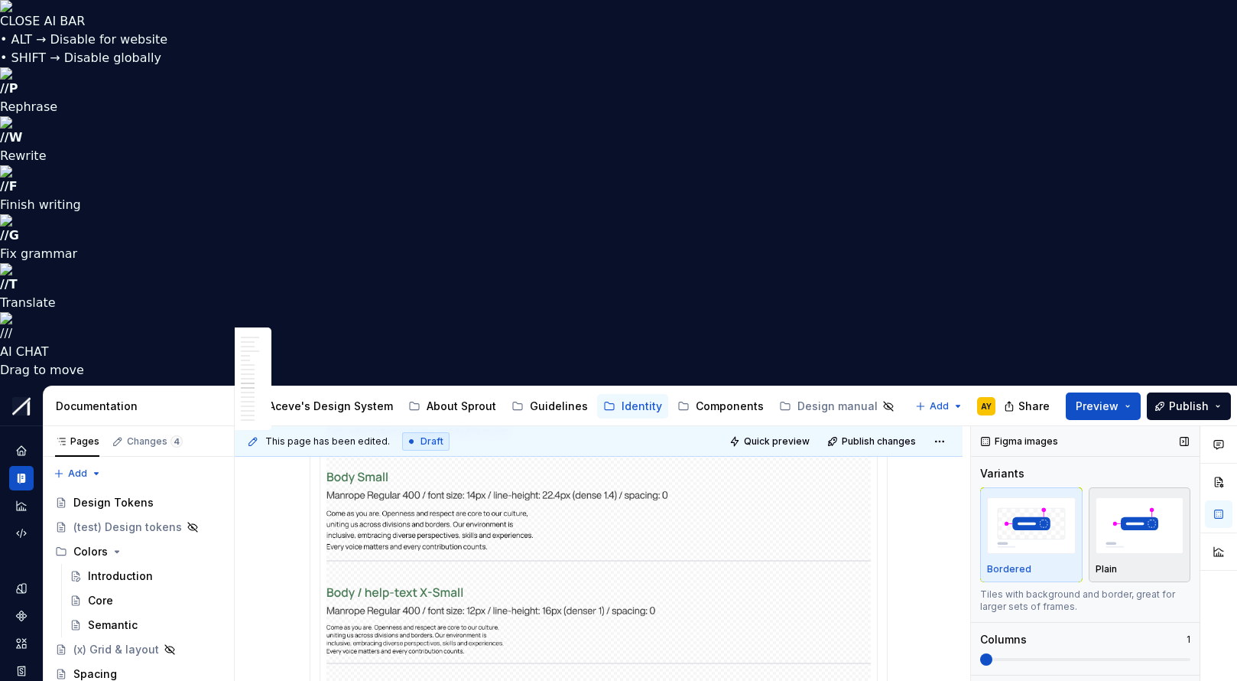
click at [1129, 497] on img "button" at bounding box center [1140, 525] width 89 height 56
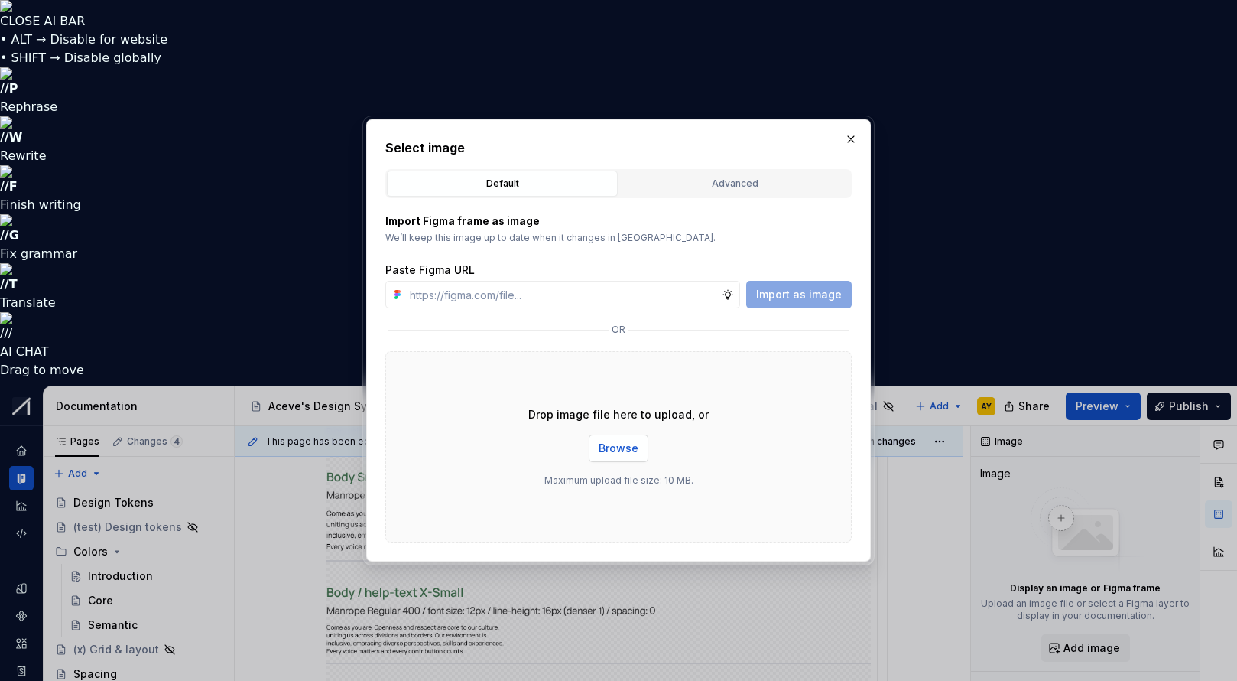
type textarea "*"
type input "[URL][DOMAIN_NAME]"
click at [793, 289] on span "Import as image" at bounding box center [799, 294] width 86 height 15
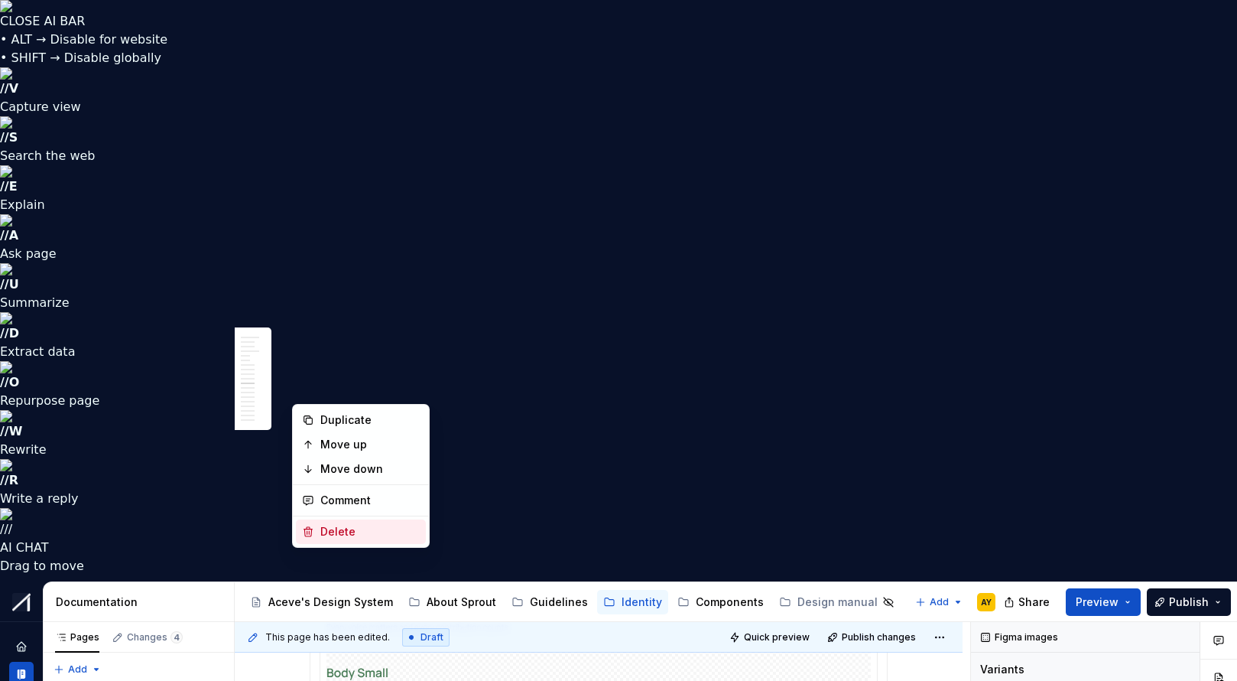
click at [327, 522] on div "Delete" at bounding box center [361, 531] width 130 height 24
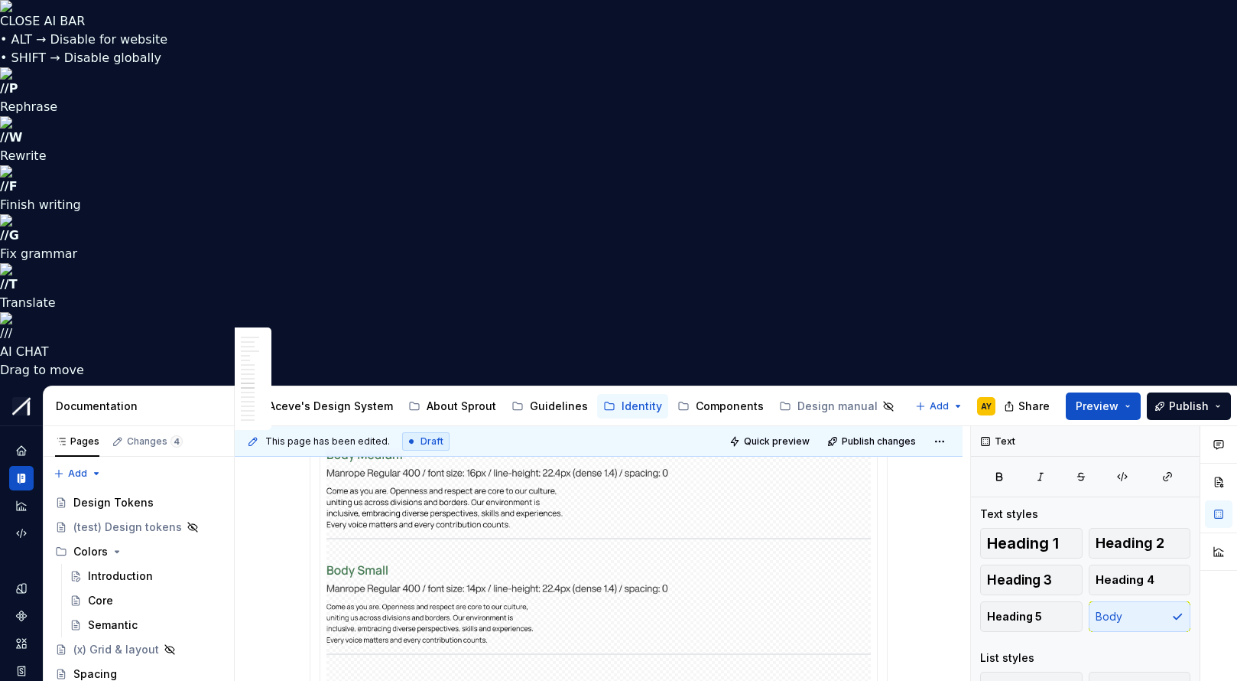
scroll to position [2949, 0]
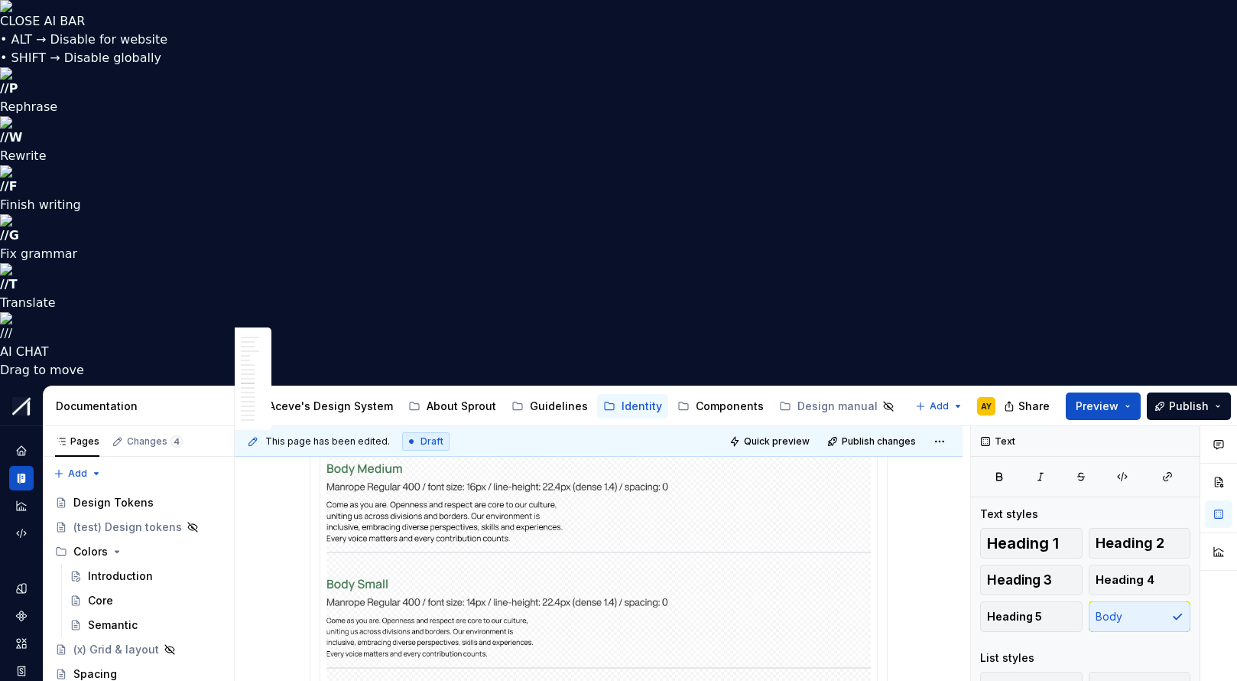
click at [602, 329] on img at bounding box center [599, 589] width 545 height 520
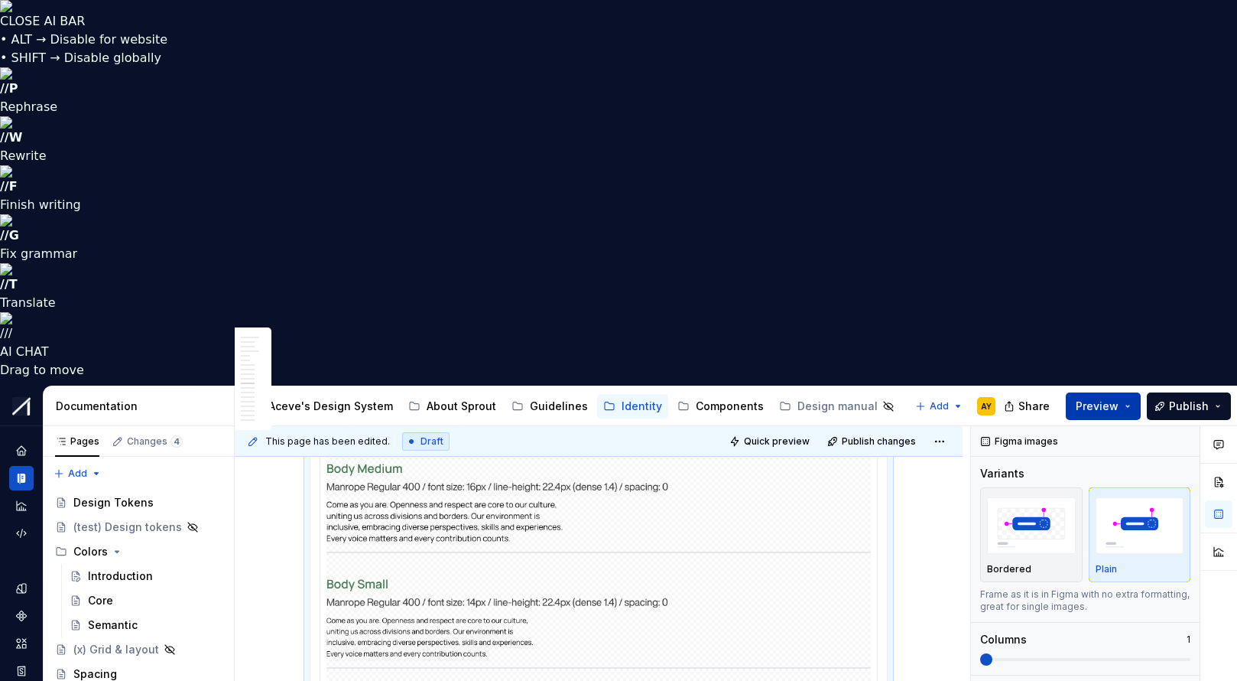
click at [1131, 392] on button "Preview" at bounding box center [1103, 406] width 75 height 28
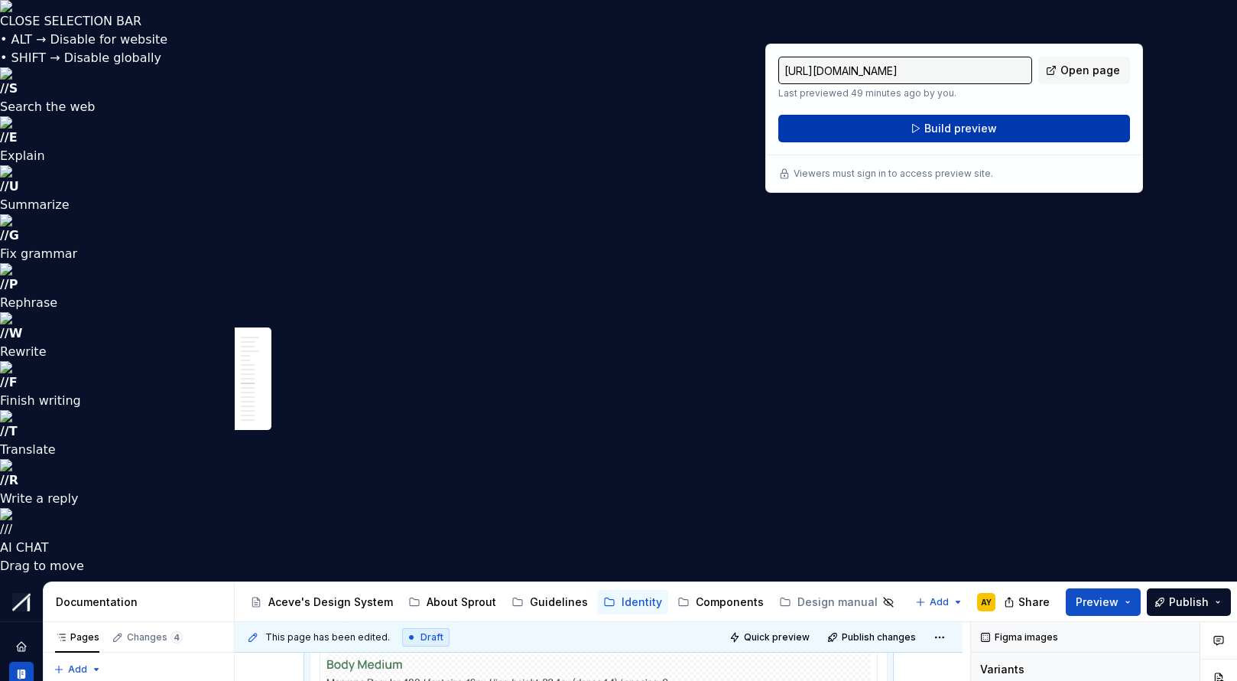
click at [906, 122] on button "Build preview" at bounding box center [955, 129] width 352 height 28
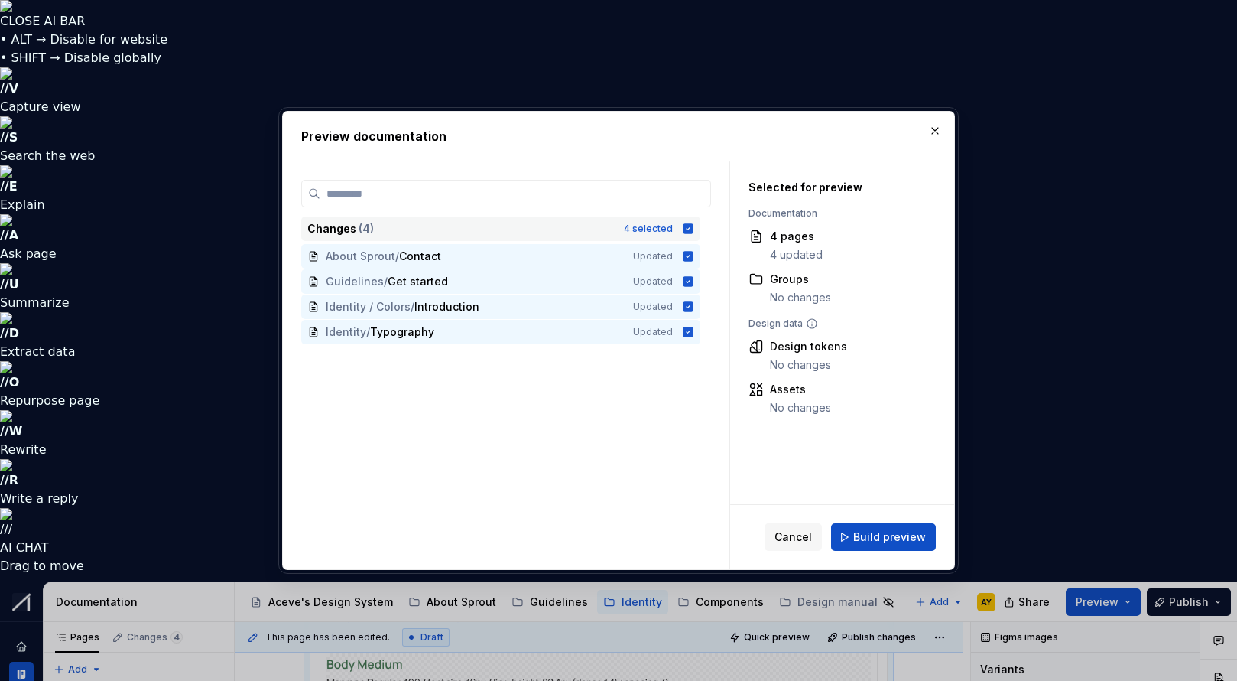
click at [694, 224] on icon at bounding box center [689, 228] width 10 height 10
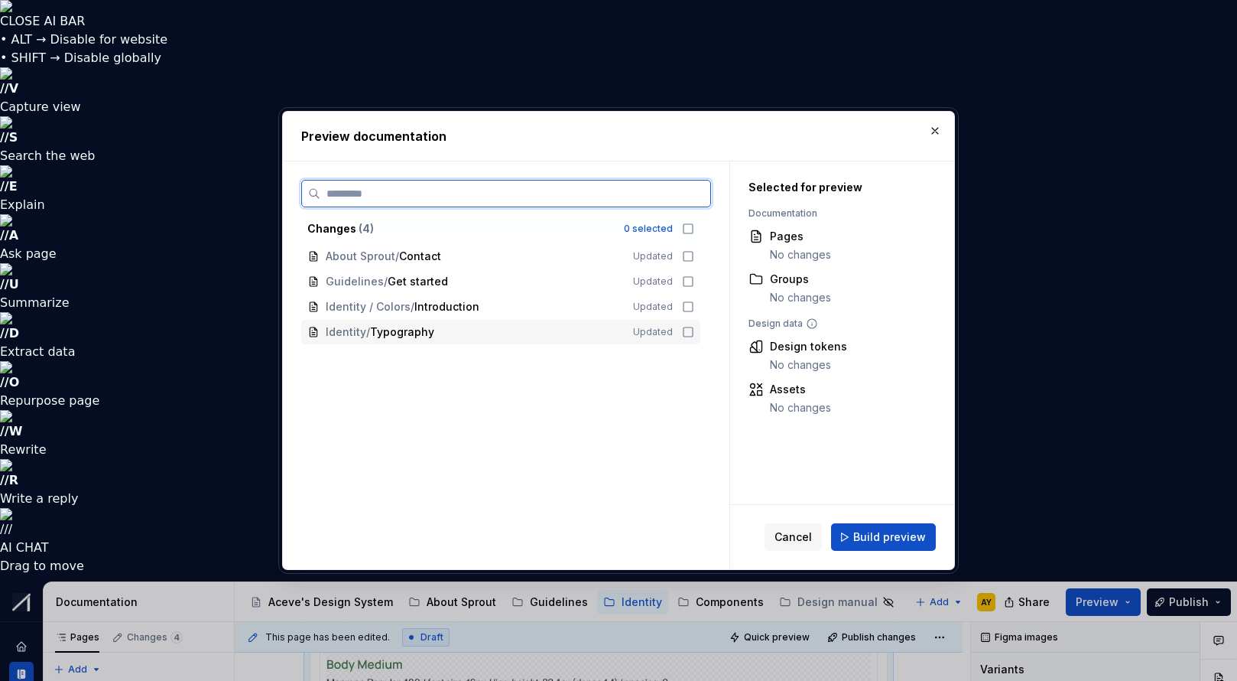
drag, startPoint x: 696, startPoint y: 323, endPoint x: 710, endPoint y: 351, distance: 31.1
click at [696, 323] on div "Identity / Typography Updated" at bounding box center [500, 332] width 399 height 24
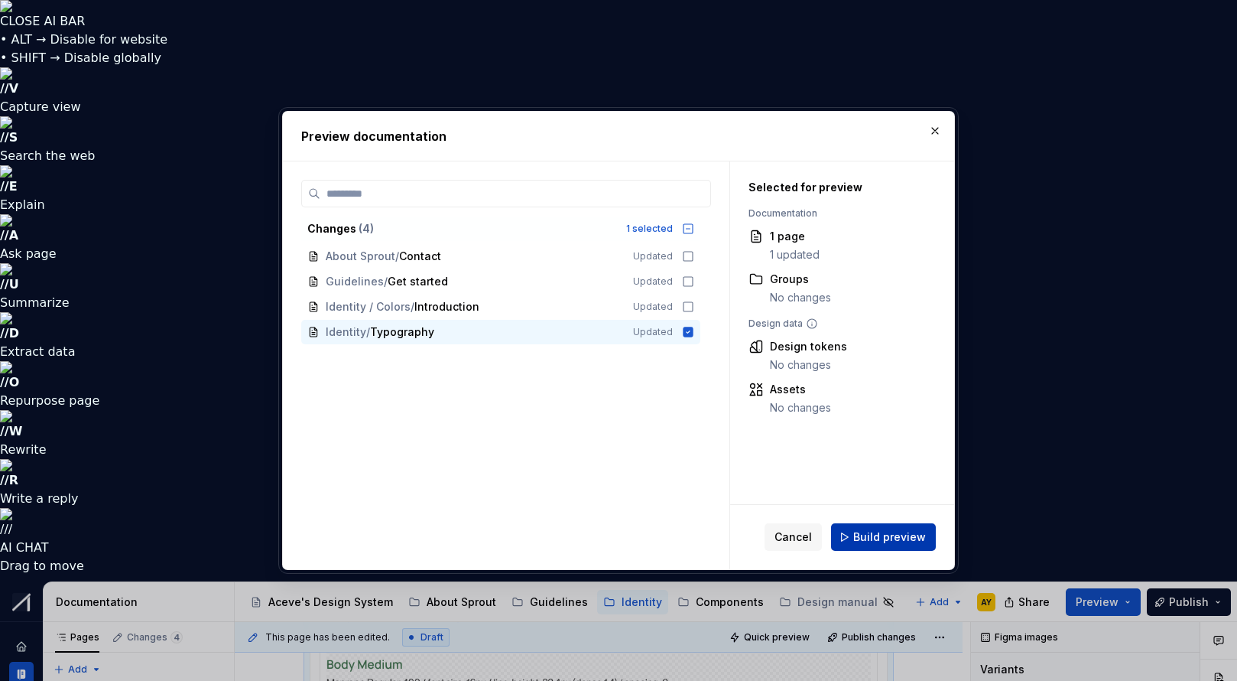
click at [892, 541] on span "Build preview" at bounding box center [889, 536] width 73 height 15
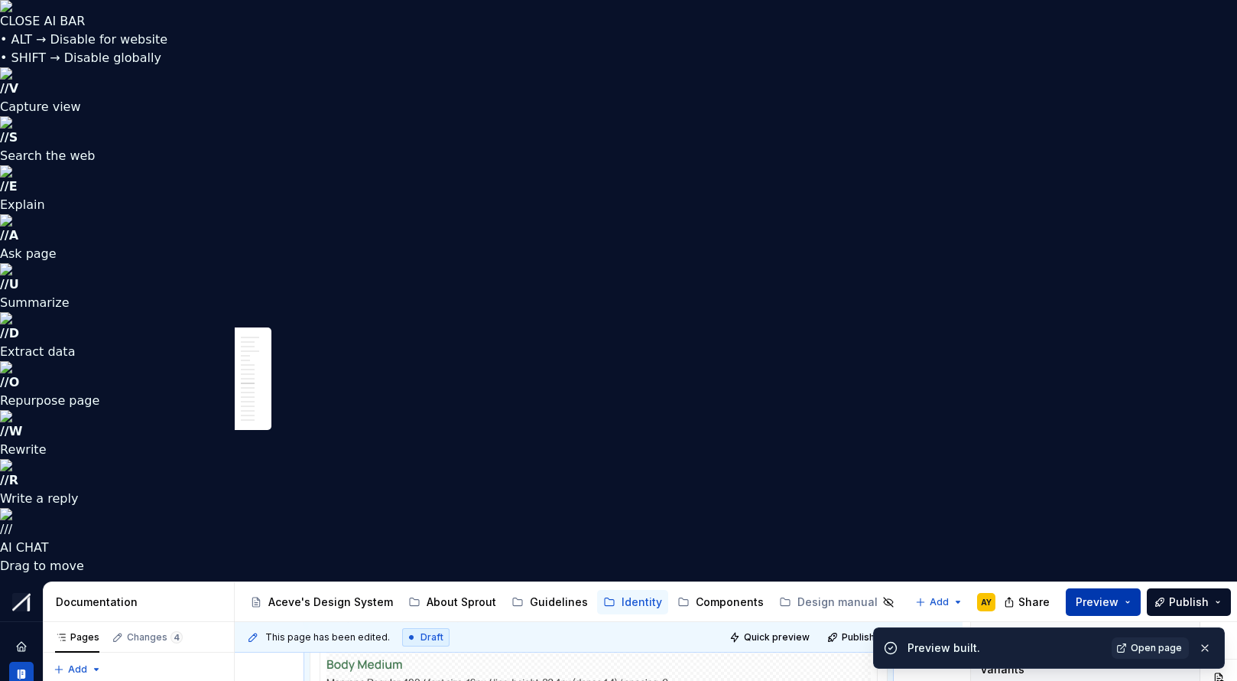
click at [1132, 588] on button "Preview" at bounding box center [1103, 602] width 75 height 28
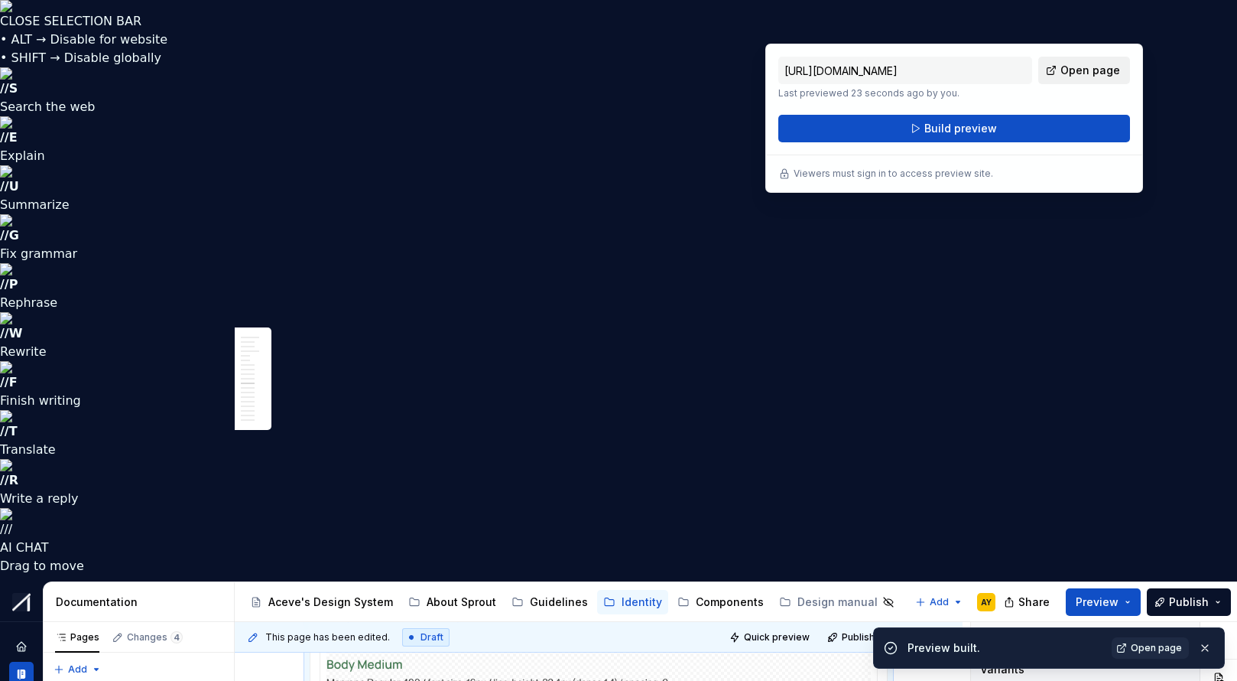
click at [1066, 70] on span "Open page" at bounding box center [1091, 70] width 60 height 15
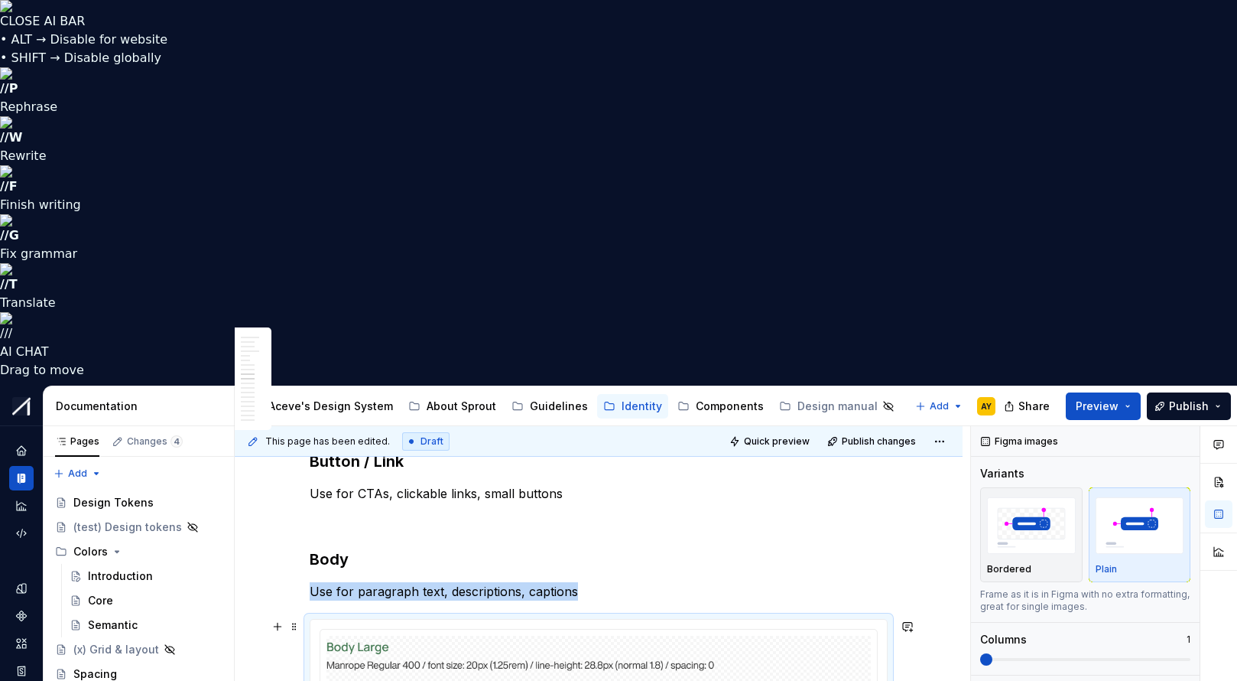
scroll to position [2530, 0]
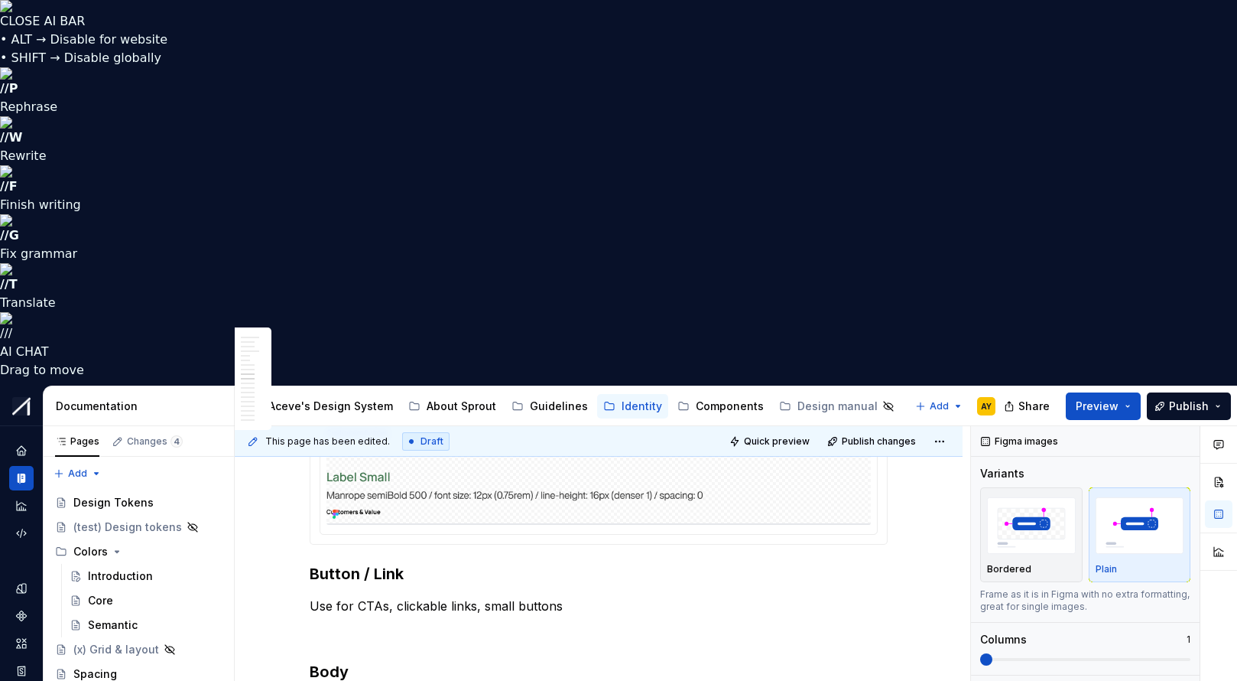
click at [603, 359] on html "CLOSE AI BAR • ALT → Disable for website • SHIFT → Disable globally // P Rephra…" at bounding box center [618, 340] width 1237 height 681
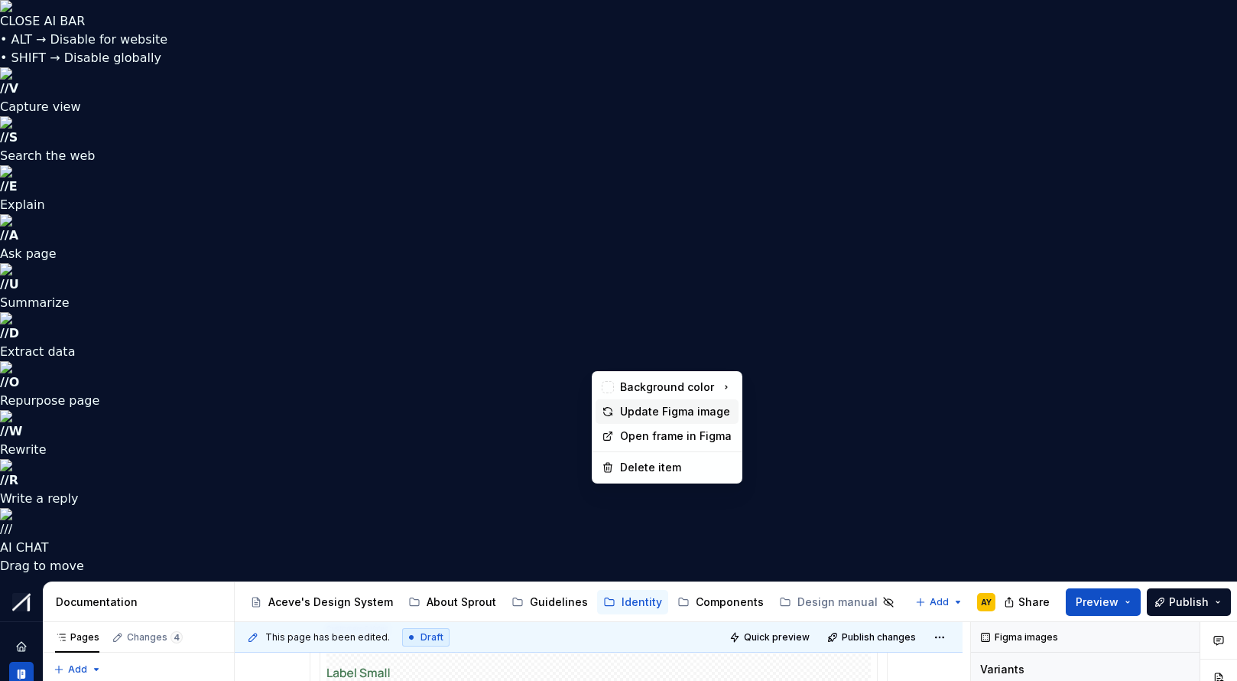
click at [624, 410] on div "Update Figma image" at bounding box center [676, 411] width 112 height 15
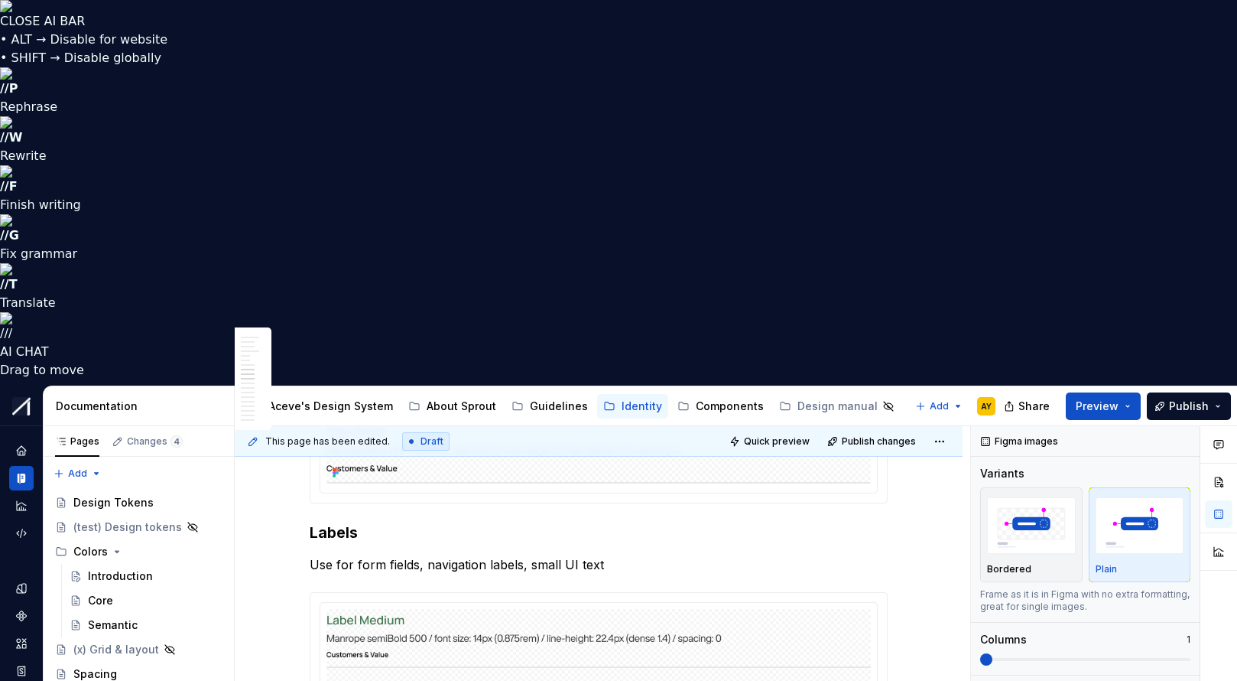
scroll to position [2305, 0]
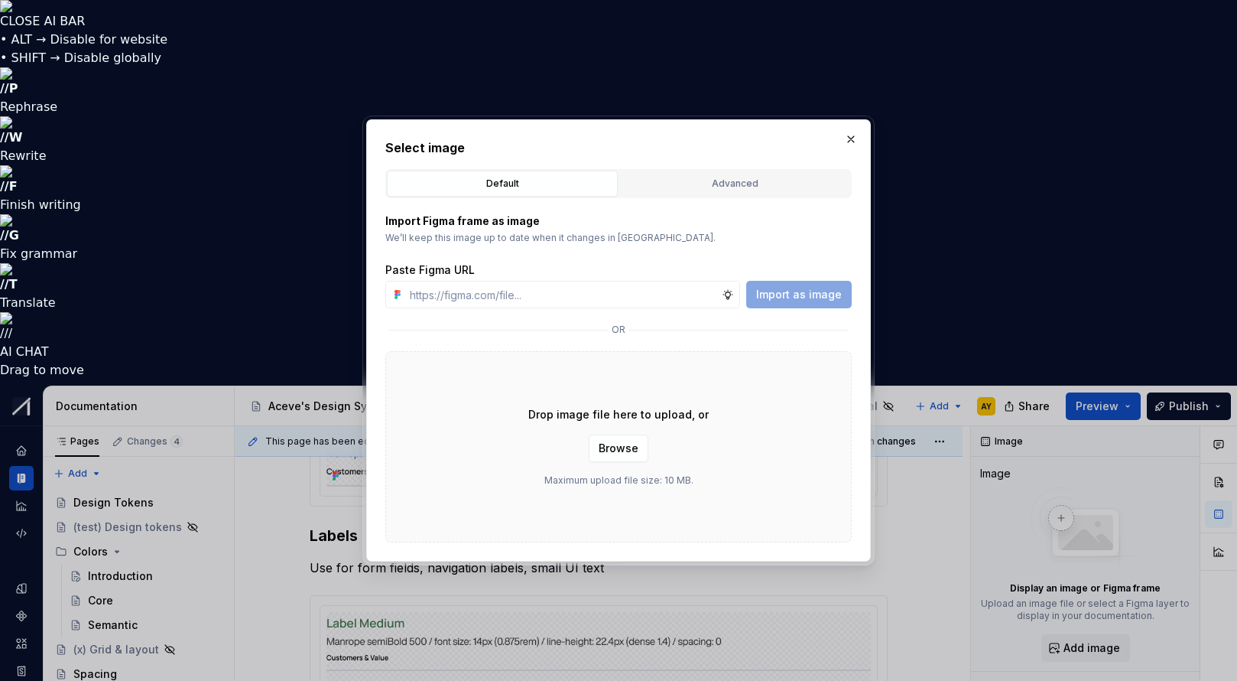
type textarea "*"
type input "[URL][DOMAIN_NAME]"
click at [800, 282] on button "Import as image" at bounding box center [799, 295] width 106 height 28
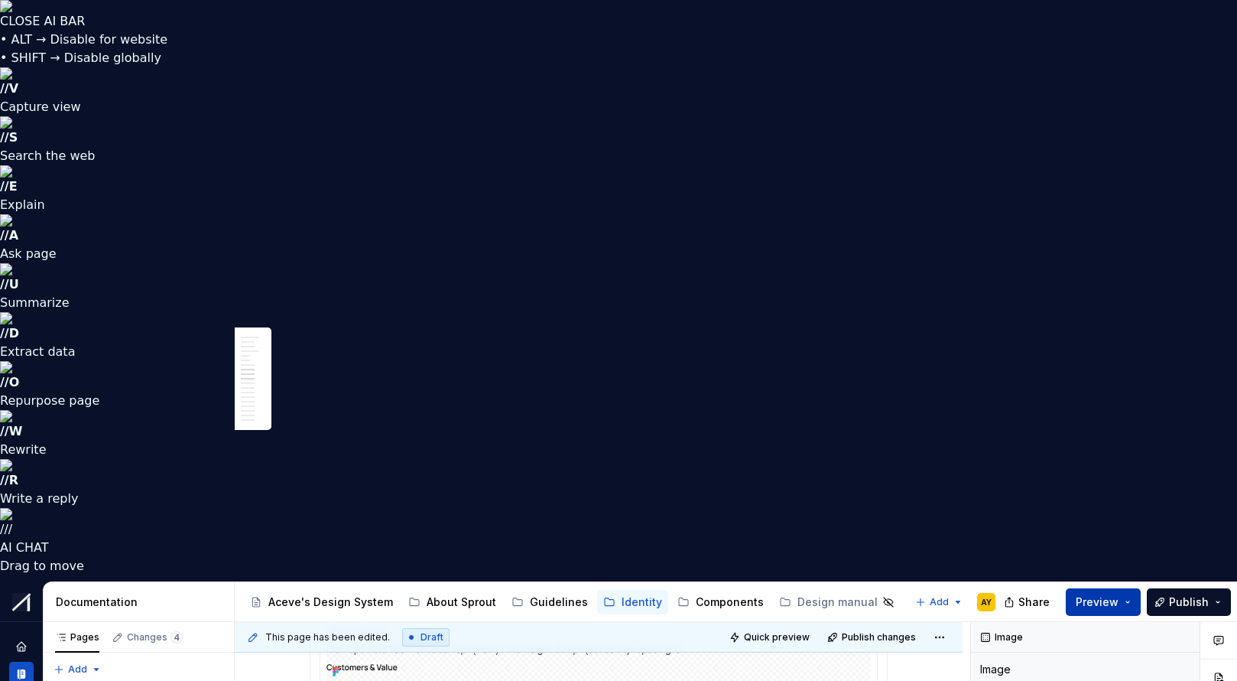
click at [1116, 594] on span "Preview" at bounding box center [1097, 601] width 43 height 15
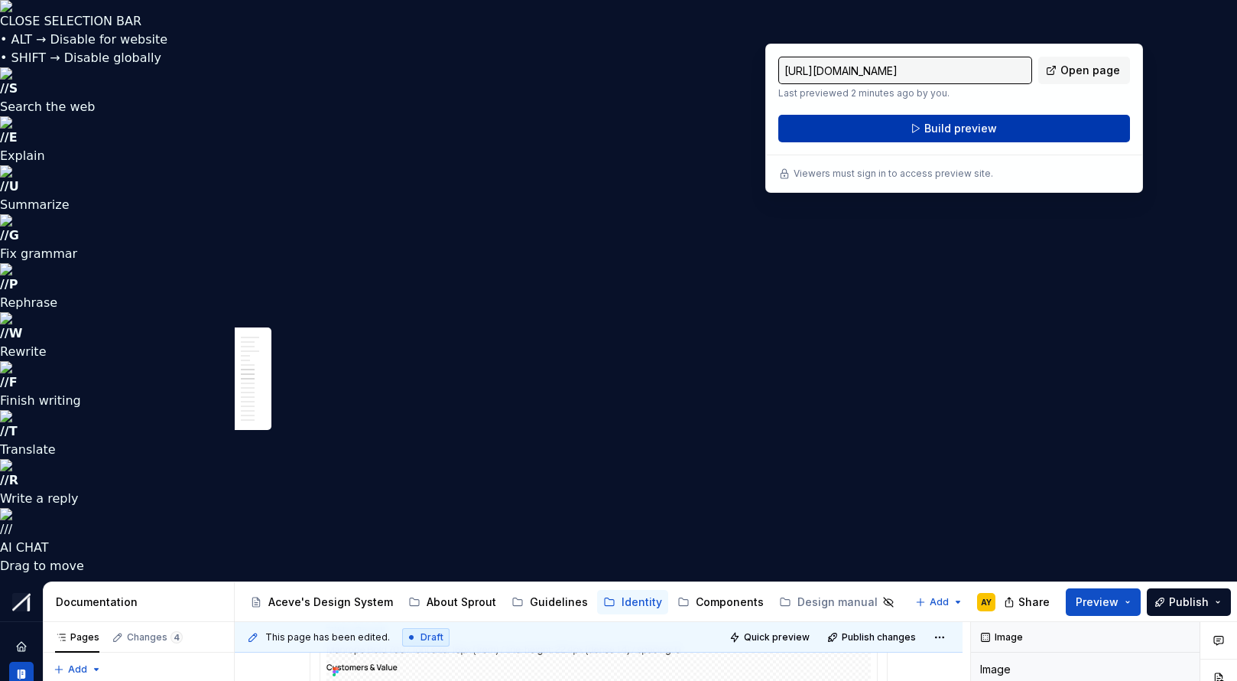
click at [980, 127] on span "Build preview" at bounding box center [961, 128] width 73 height 15
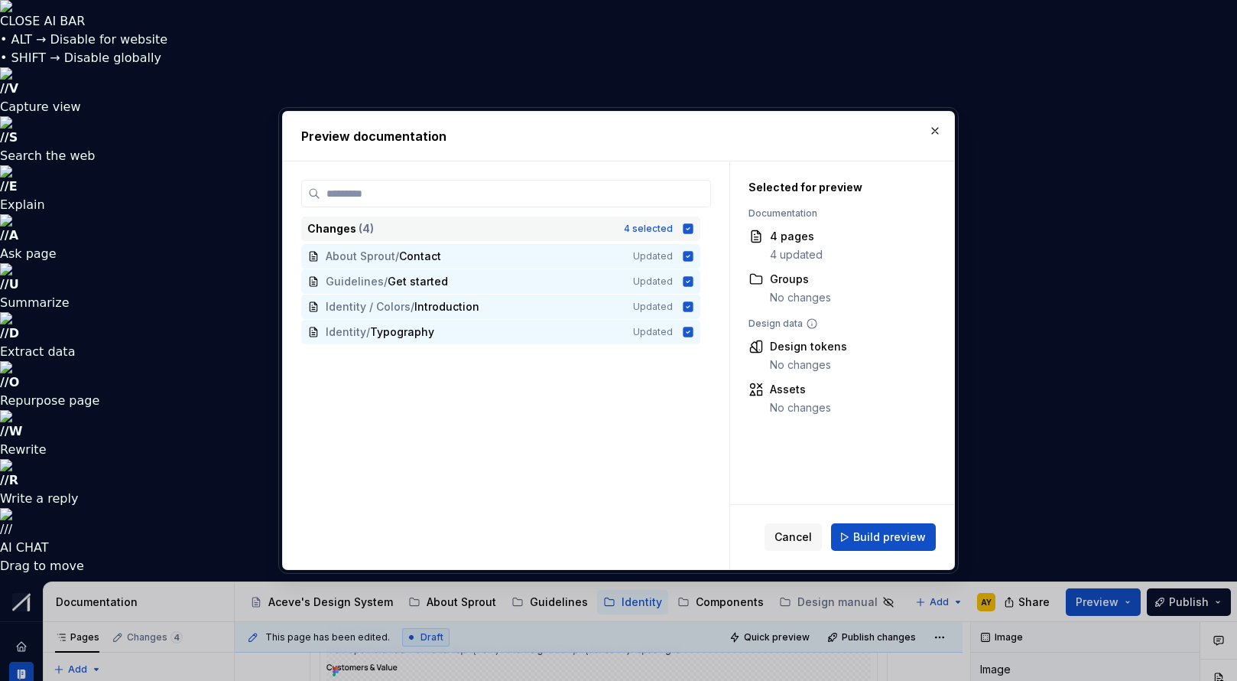
click at [694, 226] on icon at bounding box center [689, 228] width 10 height 10
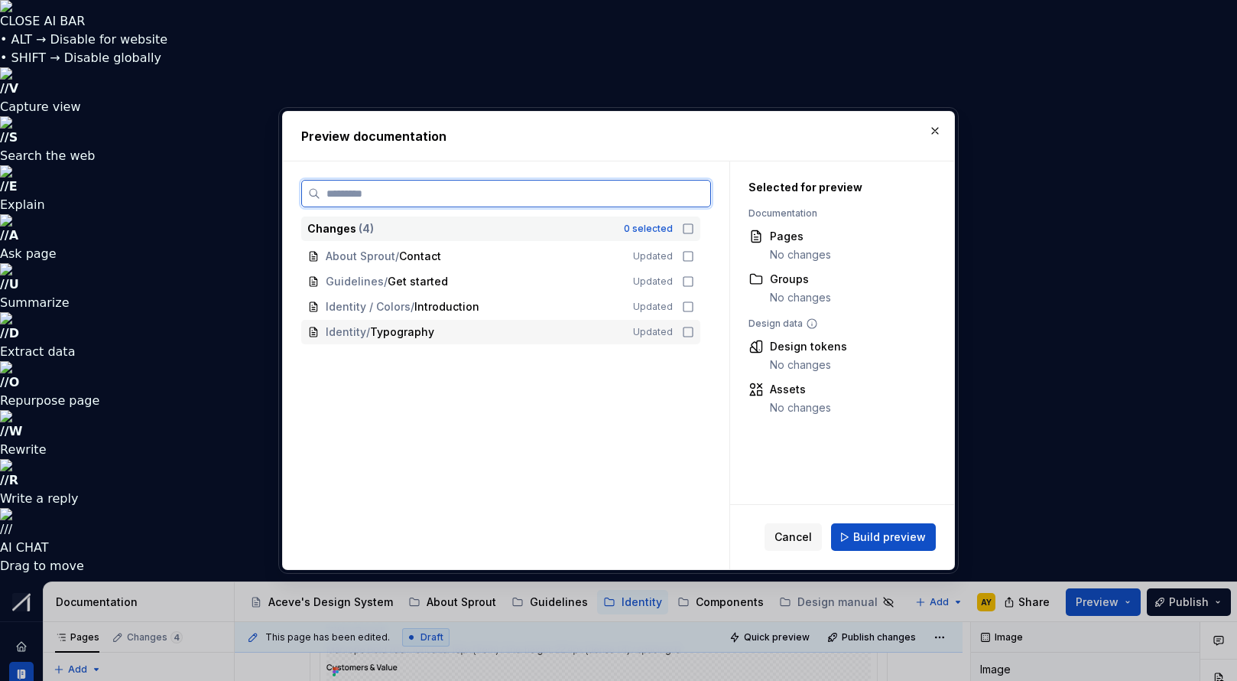
click at [691, 327] on icon at bounding box center [688, 332] width 12 height 12
click at [909, 551] on div "Cancel Build preview" at bounding box center [842, 537] width 224 height 64
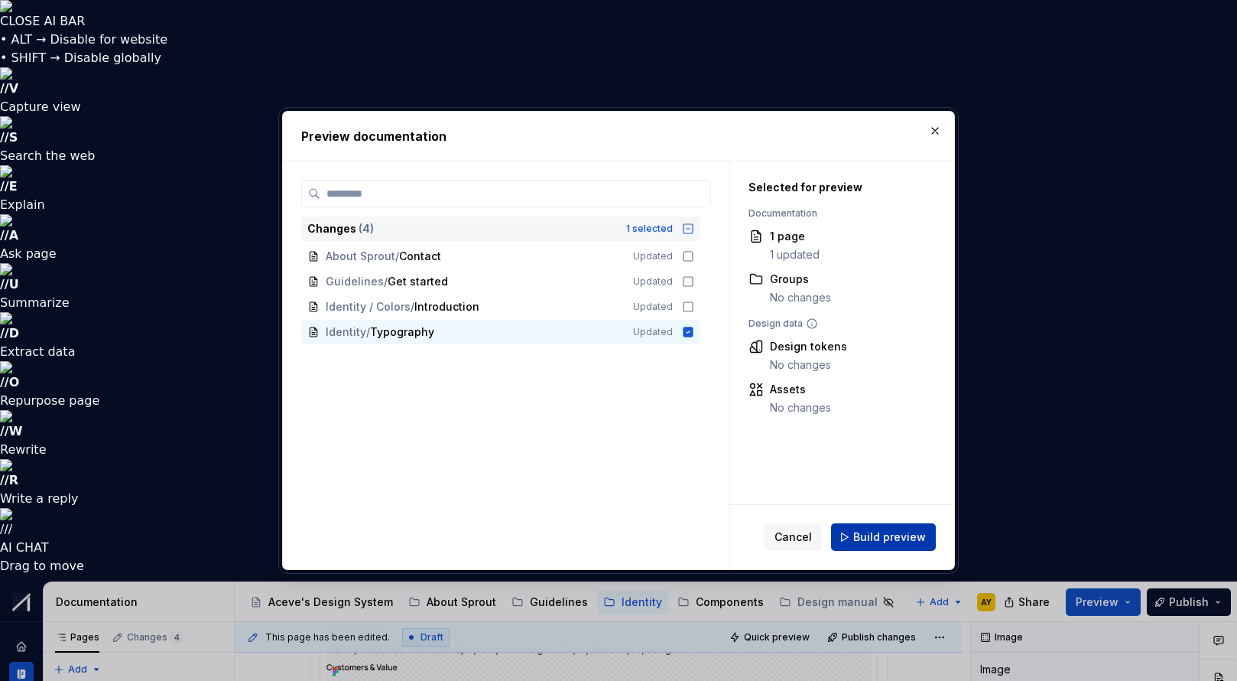
click at [879, 529] on span "Build preview" at bounding box center [889, 536] width 73 height 15
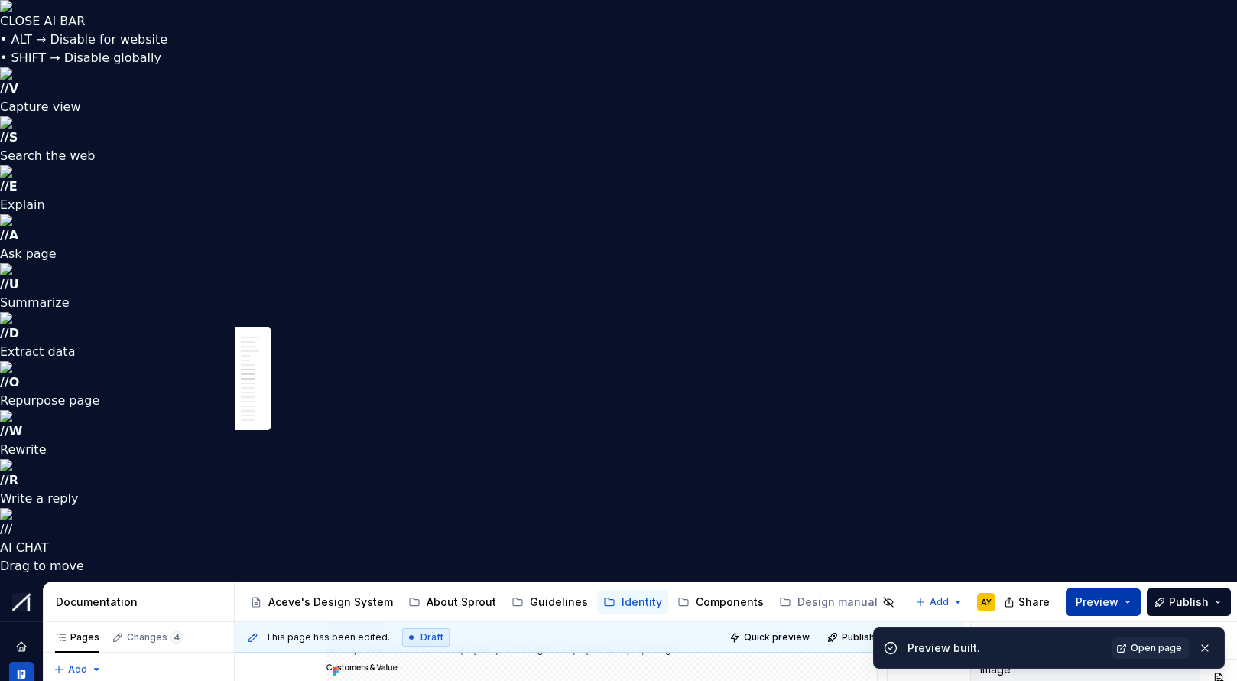
click at [1130, 588] on button "Preview" at bounding box center [1103, 602] width 75 height 28
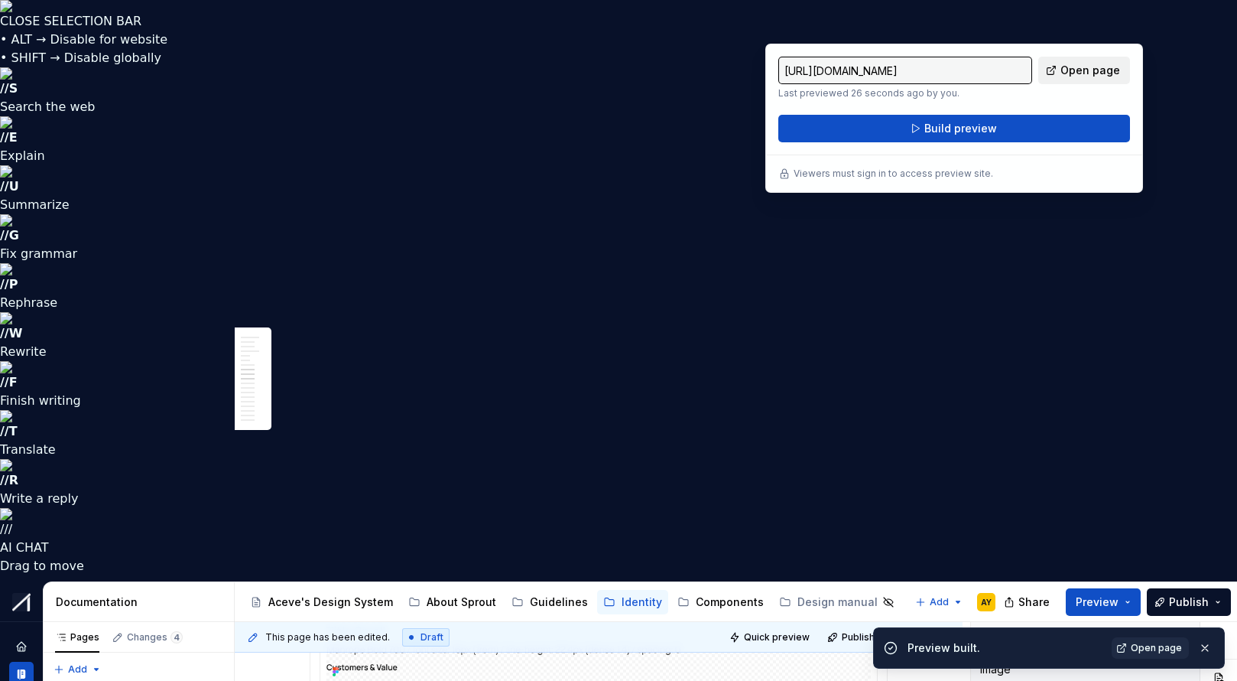
click at [1065, 67] on span "Open page" at bounding box center [1091, 70] width 60 height 15
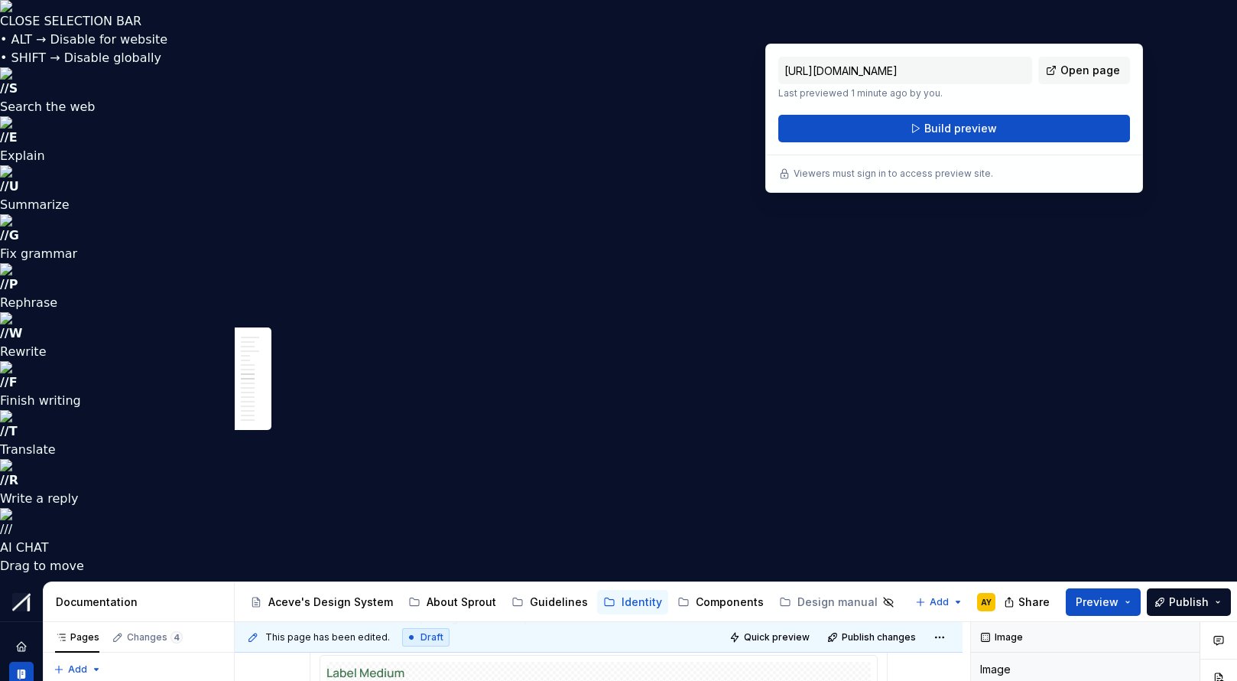
scroll to position [2562, 0]
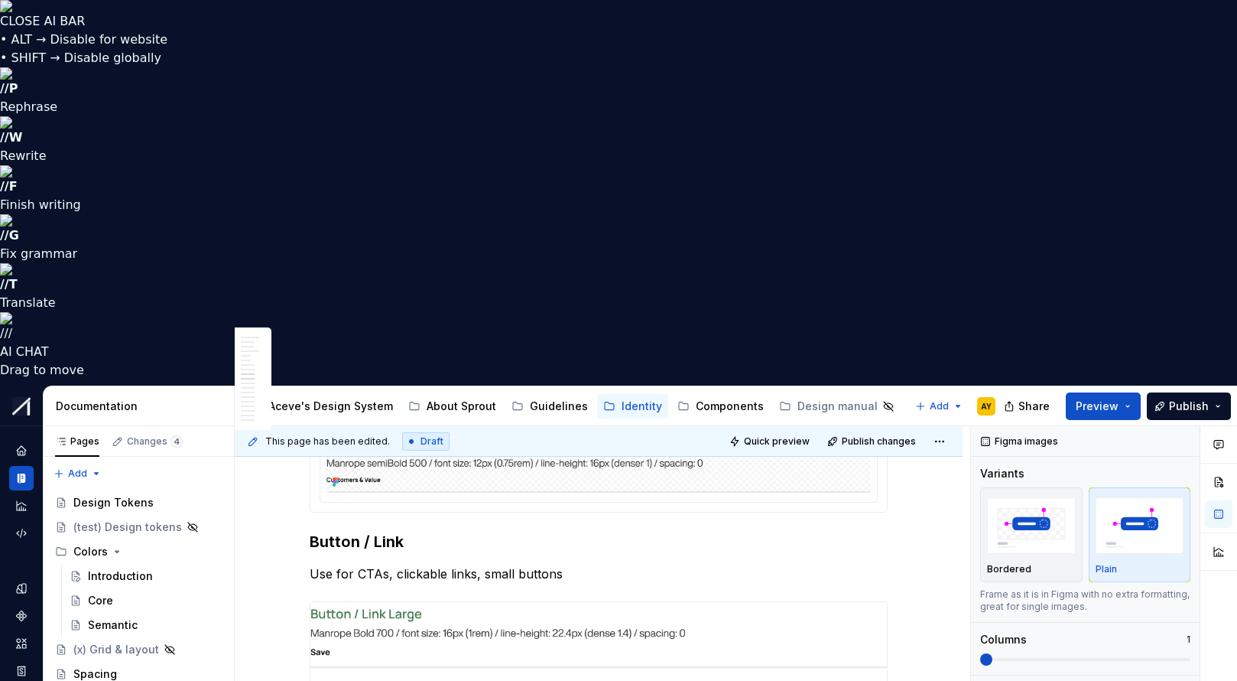
click at [603, 476] on html "CLOSE AI BAR • ALT → Disable for website • SHIFT → Disable globally // P Rephra…" at bounding box center [618, 340] width 1237 height 681
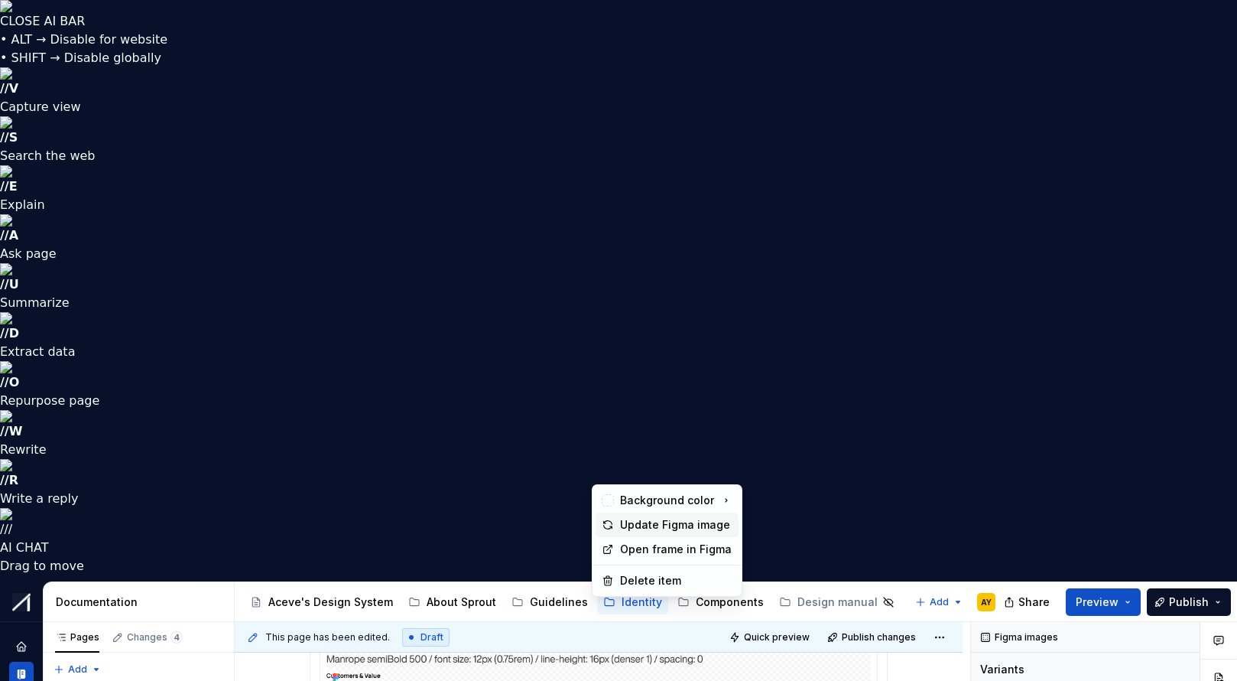
click at [633, 519] on div "Update Figma image" at bounding box center [676, 524] width 112 height 15
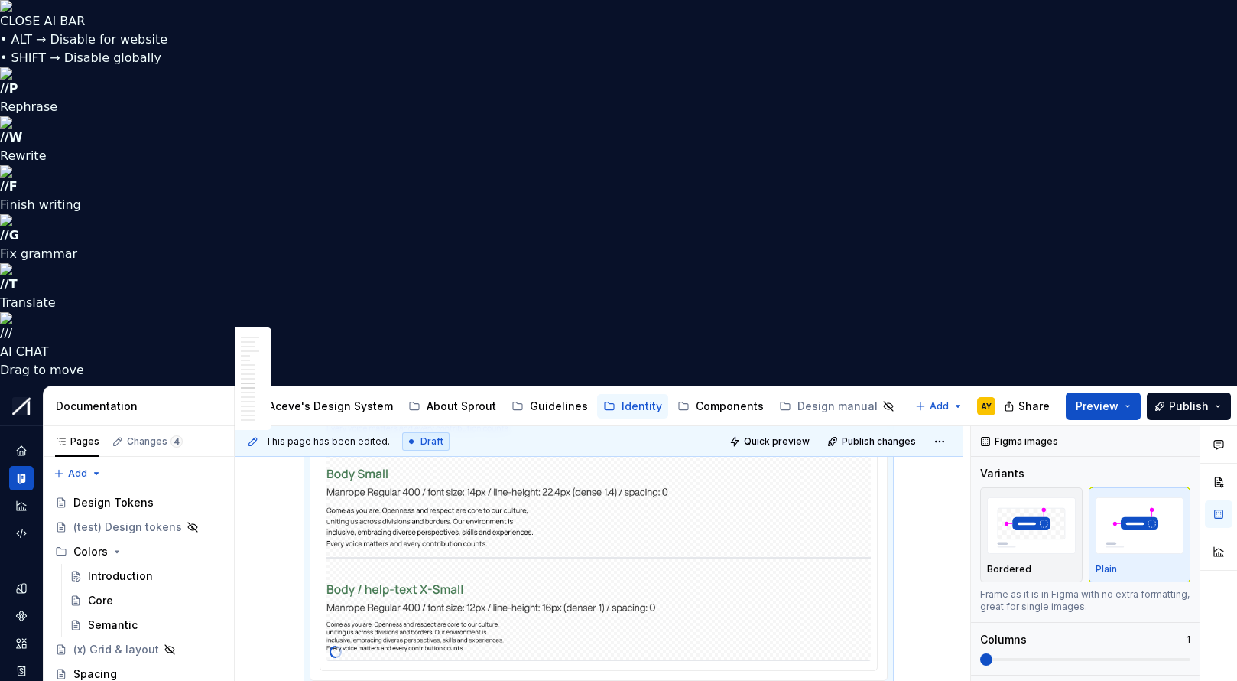
scroll to position [3224, 0]
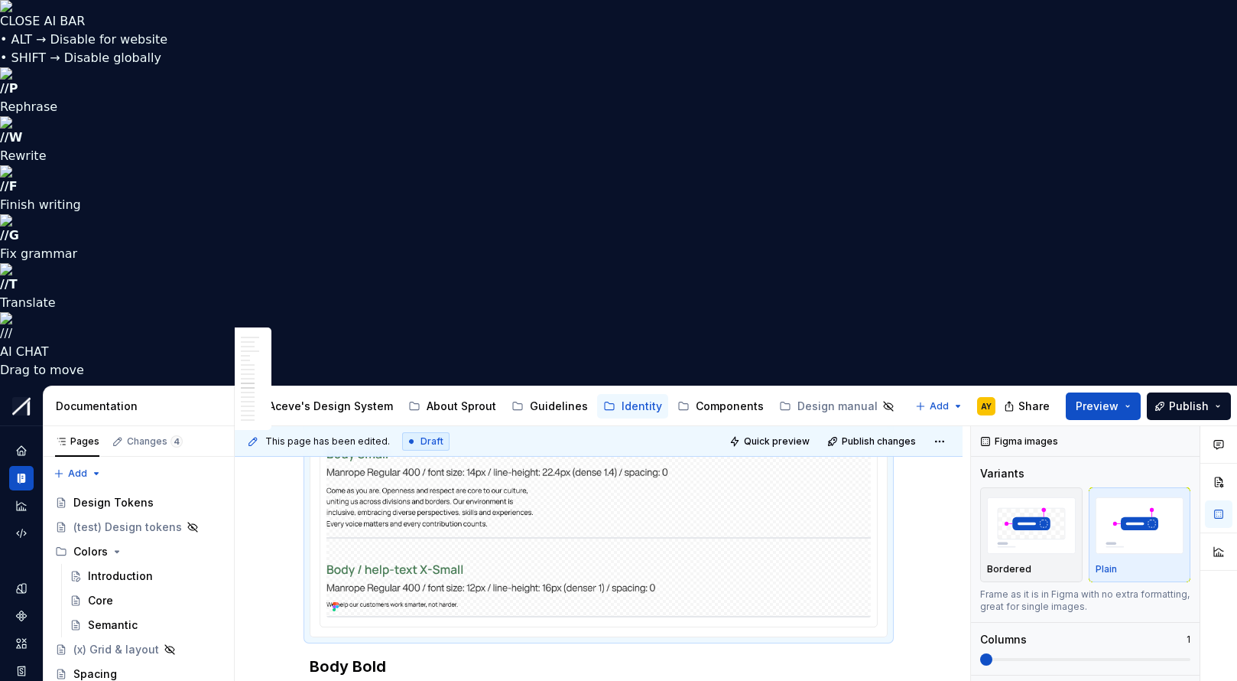
click at [686, 201] on img at bounding box center [599, 408] width 545 height 418
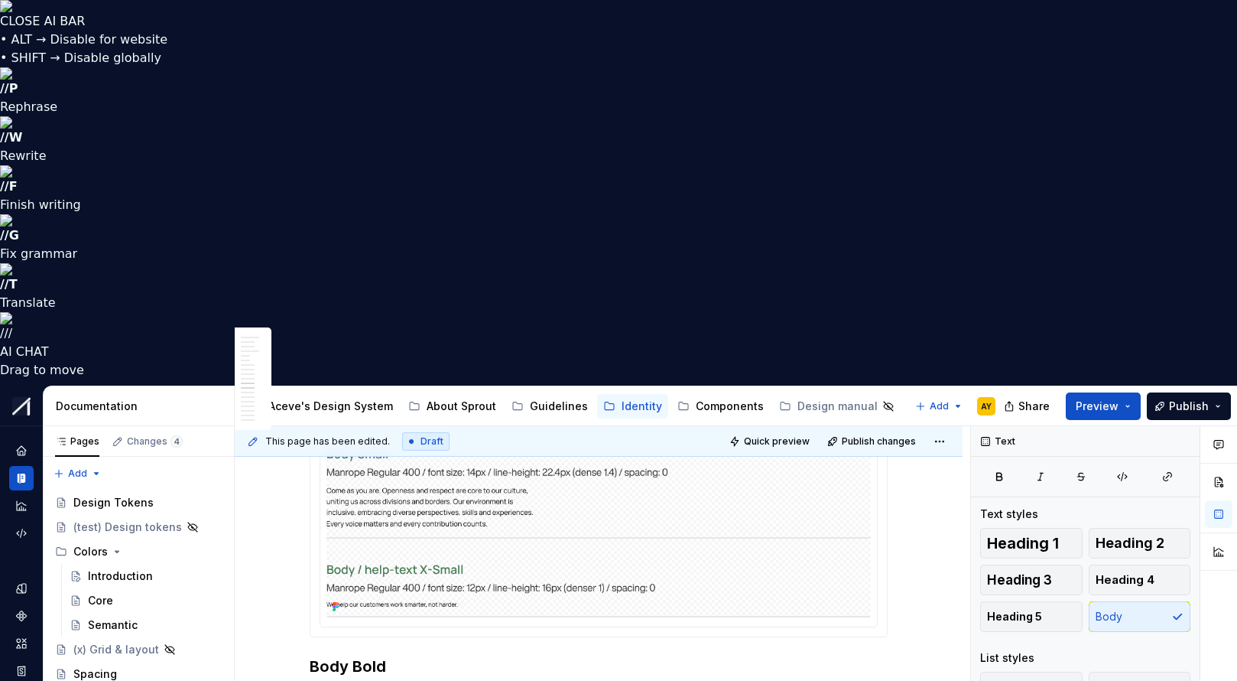
click at [642, 302] on div "**********" at bounding box center [599, 210] width 578 height 5441
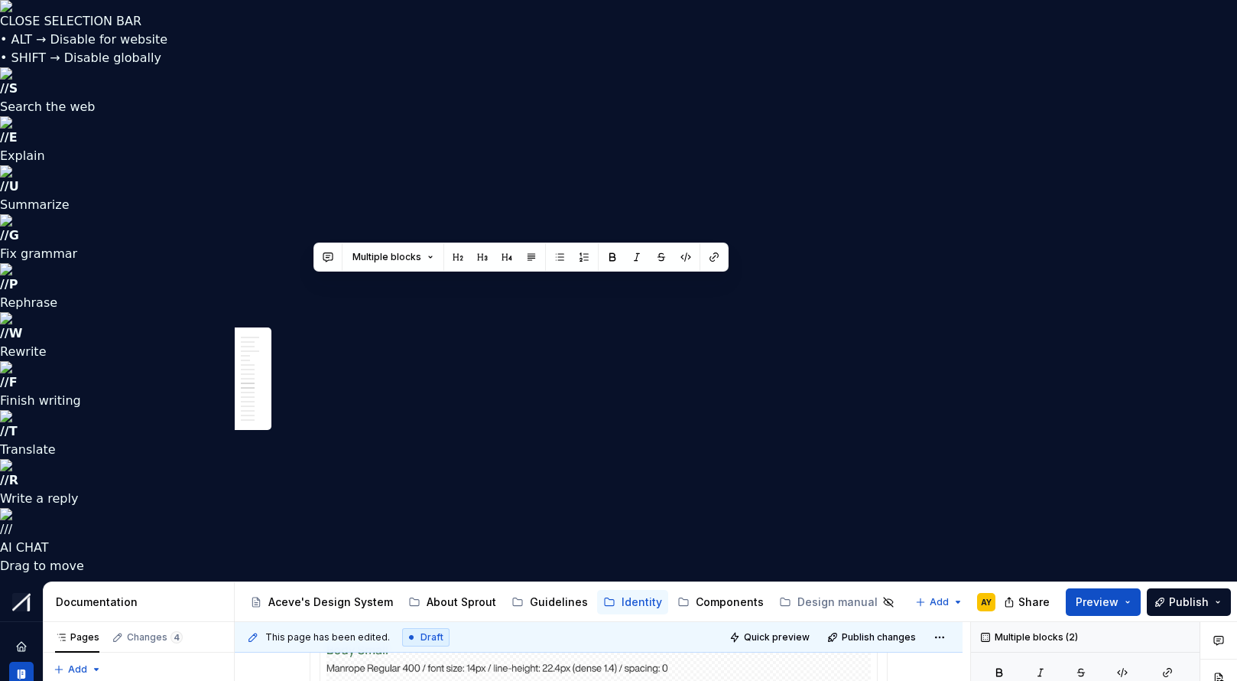
drag, startPoint x: 314, startPoint y: 284, endPoint x: 817, endPoint y: 388, distance: 514.0
click at [817, 388] on div "**********" at bounding box center [599, 406] width 578 height 5441
click at [427, 258] on button "Multiple blocks" at bounding box center [393, 256] width 95 height 21
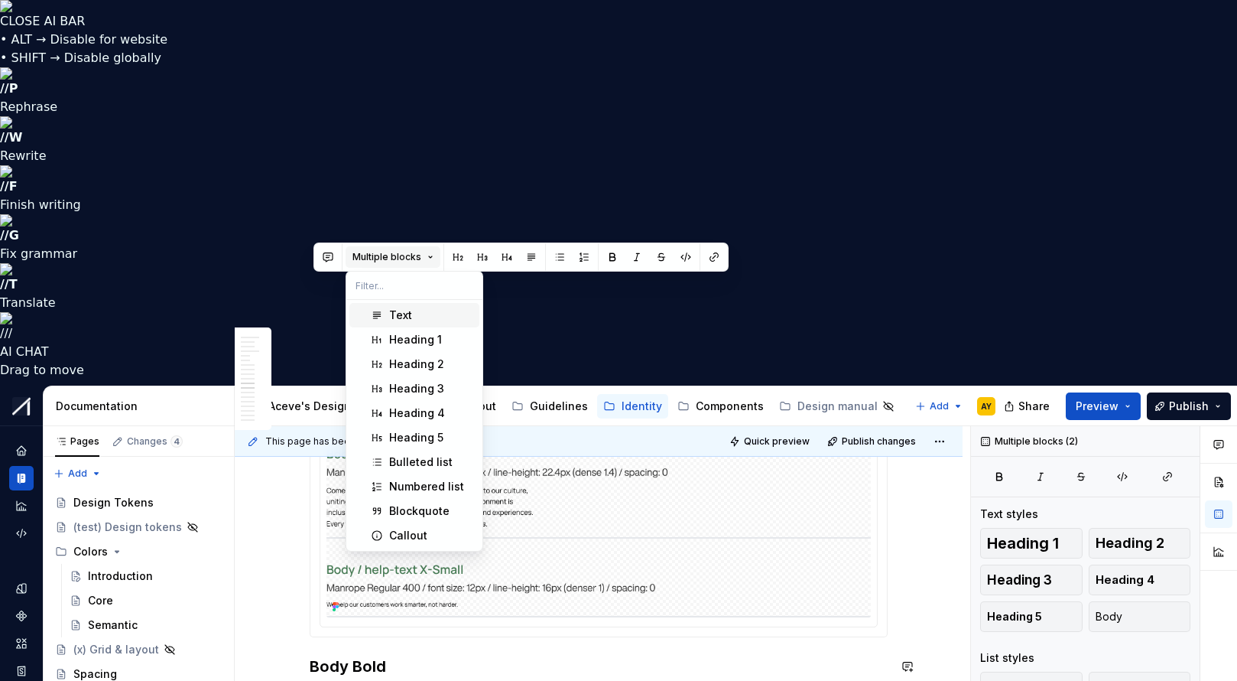
click at [430, 256] on button "Multiple blocks" at bounding box center [393, 256] width 95 height 21
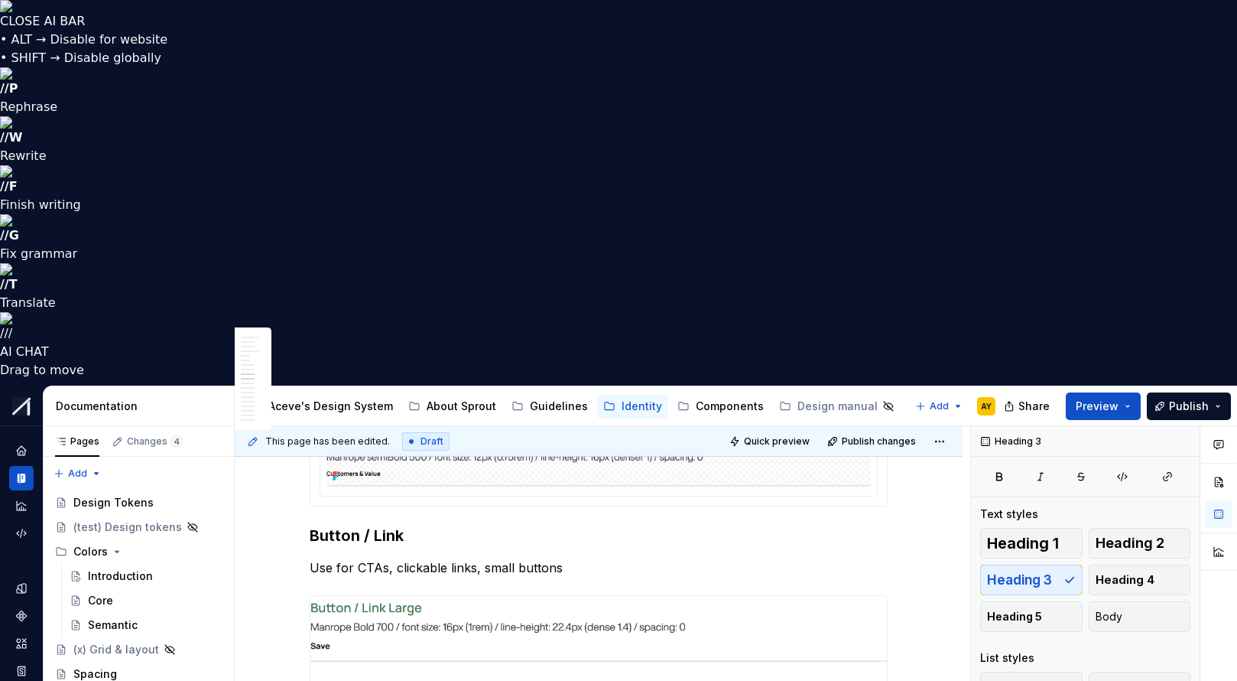
scroll to position [2571, 0]
click at [600, 463] on html "CLOSE AI BAR • ALT → Disable for website • SHIFT → Disable globally // P Rephra…" at bounding box center [618, 340] width 1237 height 681
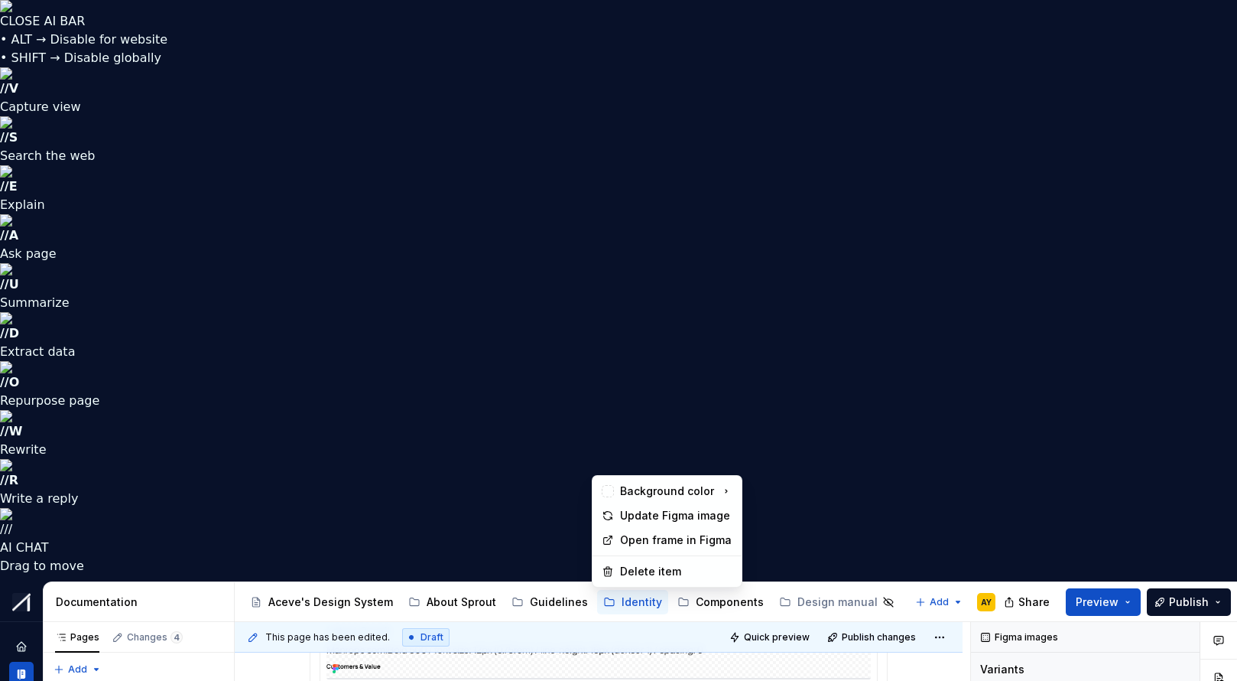
click at [312, 462] on html "CLOSE AI BAR • ALT → Disable for website • SHIFT → Disable globally // V Captur…" at bounding box center [618, 340] width 1237 height 681
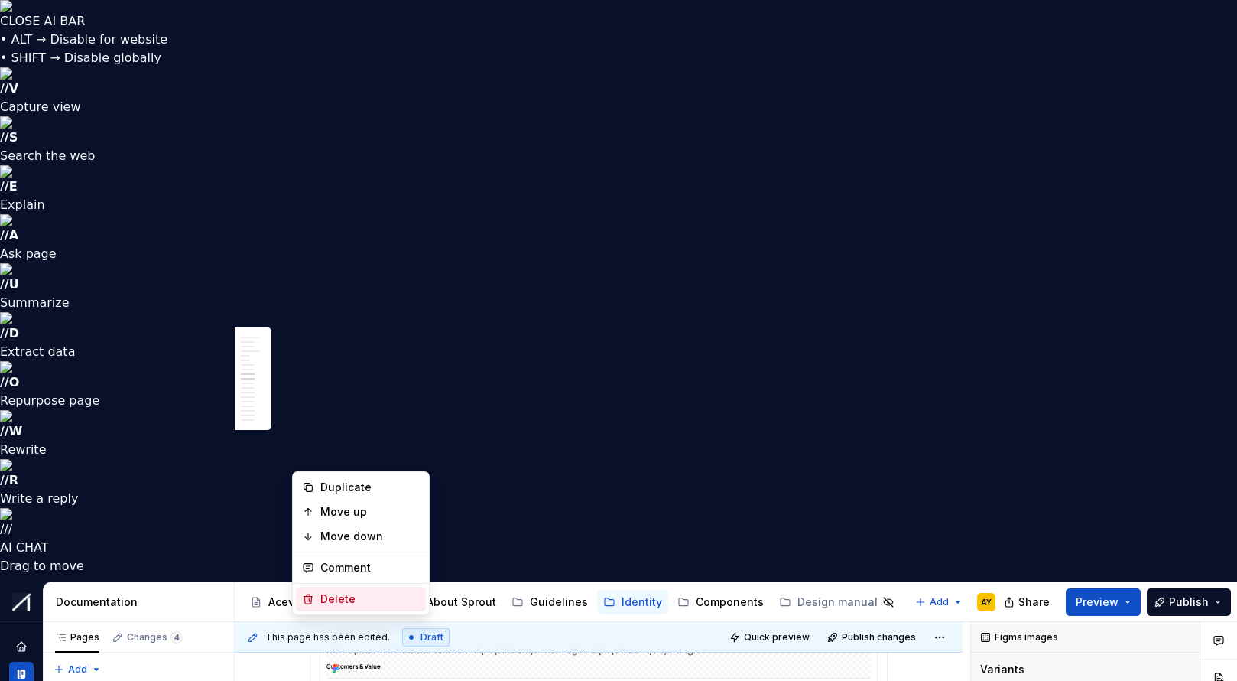
click at [340, 593] on div "Delete" at bounding box center [361, 599] width 130 height 24
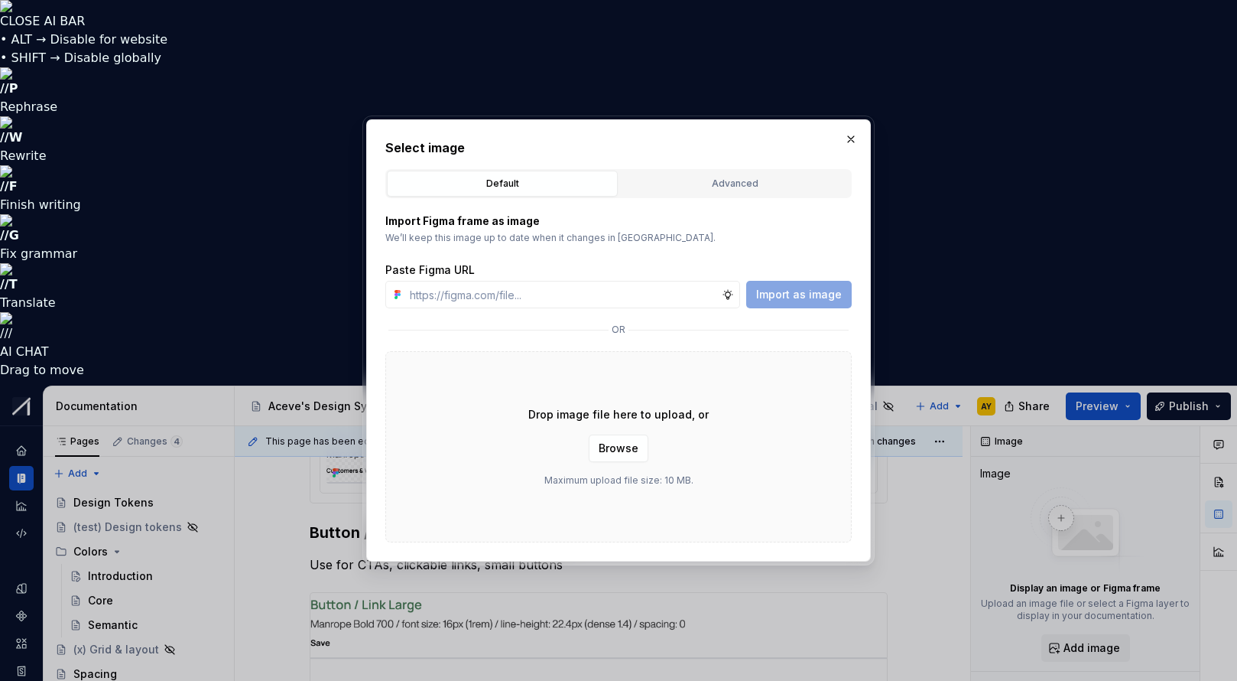
type textarea "*"
type input "[URL][DOMAIN_NAME]"
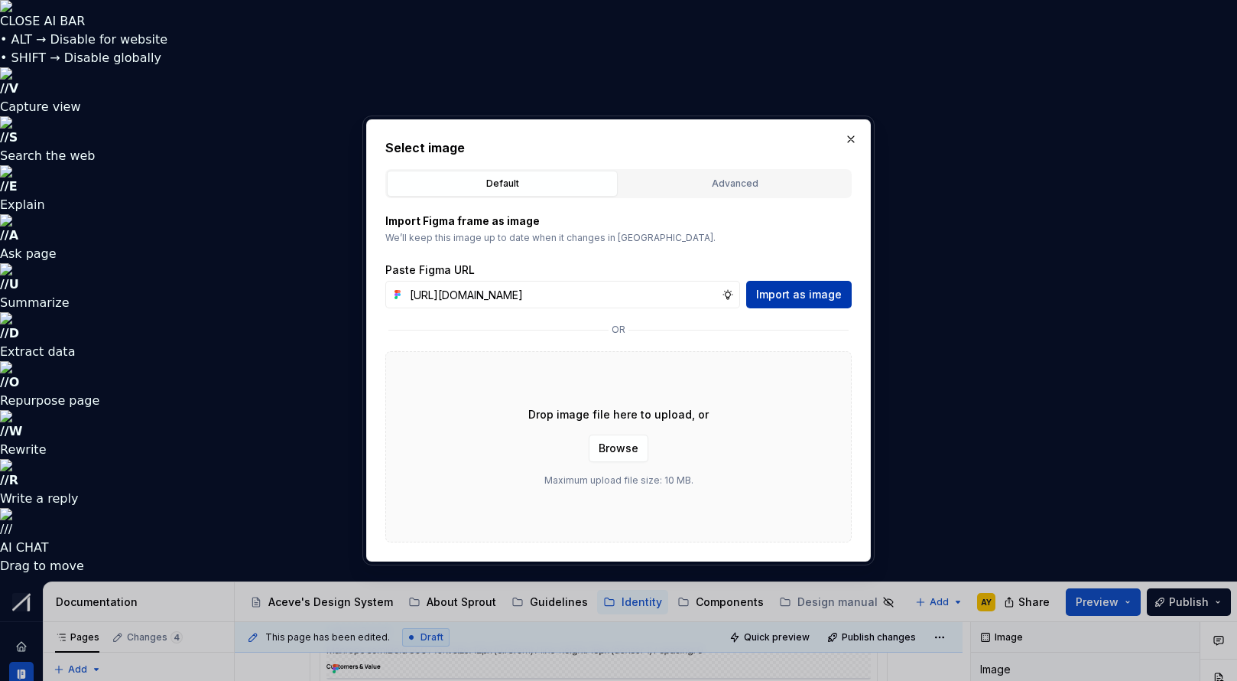
click at [805, 291] on span "Import as image" at bounding box center [799, 294] width 86 height 15
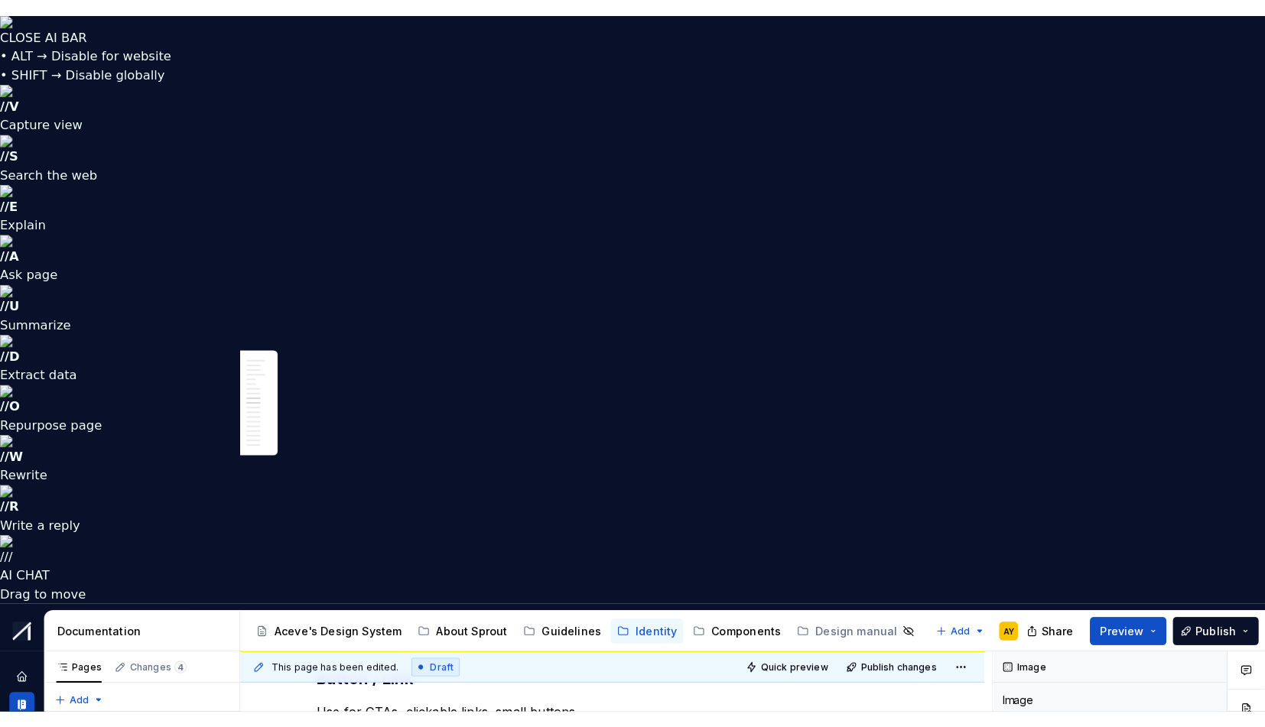
scroll to position [2674, 0]
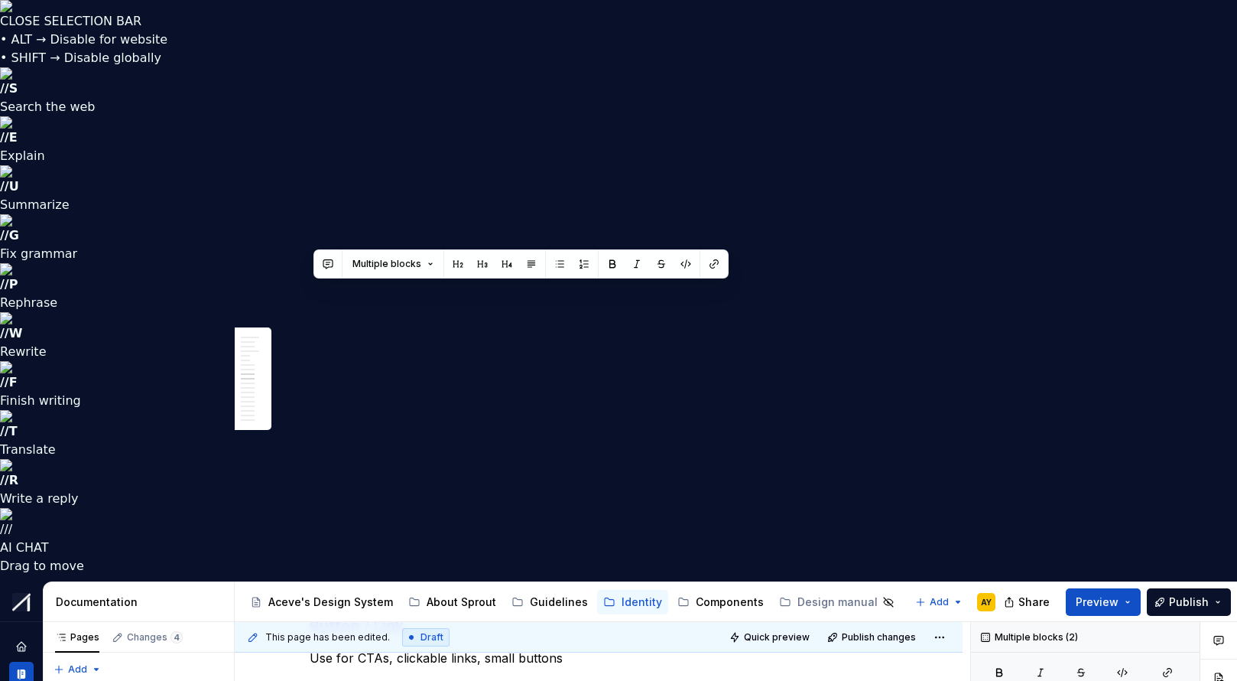
drag, startPoint x: 314, startPoint y: 291, endPoint x: 605, endPoint y: 334, distance: 294.6
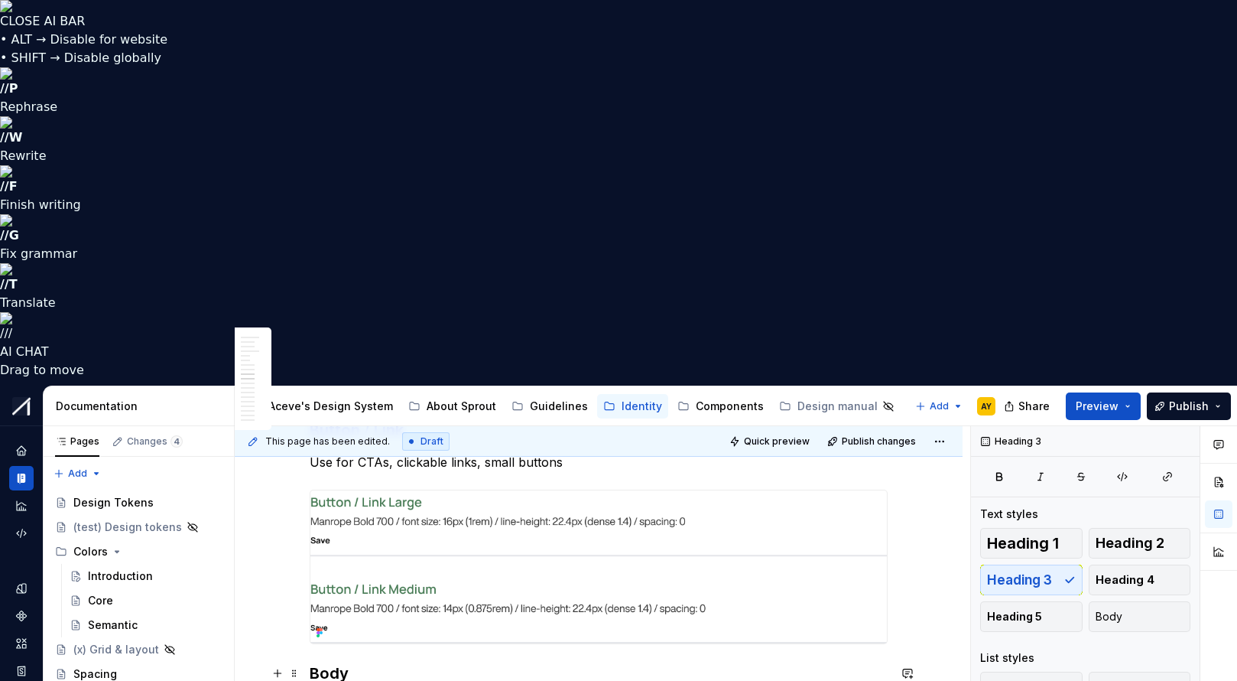
click at [316, 662] on h3 "Body" at bounding box center [599, 672] width 578 height 21
click at [332, 662] on h3 "Body" at bounding box center [599, 672] width 578 height 21
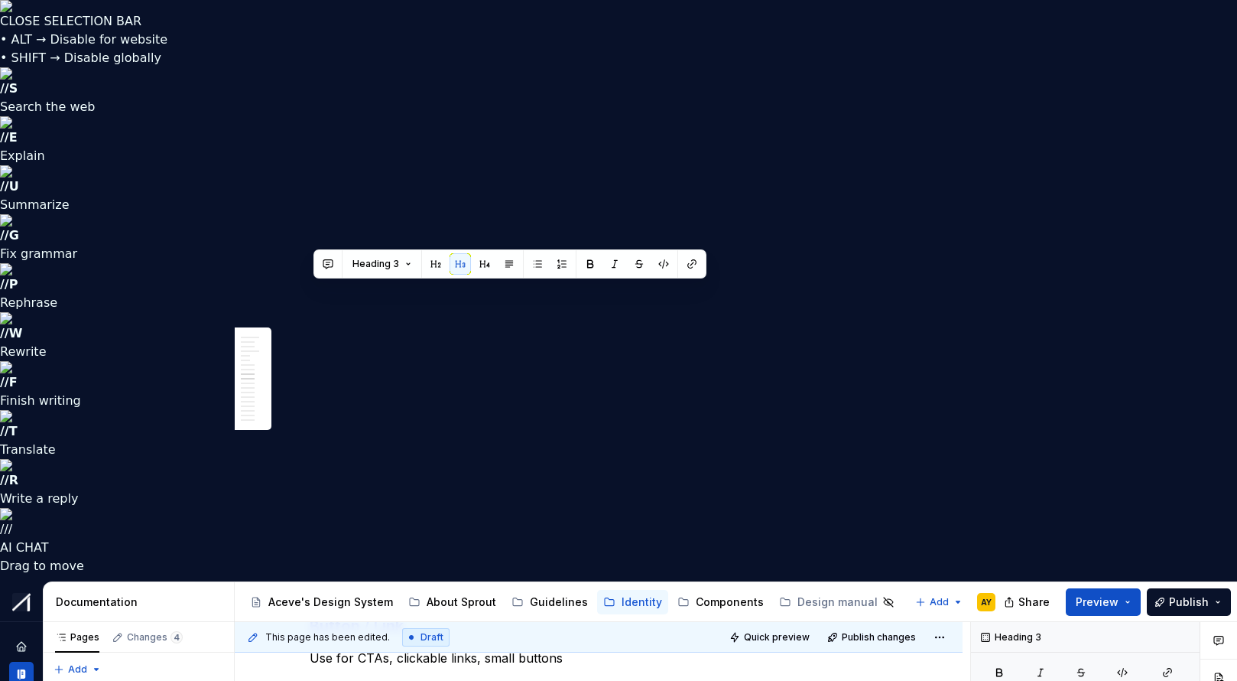
drag, startPoint x: 290, startPoint y: 281, endPoint x: 275, endPoint y: 281, distance: 14.6
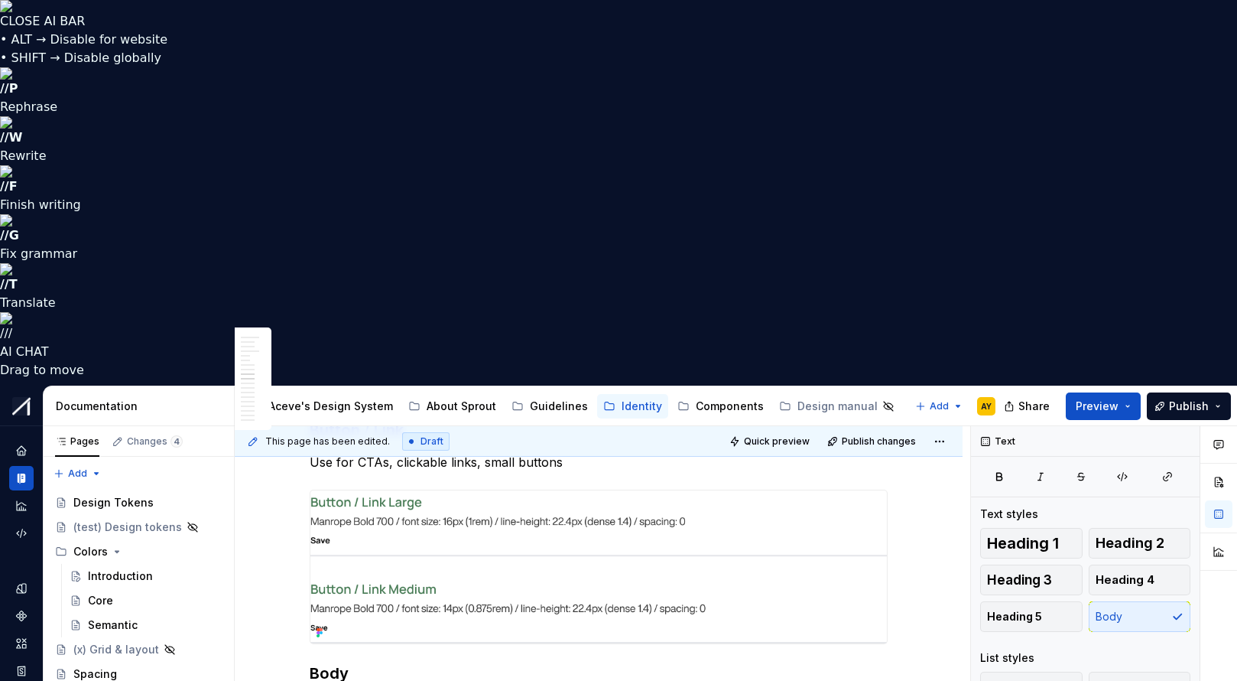
click at [561, 662] on h3 "Body" at bounding box center [599, 672] width 578 height 21
click at [296, 662] on span at bounding box center [294, 672] width 12 height 21
click at [442, 662] on h3 "Body" at bounding box center [599, 672] width 578 height 21
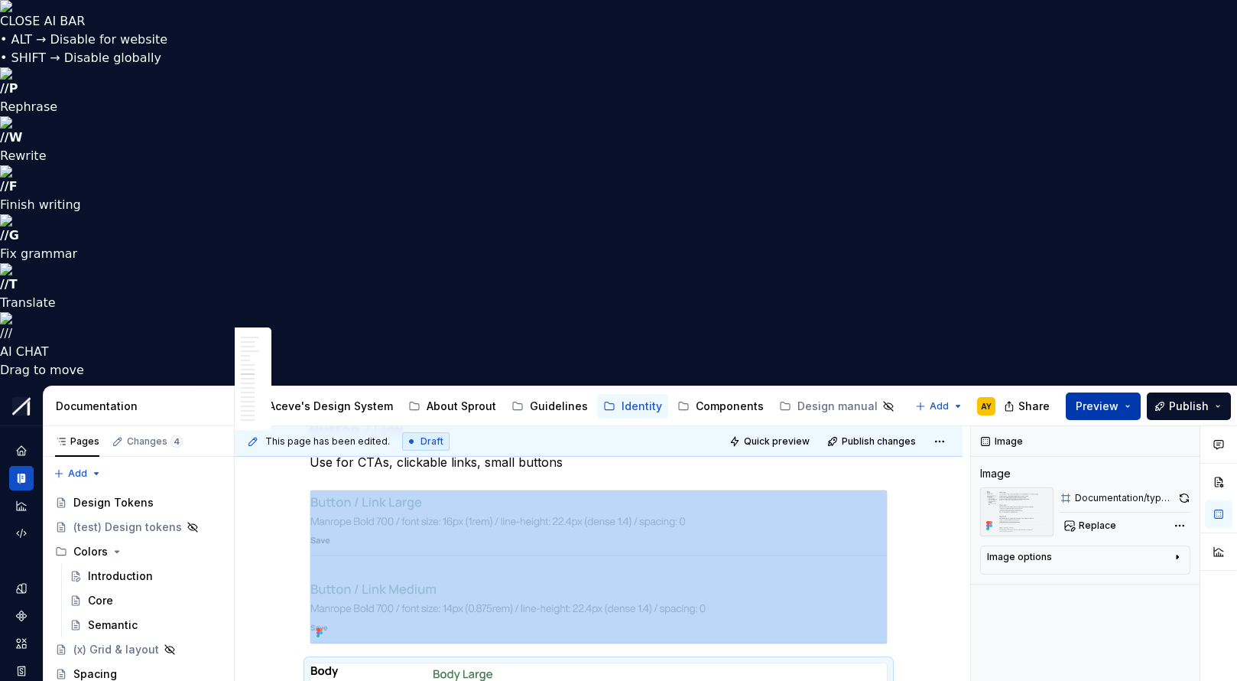
click at [1119, 398] on span "Preview" at bounding box center [1097, 405] width 43 height 15
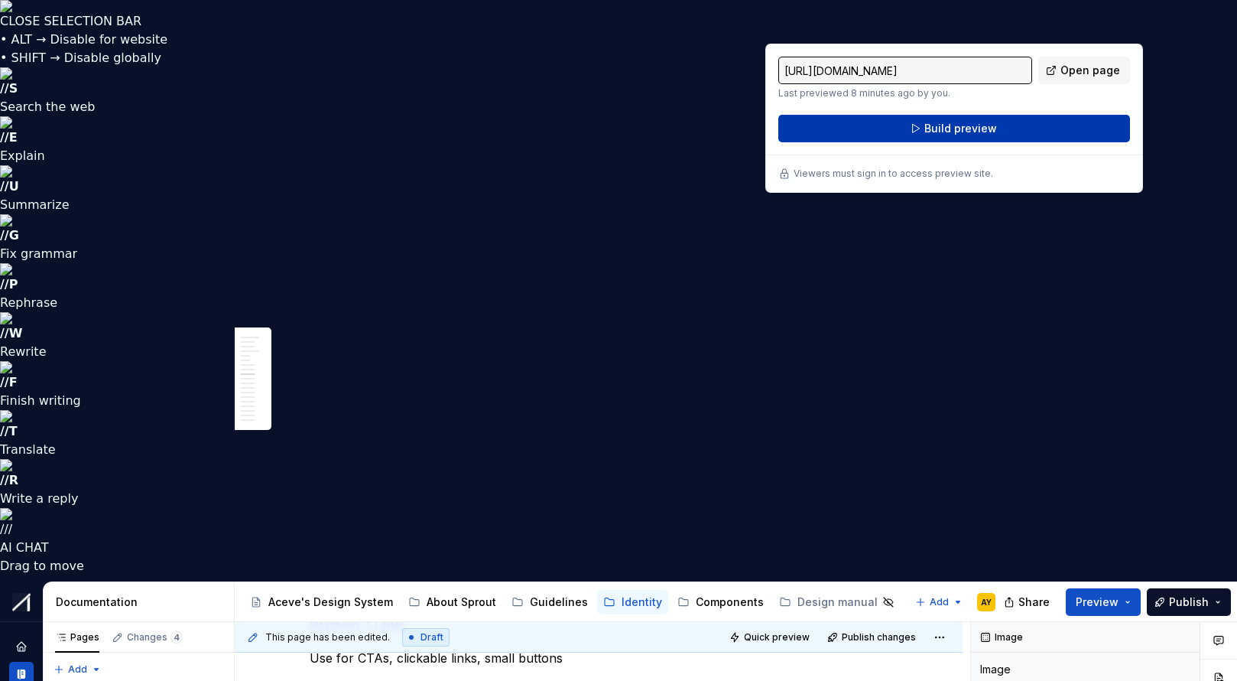
click at [959, 127] on span "Build preview" at bounding box center [961, 128] width 73 height 15
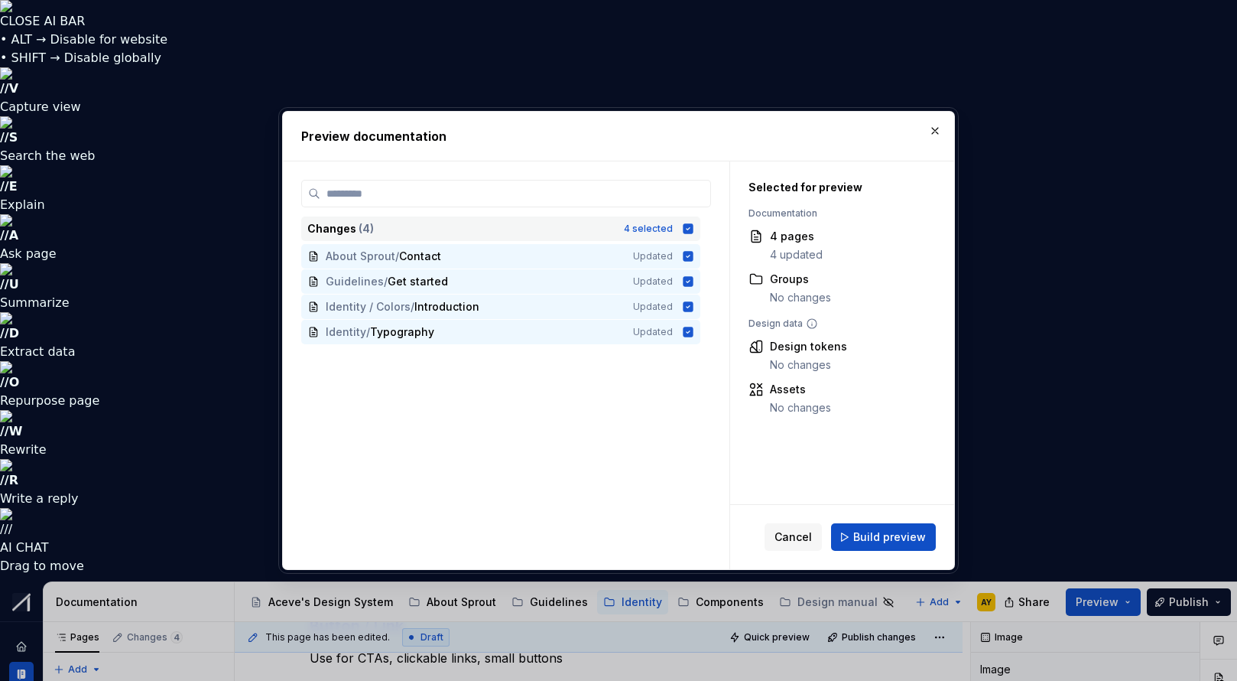
click at [694, 230] on icon at bounding box center [689, 228] width 10 height 10
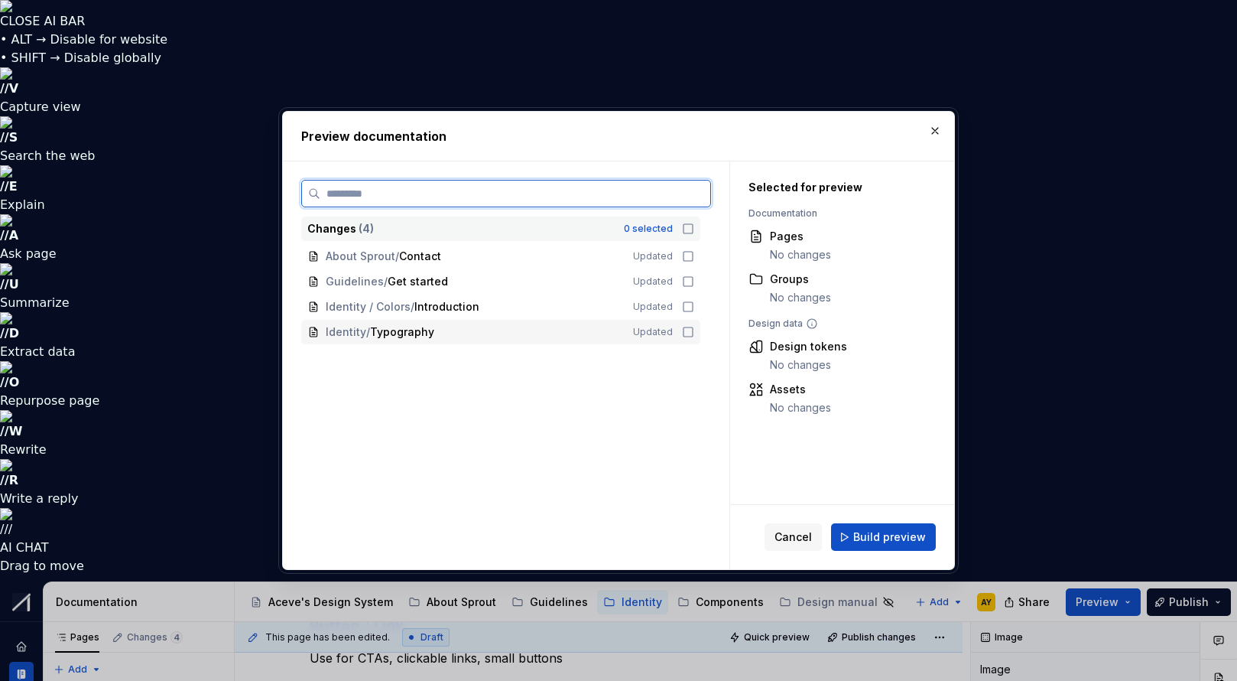
click at [691, 330] on icon at bounding box center [688, 331] width 9 height 9
click at [874, 535] on span "Build preview" at bounding box center [889, 536] width 73 height 15
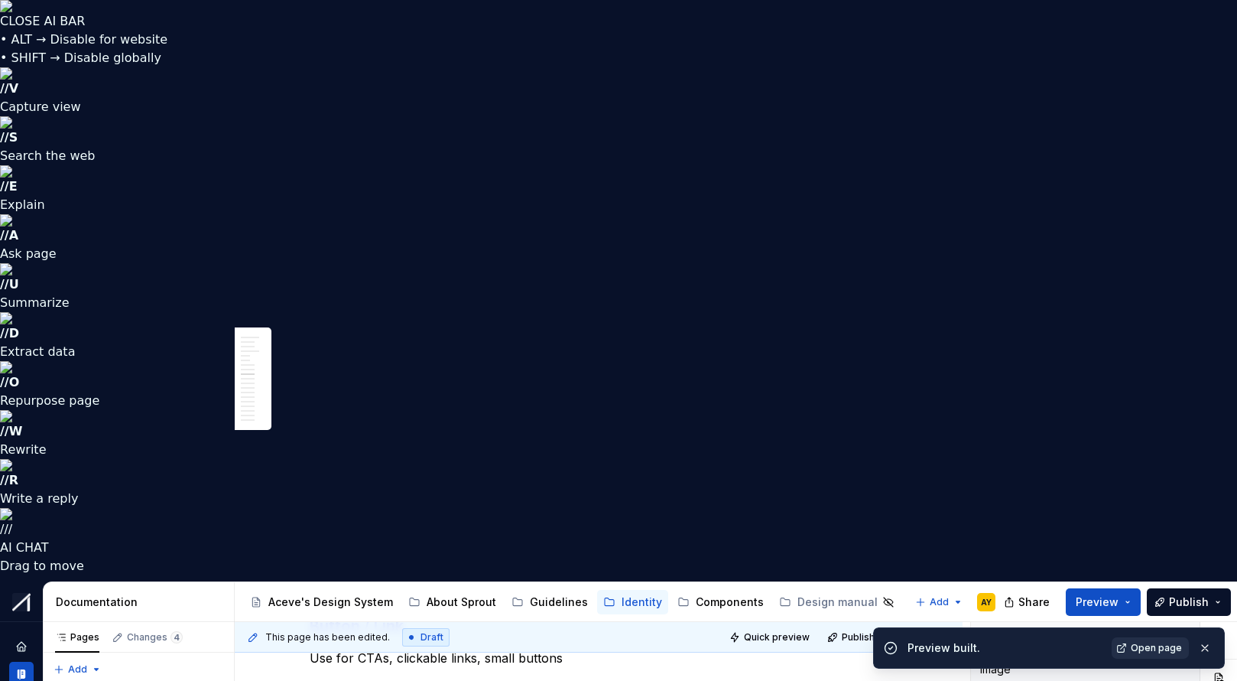
click at [1160, 650] on span "Open page" at bounding box center [1156, 648] width 51 height 12
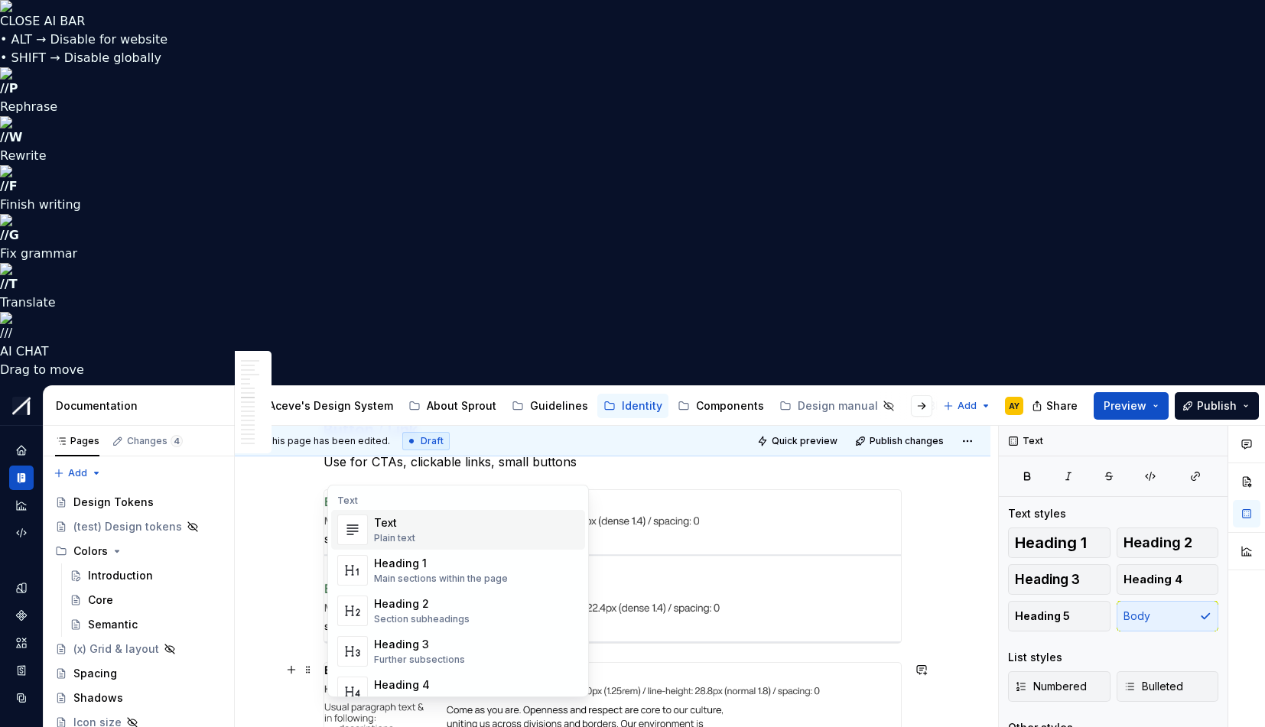
click at [411, 549] on span "Text Plain text" at bounding box center [458, 530] width 254 height 40
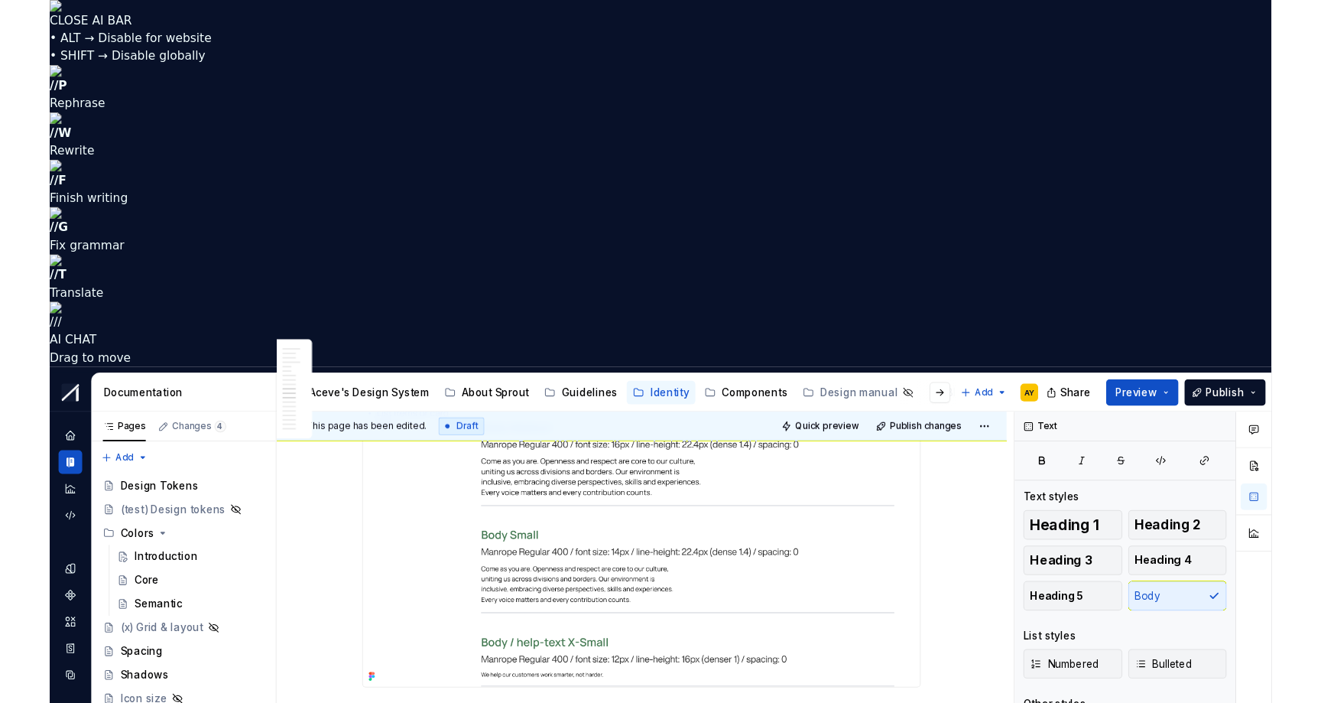
scroll to position [3028, 0]
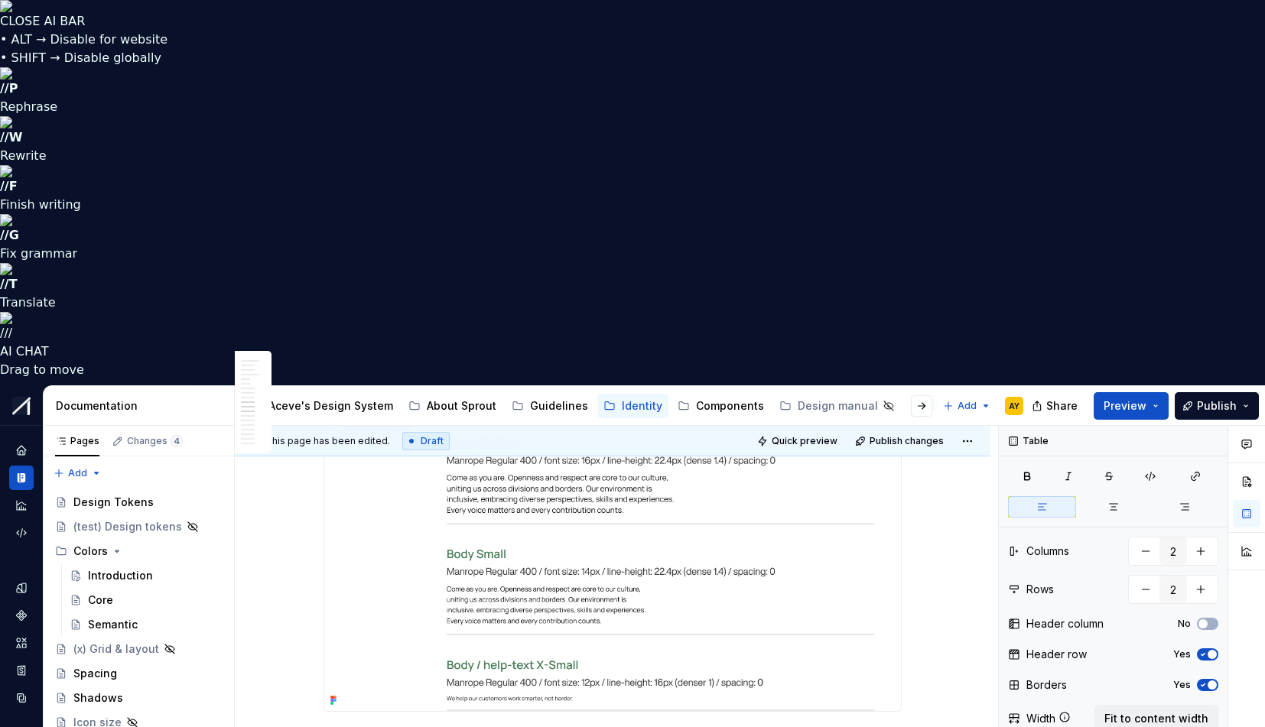
type textarea "*"
